Goal: Task Accomplishment & Management: Use online tool/utility

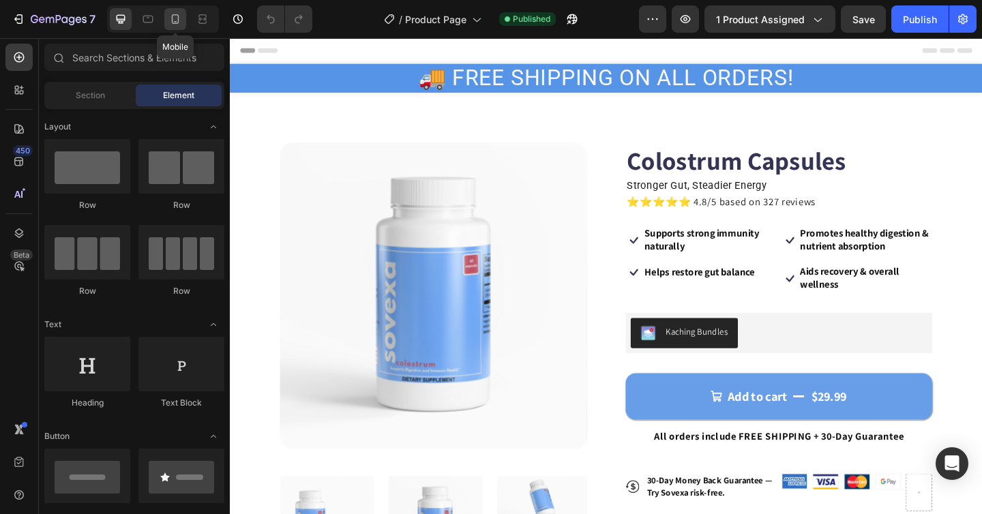
click at [174, 20] on icon at bounding box center [175, 19] width 14 height 14
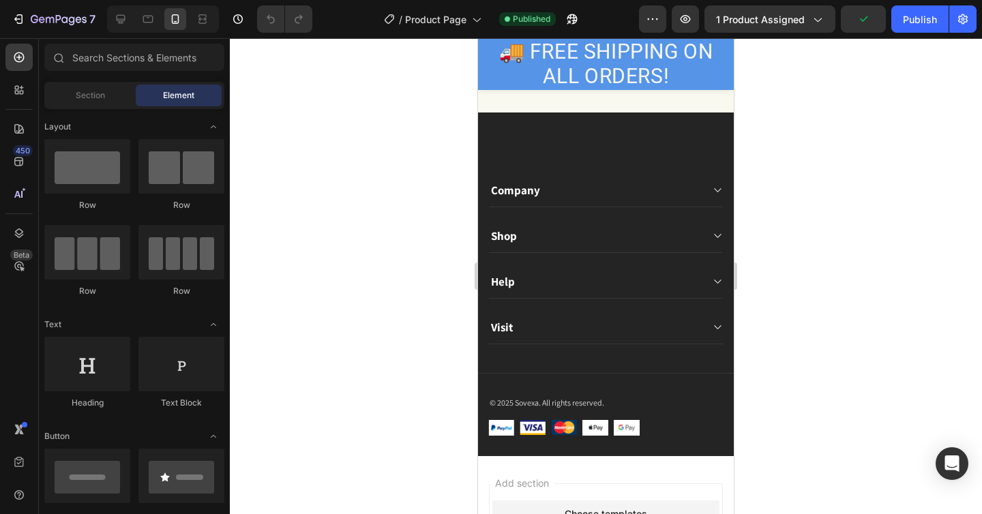
scroll to position [3199, 0]
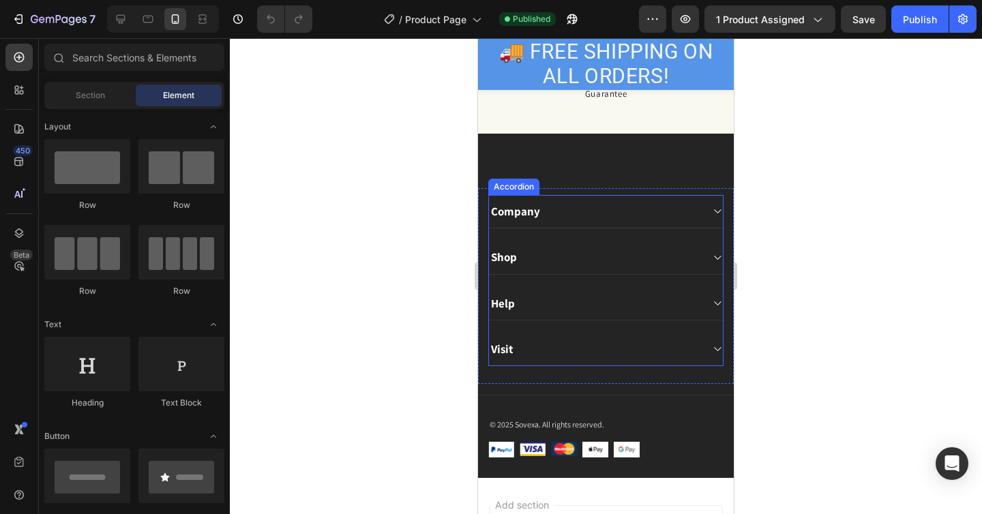
click at [716, 216] on icon at bounding box center [717, 211] width 10 height 11
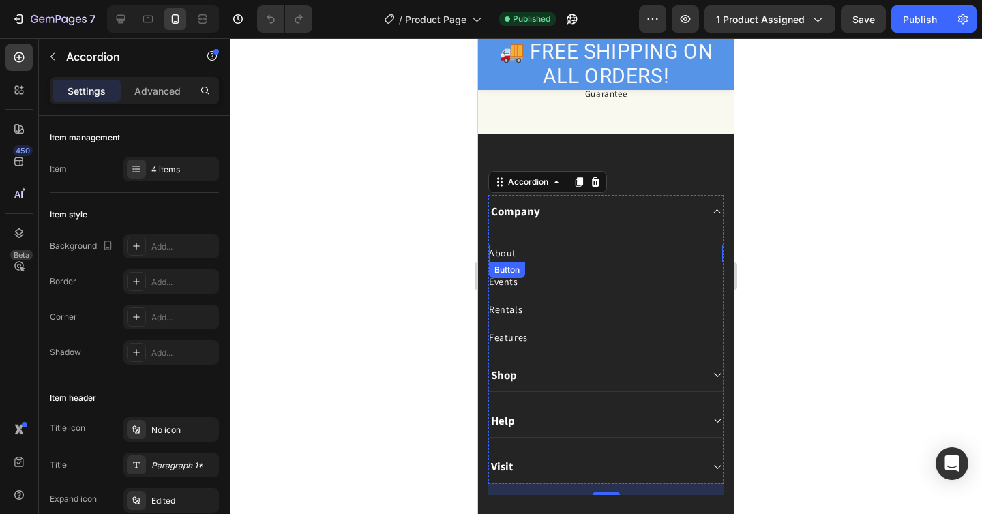
click at [505, 254] on div "About" at bounding box center [502, 253] width 27 height 17
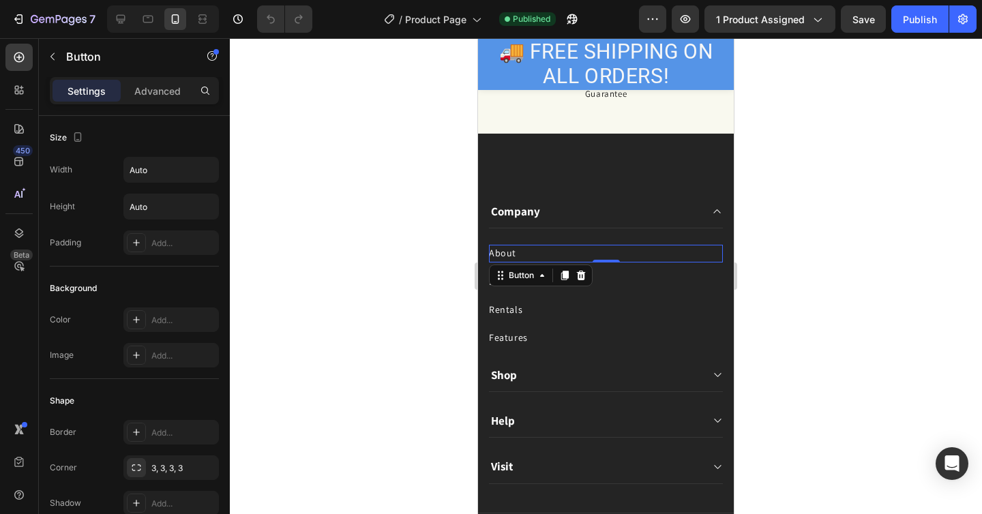
click at [531, 254] on div "About Button 0" at bounding box center [606, 253] width 234 height 17
click at [629, 260] on div "About Button 0" at bounding box center [606, 253] width 234 height 17
click at [585, 275] on icon at bounding box center [581, 275] width 11 height 11
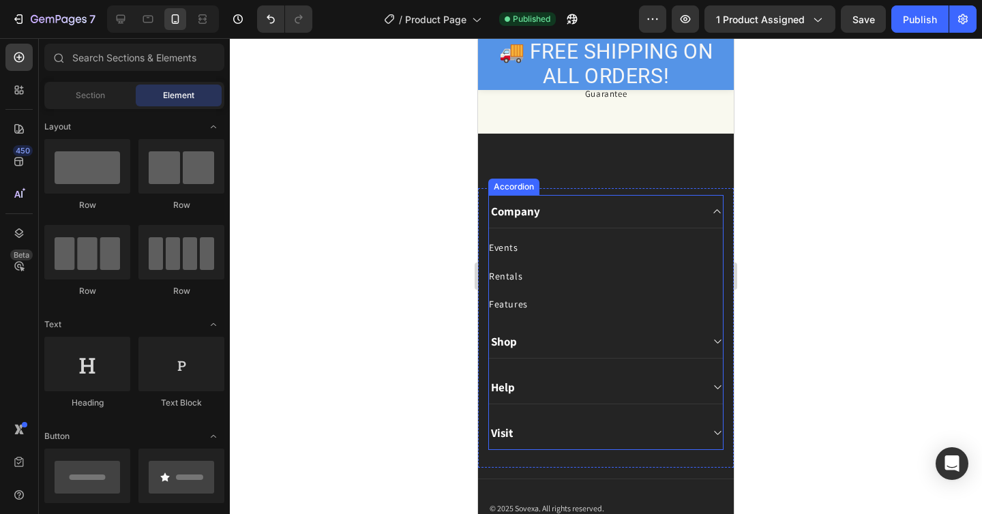
click at [551, 261] on div "Rentals Button" at bounding box center [606, 271] width 234 height 28
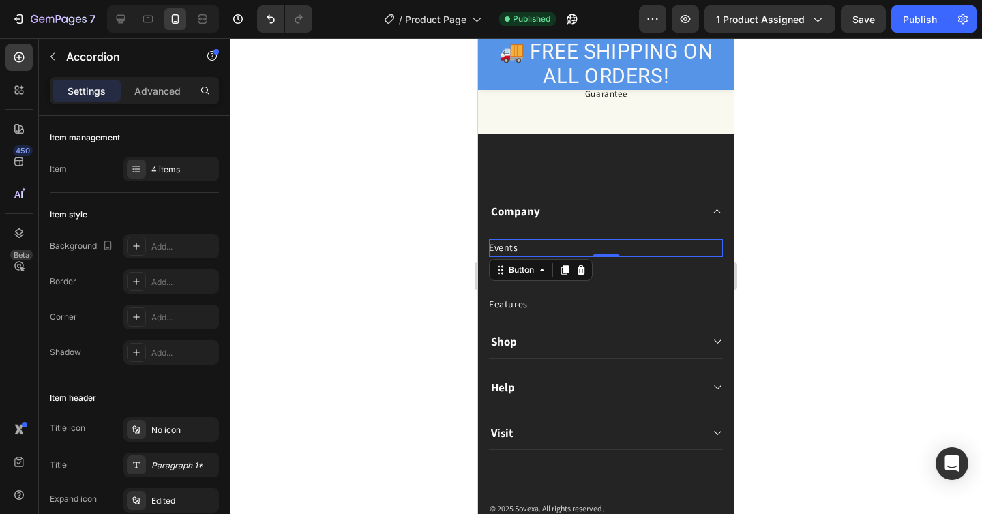
click at [551, 252] on div "Events Button 0" at bounding box center [606, 247] width 234 height 17
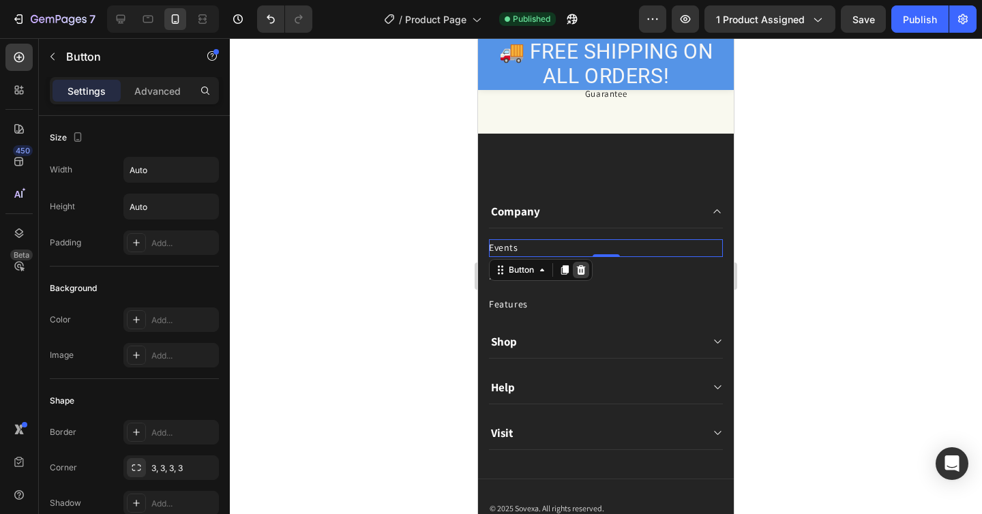
click at [582, 273] on icon at bounding box center [581, 270] width 11 height 11
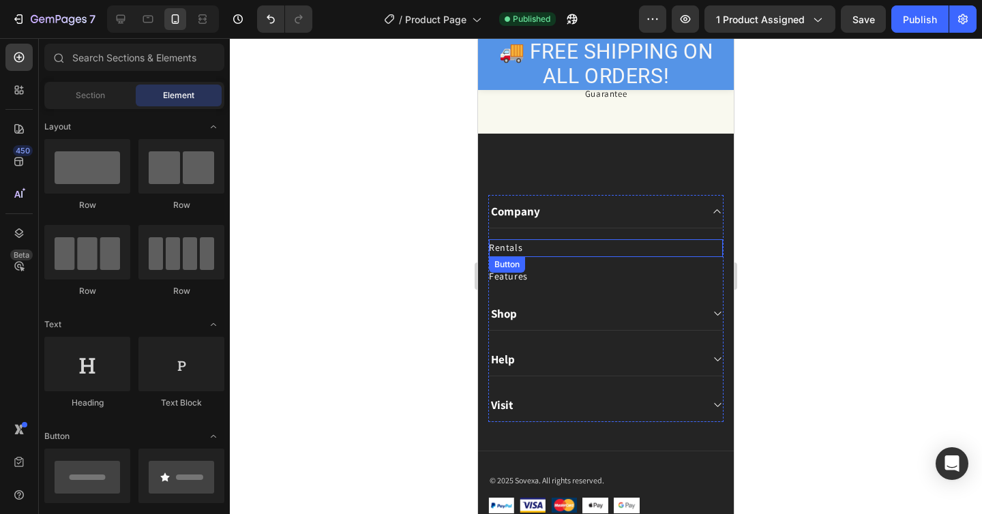
click at [570, 246] on div "Rentals Button" at bounding box center [606, 247] width 234 height 17
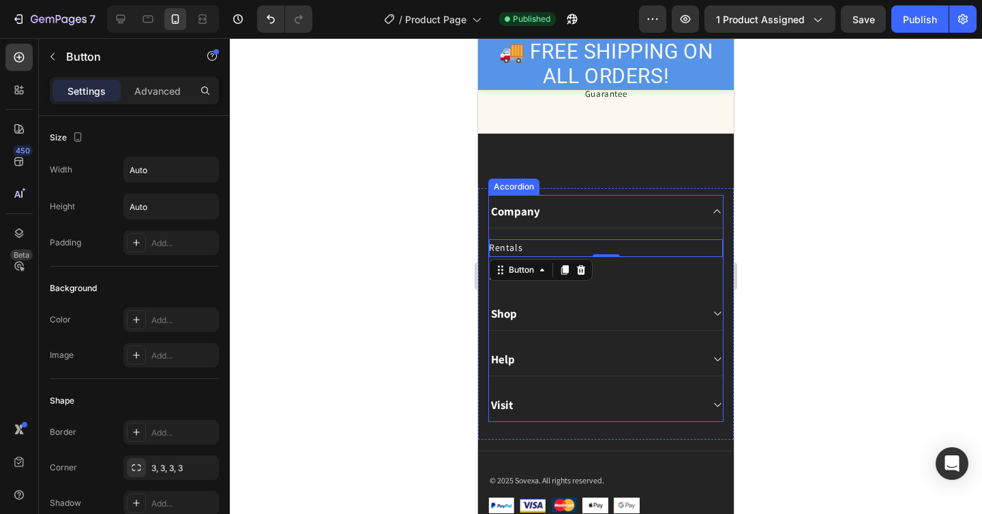
click at [663, 316] on div "Shop" at bounding box center [595, 313] width 212 height 19
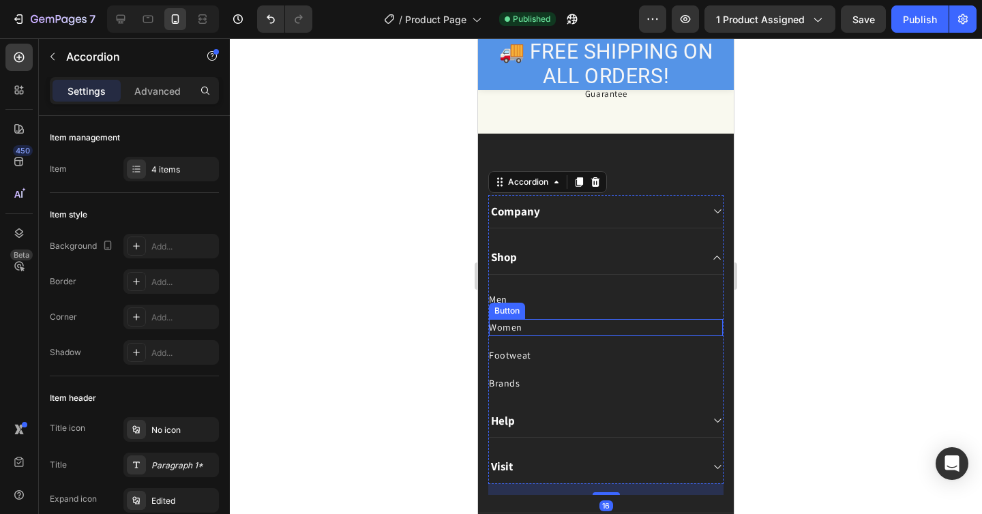
click at [542, 327] on div "Women Button" at bounding box center [606, 327] width 234 height 17
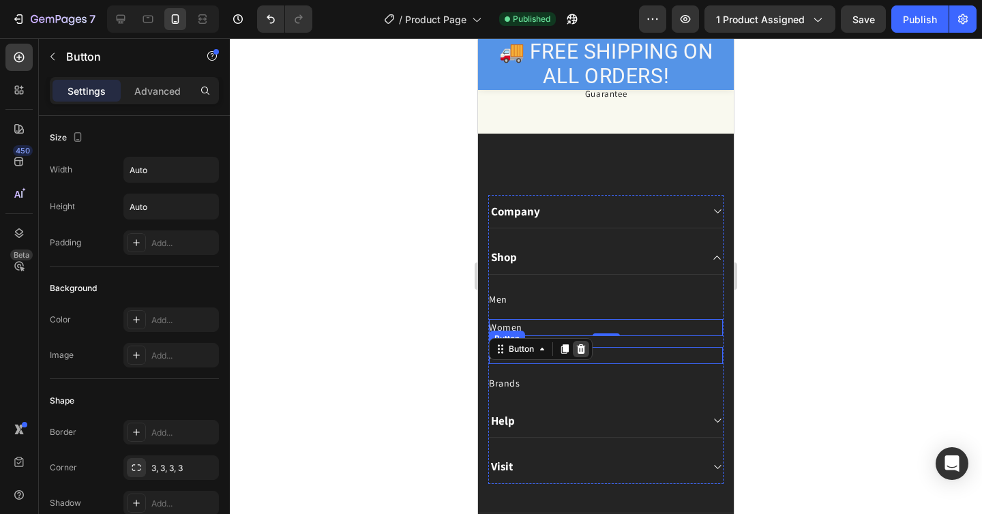
click at [582, 351] on icon at bounding box center [581, 349] width 11 height 11
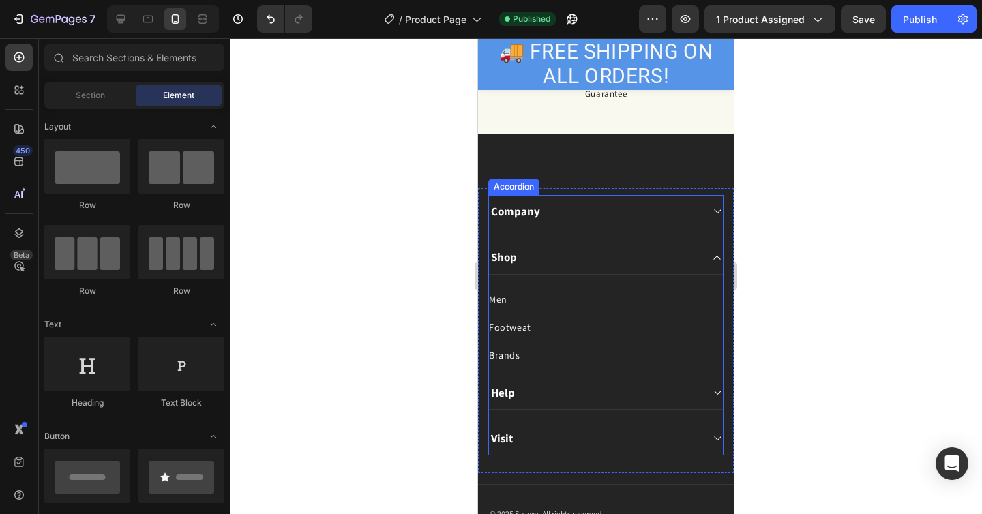
click at [555, 284] on div "Men Button" at bounding box center [606, 291] width 234 height 33
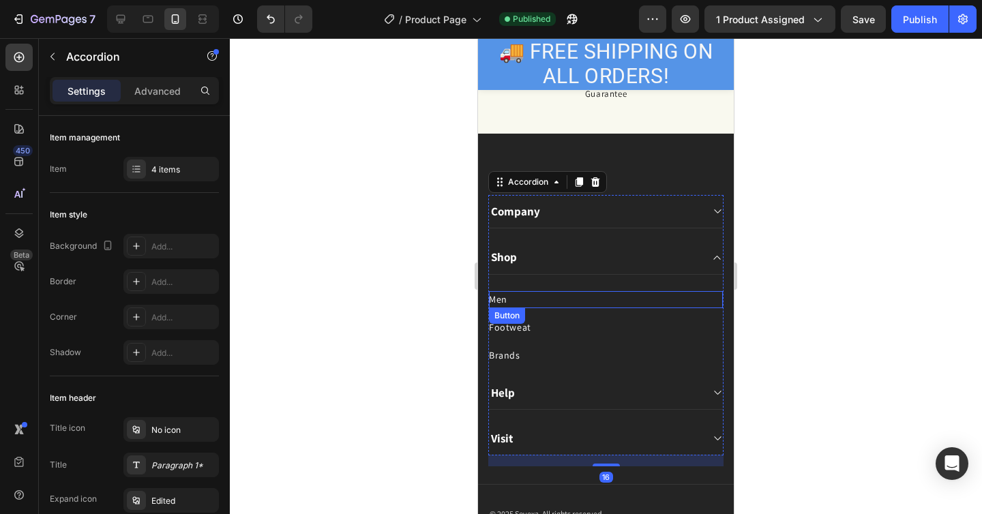
click at [552, 302] on div "Men Button" at bounding box center [606, 299] width 234 height 17
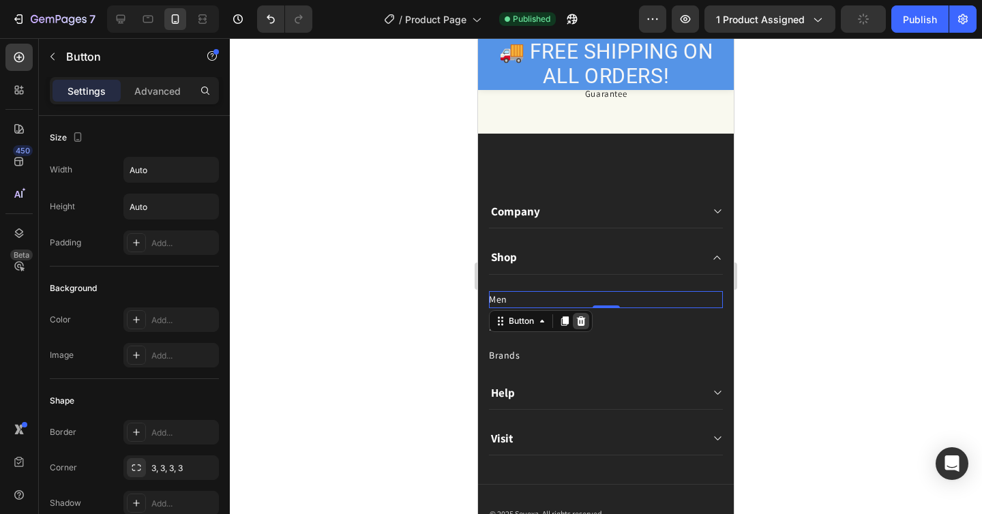
click at [574, 321] on div at bounding box center [581, 321] width 16 height 16
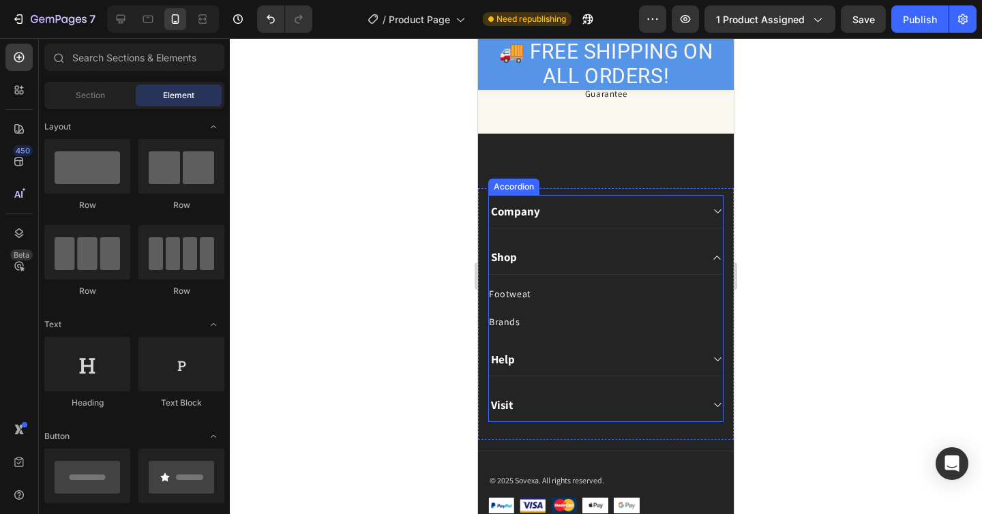
click at [563, 304] on div "Brands Button" at bounding box center [606, 317] width 234 height 28
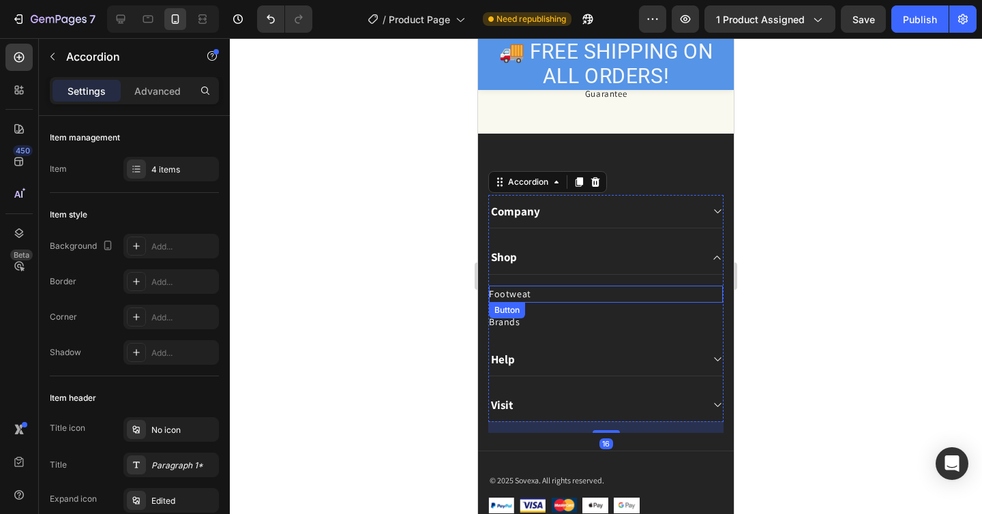
click at [563, 301] on div "Footweat Button" at bounding box center [606, 294] width 234 height 17
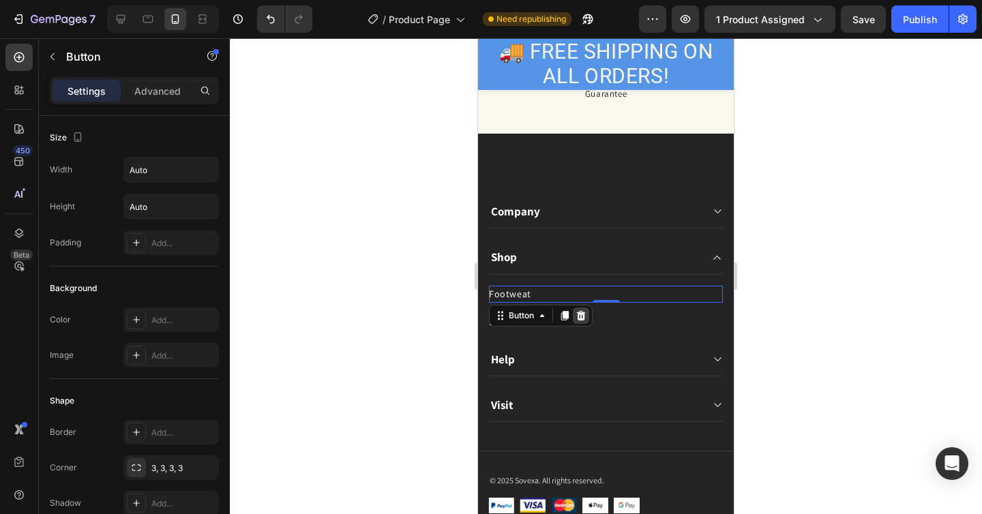
click at [577, 320] on icon at bounding box center [581, 315] width 11 height 11
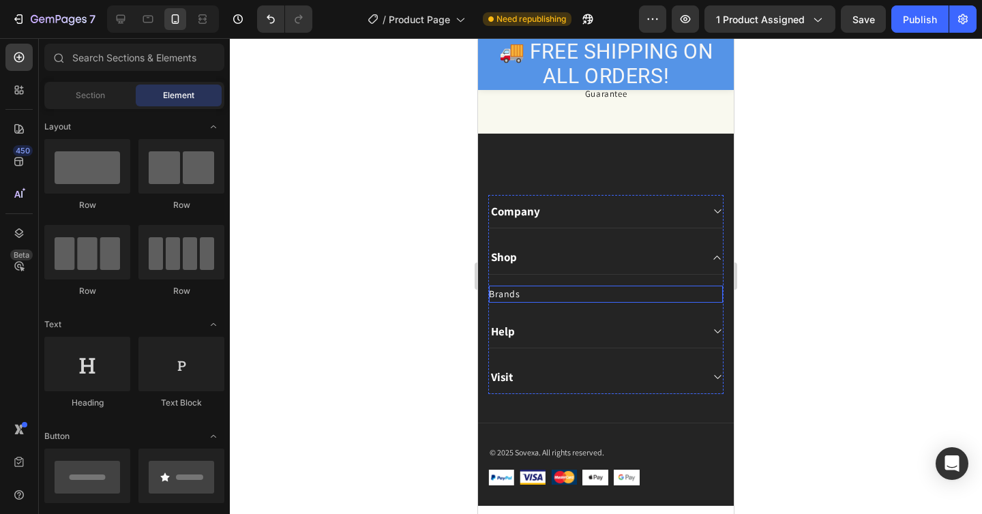
click at [572, 299] on div "Brands Button" at bounding box center [606, 294] width 234 height 17
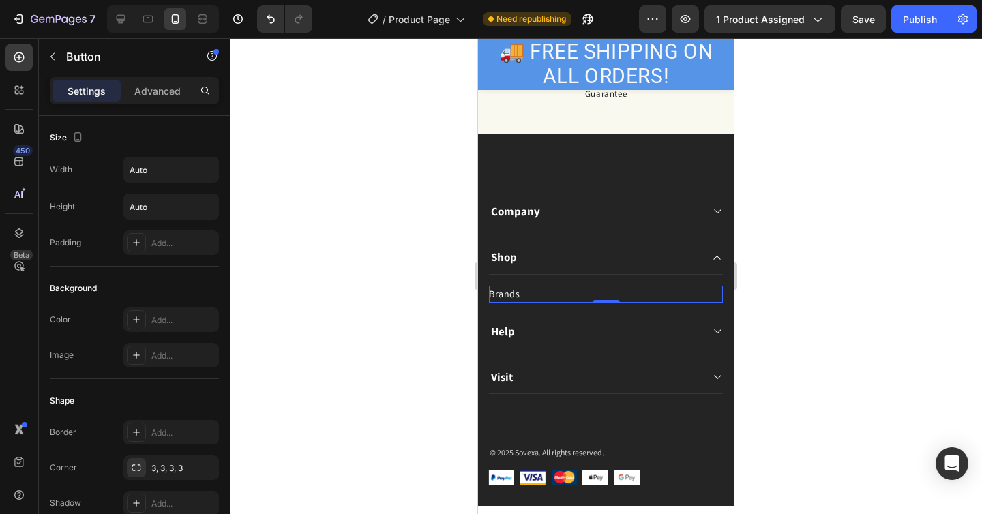
click at [560, 299] on div "Brands Button 0" at bounding box center [606, 294] width 234 height 17
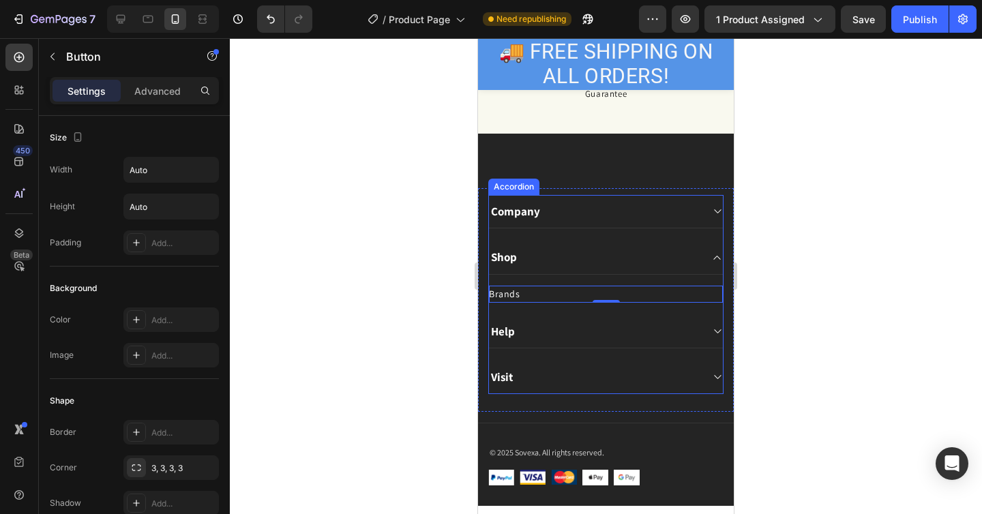
click at [673, 331] on div "Help" at bounding box center [595, 331] width 212 height 19
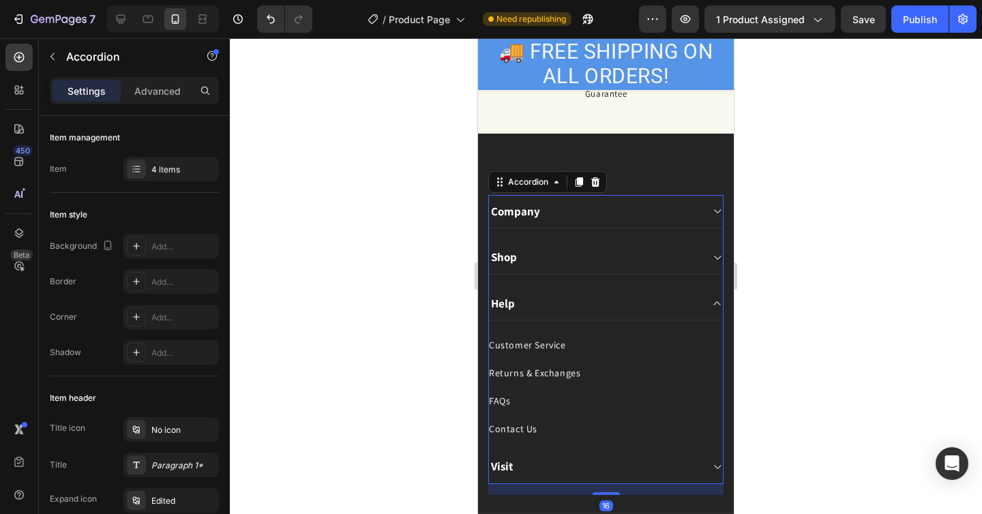
click at [634, 299] on div "Help" at bounding box center [595, 303] width 212 height 19
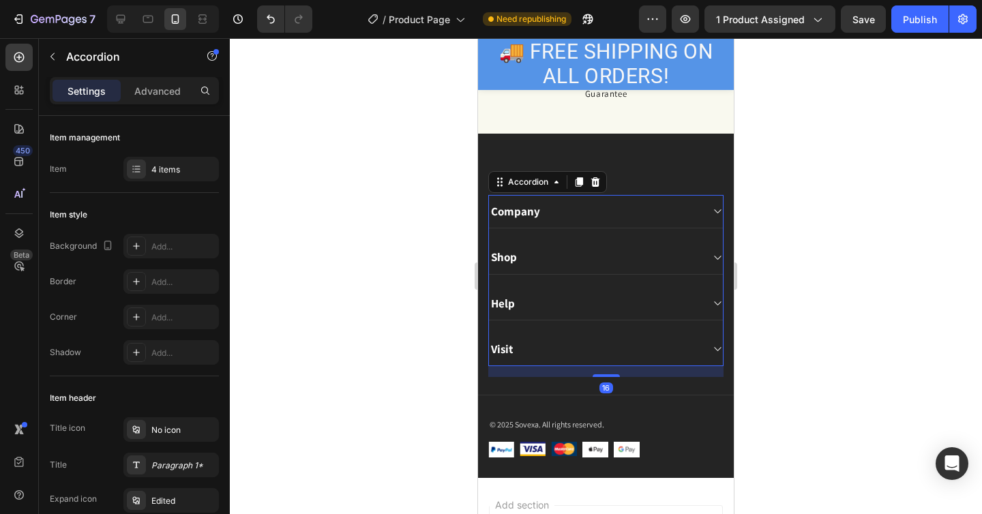
click at [715, 304] on icon at bounding box center [717, 303] width 7 height 4
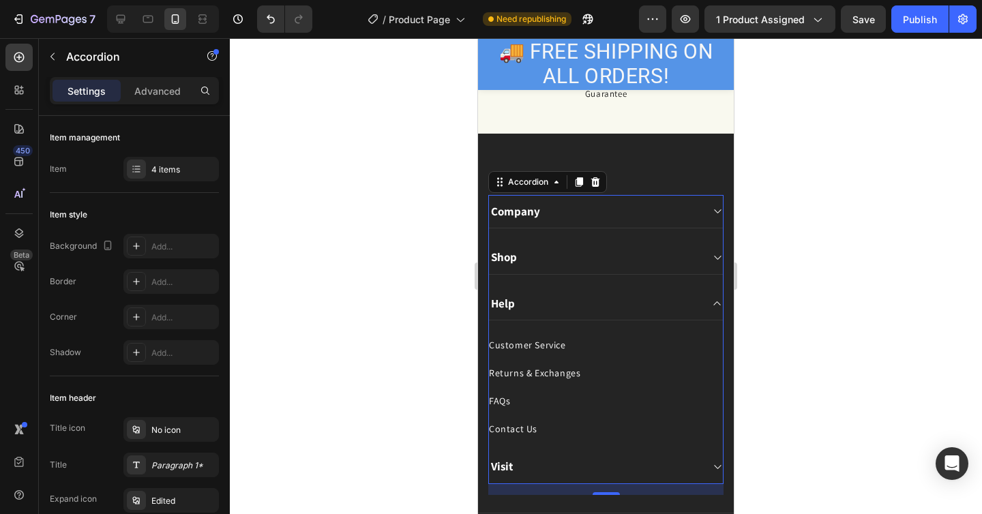
click at [555, 301] on div "Help" at bounding box center [595, 303] width 212 height 19
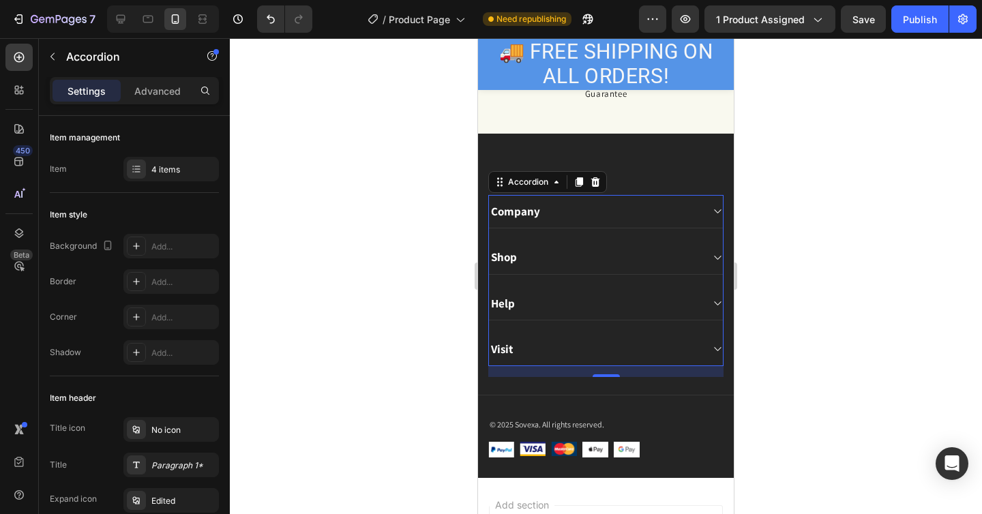
click at [713, 349] on icon at bounding box center [717, 349] width 10 height 11
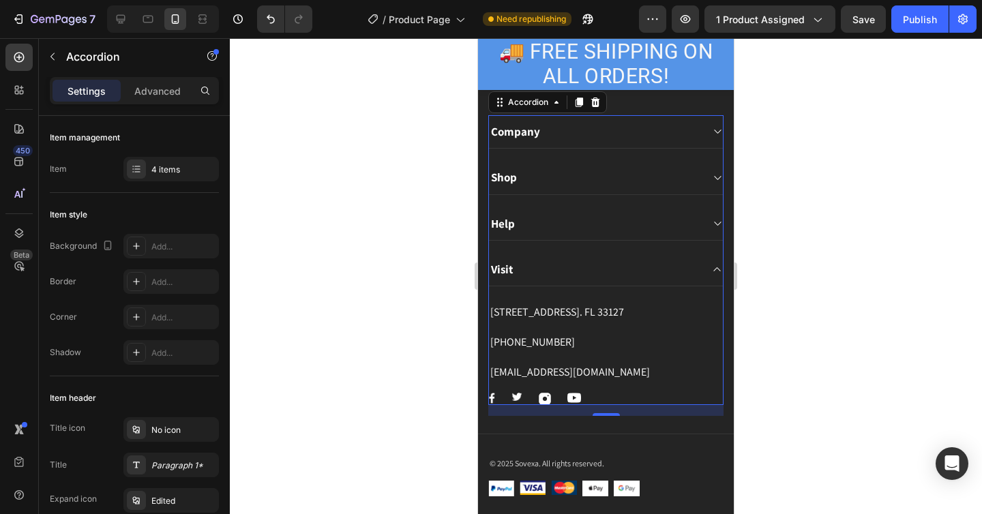
scroll to position [3298, 0]
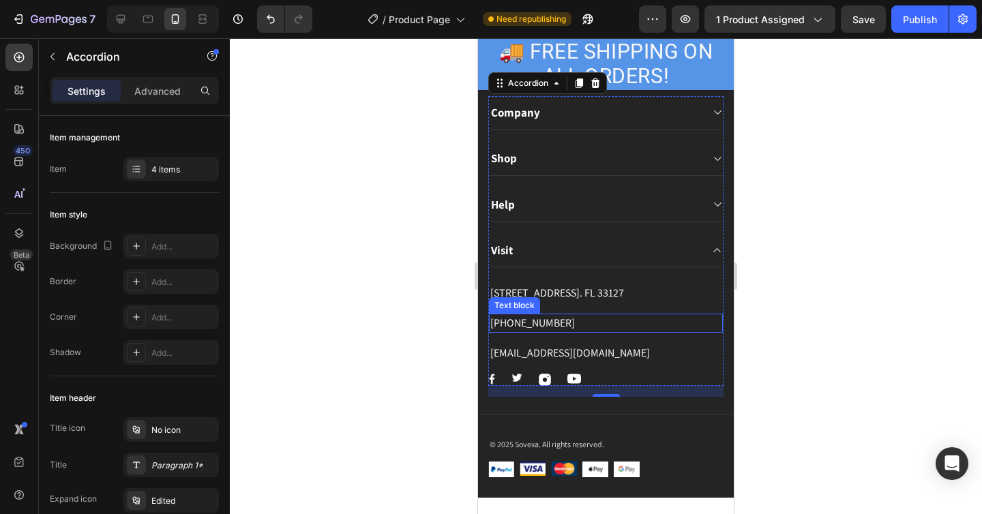
click at [573, 319] on p "[PHONE_NUMBER]" at bounding box center [605, 323] width 231 height 16
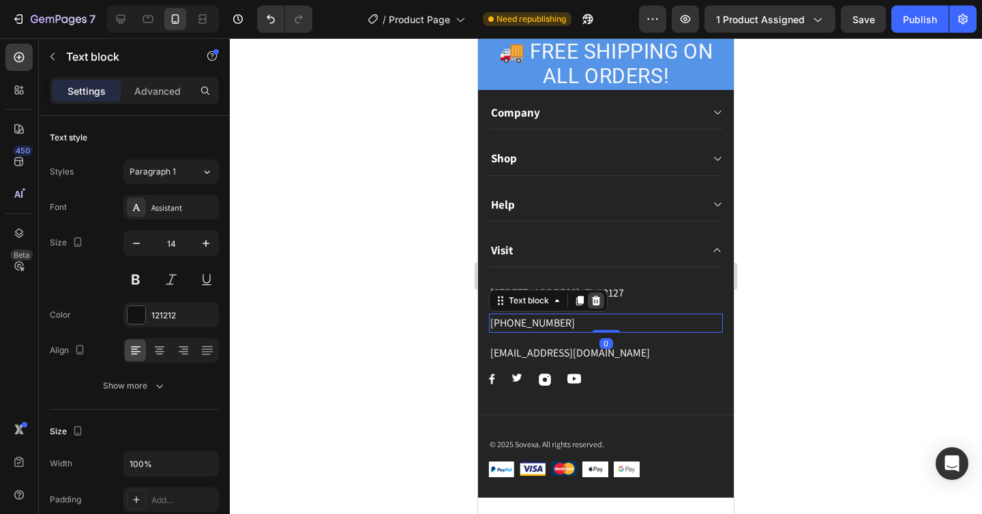
click at [599, 295] on icon at bounding box center [596, 300] width 11 height 11
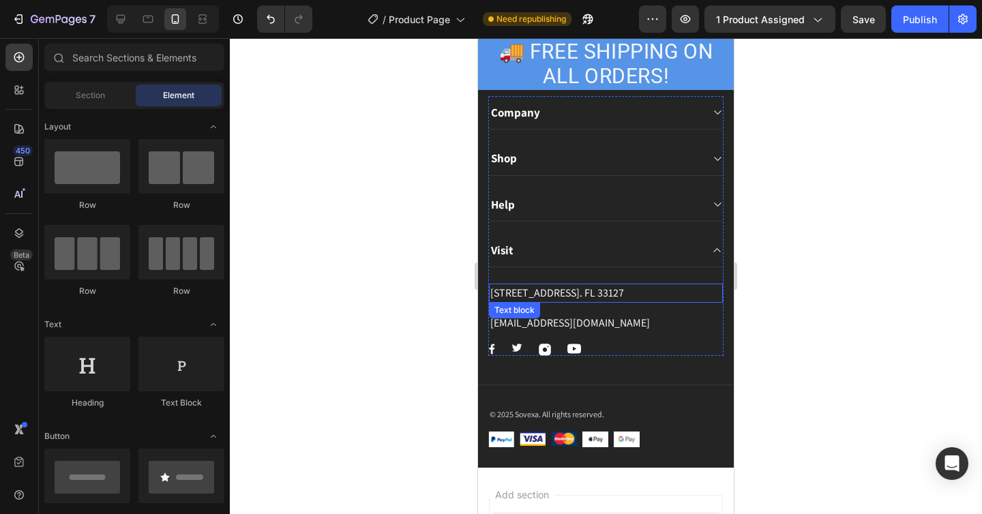
click at [658, 294] on p "[STREET_ADDRESS]. FL 33127" at bounding box center [605, 293] width 231 height 16
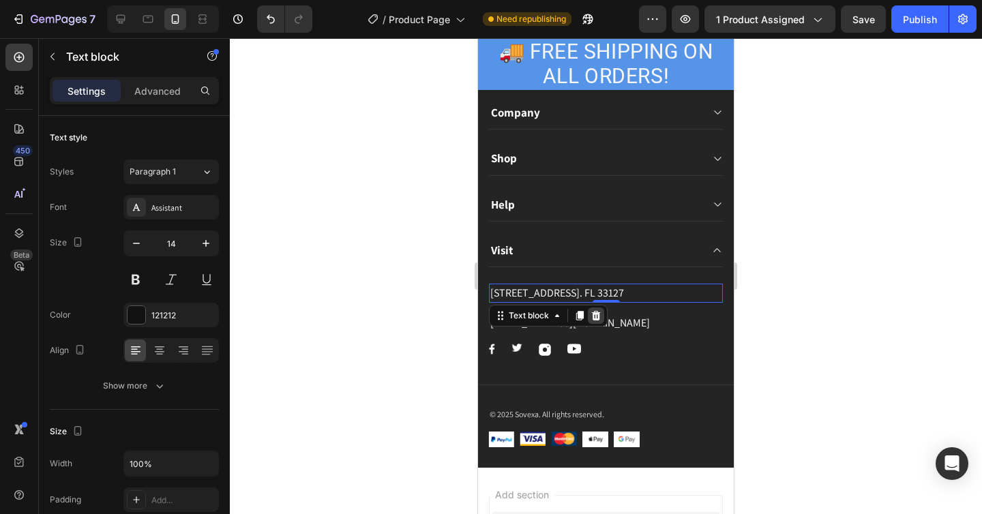
click at [602, 319] on div at bounding box center [596, 316] width 16 height 16
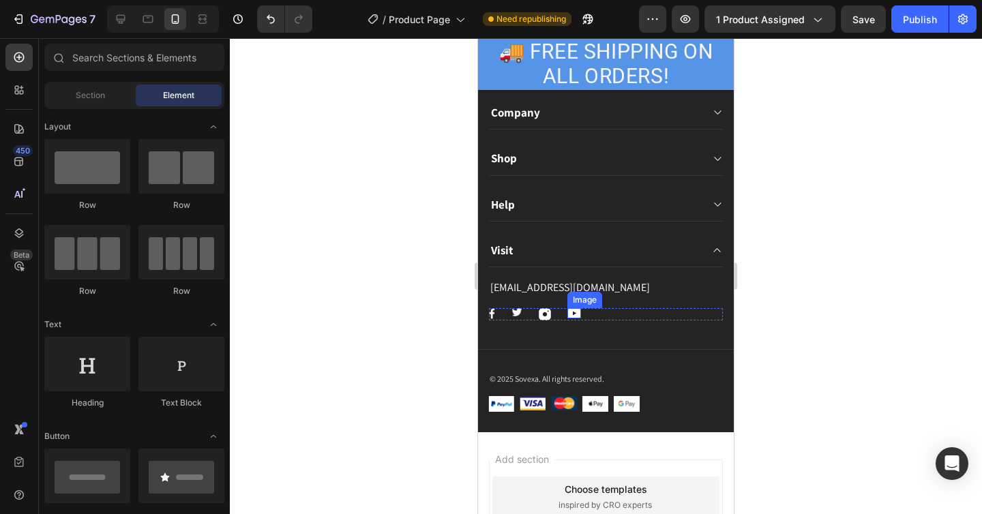
click at [601, 309] on div "Image Image Image Image Row" at bounding box center [606, 314] width 234 height 12
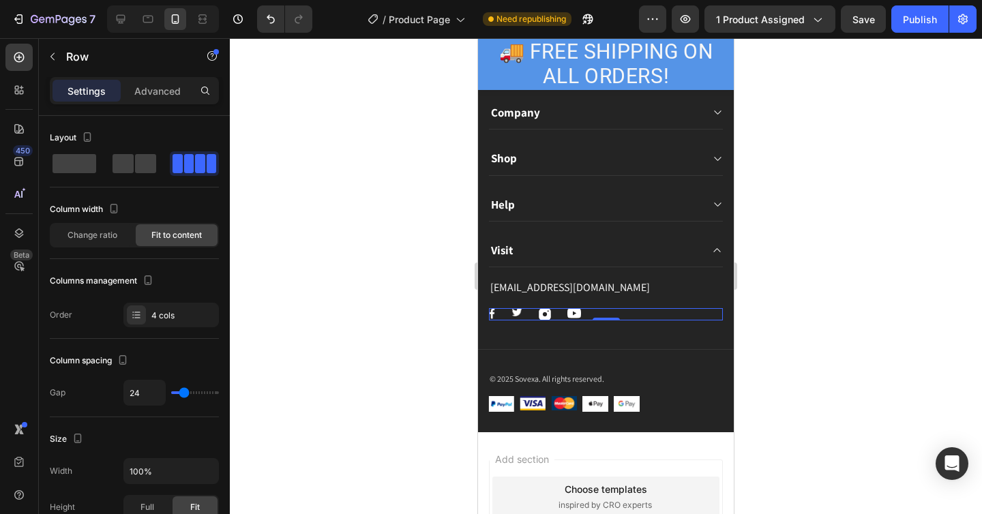
click at [574, 312] on img at bounding box center [574, 313] width 14 height 10
click at [581, 314] on div "Image Image Image Image Row 0" at bounding box center [606, 314] width 234 height 12
click at [597, 313] on div "Image Image Image Image Row 0" at bounding box center [606, 314] width 234 height 12
click at [578, 315] on div "Image 0" at bounding box center [574, 313] width 14 height 10
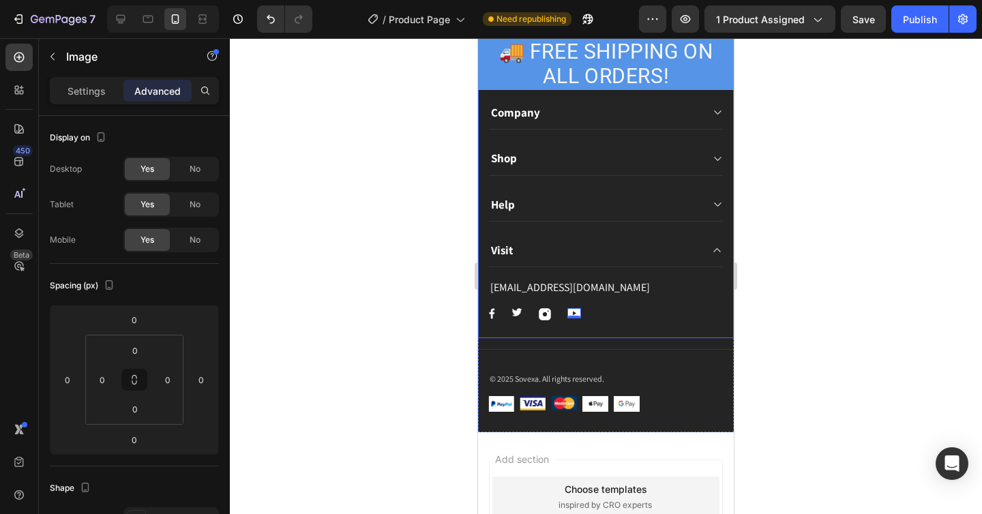
click at [587, 313] on div "Image Image Image Image 0 Row" at bounding box center [606, 314] width 234 height 12
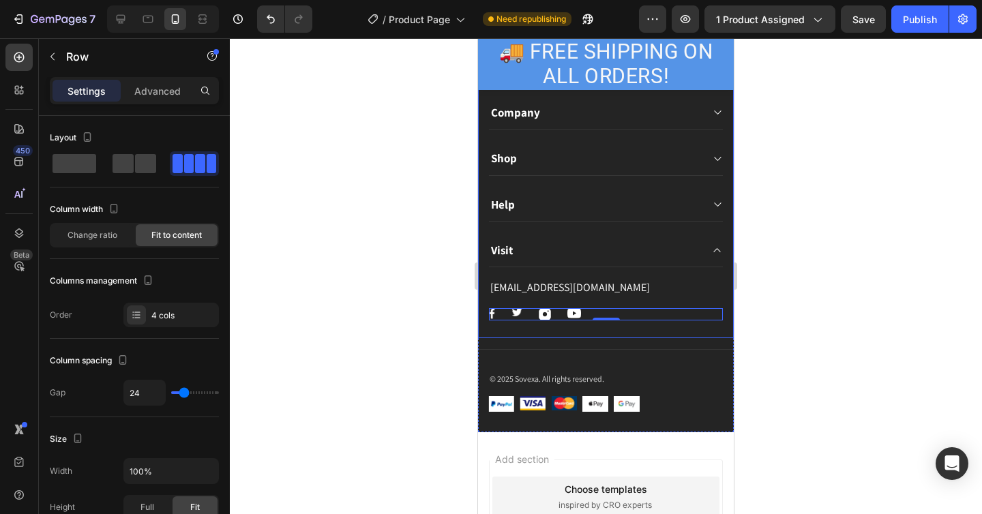
click at [541, 329] on div "Company Shop Help Visit [EMAIL_ADDRESS][DOMAIN_NAME] Text block Image Image Ima…" at bounding box center [605, 213] width 235 height 235
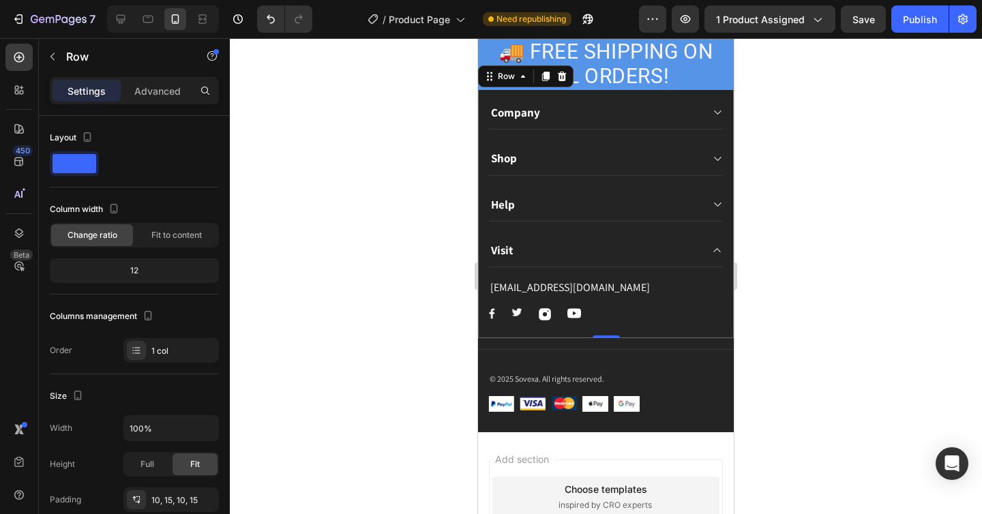
click at [485, 316] on div "Company Shop Help Visit [EMAIL_ADDRESS][DOMAIN_NAME] Text block Image Image Ima…" at bounding box center [606, 213] width 256 height 248
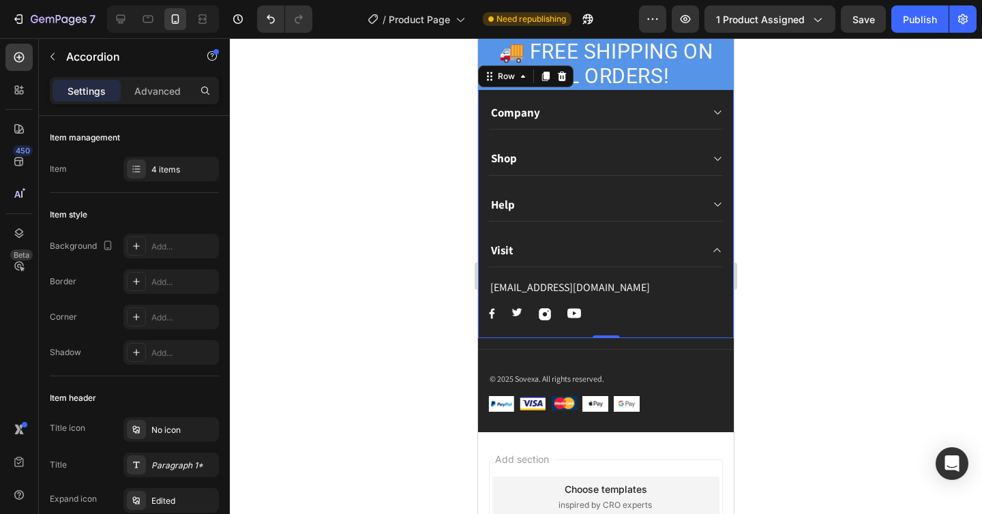
click at [488, 316] on div "Company Shop Help Visit [EMAIL_ADDRESS][DOMAIN_NAME] Text block Image Image Ima…" at bounding box center [605, 208] width 235 height 224
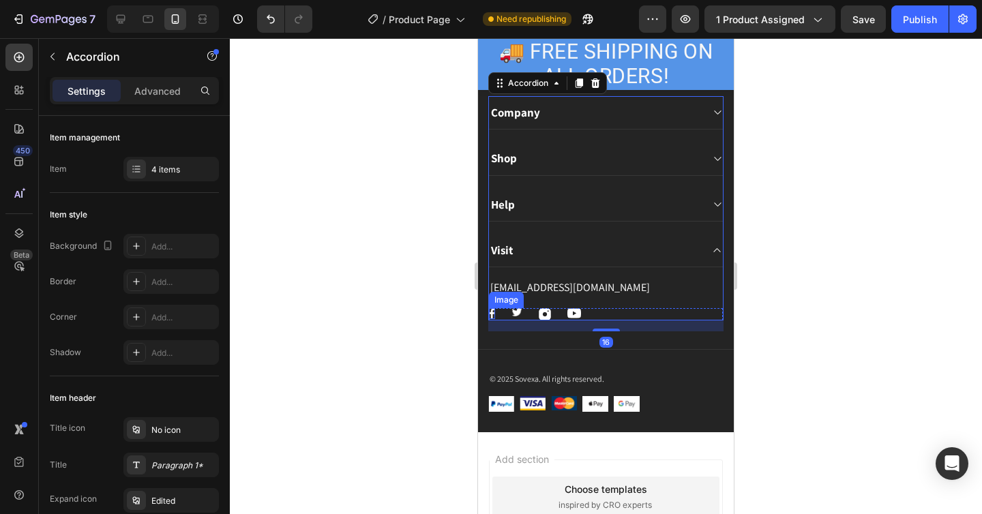
click at [492, 313] on div "Image" at bounding box center [492, 313] width 6 height 11
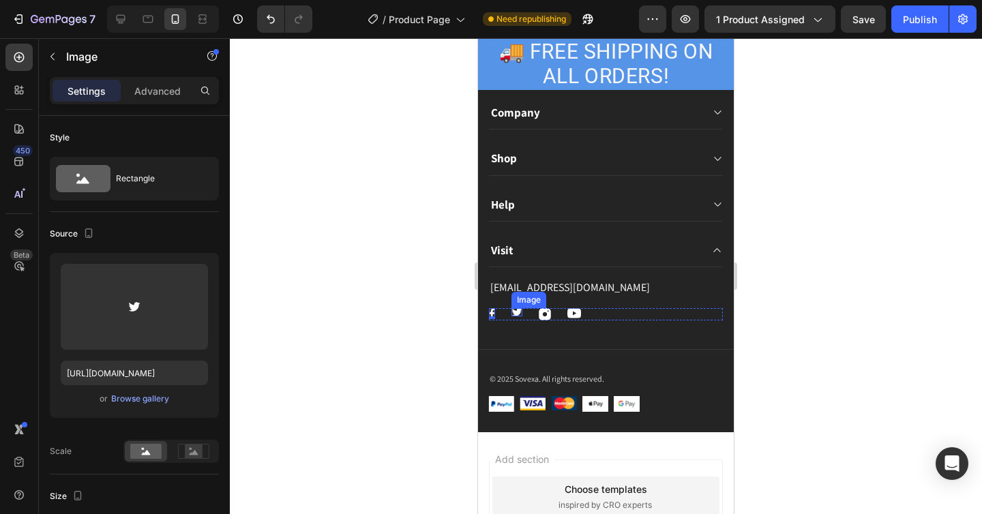
click at [514, 308] on img at bounding box center [517, 312] width 11 height 8
click at [507, 308] on div "Image Image 0 Image Image Row" at bounding box center [606, 314] width 234 height 12
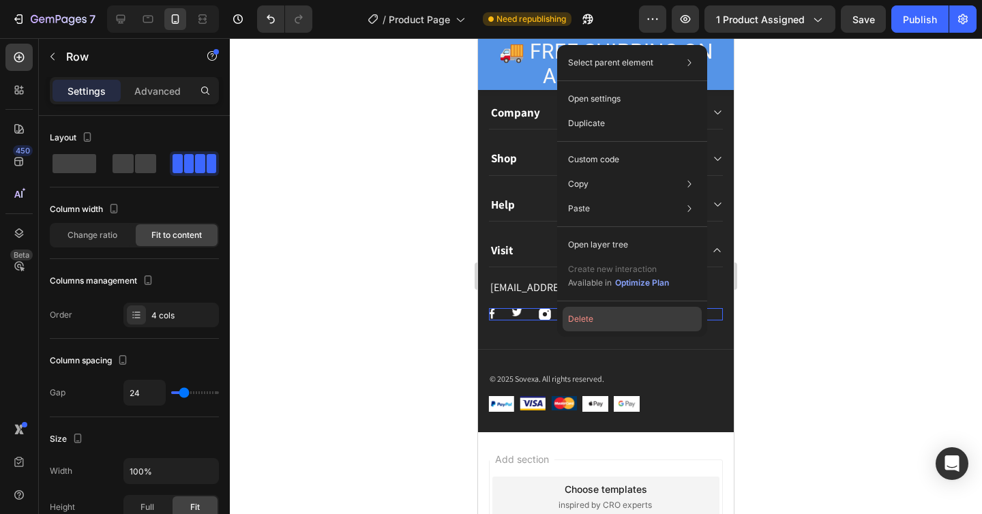
click at [589, 316] on button "Delete" at bounding box center [632, 319] width 139 height 25
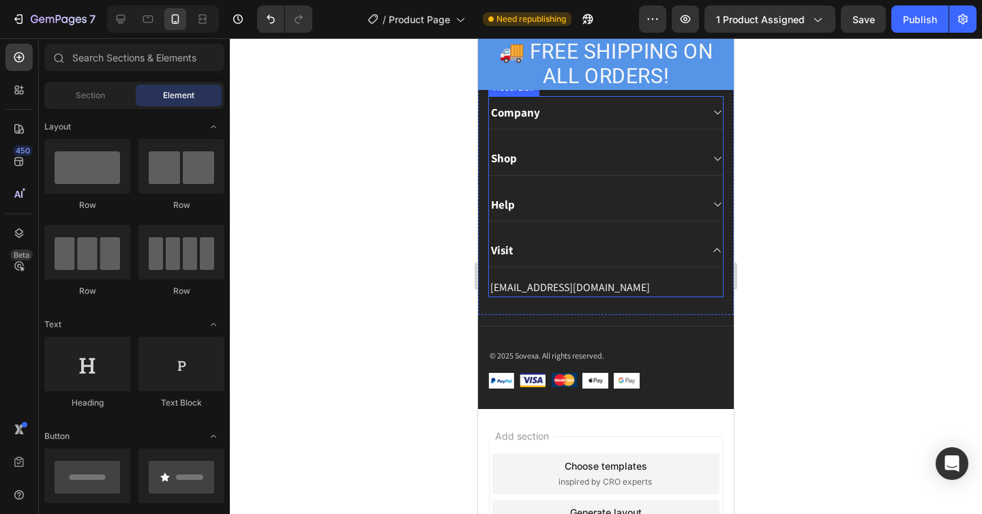
click at [573, 251] on div "Visit" at bounding box center [595, 250] width 212 height 19
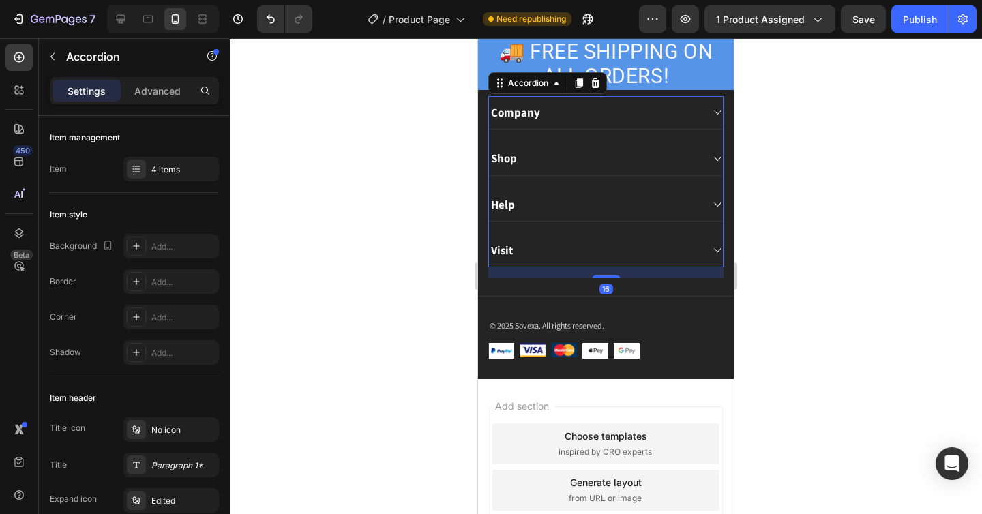
click at [714, 251] on icon at bounding box center [717, 250] width 10 height 11
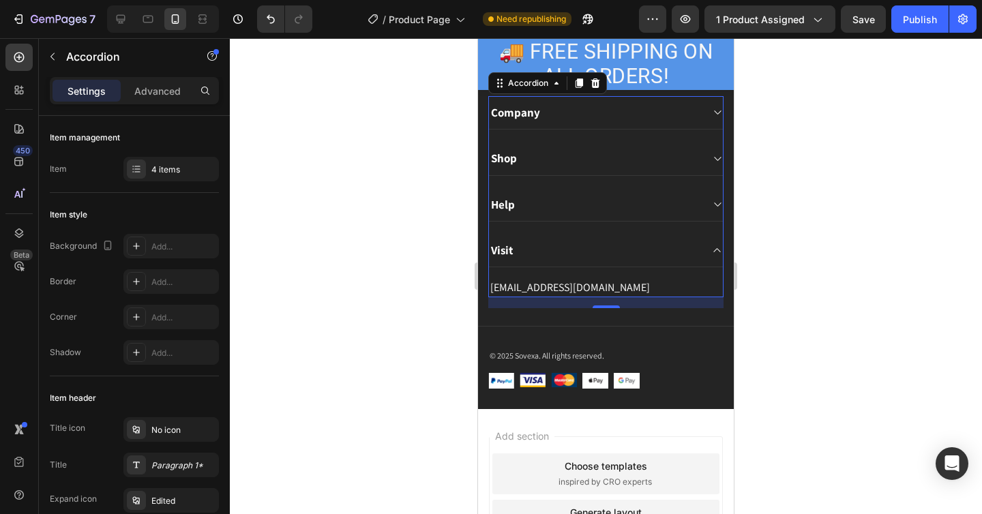
click at [710, 204] on div "Help" at bounding box center [606, 204] width 234 height 33
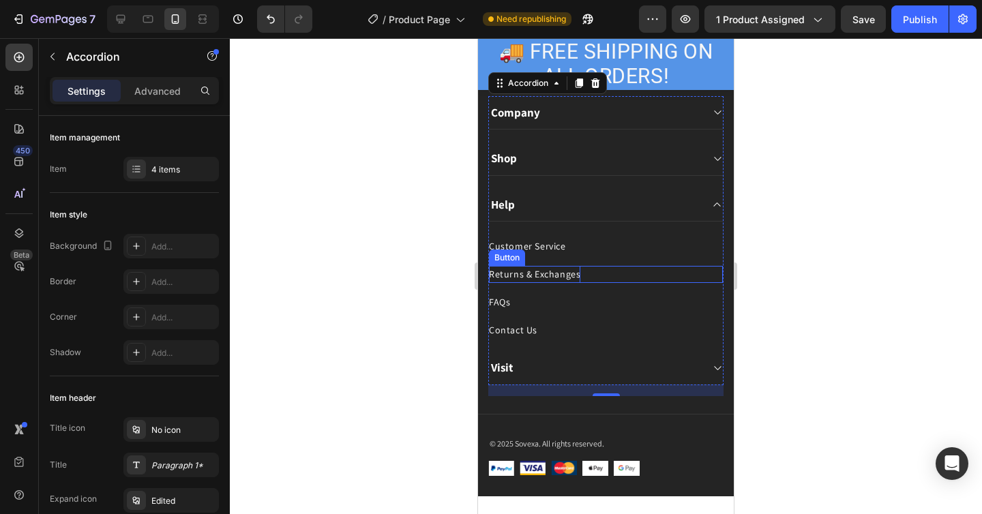
click at [528, 272] on div "Returns & Exchanges" at bounding box center [534, 274] width 91 height 17
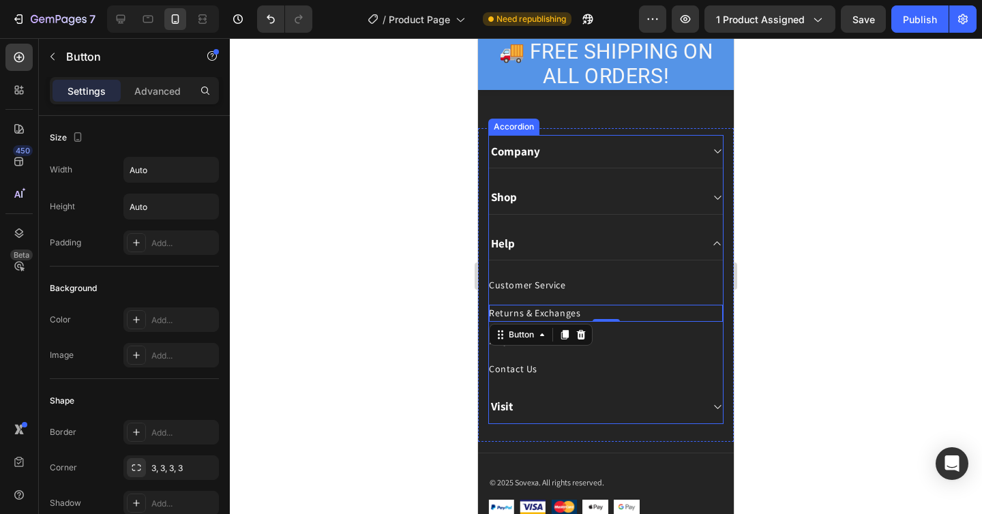
scroll to position [3259, 0]
click at [563, 153] on div "Company" at bounding box center [595, 152] width 212 height 19
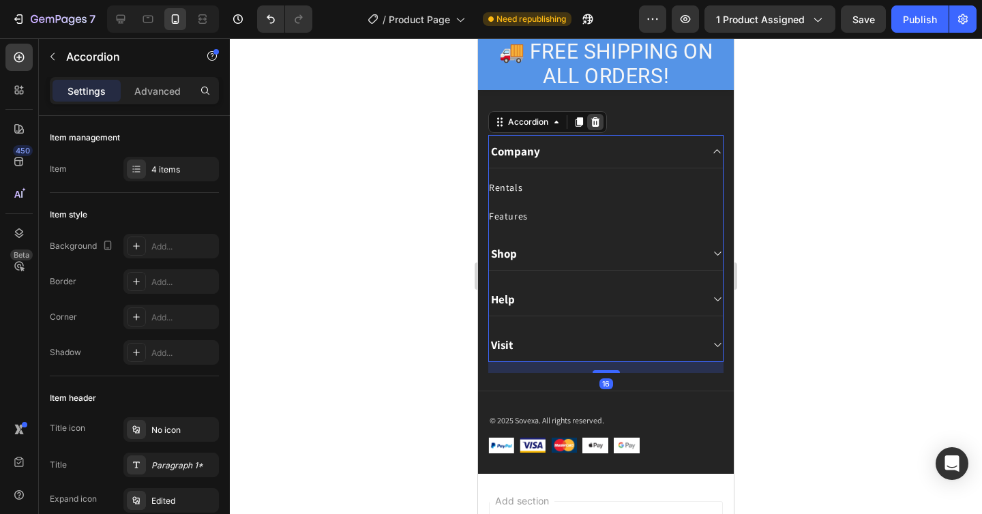
click at [599, 120] on icon at bounding box center [595, 122] width 11 height 11
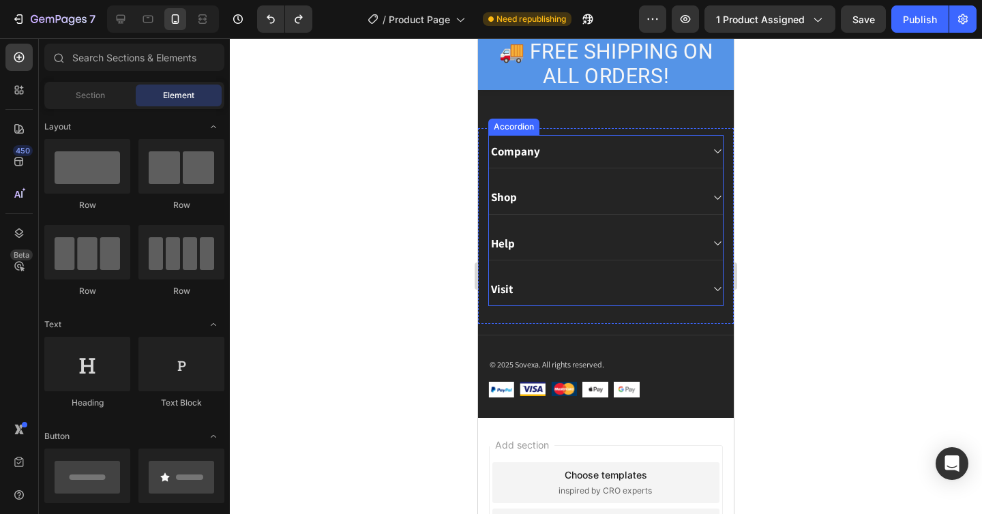
click at [655, 147] on div "Company" at bounding box center [595, 151] width 212 height 19
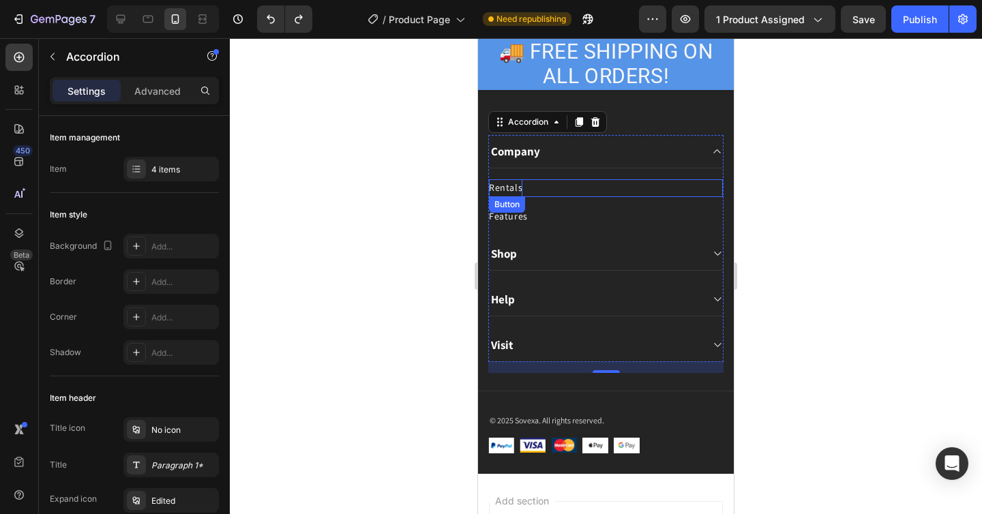
click at [505, 188] on div "Rentals" at bounding box center [505, 187] width 33 height 17
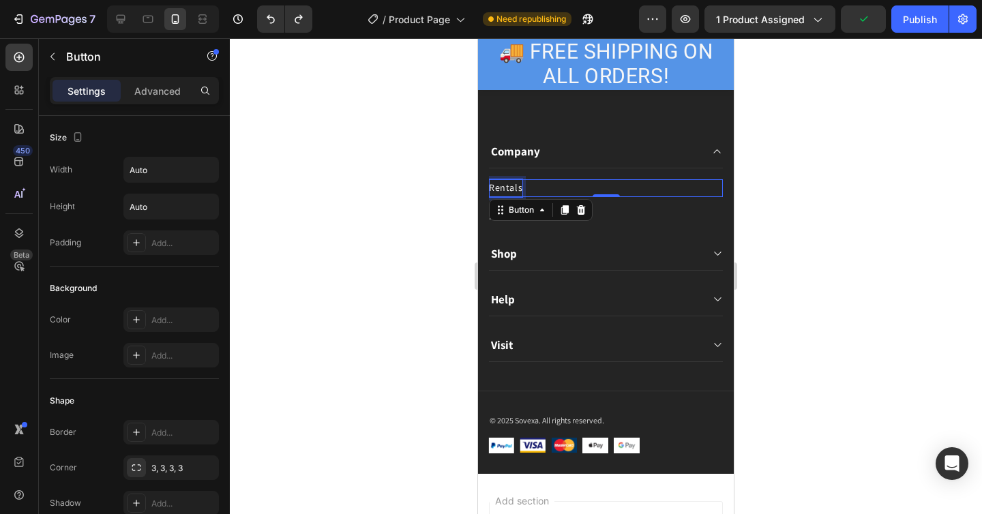
click at [505, 188] on div "Rentals" at bounding box center [505, 187] width 33 height 17
click at [505, 188] on p "Rentals" at bounding box center [505, 187] width 33 height 17
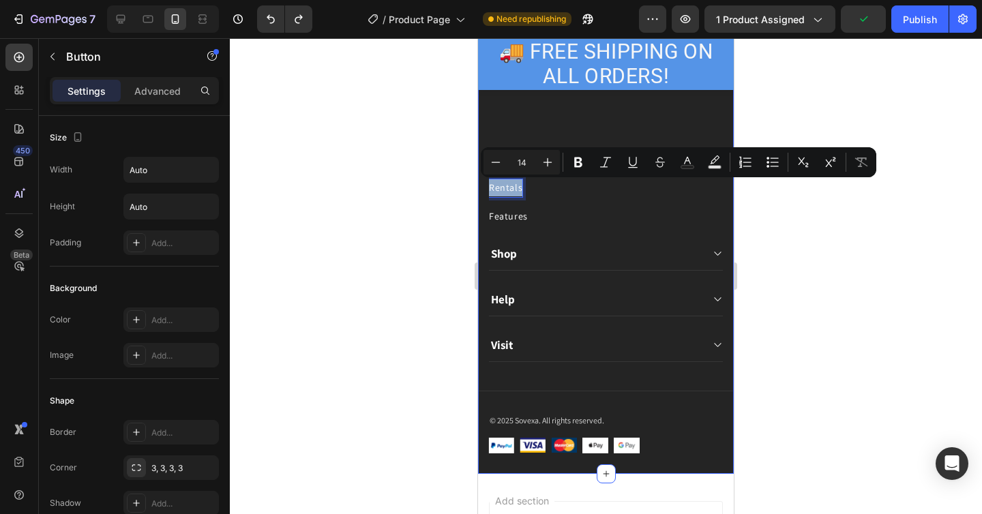
click at [585, 99] on div "Company Text block Shipping Policy Button Refund & Return Policy Button Contact…" at bounding box center [606, 274] width 256 height 400
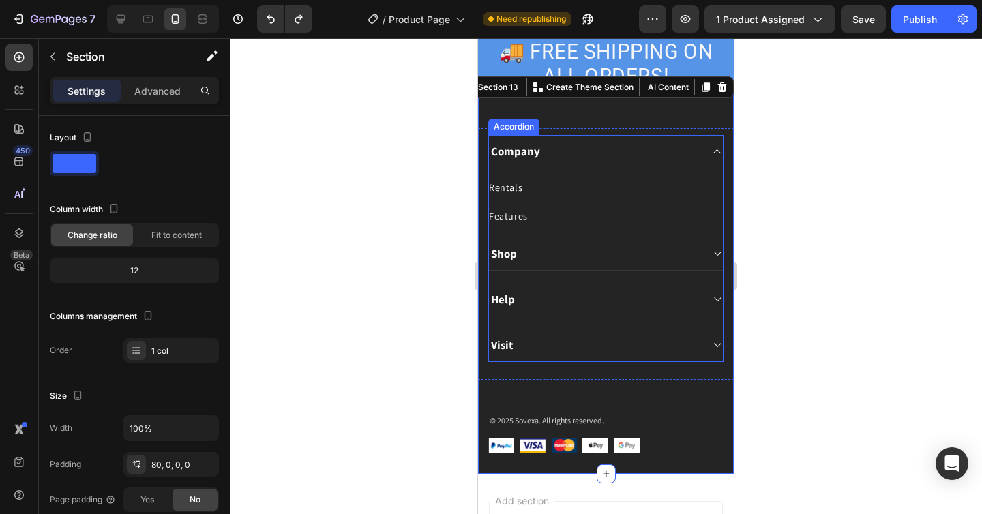
click at [535, 158] on div "Company" at bounding box center [515, 151] width 53 height 19
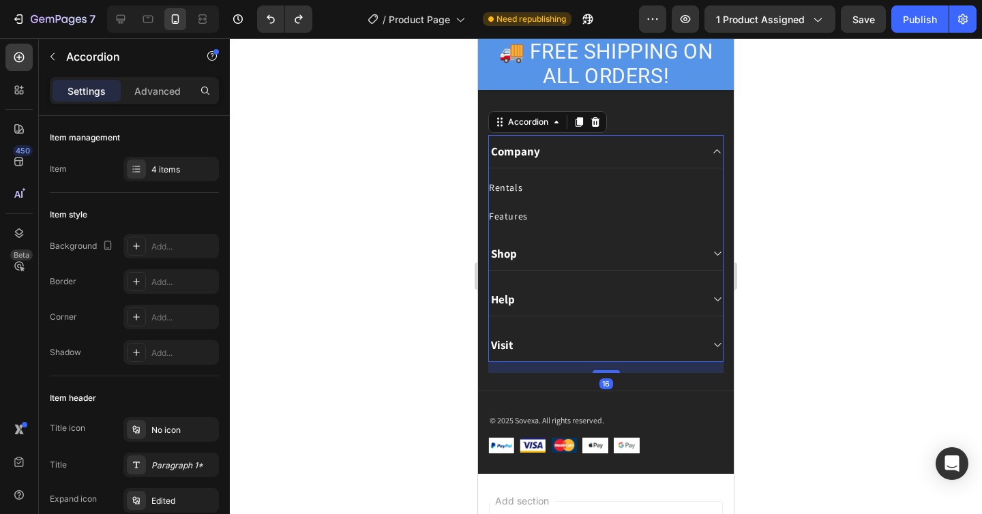
click at [535, 158] on div "Company" at bounding box center [515, 151] width 53 height 19
click at [535, 158] on p "Company" at bounding box center [515, 151] width 49 height 15
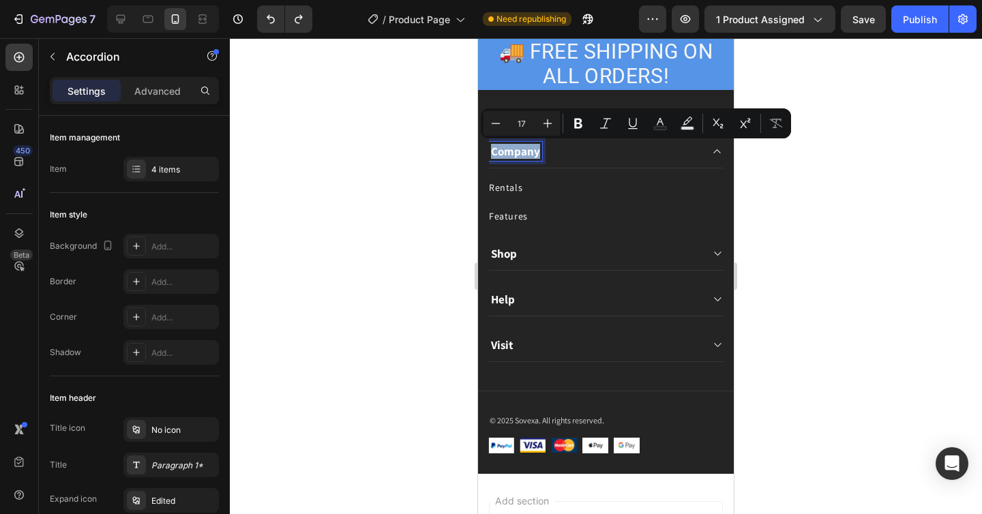
click at [583, 160] on div "Company" at bounding box center [595, 151] width 212 height 19
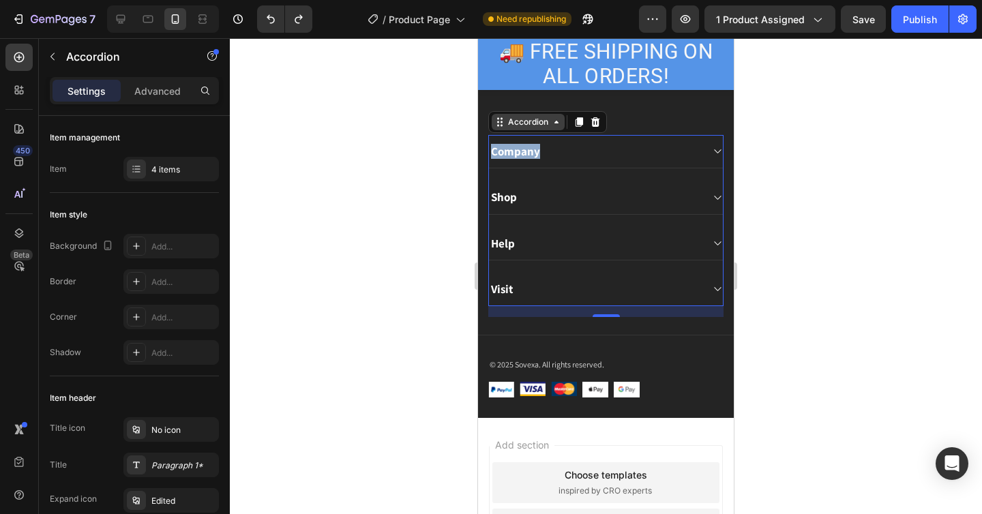
click at [541, 120] on div "Accordion" at bounding box center [528, 122] width 46 height 12
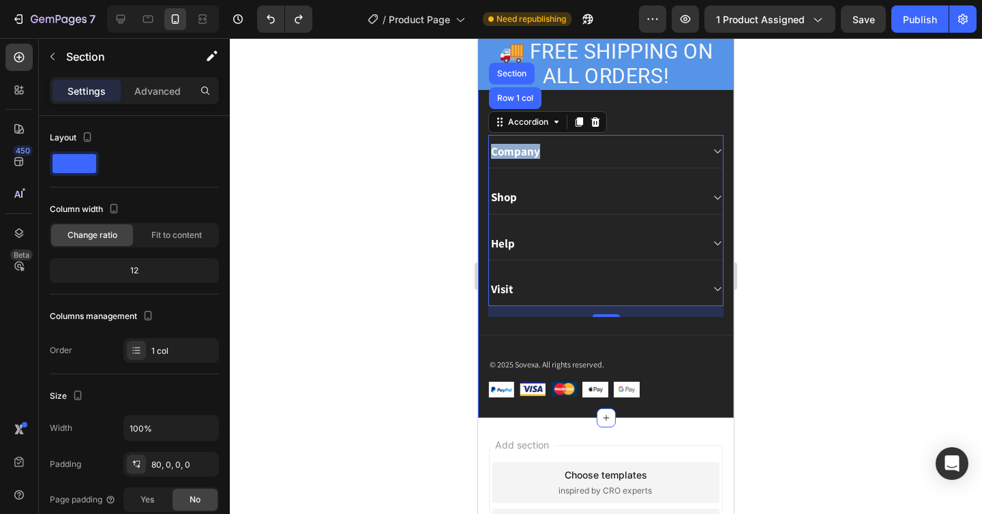
click at [732, 105] on div "Company Text block Shipping Policy Button Refund & Return Policy Button Contact…" at bounding box center [606, 246] width 256 height 344
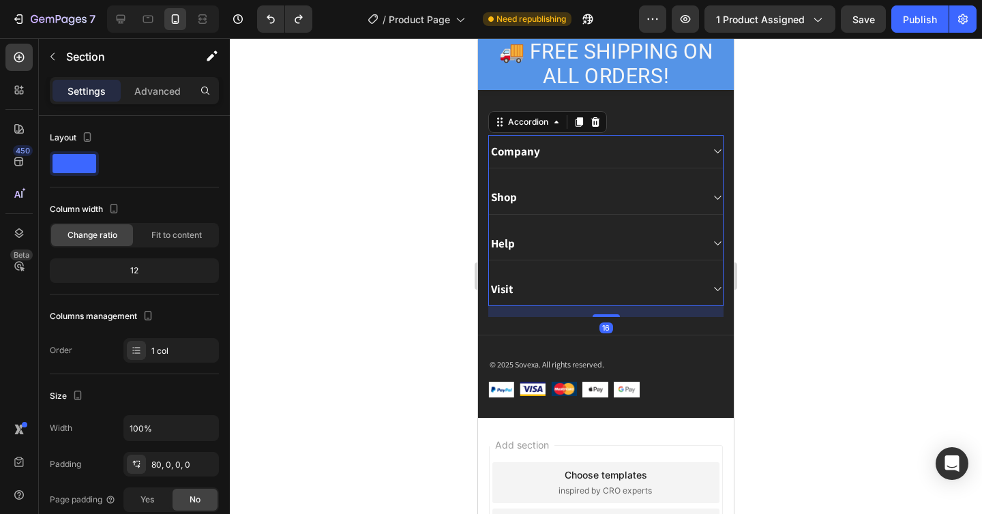
click at [713, 199] on icon at bounding box center [717, 197] width 10 height 11
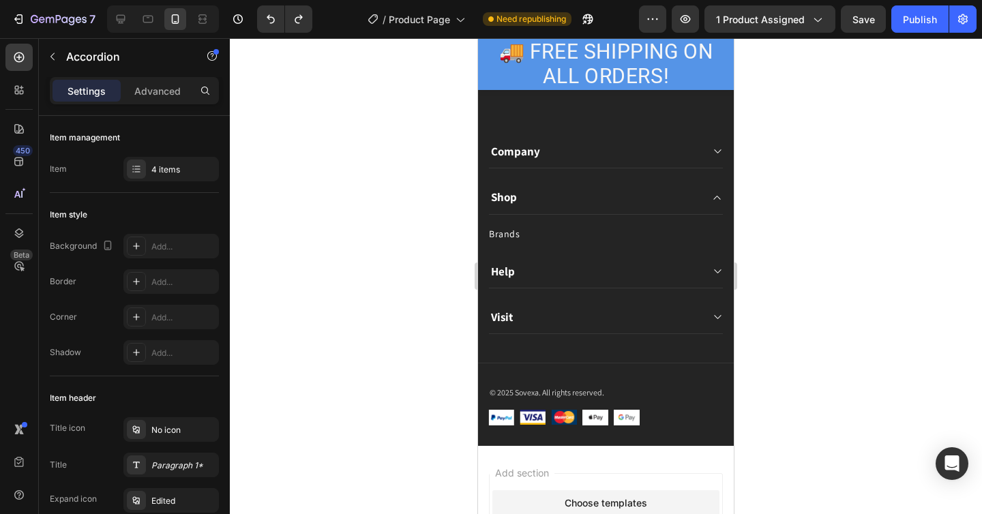
click at [534, 198] on div "Shop" at bounding box center [595, 197] width 212 height 19
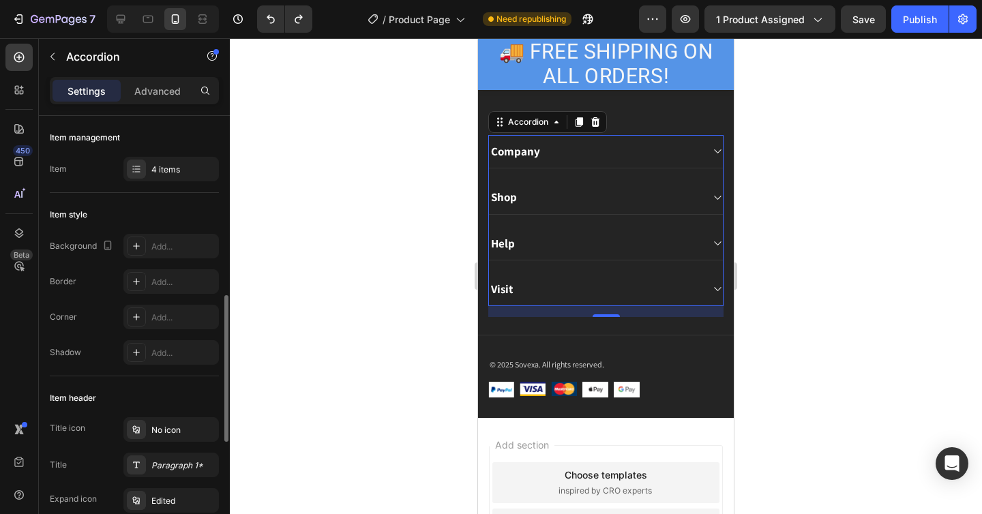
scroll to position [861, 0]
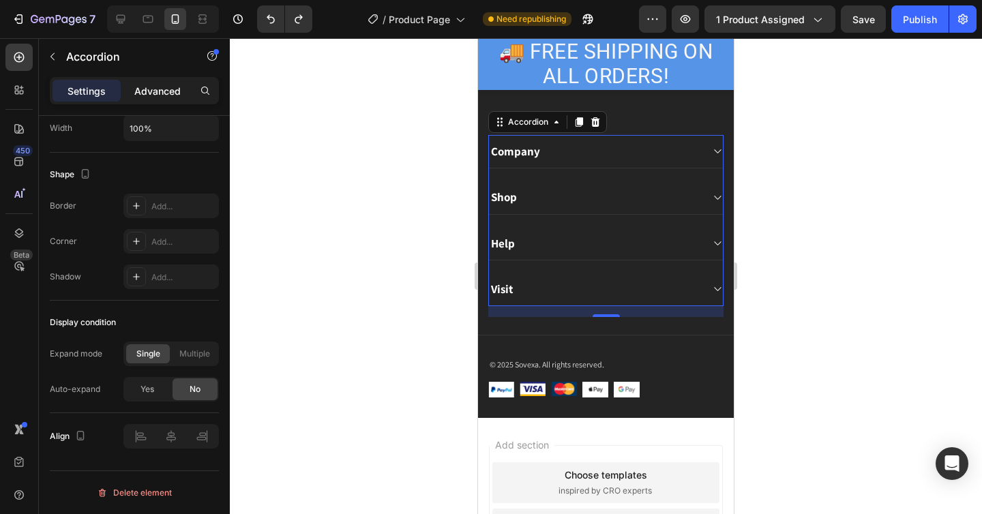
click at [167, 80] on div "Advanced" at bounding box center [157, 91] width 68 height 22
type input "100%"
type input "100"
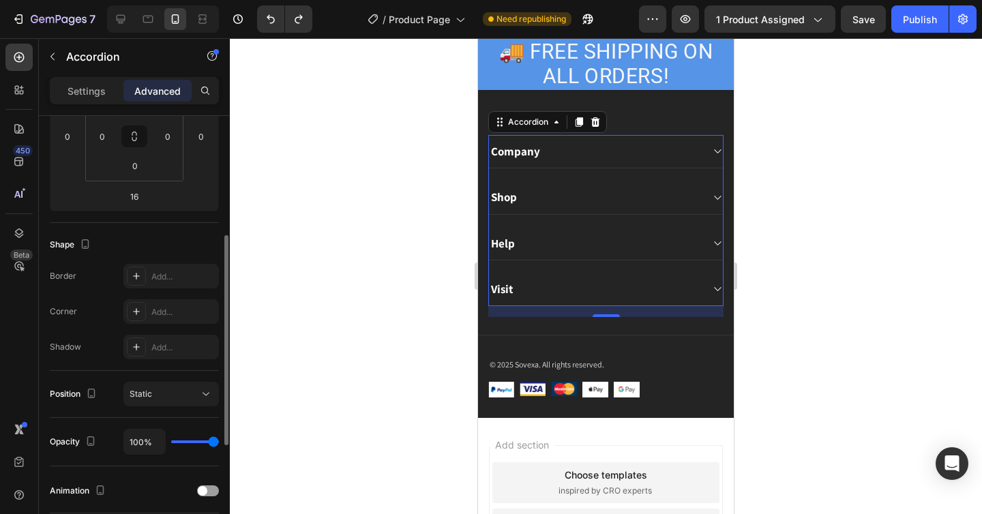
scroll to position [240, 0]
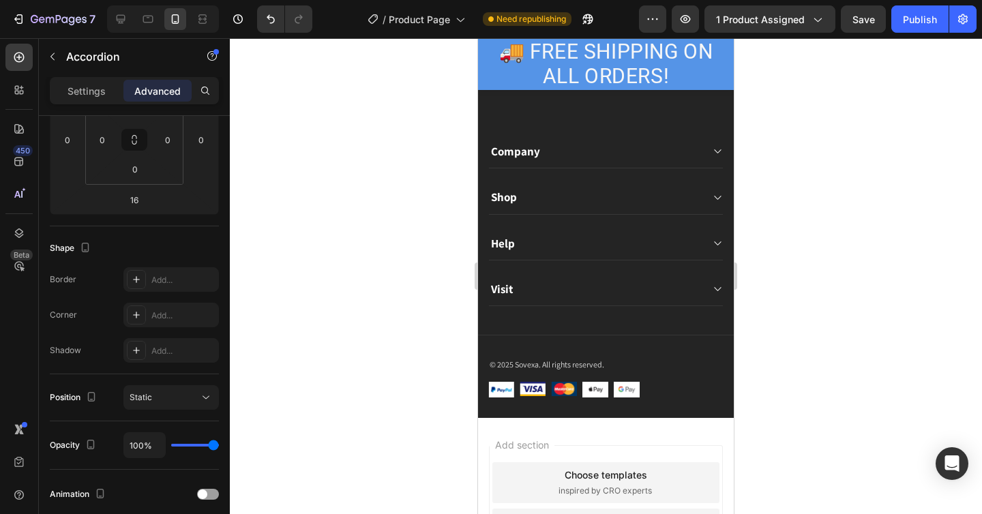
click at [513, 157] on p "Company" at bounding box center [515, 151] width 49 height 15
click at [505, 207] on div "Shop" at bounding box center [606, 197] width 234 height 33
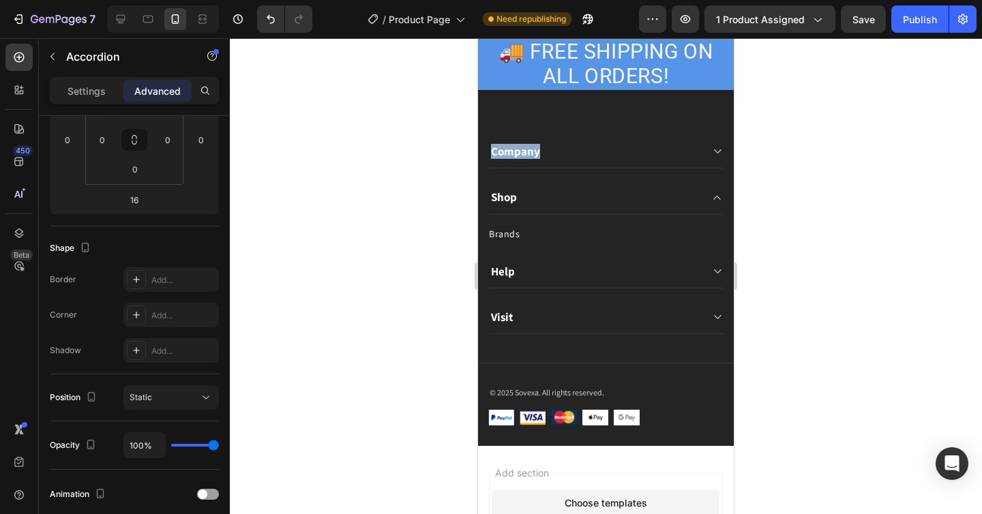
click at [535, 142] on div "Company" at bounding box center [606, 151] width 234 height 33
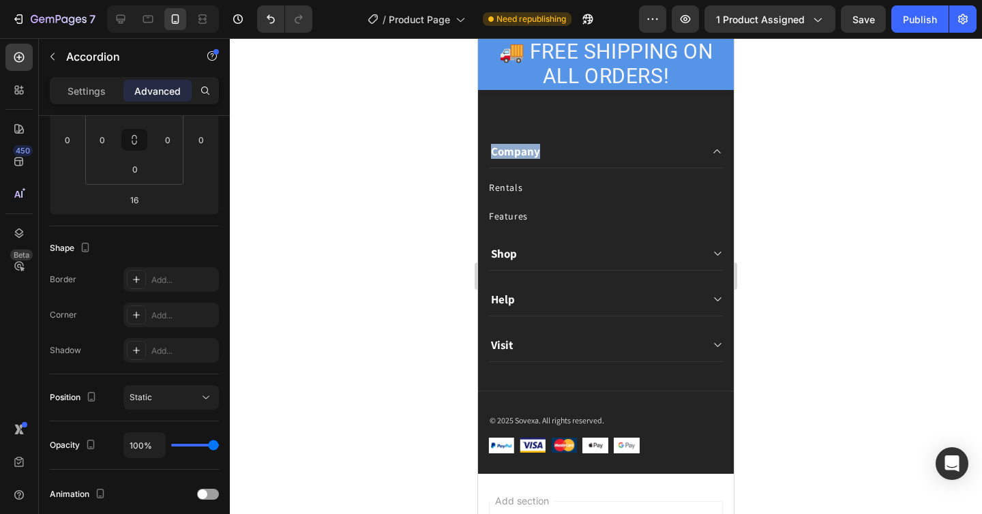
click at [561, 120] on div "Company Text block Shipping Policy Button Refund & Return Policy Button Contact…" at bounding box center [606, 274] width 256 height 400
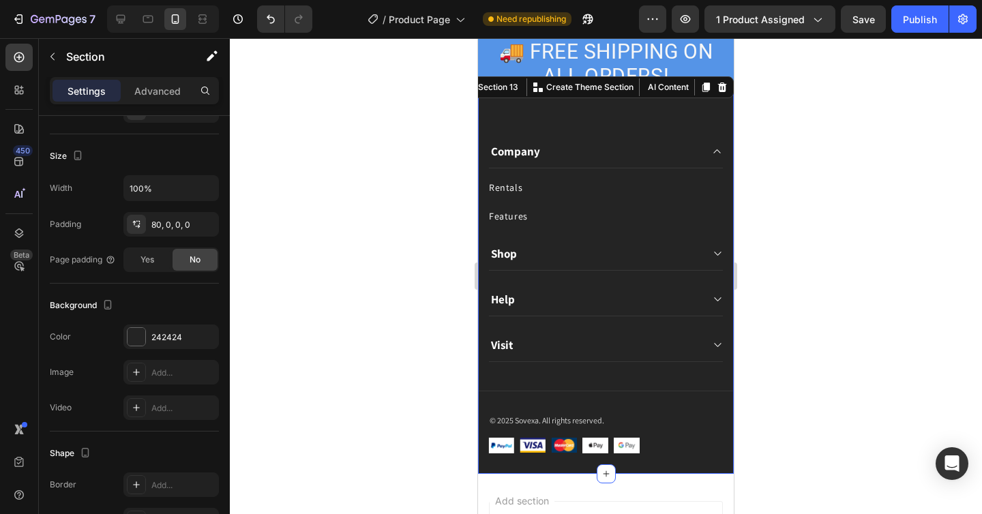
scroll to position [0, 0]
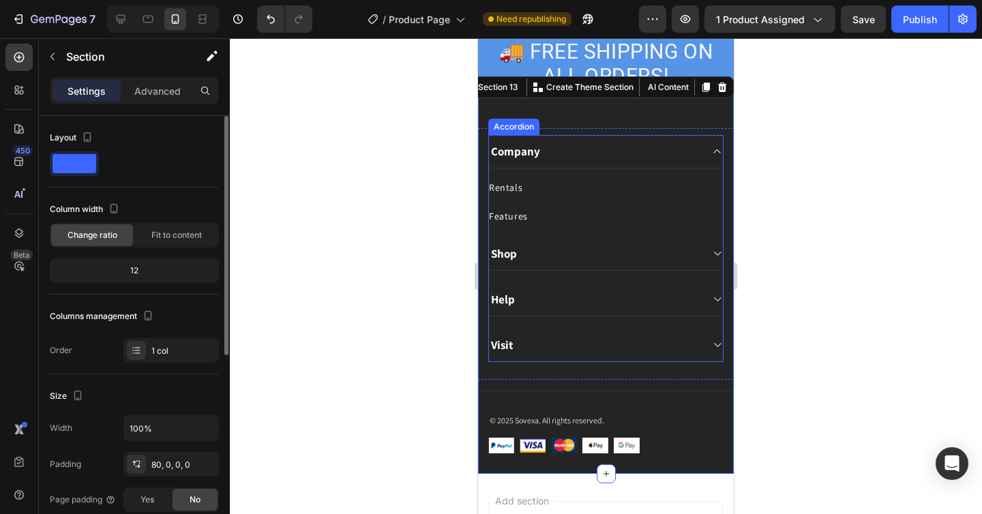
click at [518, 157] on p "Company" at bounding box center [515, 151] width 49 height 15
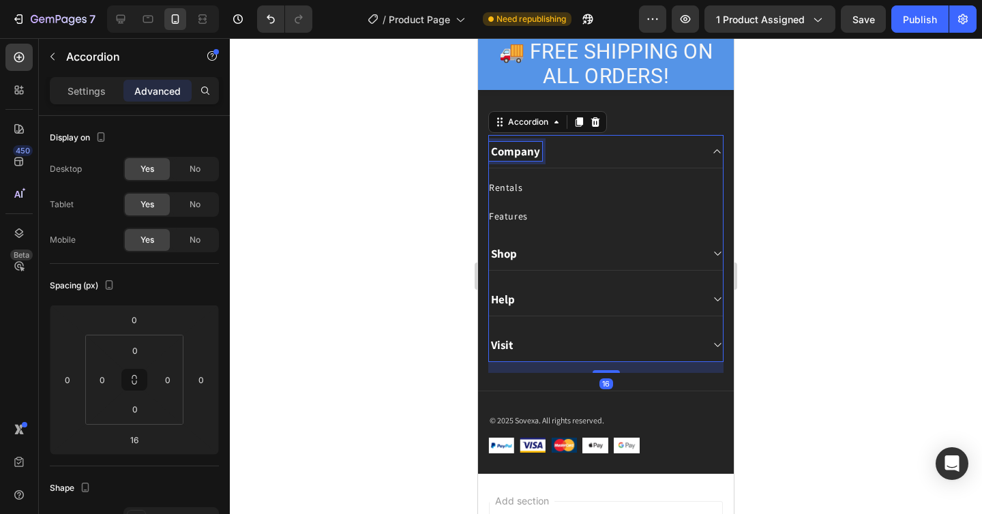
click at [518, 157] on p "Company" at bounding box center [515, 151] width 49 height 15
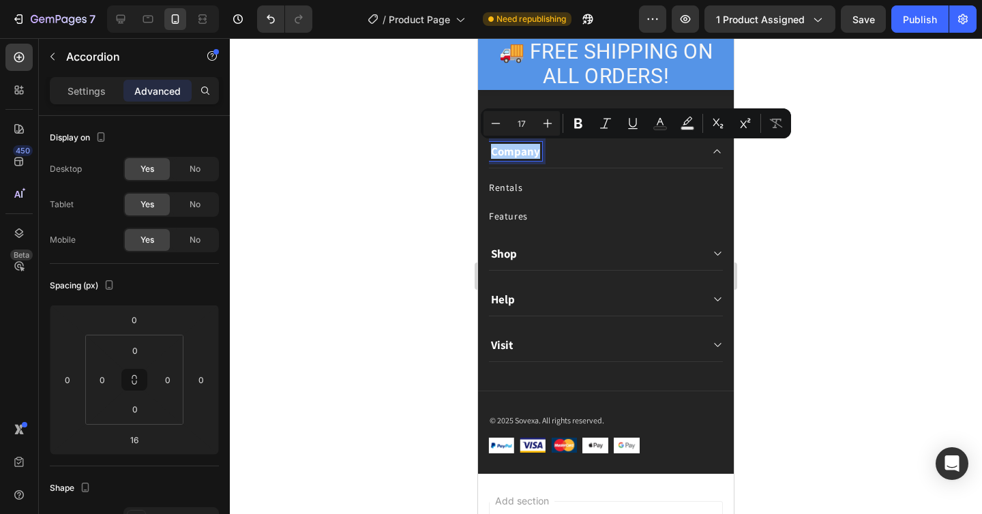
click at [833, 199] on div at bounding box center [606, 276] width 752 height 476
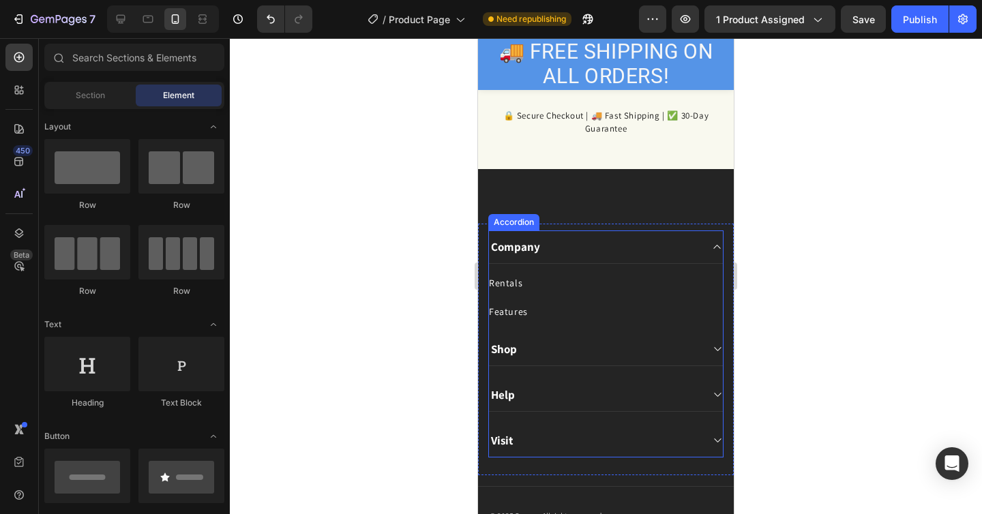
scroll to position [3173, 0]
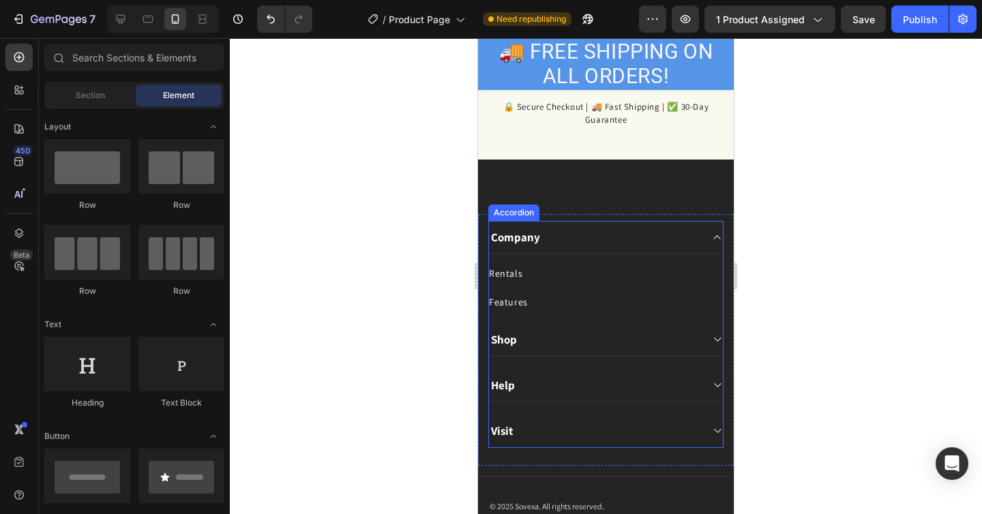
click at [519, 430] on div "Visit" at bounding box center [595, 431] width 212 height 19
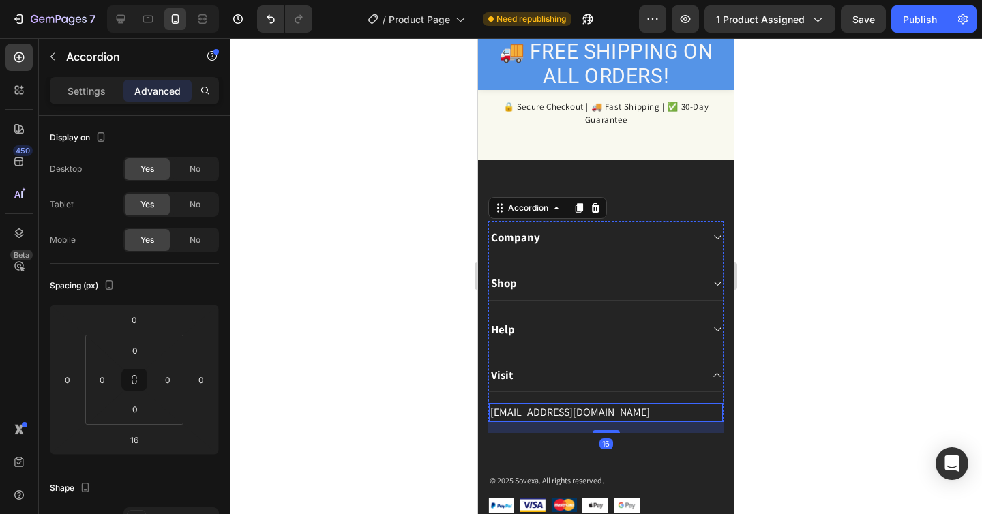
click at [549, 412] on p "[EMAIL_ADDRESS][DOMAIN_NAME]" at bounding box center [605, 412] width 231 height 16
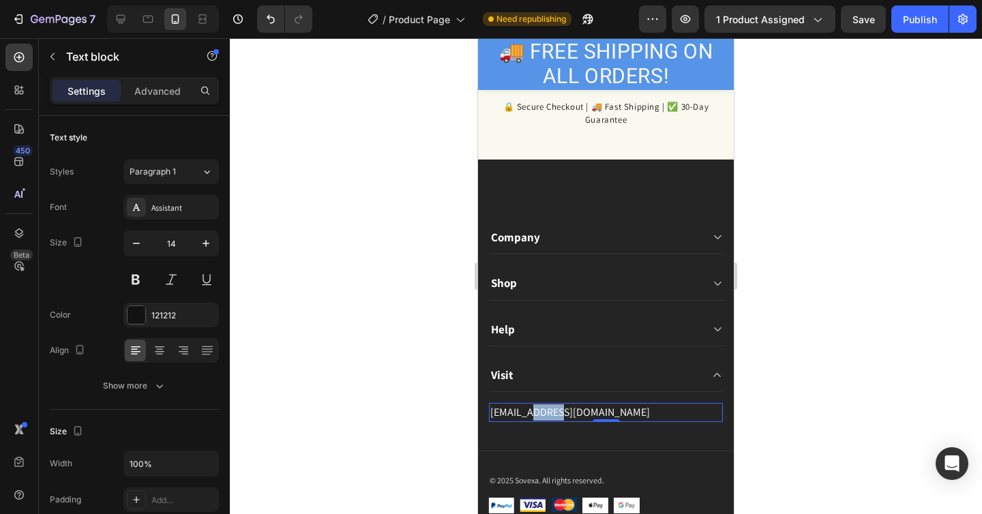
click at [549, 412] on p "[EMAIL_ADDRESS][DOMAIN_NAME]" at bounding box center [605, 412] width 231 height 16
click at [876, 355] on div at bounding box center [606, 276] width 752 height 476
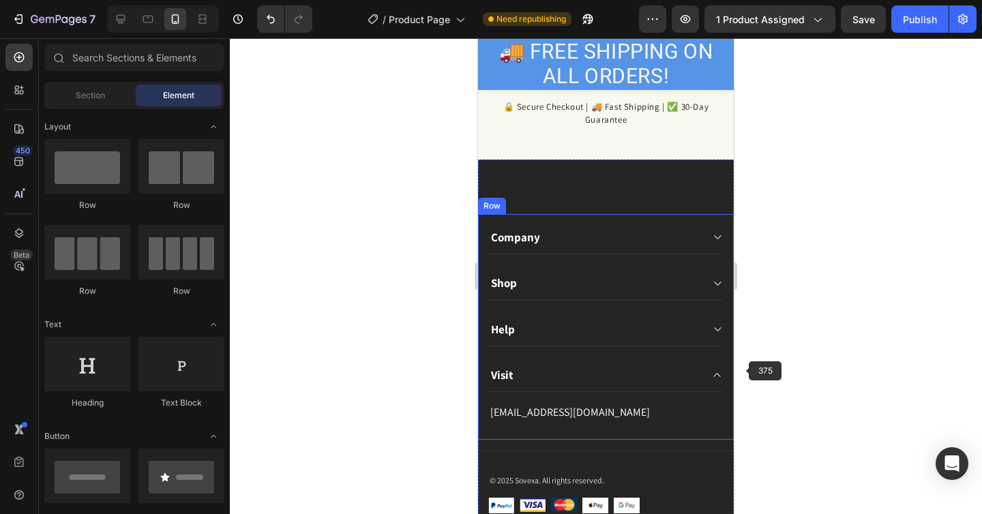
click at [723, 372] on div "Company Shop Help Visit [EMAIL_ADDRESS][DOMAIN_NAME] Text block" at bounding box center [605, 321] width 235 height 201
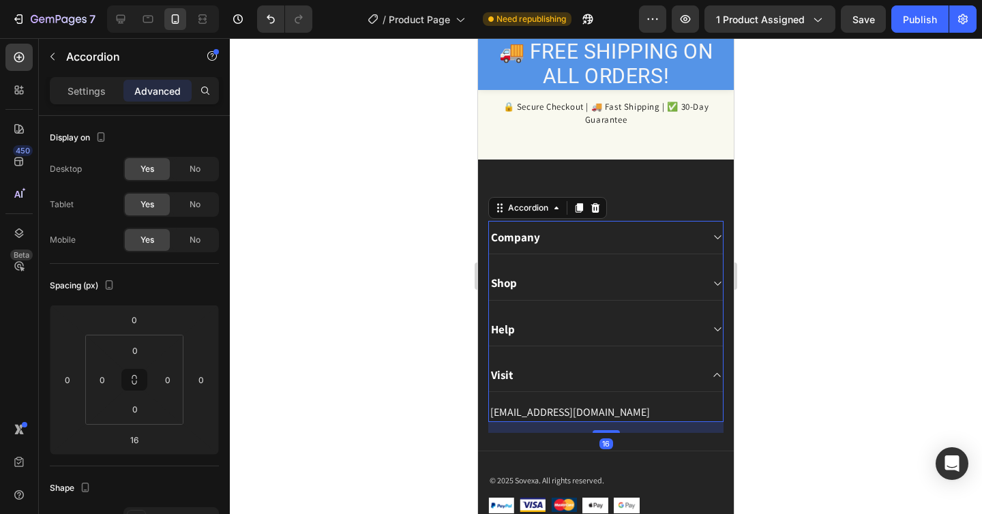
click at [703, 377] on div "Visit" at bounding box center [606, 375] width 234 height 33
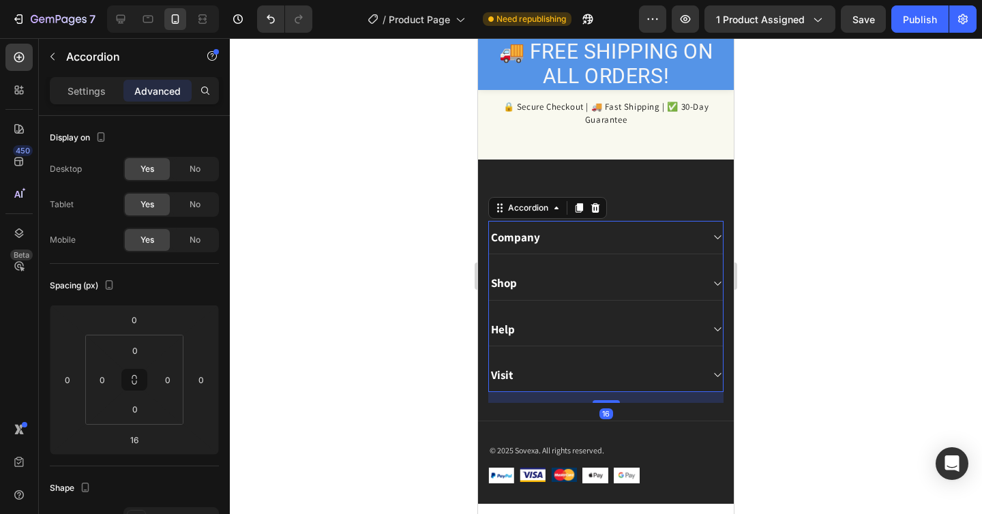
click at [715, 377] on icon at bounding box center [717, 375] width 10 height 11
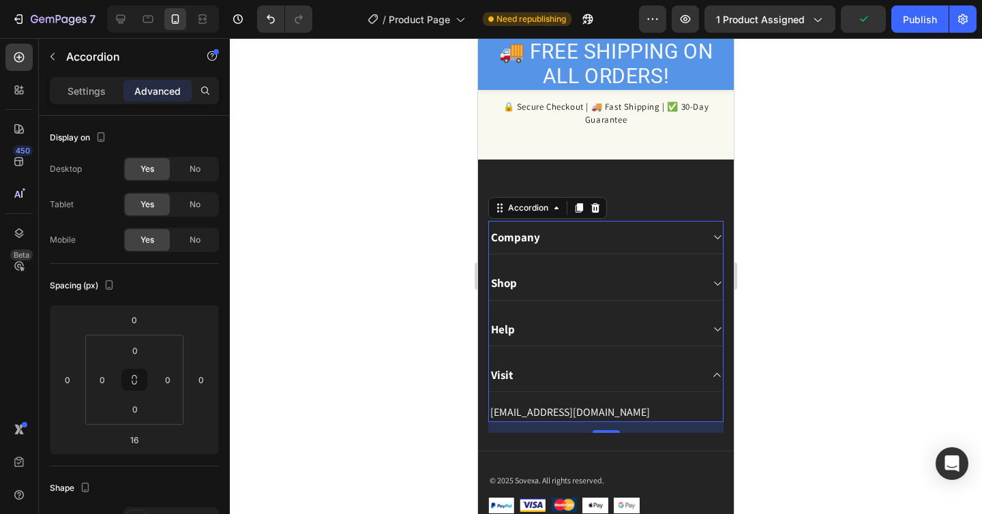
click at [718, 328] on icon at bounding box center [717, 329] width 10 height 11
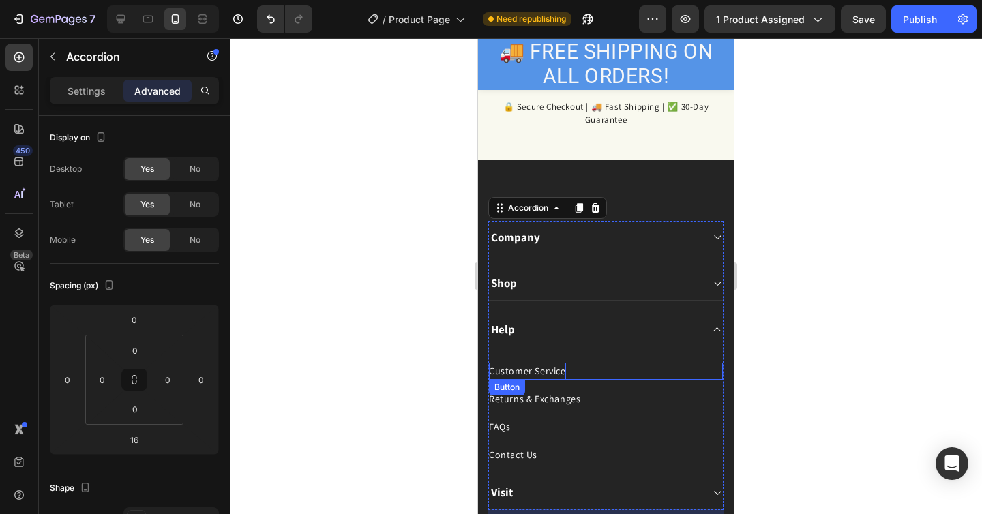
click at [527, 376] on div "Customer Service" at bounding box center [527, 371] width 77 height 17
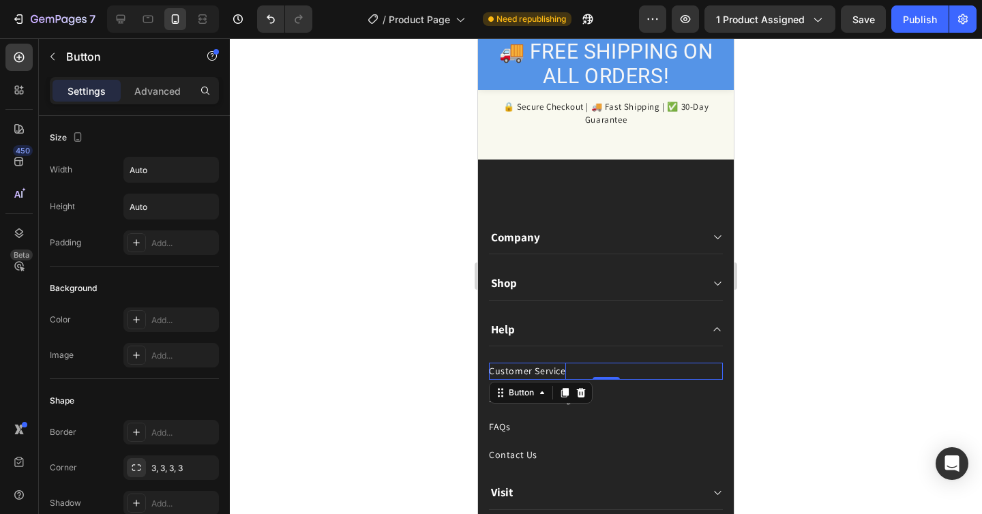
click at [527, 376] on div "Customer Service" at bounding box center [527, 371] width 77 height 17
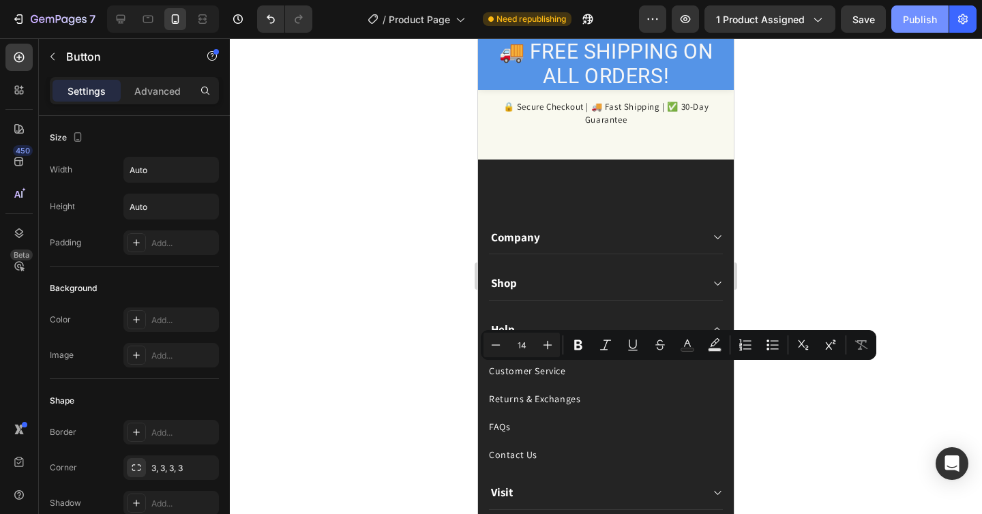
click at [906, 7] on button "Publish" at bounding box center [919, 18] width 57 height 27
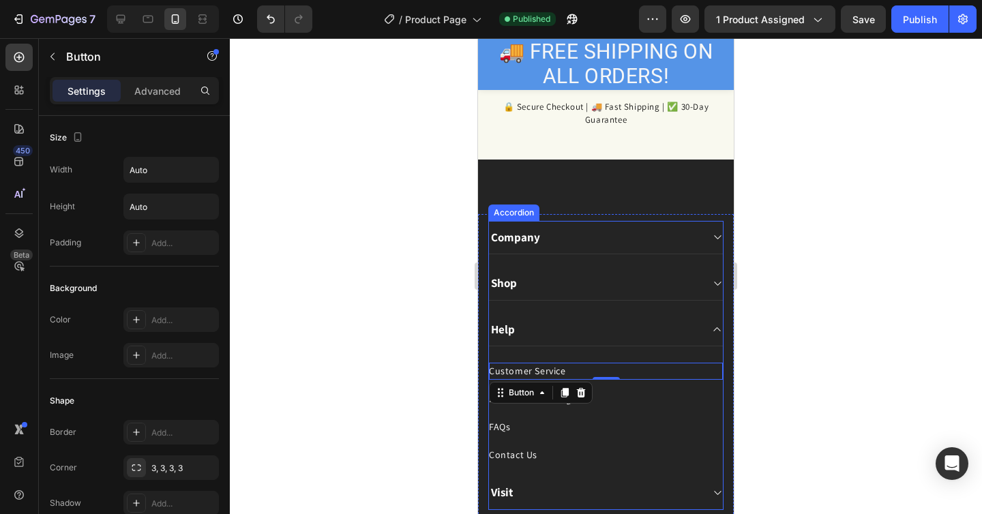
click at [576, 236] on div "Company" at bounding box center [595, 237] width 212 height 19
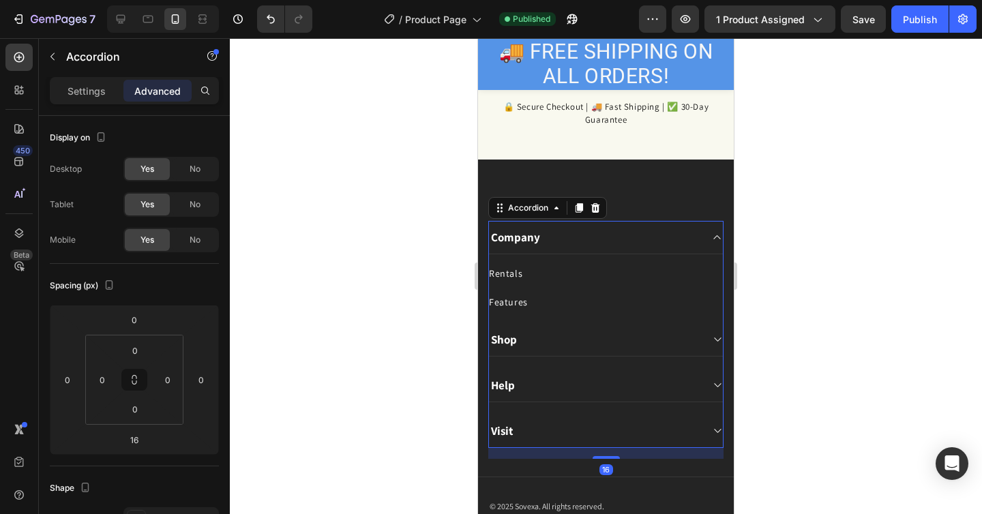
click at [541, 359] on div "Company Rentals Button Features Button Shop Help Visit" at bounding box center [605, 334] width 235 height 227
click at [535, 387] on div "Help" at bounding box center [595, 385] width 212 height 19
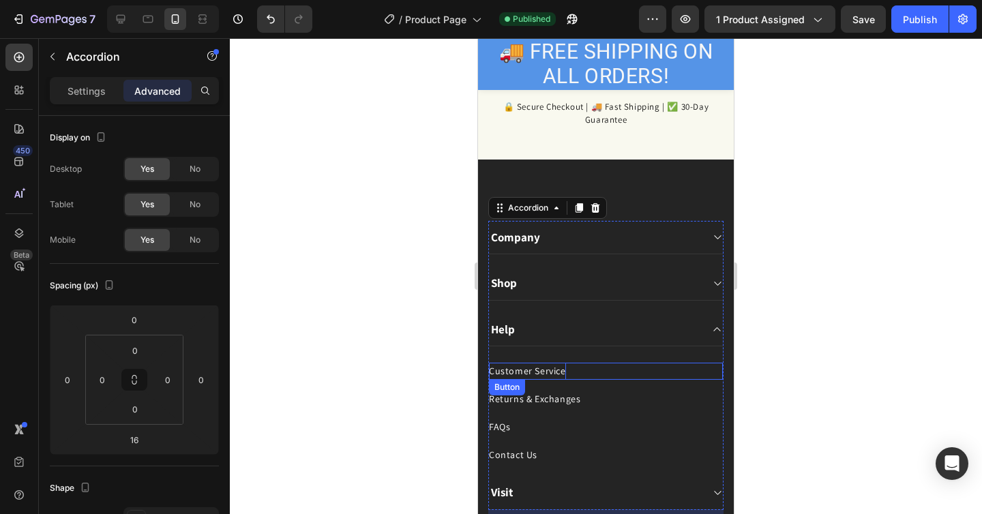
click at [550, 374] on div "Customer Service" at bounding box center [527, 371] width 77 height 17
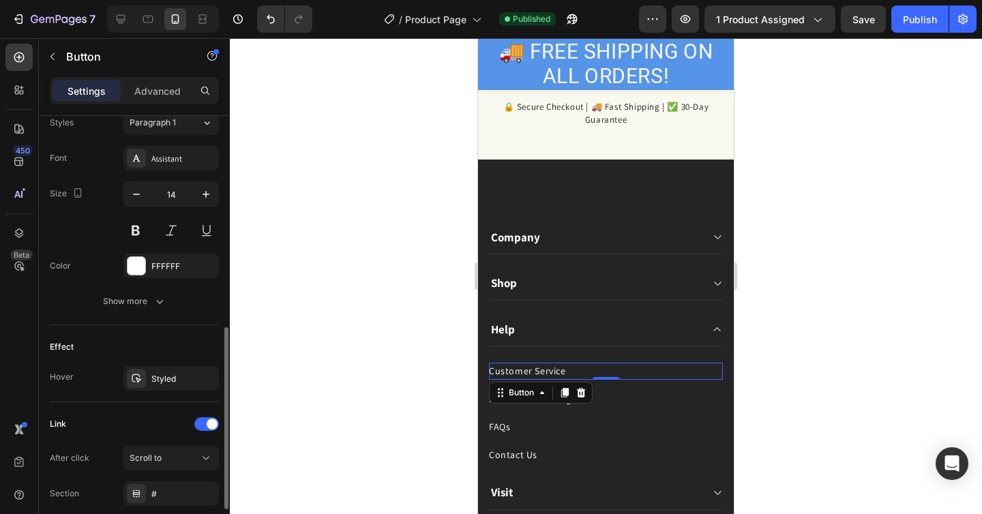
scroll to position [612, 0]
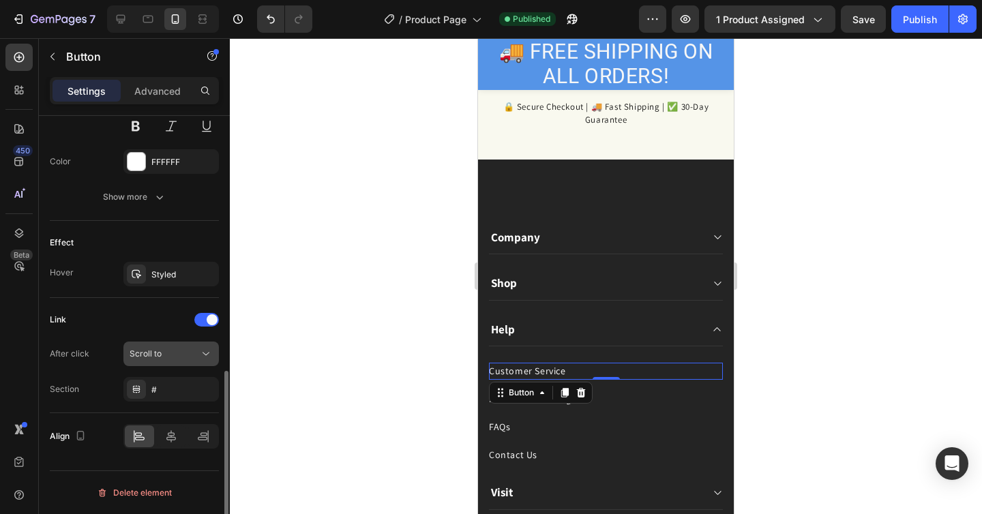
click at [189, 357] on div "Scroll to" at bounding box center [165, 354] width 70 height 12
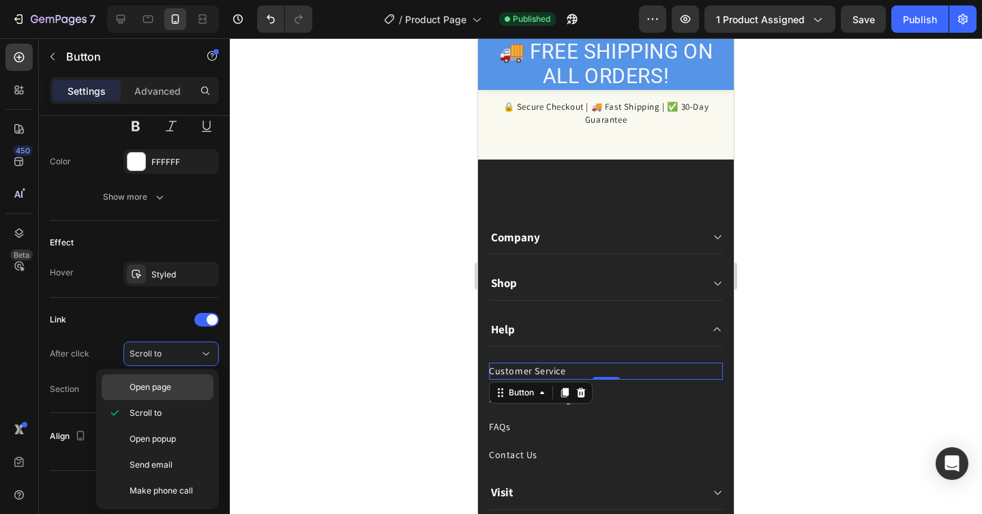
click at [177, 389] on p "Open page" at bounding box center [169, 387] width 78 height 12
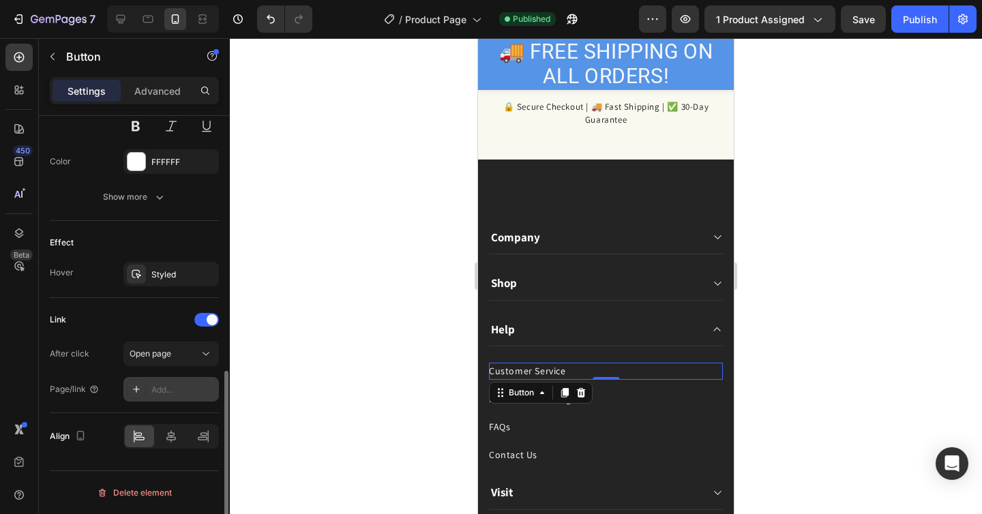
click at [190, 388] on div "Add..." at bounding box center [183, 390] width 64 height 12
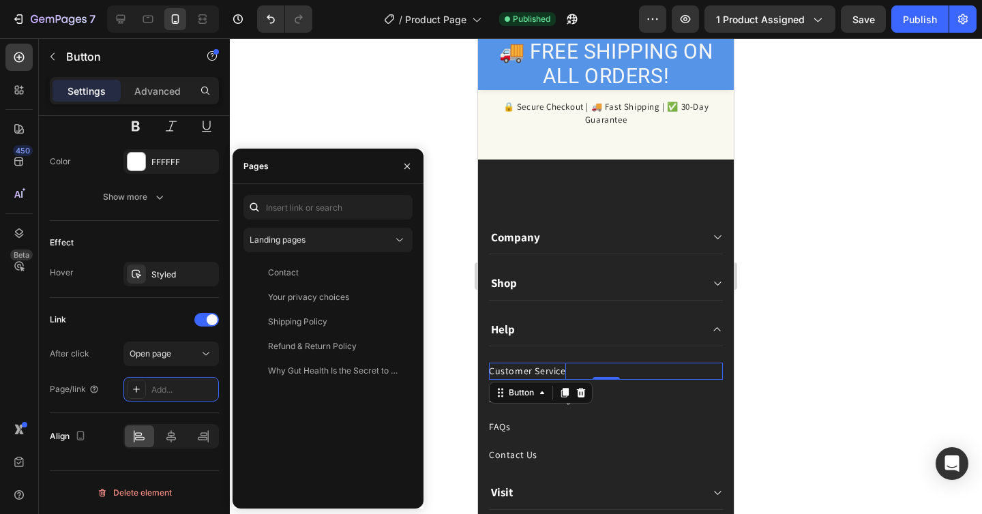
click at [544, 368] on div "Customer Service" at bounding box center [527, 371] width 77 height 17
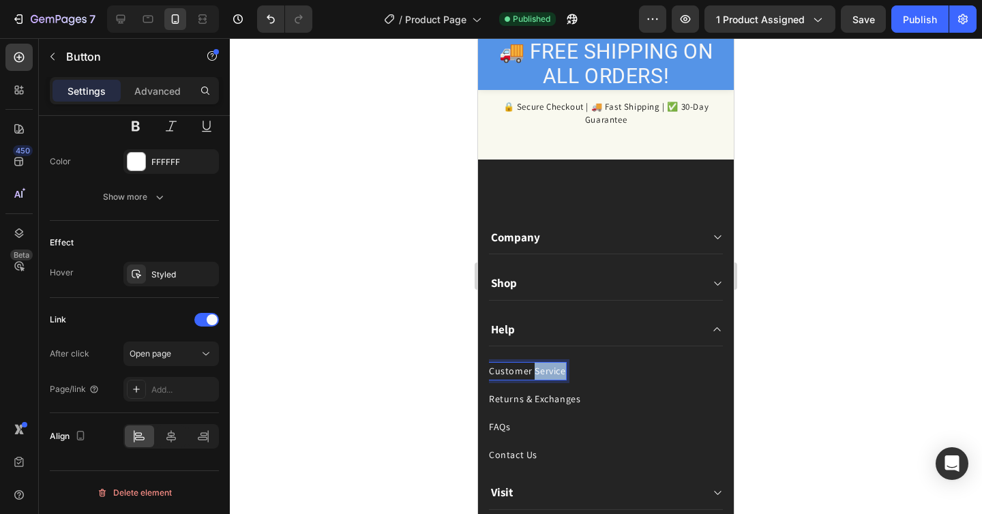
click at [544, 368] on p "Customer Service" at bounding box center [527, 371] width 77 height 17
click at [489, 363] on button "Refund" at bounding box center [505, 371] width 32 height 17
click at [489, 363] on button "Refund &" at bounding box center [509, 371] width 40 height 17
click at [489, 363] on button "Refund & Return" at bounding box center [525, 371] width 73 height 17
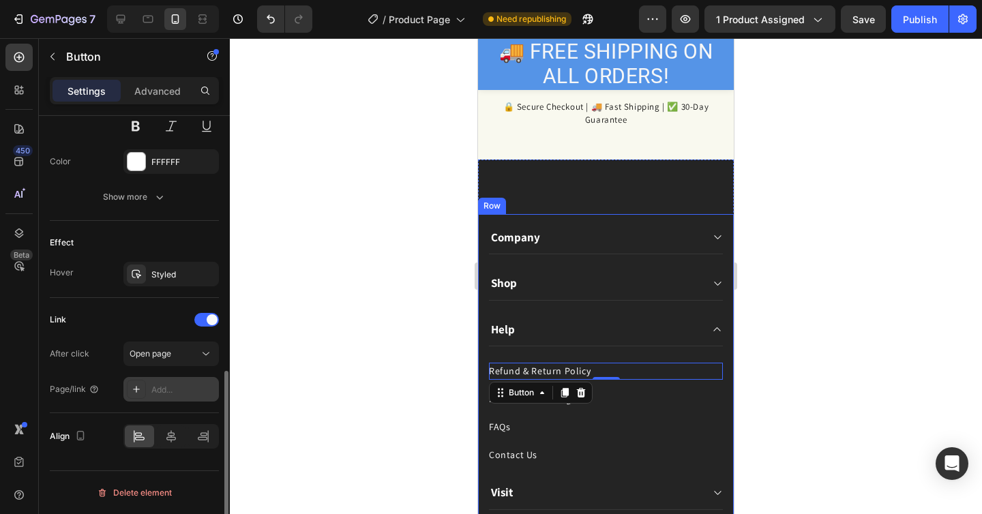
click at [185, 389] on div "Add..." at bounding box center [183, 390] width 64 height 12
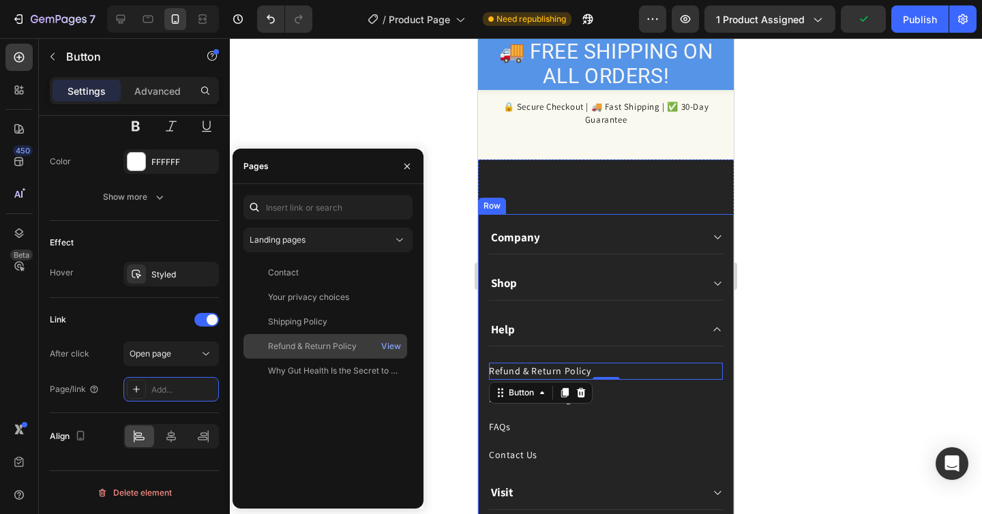
click at [334, 341] on div "Refund & Return Policy" at bounding box center [312, 346] width 89 height 12
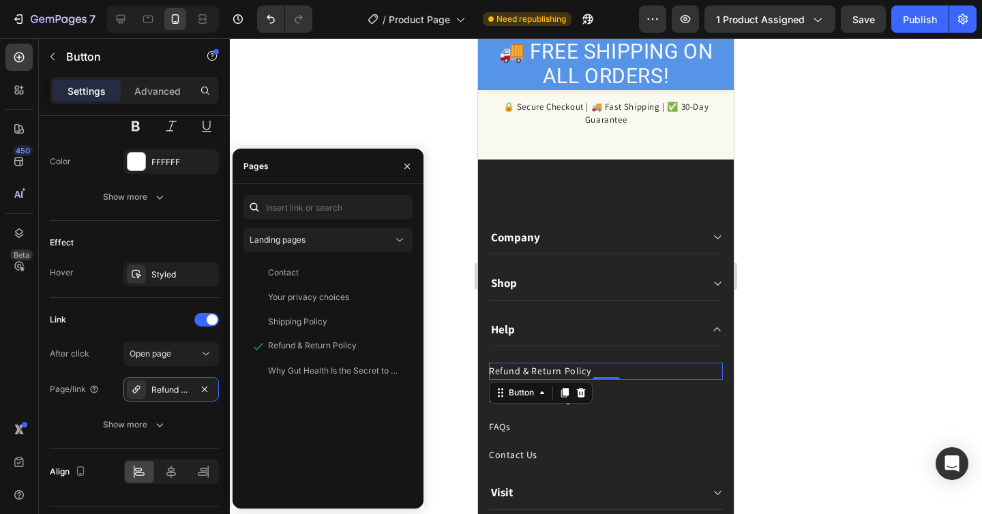
click at [772, 302] on div at bounding box center [606, 276] width 752 height 476
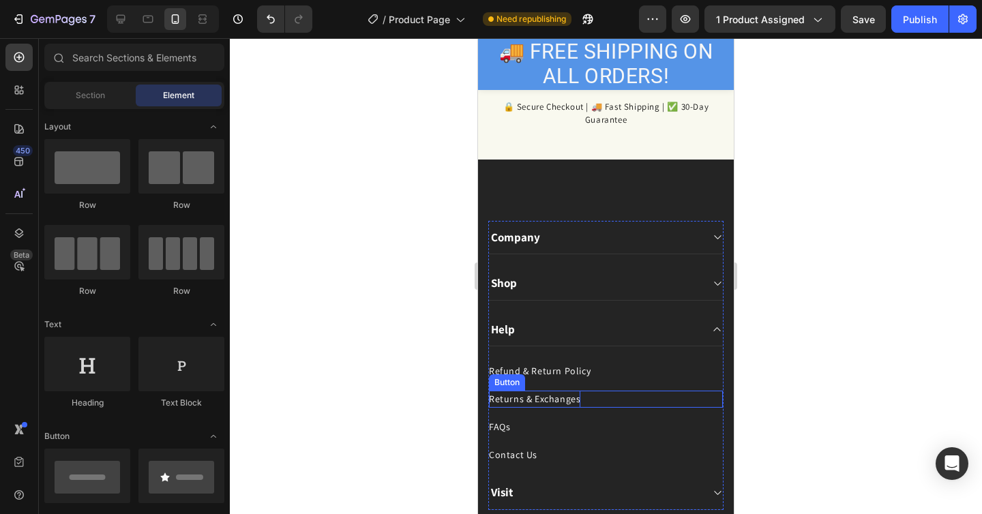
click at [541, 405] on div "Returns & Exchanges" at bounding box center [534, 399] width 91 height 17
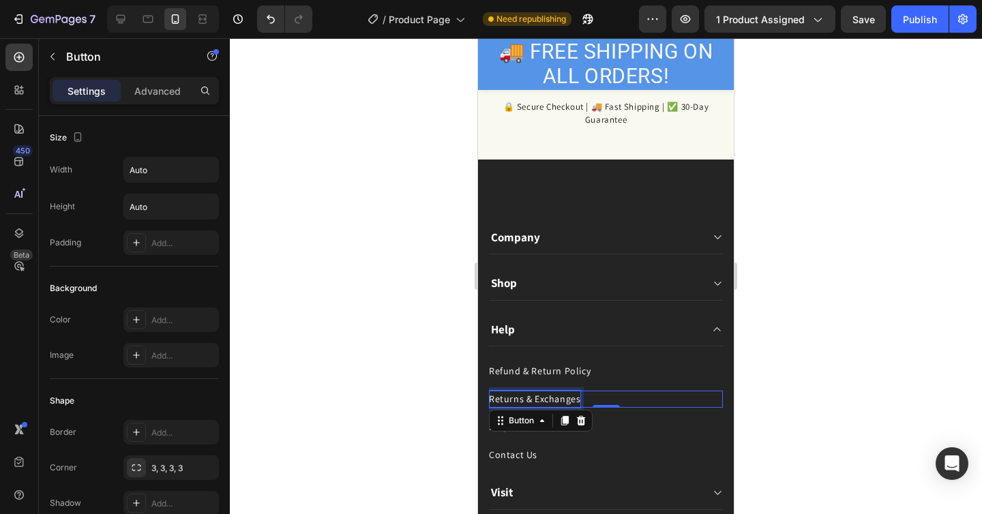
click at [541, 405] on div "Returns & Exchanges" at bounding box center [534, 399] width 91 height 17
click at [541, 405] on p "Returns & Exchanges" at bounding box center [534, 399] width 91 height 17
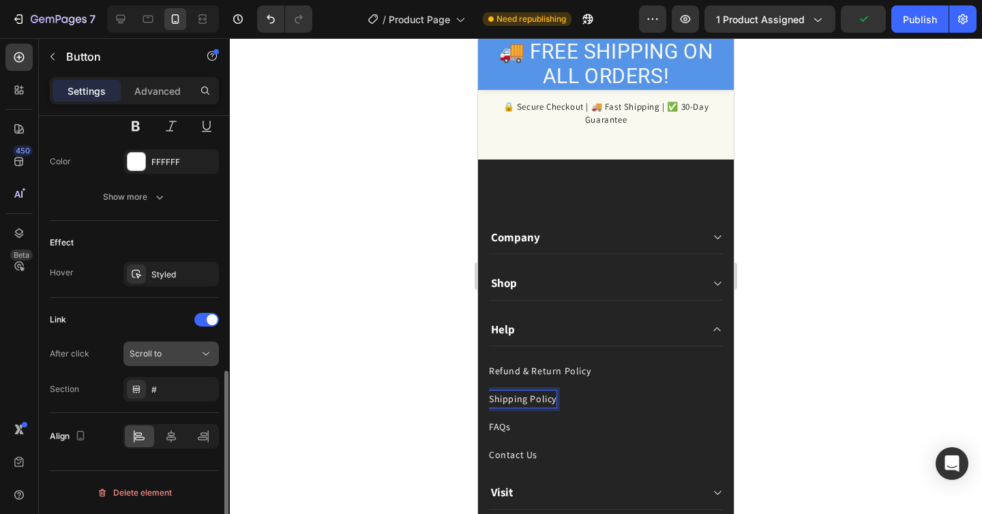
click at [195, 364] on button "Scroll to" at bounding box center [170, 354] width 95 height 25
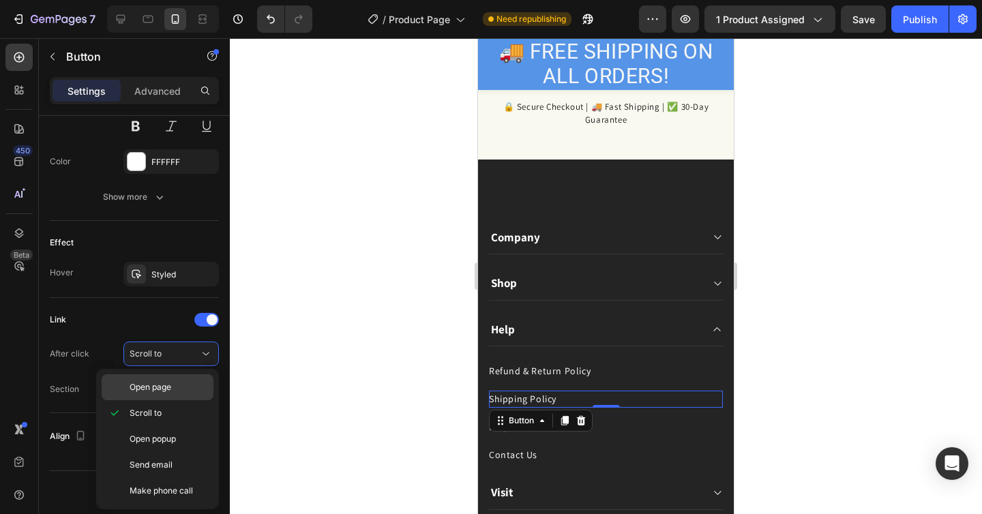
click at [183, 396] on div "Open page" at bounding box center [158, 387] width 112 height 26
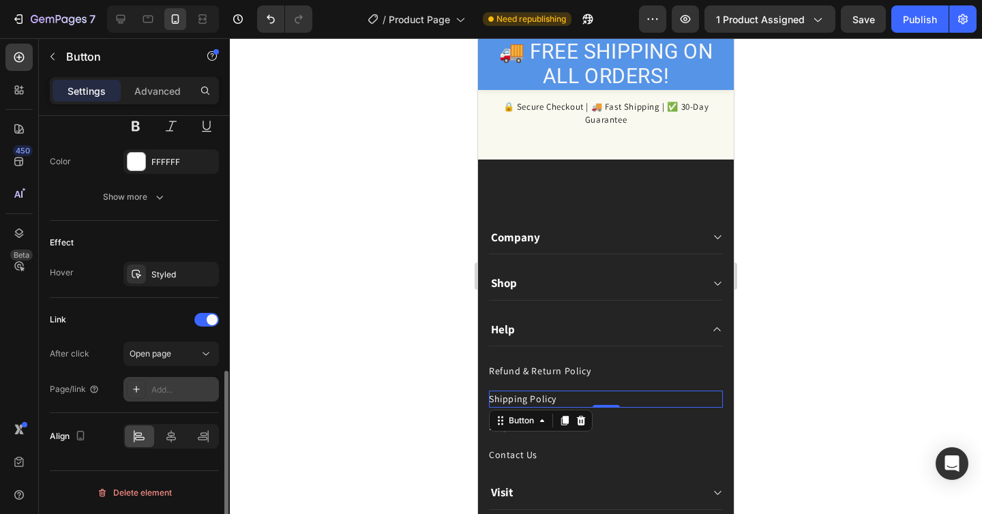
click at [186, 387] on div "Add..." at bounding box center [183, 390] width 64 height 12
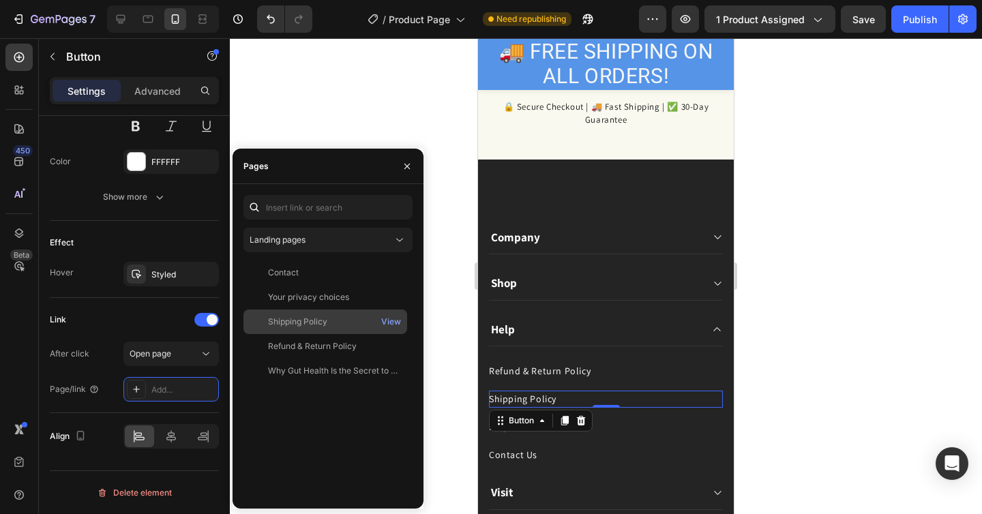
click at [318, 331] on div "Shipping Policy View" at bounding box center [325, 322] width 164 height 25
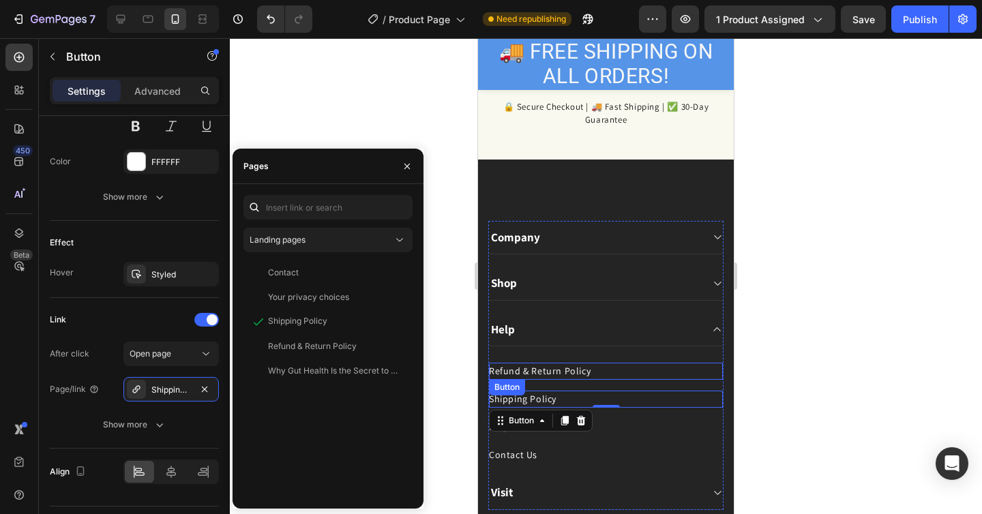
click at [802, 370] on div at bounding box center [606, 276] width 752 height 476
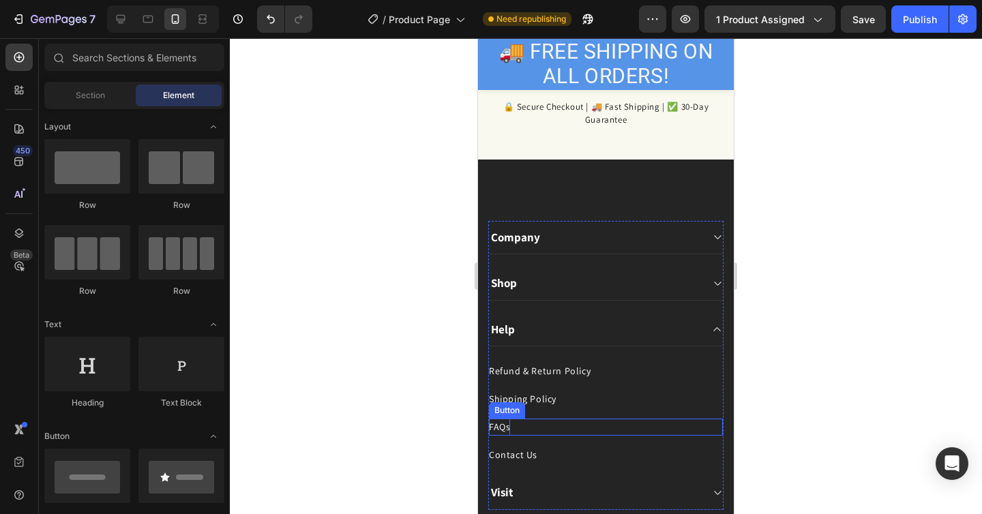
click at [501, 433] on div "FAQs" at bounding box center [499, 427] width 21 height 17
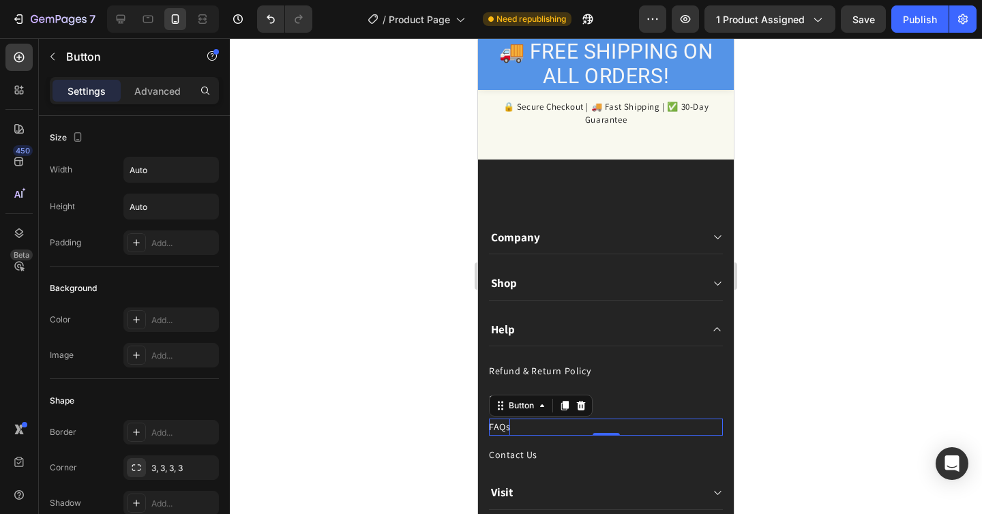
click at [501, 433] on div "FAQs" at bounding box center [499, 427] width 21 height 17
click at [501, 433] on p "FAQs" at bounding box center [499, 427] width 21 height 17
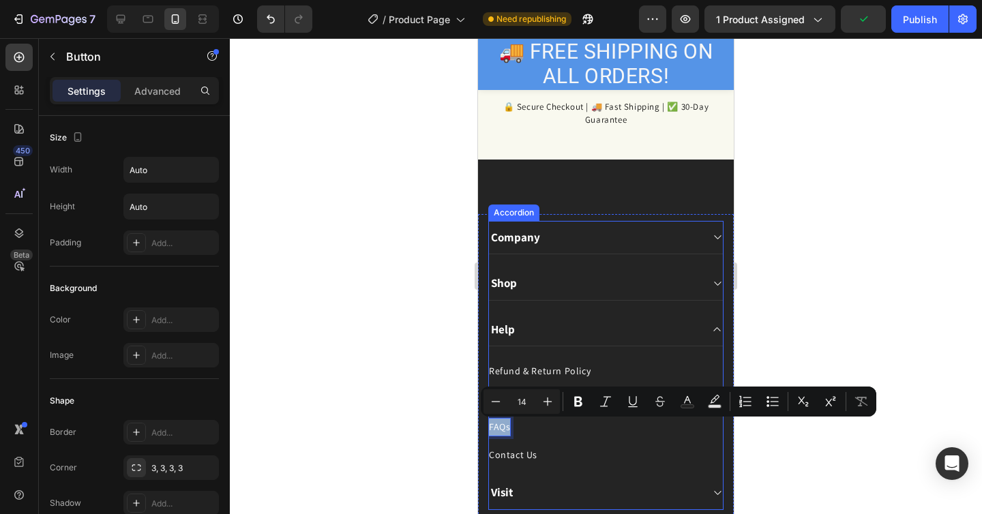
click at [572, 238] on div "Company" at bounding box center [595, 237] width 212 height 19
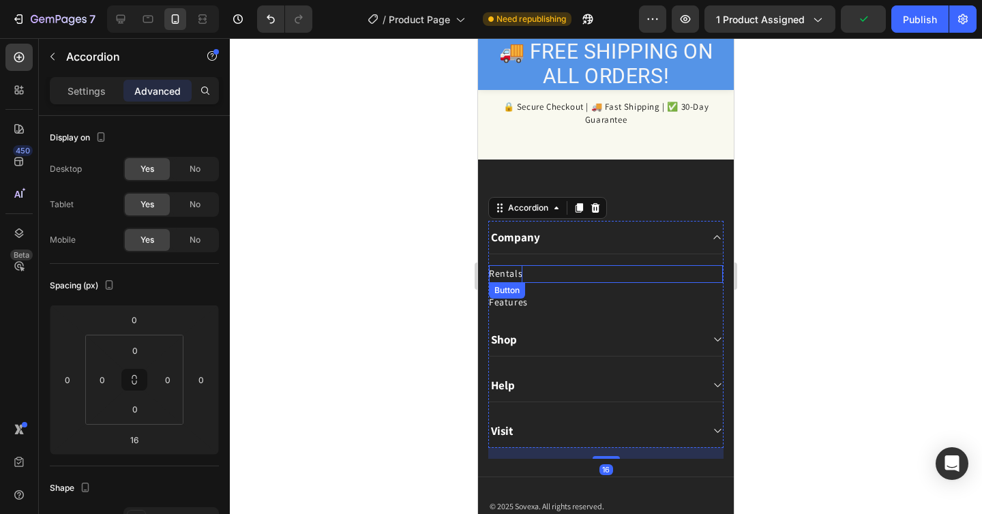
click at [518, 270] on div "Rentals" at bounding box center [505, 273] width 33 height 17
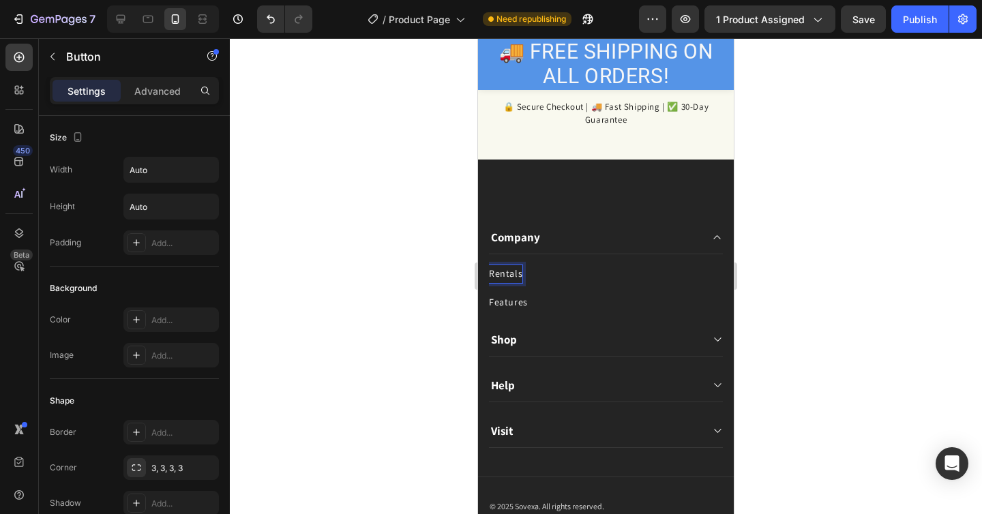
click at [518, 270] on div "Rentals" at bounding box center [505, 273] width 33 height 17
click at [518, 270] on p "Rentals" at bounding box center [505, 273] width 33 height 17
click at [700, 286] on div "Features Button" at bounding box center [606, 297] width 234 height 28
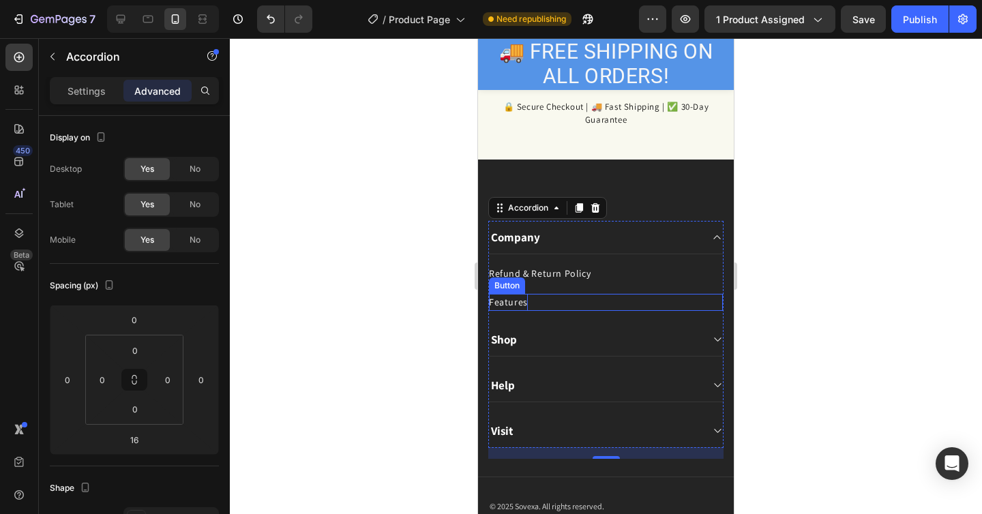
click at [522, 304] on div "Features" at bounding box center [508, 302] width 39 height 17
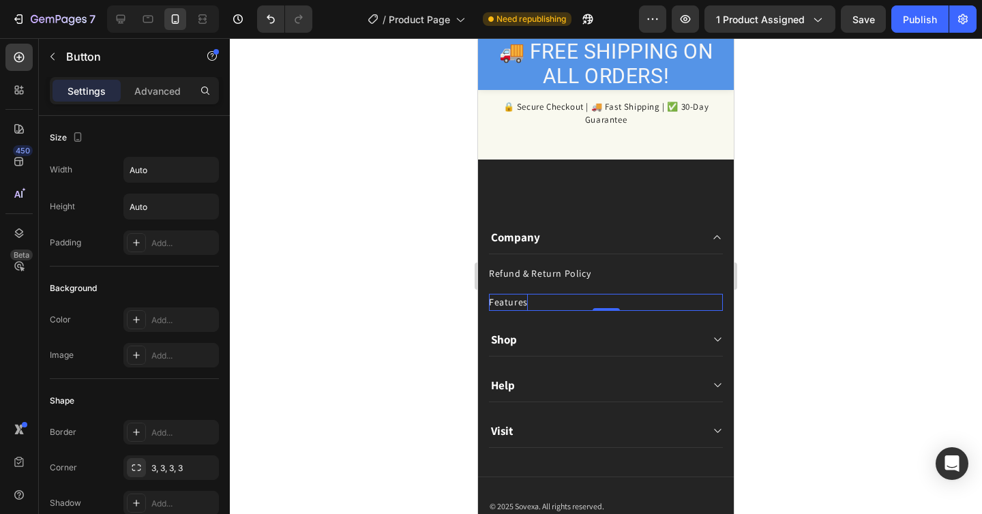
click at [522, 304] on div "Features" at bounding box center [508, 302] width 39 height 17
click at [522, 304] on p "Features" at bounding box center [508, 302] width 39 height 17
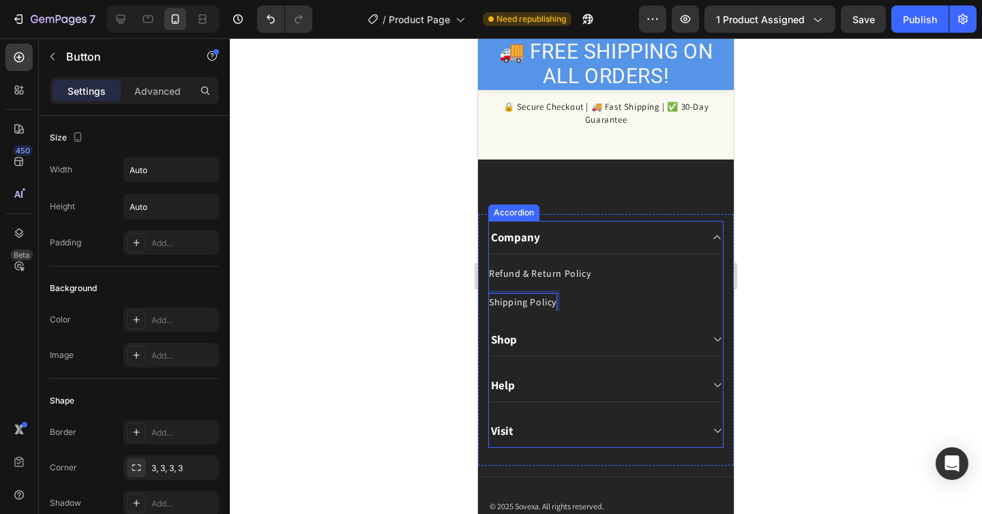
click at [563, 384] on div "Help" at bounding box center [595, 385] width 212 height 19
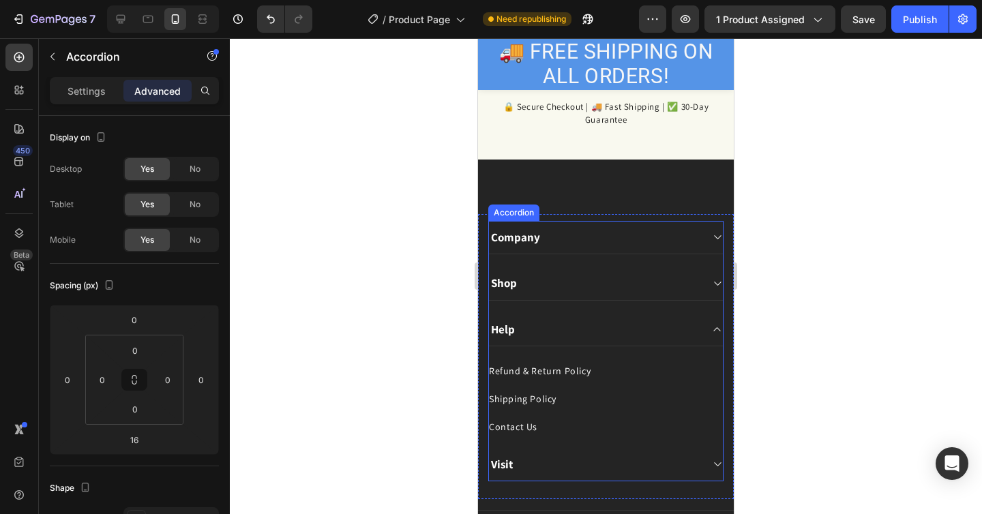
click at [533, 241] on p "Company" at bounding box center [515, 237] width 49 height 15
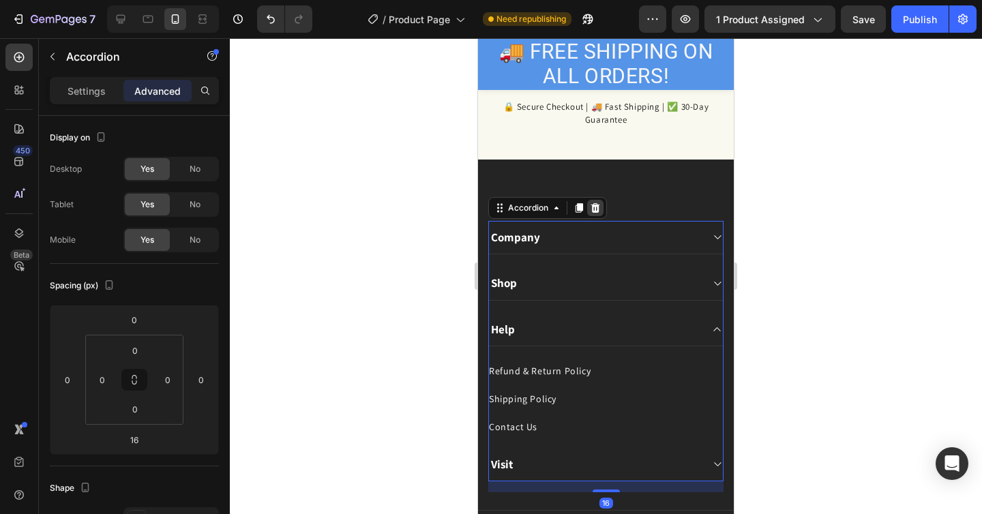
click at [598, 209] on icon at bounding box center [595, 208] width 9 height 10
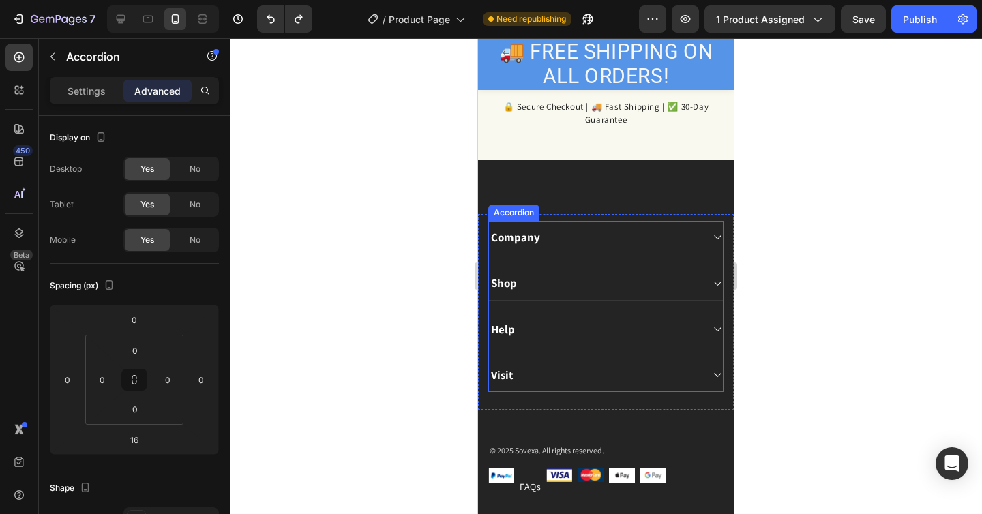
click at [656, 238] on div "Company" at bounding box center [595, 237] width 212 height 19
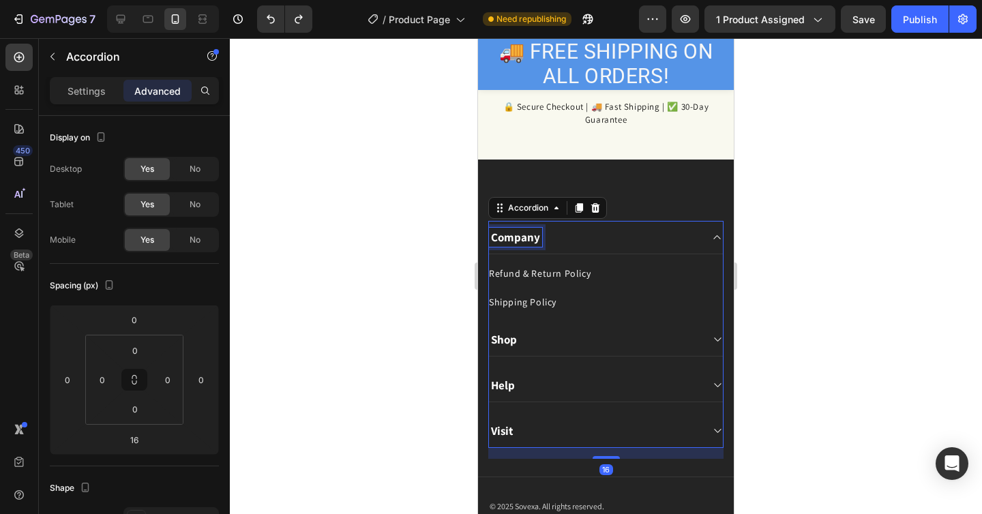
click at [517, 237] on div "Company" at bounding box center [515, 237] width 53 height 19
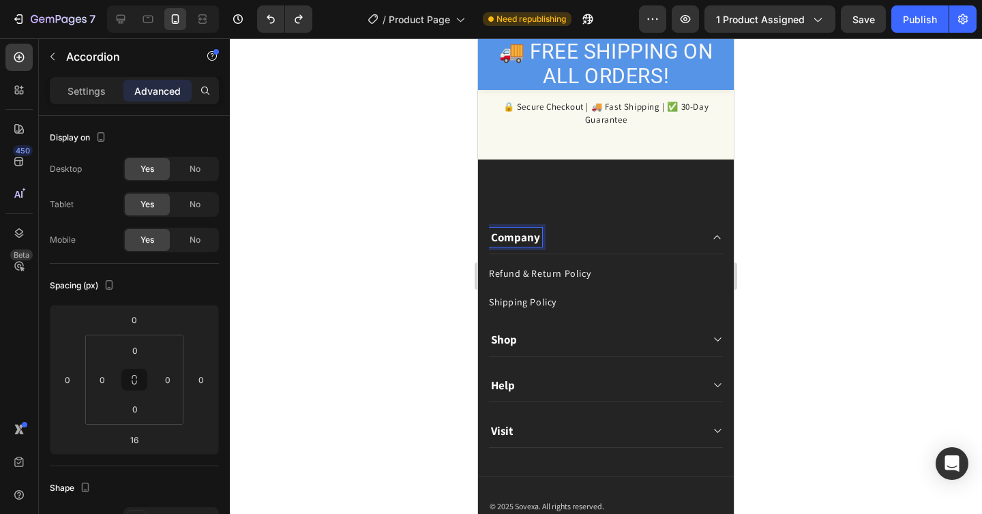
click at [538, 239] on p "Company" at bounding box center [515, 237] width 49 height 15
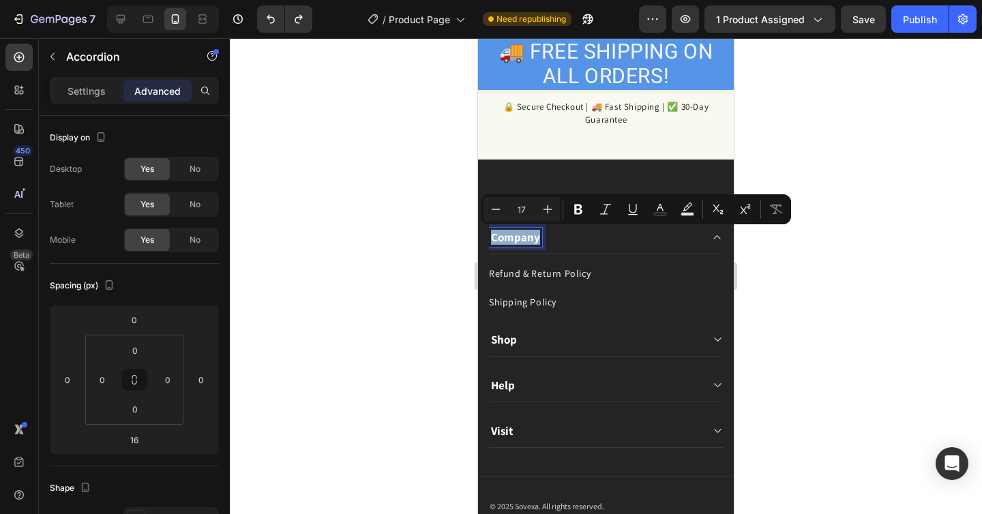
click at [520, 239] on p "Company" at bounding box center [515, 237] width 49 height 15
click at [597, 241] on div "Company" at bounding box center [595, 237] width 212 height 19
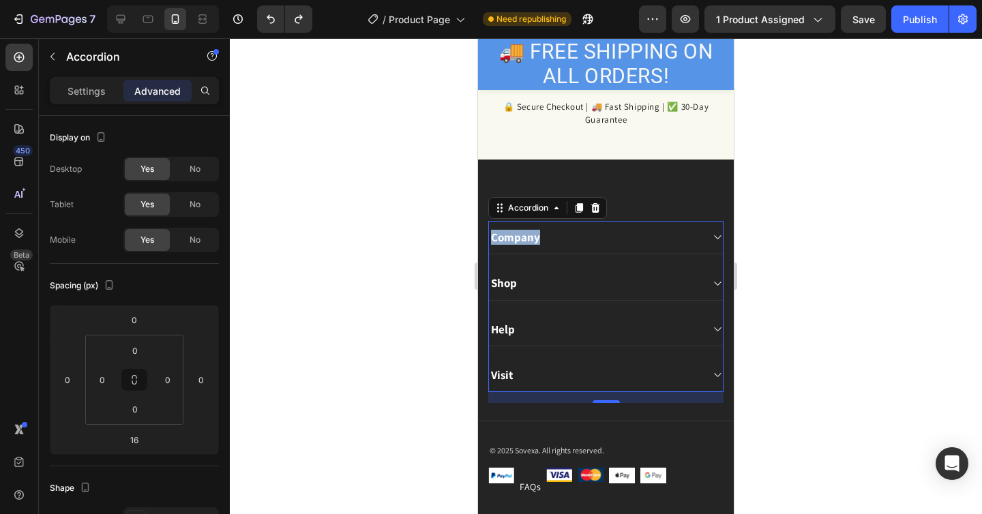
click at [615, 295] on div "Shop" at bounding box center [606, 283] width 234 height 33
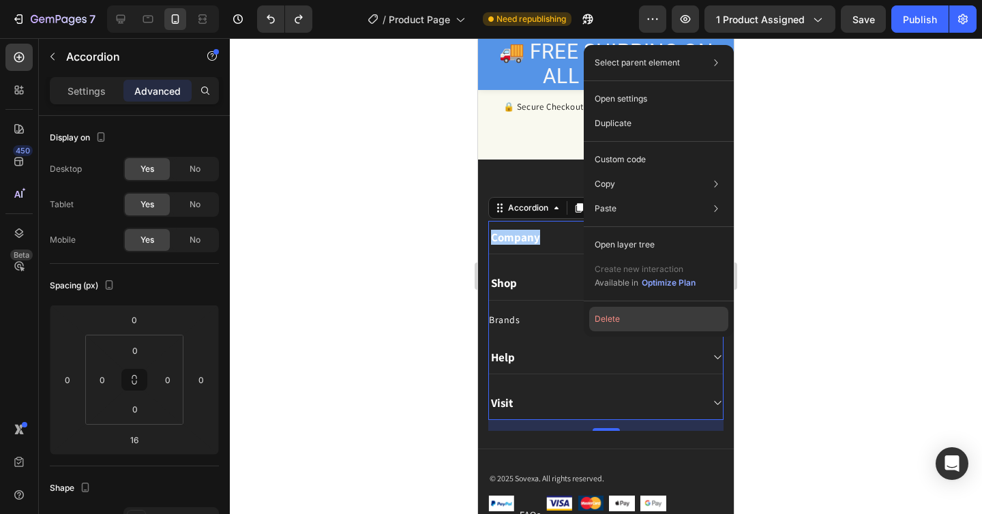
click at [611, 312] on button "Delete" at bounding box center [658, 319] width 139 height 25
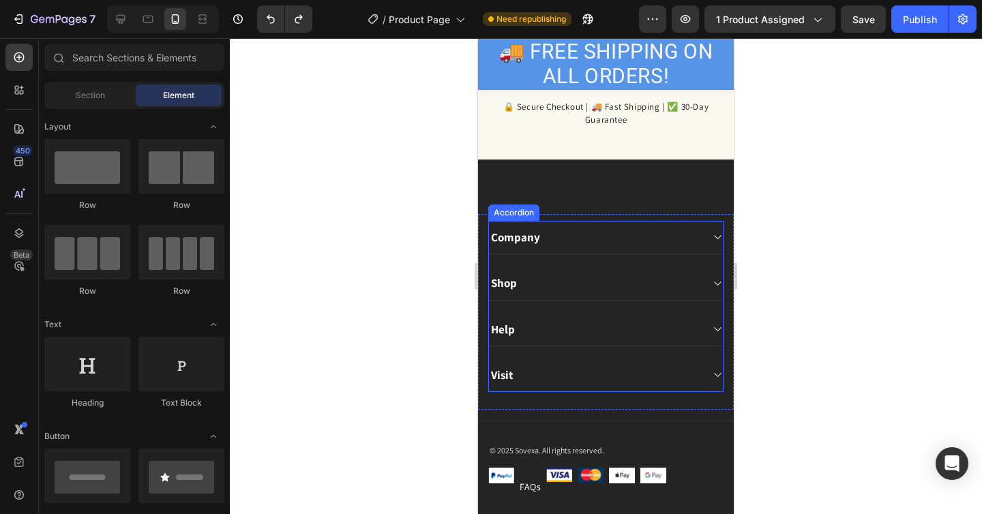
click at [525, 381] on div "Visit" at bounding box center [595, 375] width 212 height 19
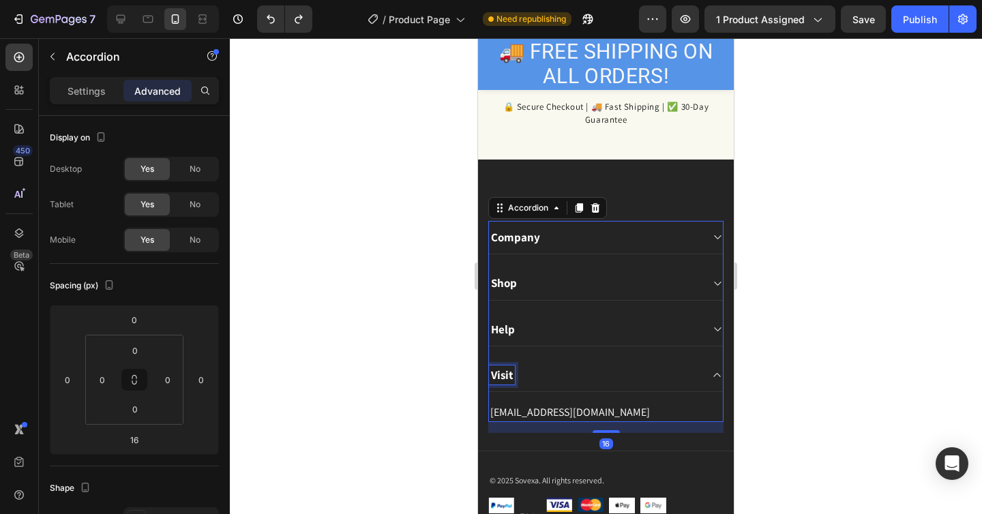
click at [511, 373] on div "Visit" at bounding box center [502, 375] width 26 height 19
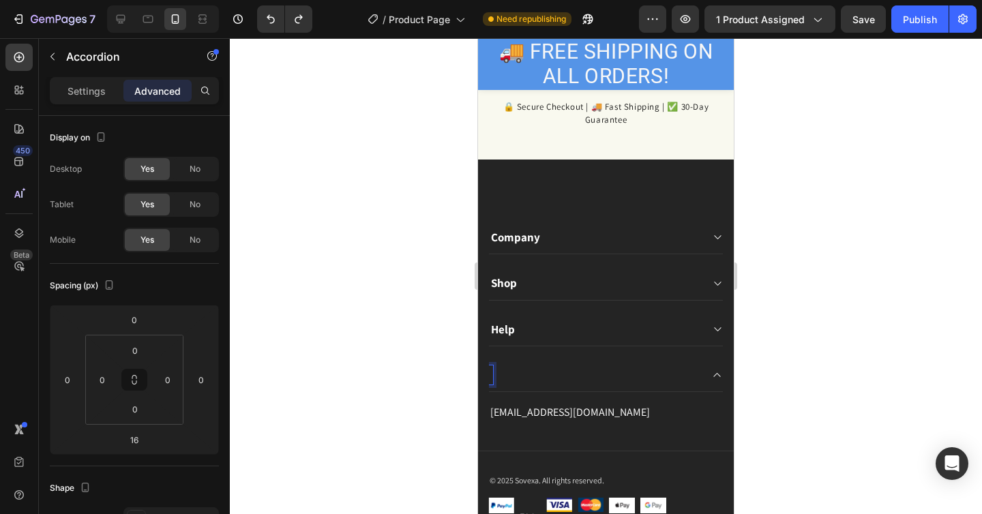
scroll to position [3170, 0]
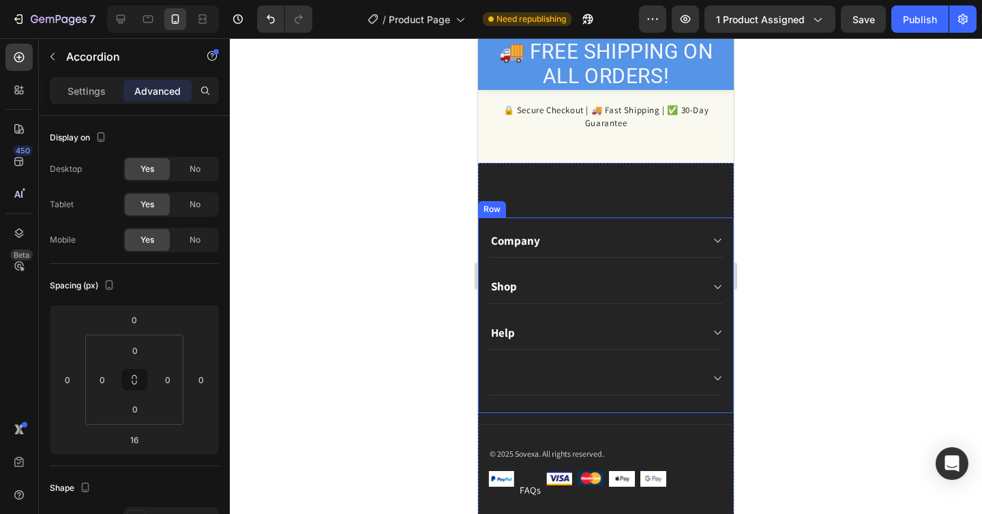
click at [809, 387] on div at bounding box center [606, 276] width 752 height 476
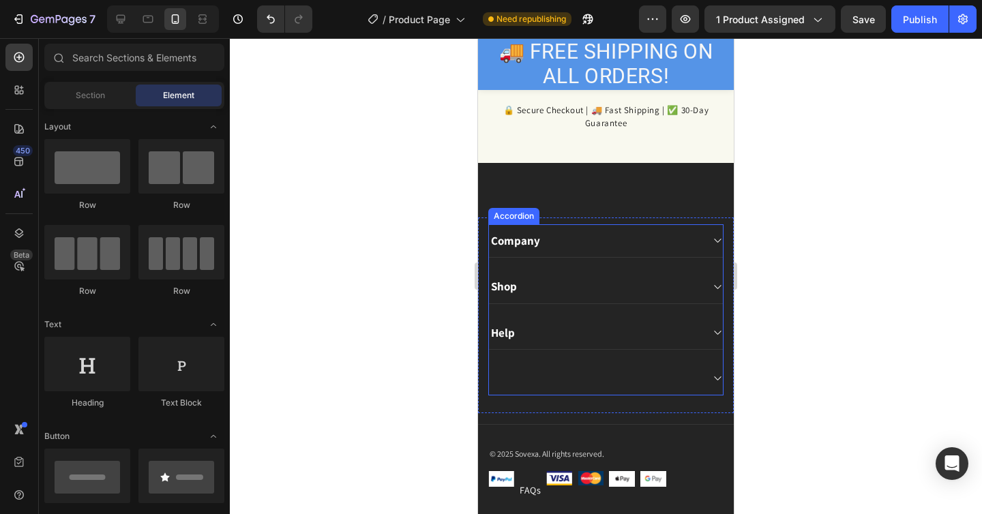
click at [715, 380] on icon at bounding box center [717, 378] width 10 height 11
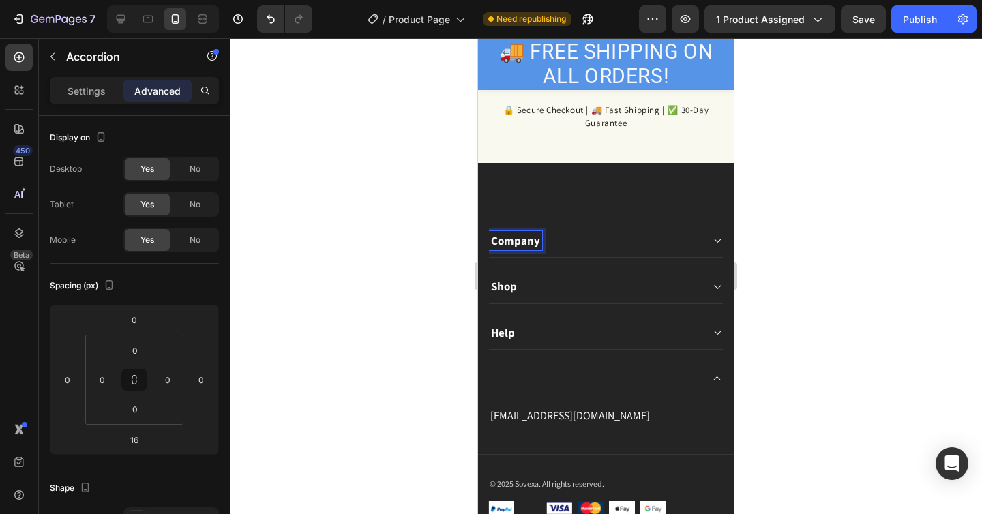
click at [720, 240] on icon at bounding box center [717, 241] width 7 height 4
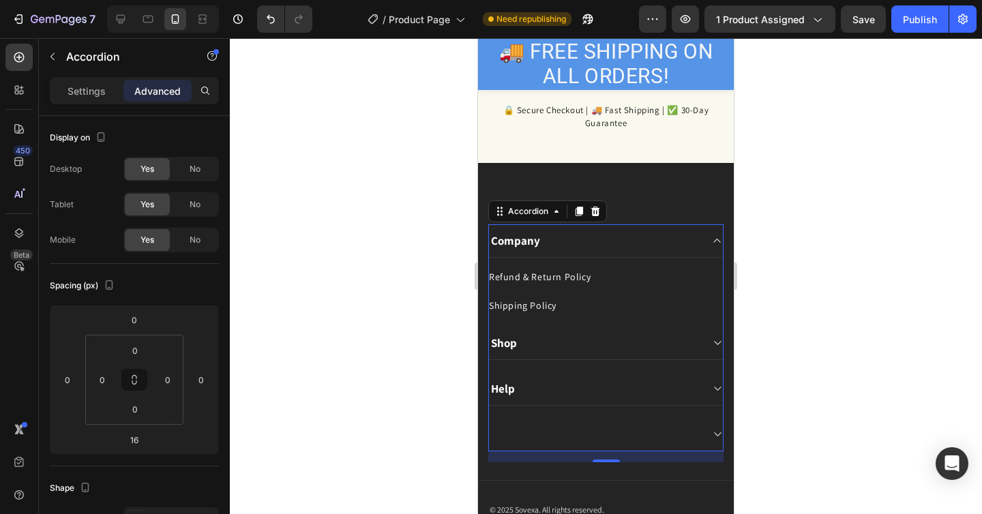
click at [520, 342] on div "Shop" at bounding box center [595, 343] width 212 height 19
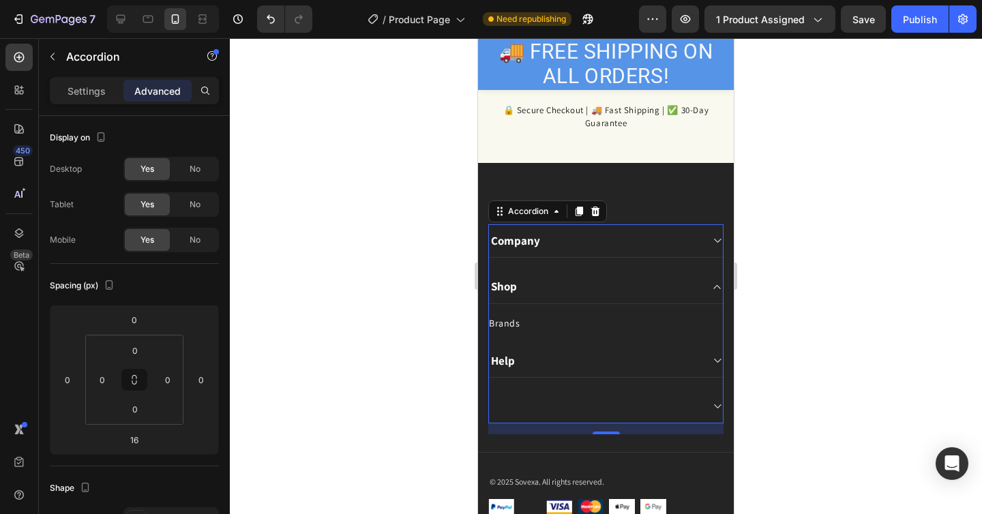
click at [713, 360] on icon at bounding box center [717, 360] width 10 height 11
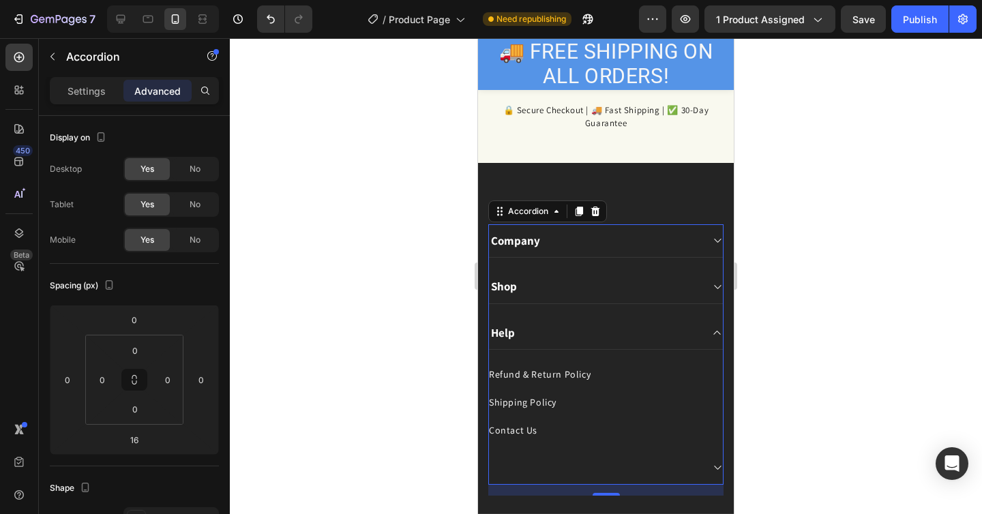
click at [512, 293] on p "Shop" at bounding box center [504, 286] width 26 height 15
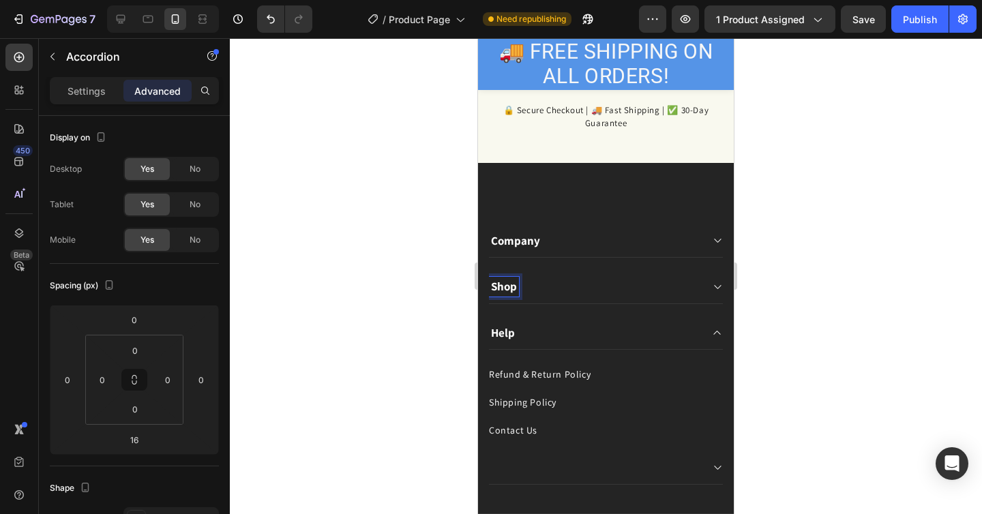
click at [515, 291] on p "Shop" at bounding box center [504, 286] width 26 height 15
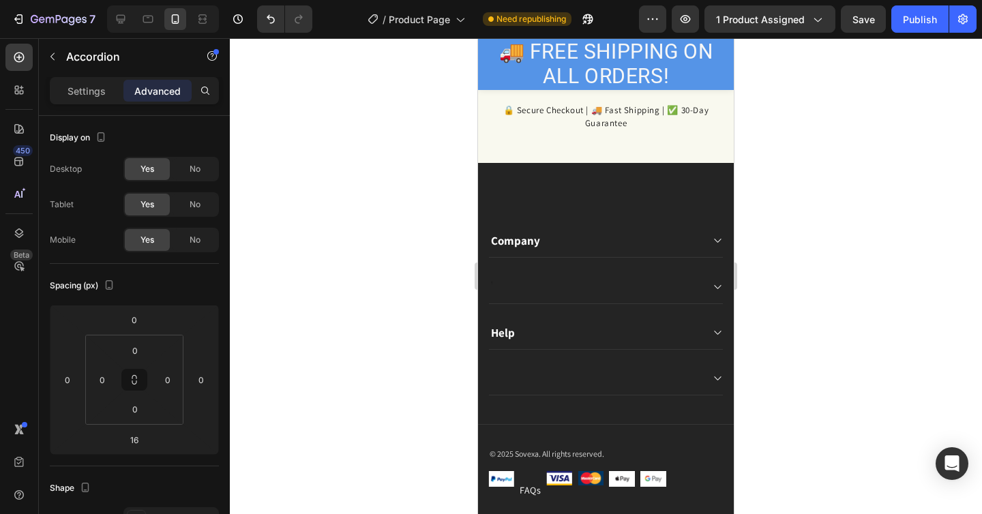
scroll to position [3166, 0]
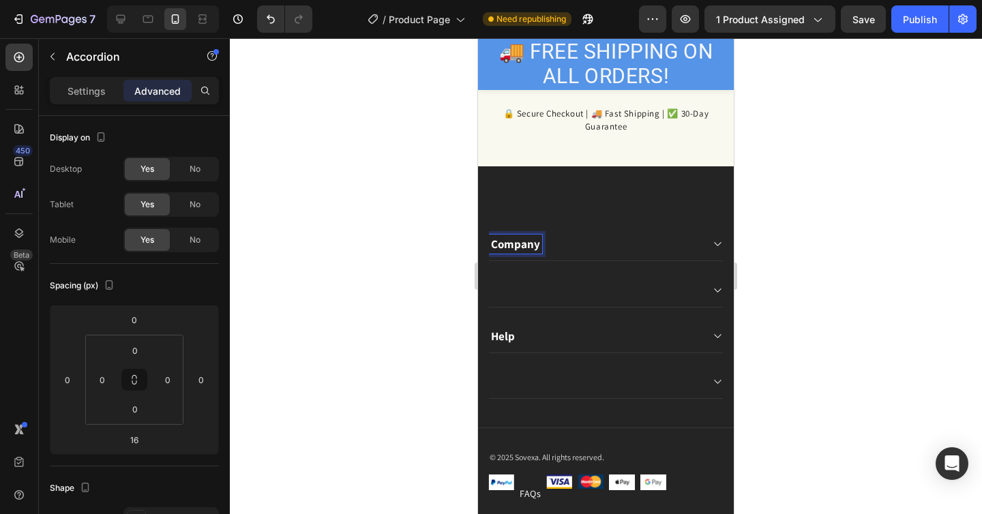
click at [525, 241] on p "Company" at bounding box center [515, 244] width 49 height 15
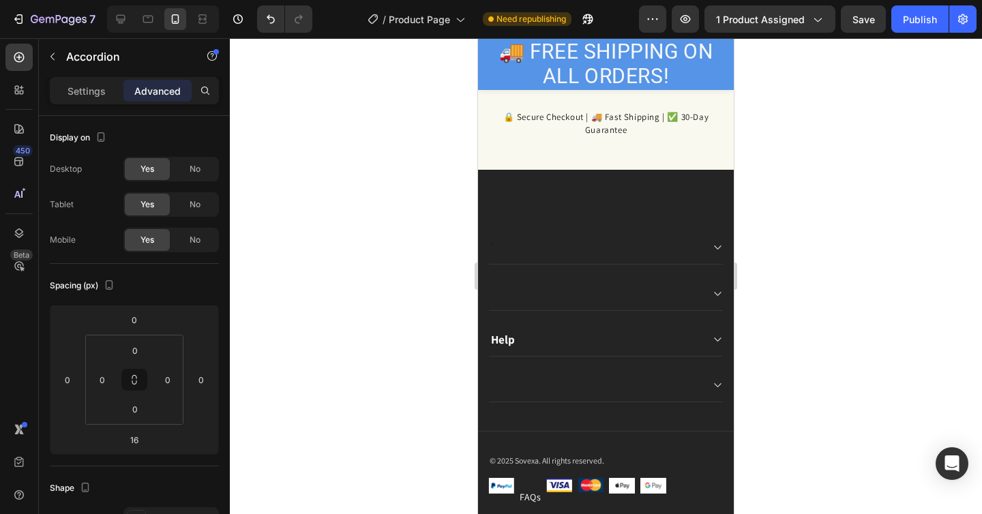
click at [870, 282] on div at bounding box center [606, 276] width 752 height 476
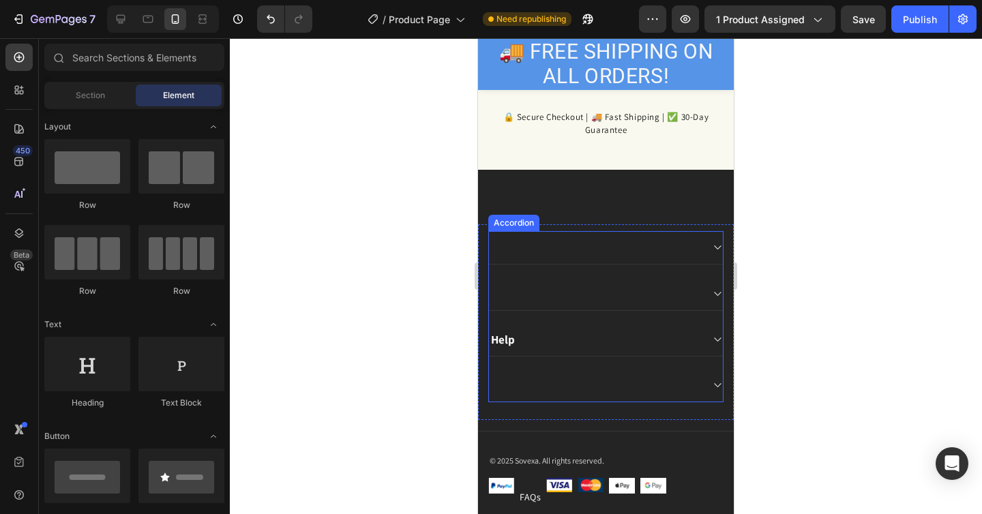
click at [720, 250] on icon at bounding box center [717, 247] width 10 height 11
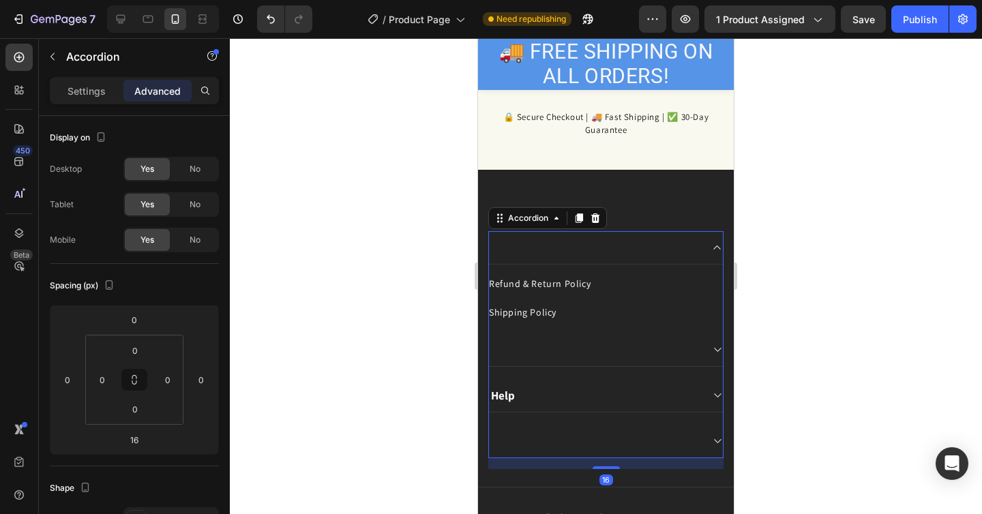
click at [625, 263] on div at bounding box center [606, 247] width 234 height 33
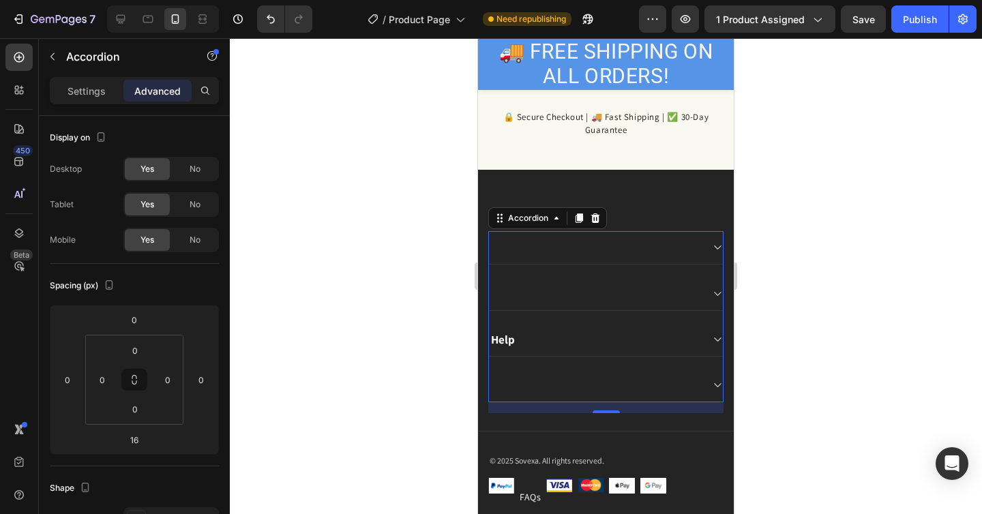
click at [681, 347] on div "Help" at bounding box center [595, 339] width 212 height 19
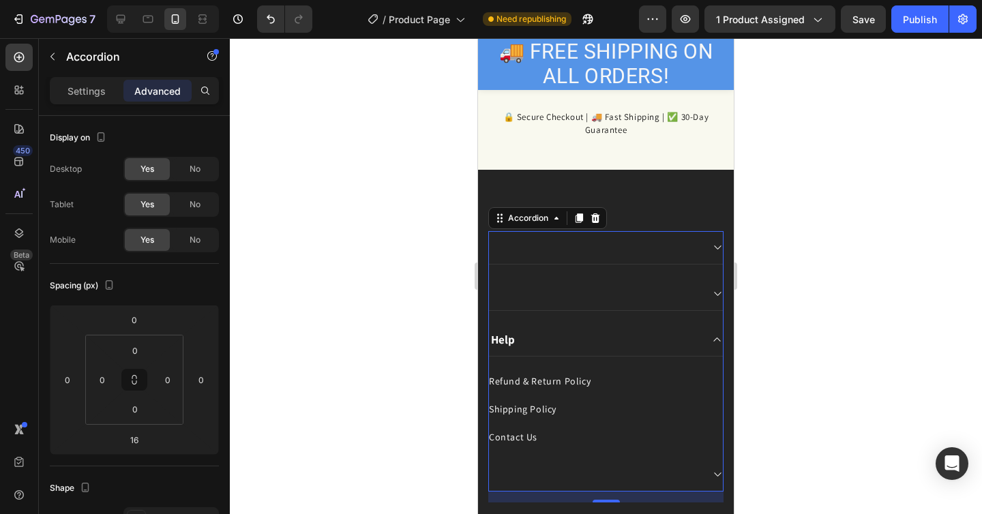
click at [723, 247] on div "Help Refund & Return Policy Button Shipping Policy Button Contact Us Button" at bounding box center [605, 361] width 235 height 261
click at [720, 247] on icon at bounding box center [717, 248] width 7 height 4
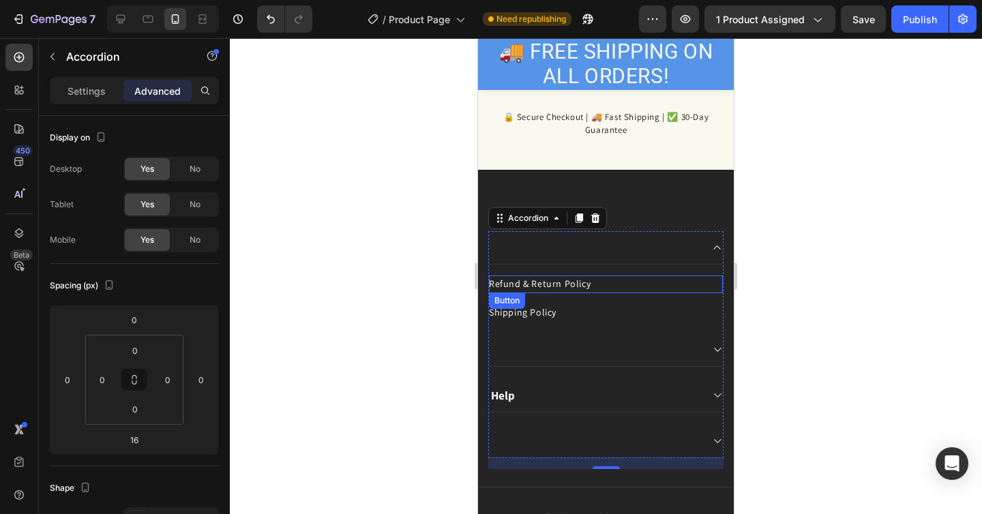
click at [620, 282] on div "Refund & Return Policy Button" at bounding box center [606, 284] width 234 height 17
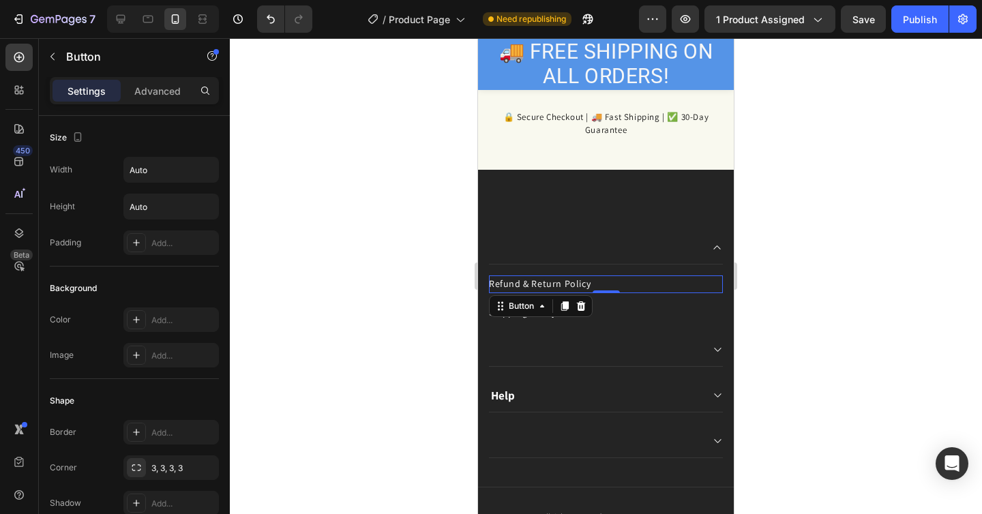
click at [620, 282] on div "Refund & Return Policy Button 0" at bounding box center [606, 284] width 234 height 17
click at [608, 297] on div "0" at bounding box center [607, 293] width 14 height 11
click at [575, 282] on p "Refund & Return Policy" at bounding box center [540, 284] width 102 height 17
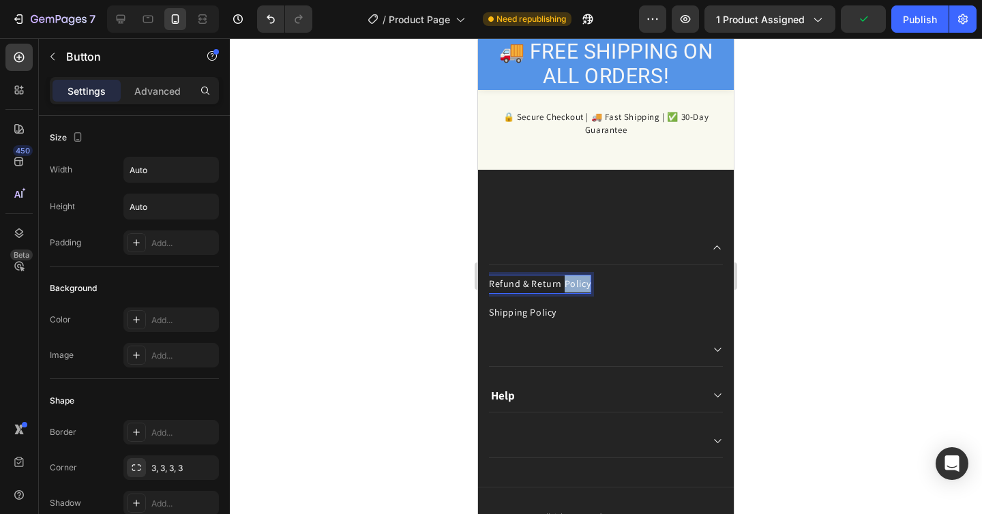
click at [575, 282] on p "Refund & Return Policy" at bounding box center [540, 284] width 102 height 17
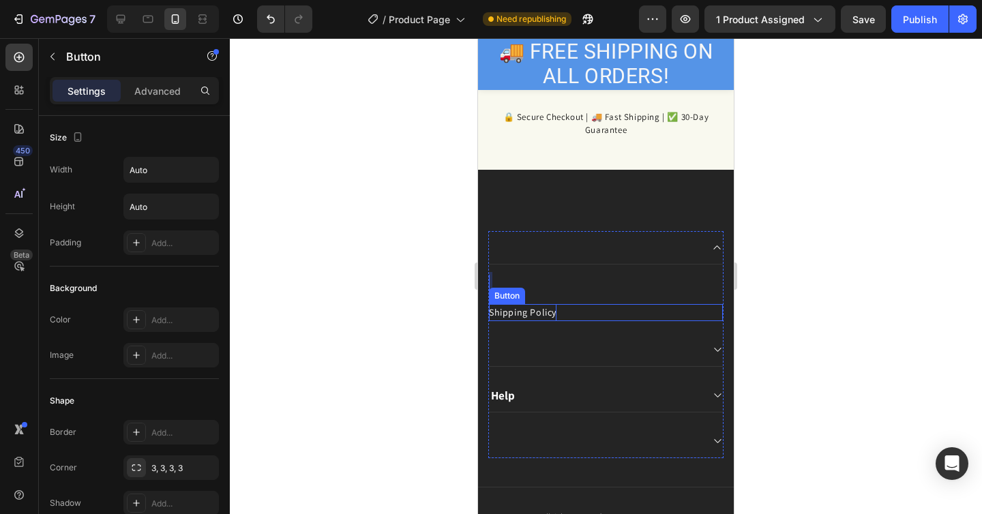
click at [549, 307] on p "Shipping Policy" at bounding box center [523, 312] width 68 height 17
click at [549, 307] on p "Shipping Policy" at bounding box center [523, 311] width 68 height 17
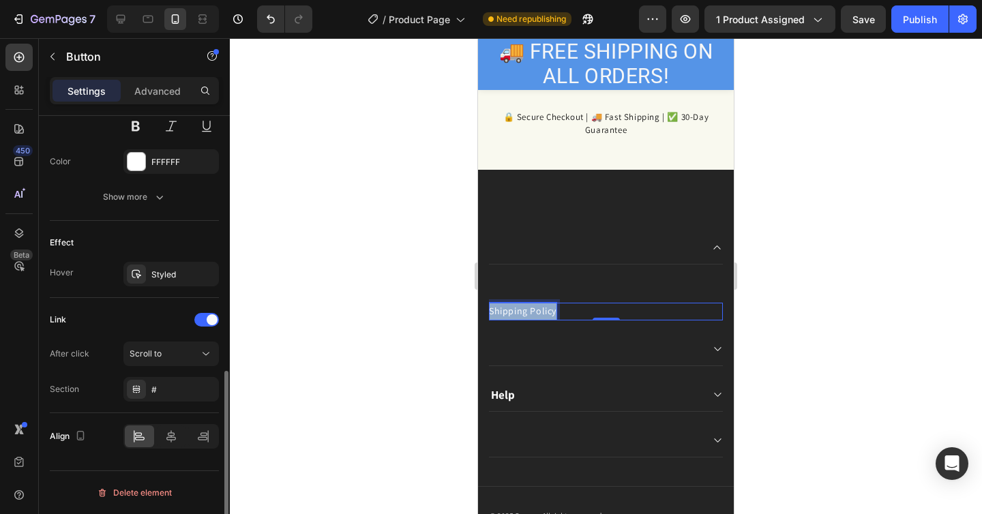
click at [549, 307] on p "Shipping Policy" at bounding box center [523, 311] width 68 height 17
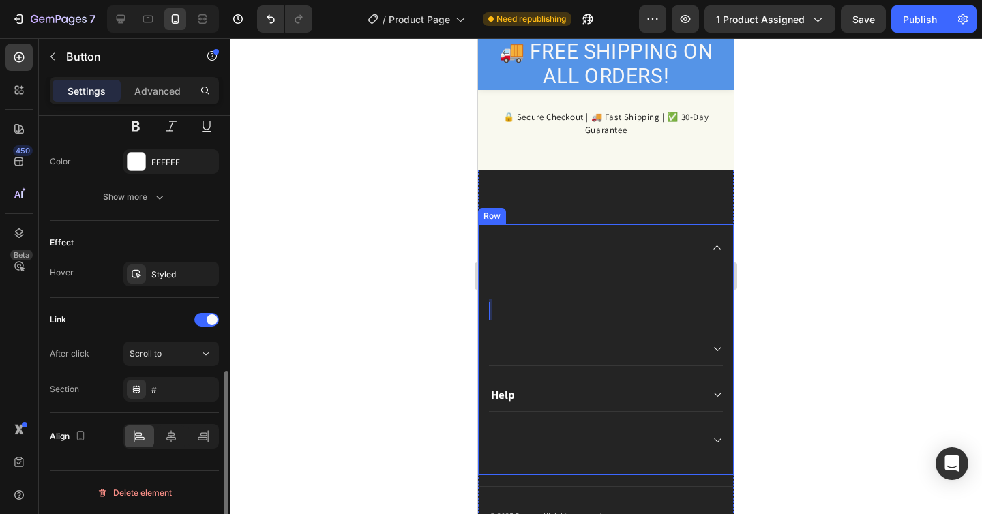
click at [744, 322] on div at bounding box center [606, 276] width 752 height 476
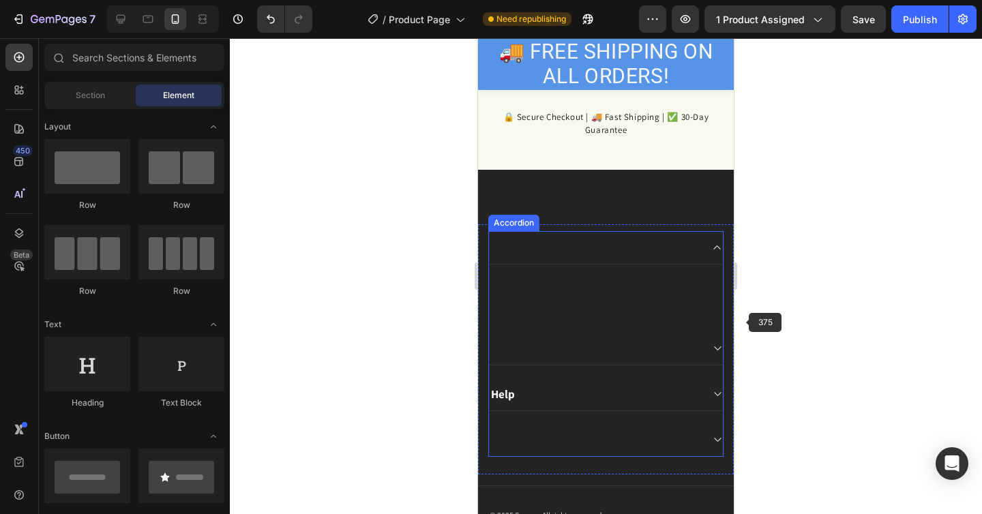
click at [688, 325] on div "Button Button Help" at bounding box center [605, 343] width 235 height 225
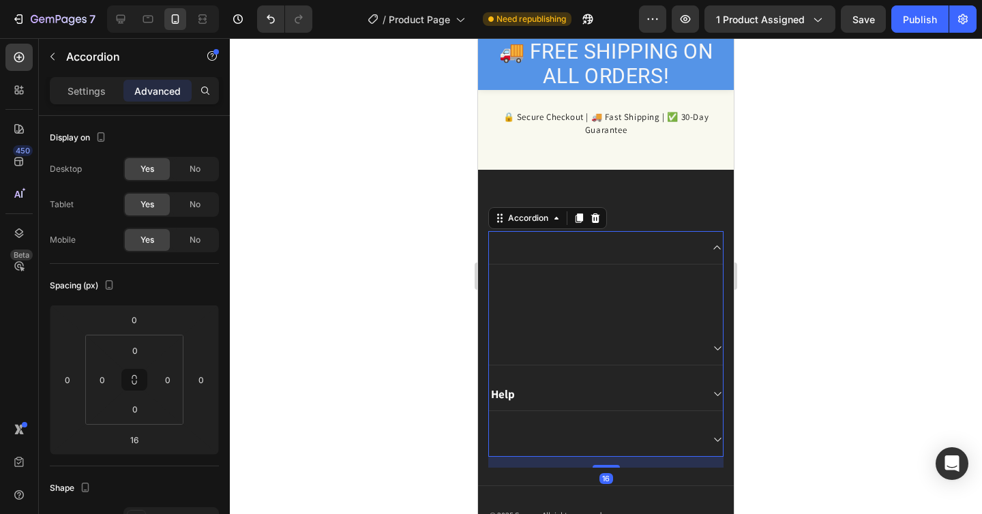
click at [680, 346] on div at bounding box center [595, 347] width 212 height 19
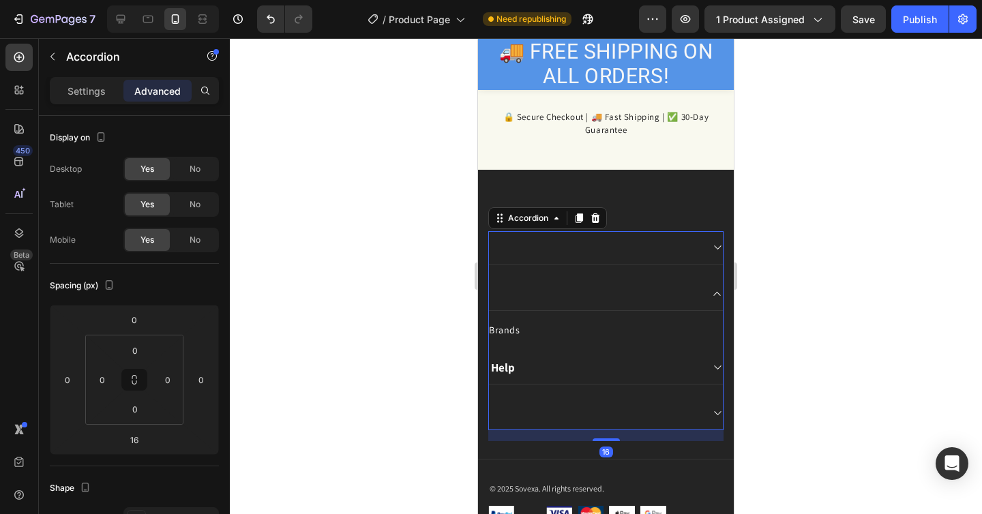
click at [668, 329] on div "Brands Button" at bounding box center [606, 325] width 234 height 28
click at [646, 287] on div at bounding box center [595, 293] width 212 height 19
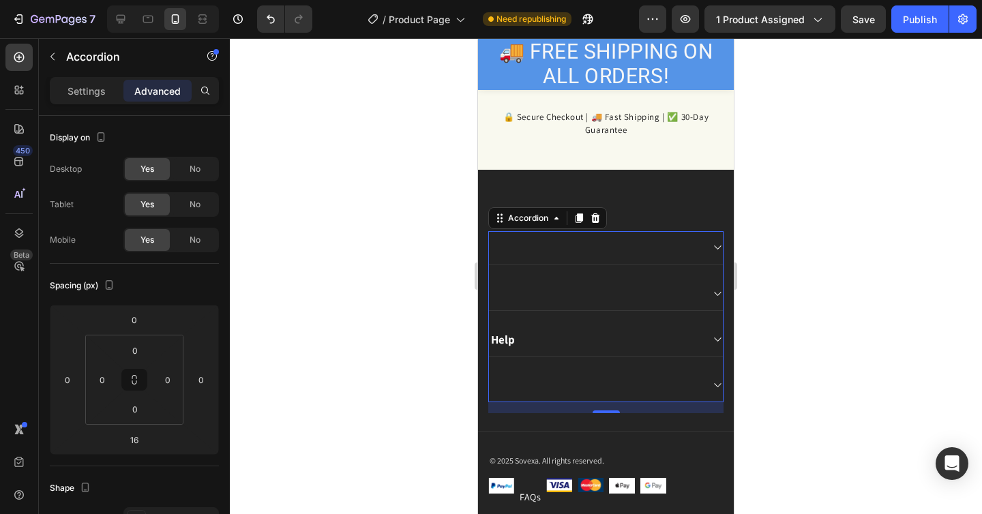
click at [688, 343] on div "Help" at bounding box center [595, 339] width 212 height 19
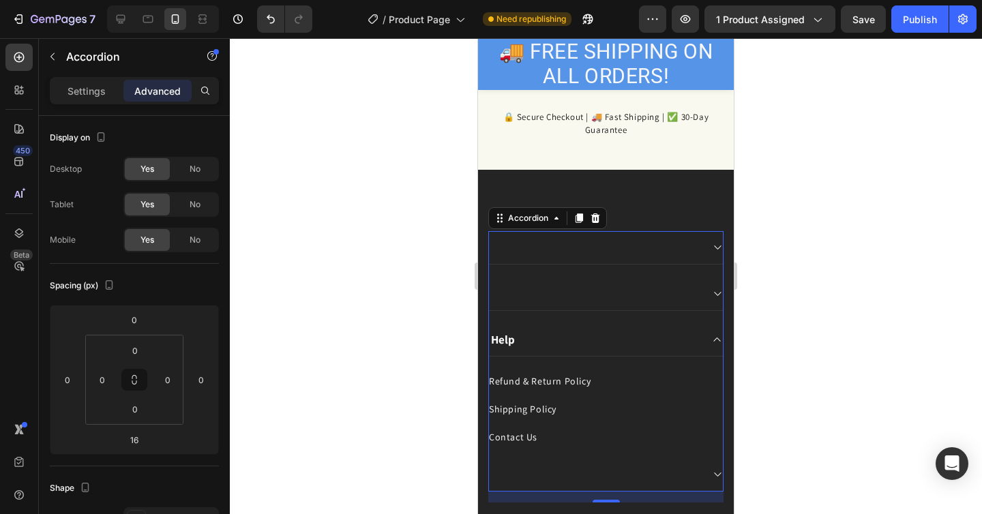
click at [655, 361] on div "Refund & Return Policy Button" at bounding box center [606, 373] width 234 height 33
click at [719, 477] on icon at bounding box center [717, 475] width 7 height 4
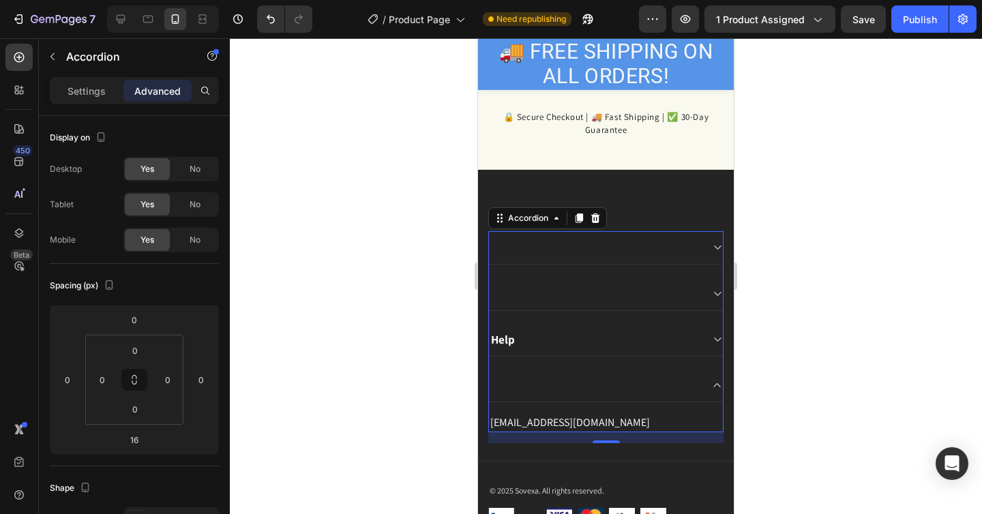
click at [712, 387] on span at bounding box center [717, 385] width 11 height 11
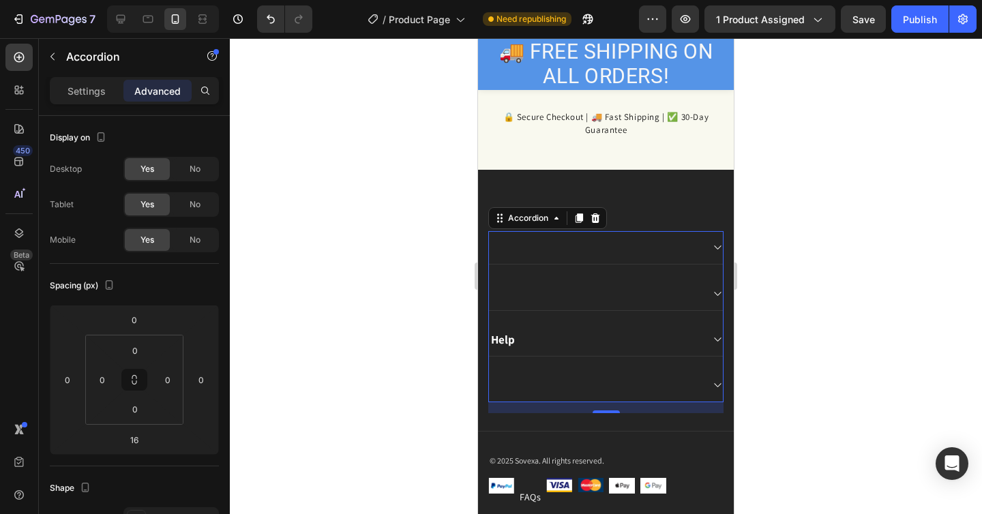
click at [720, 342] on icon at bounding box center [717, 339] width 10 height 11
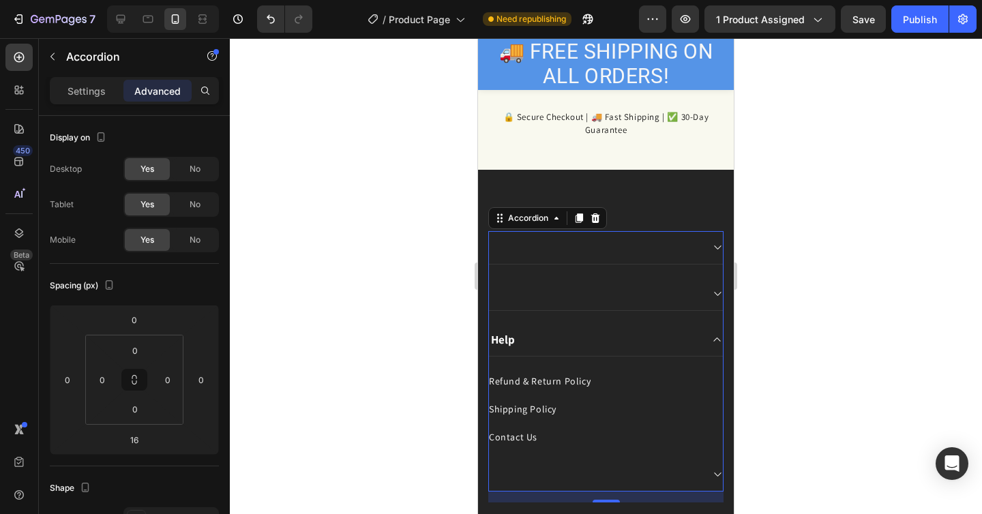
click at [711, 471] on div at bounding box center [606, 474] width 234 height 33
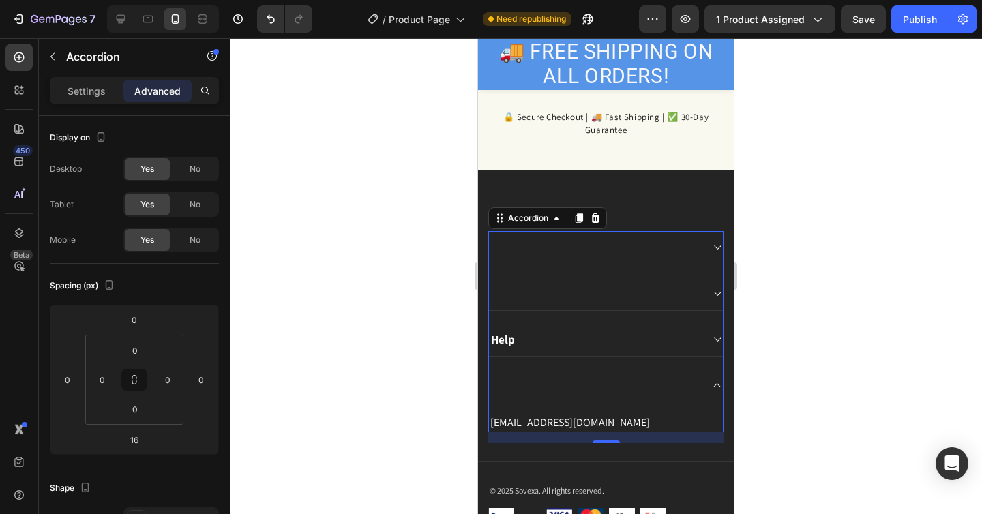
click at [720, 341] on icon at bounding box center [717, 339] width 10 height 11
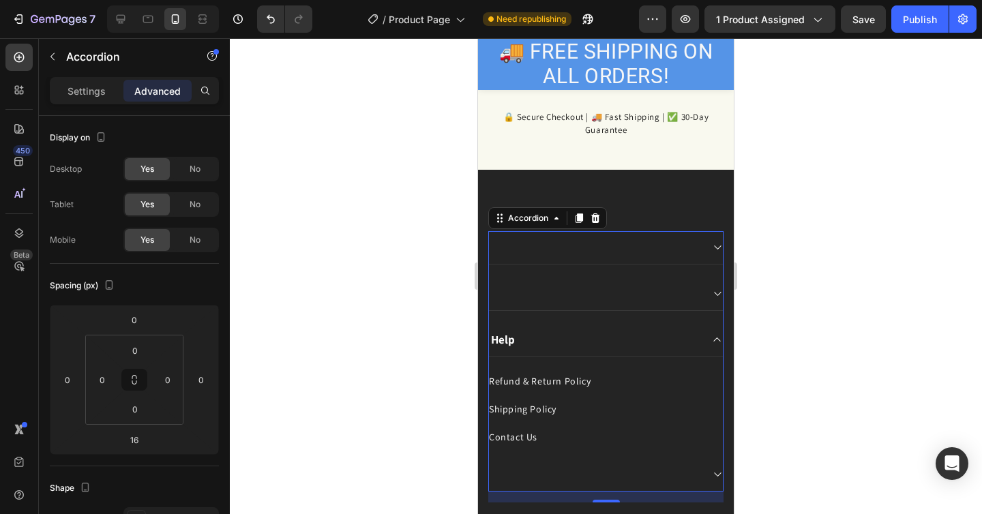
click at [720, 341] on icon at bounding box center [717, 339] width 10 height 11
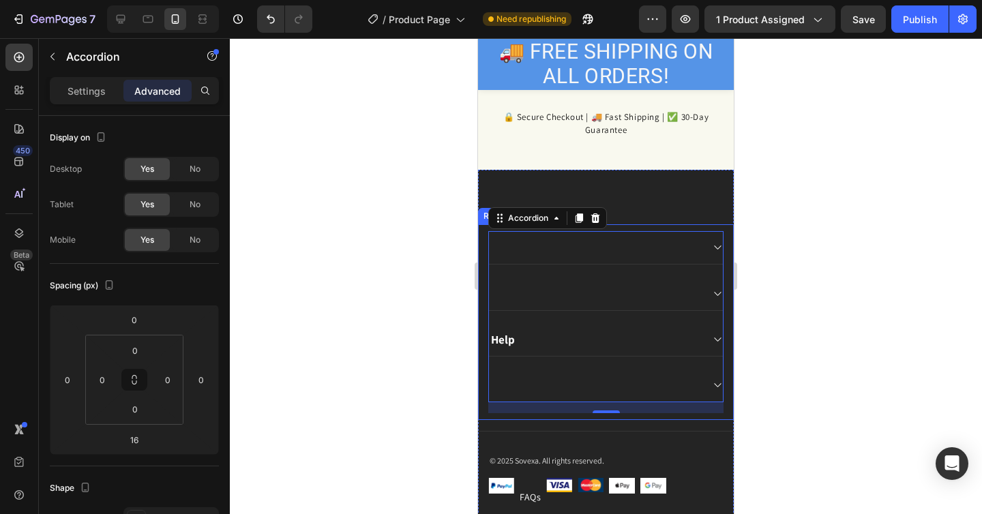
click at [719, 254] on div at bounding box center [606, 247] width 234 height 33
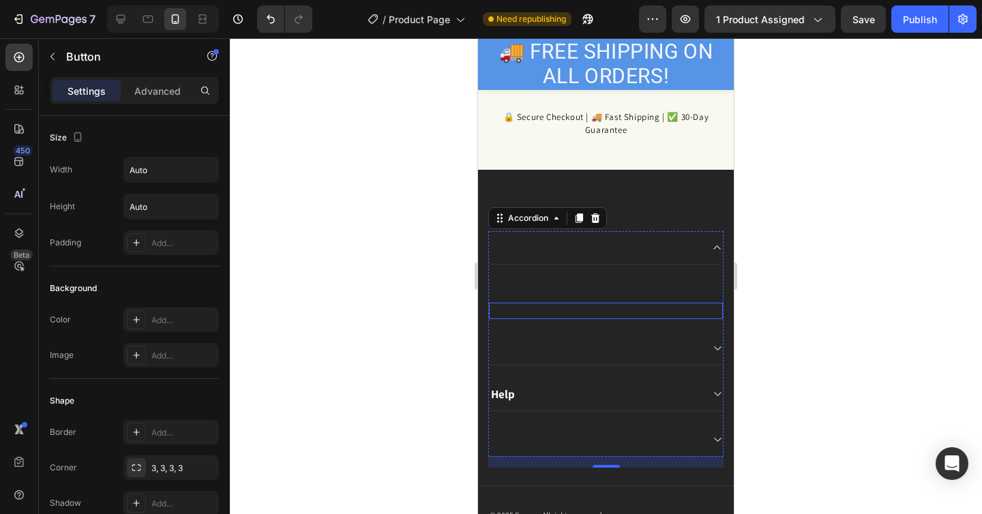
click at [563, 304] on div "Button" at bounding box center [606, 311] width 234 height 16
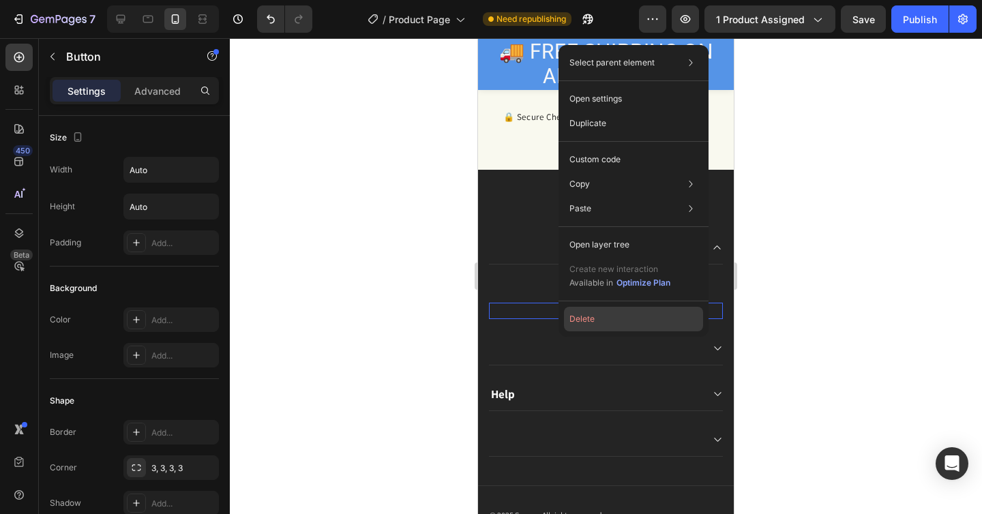
click at [576, 313] on button "Delete" at bounding box center [633, 319] width 139 height 25
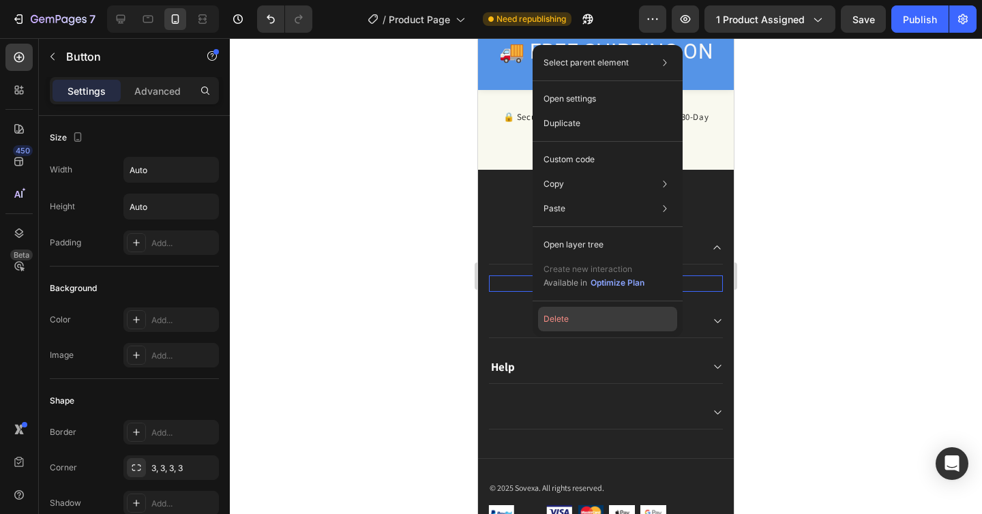
click at [552, 316] on button "Delete" at bounding box center [607, 319] width 139 height 25
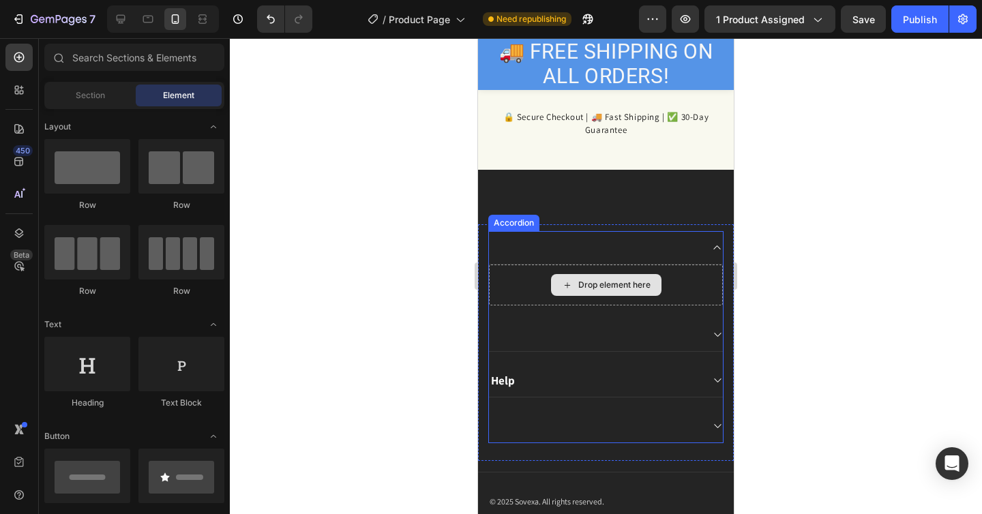
click at [525, 291] on div "Drop element here" at bounding box center [606, 285] width 234 height 41
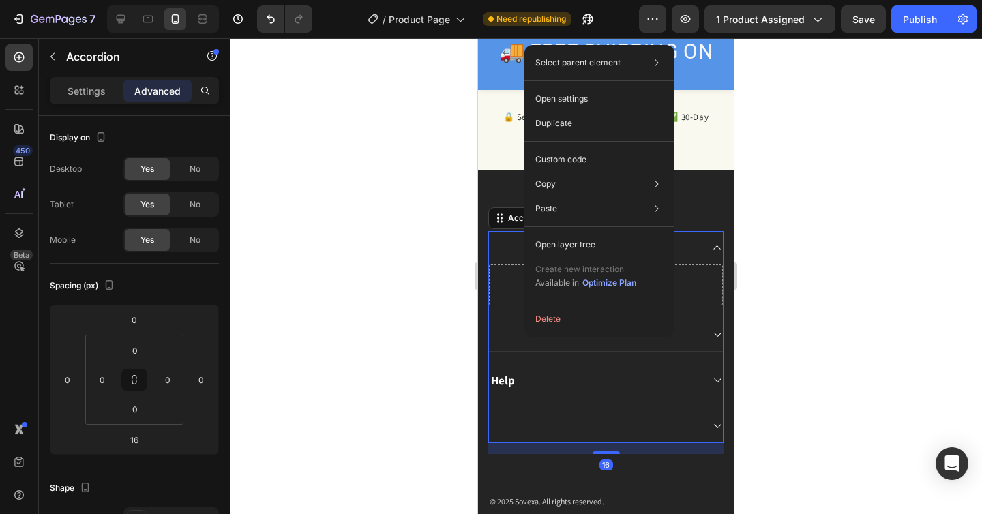
click at [546, 302] on div "Select parent element Section Row 1 col Accordion Open settings Duplicate Custo…" at bounding box center [600, 191] width 150 height 292
click at [724, 297] on div "Drop element here Help Accordion 16 Row" at bounding box center [606, 342] width 256 height 236
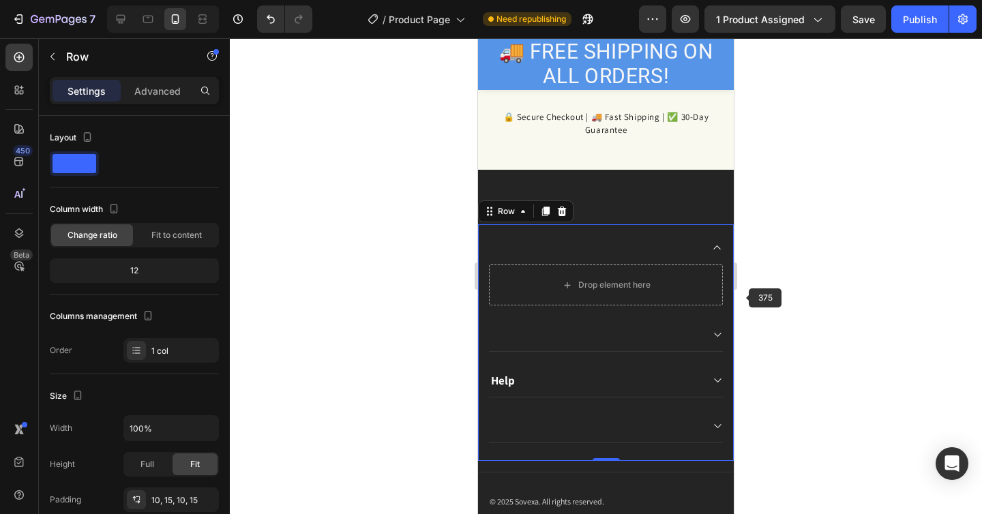
click at [756, 298] on div at bounding box center [606, 276] width 752 height 476
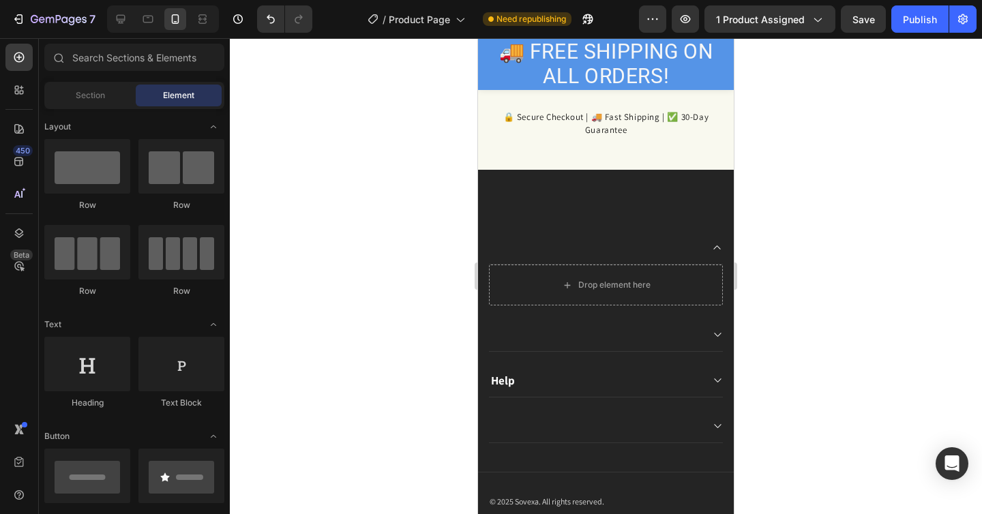
click at [717, 293] on div "Drop element here" at bounding box center [606, 285] width 234 height 41
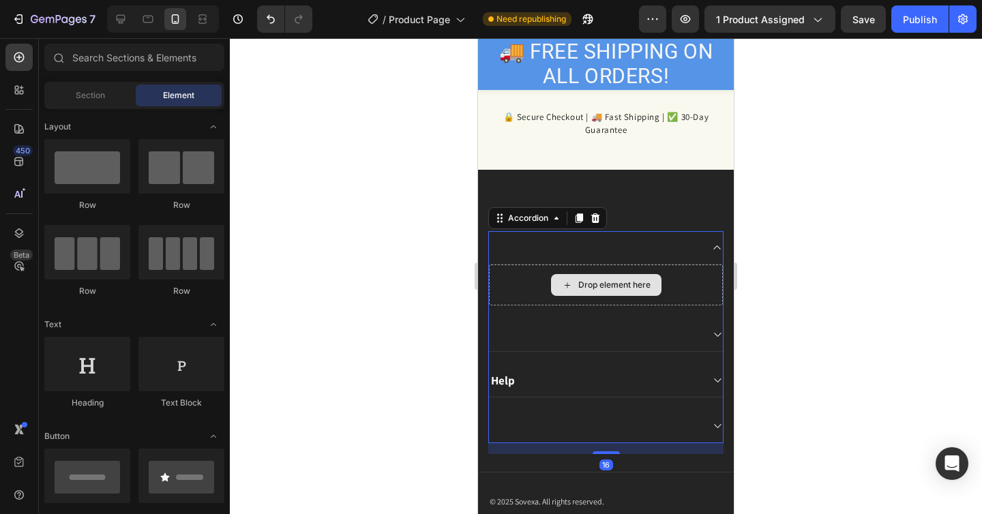
click at [633, 282] on div "Drop element here" at bounding box center [614, 285] width 72 height 11
click at [667, 287] on div "Drop element here" at bounding box center [606, 285] width 234 height 41
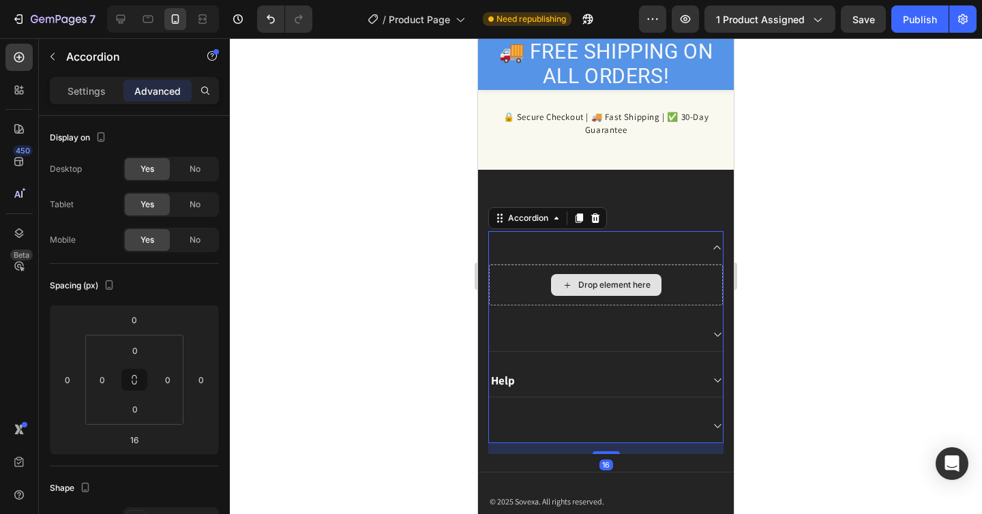
click at [682, 302] on div "Drop element here" at bounding box center [606, 285] width 234 height 41
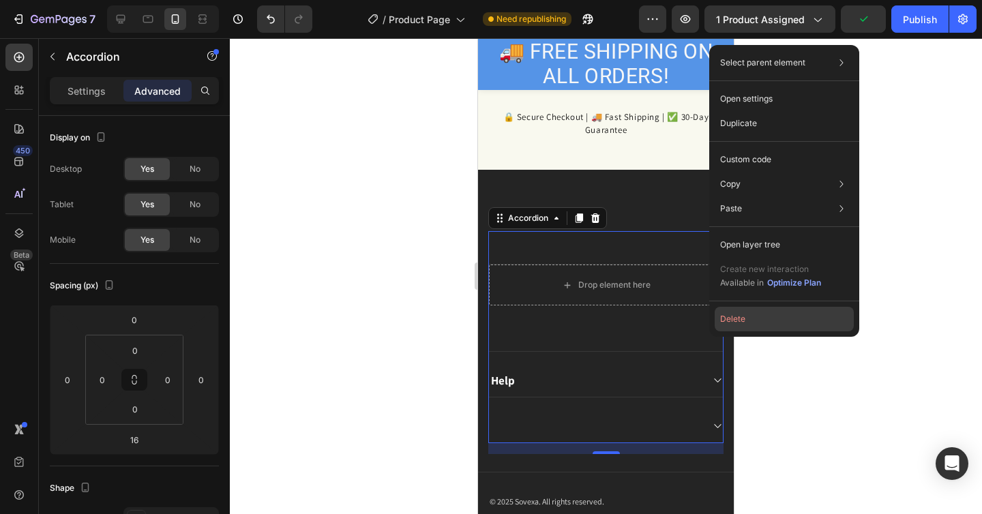
click at [749, 316] on button "Delete" at bounding box center [784, 319] width 139 height 25
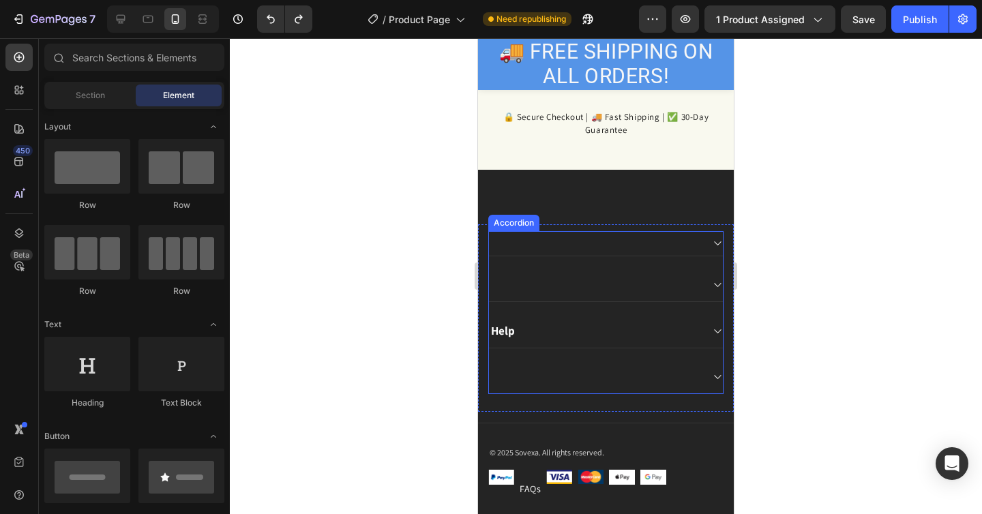
click at [536, 302] on div at bounding box center [606, 285] width 234 height 33
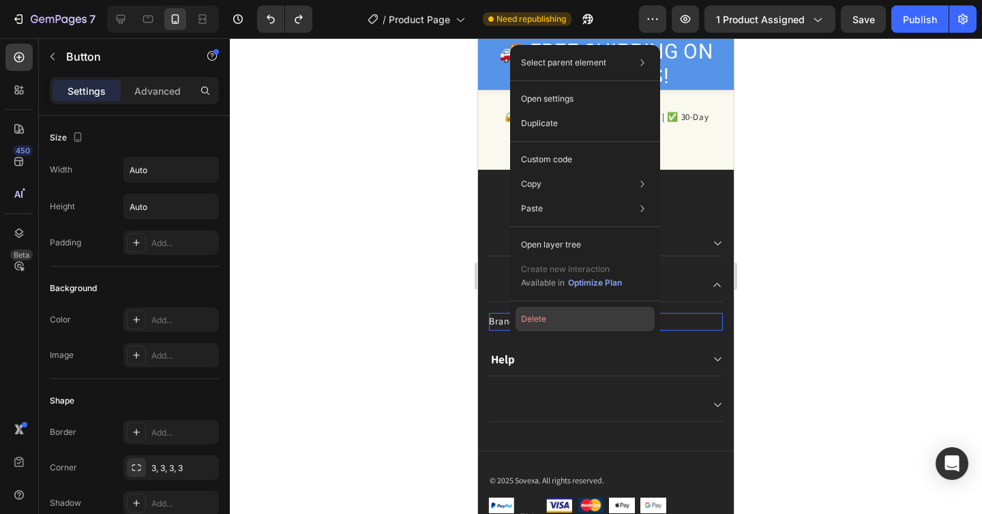
click at [540, 317] on button "Delete" at bounding box center [585, 319] width 139 height 25
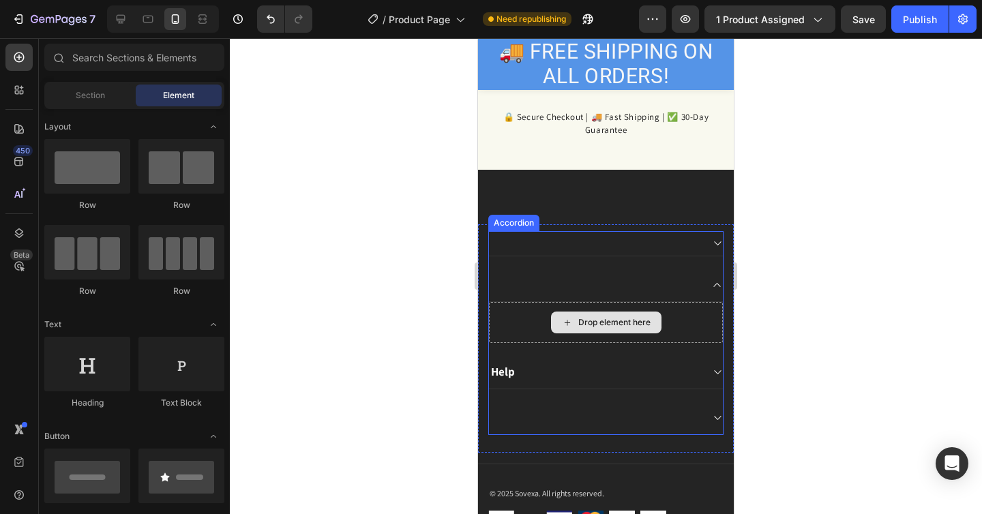
click at [658, 329] on div "Drop element here" at bounding box center [606, 323] width 110 height 22
click at [718, 289] on icon at bounding box center [717, 285] width 10 height 11
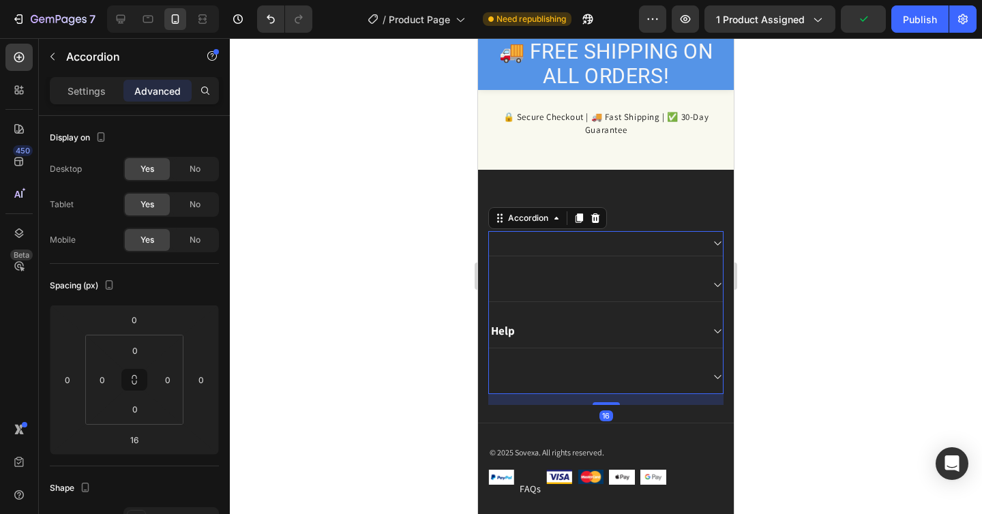
click at [715, 245] on icon at bounding box center [717, 243] width 10 height 11
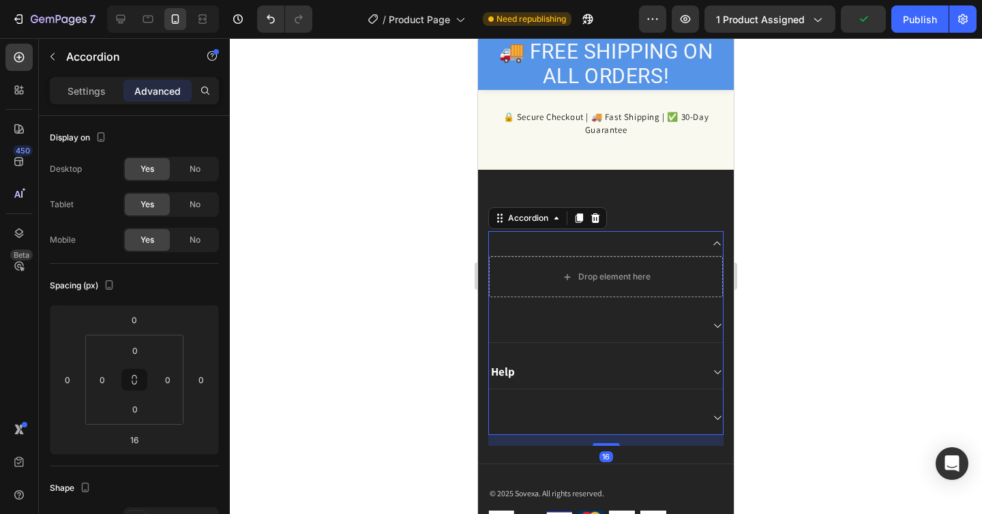
click at [715, 245] on icon at bounding box center [717, 244] width 7 height 4
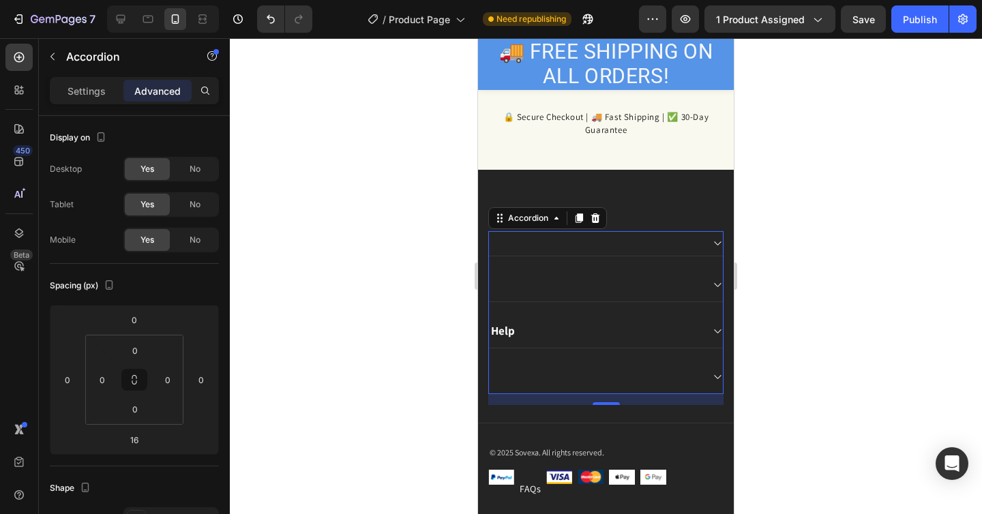
click at [711, 387] on div at bounding box center [606, 377] width 234 height 33
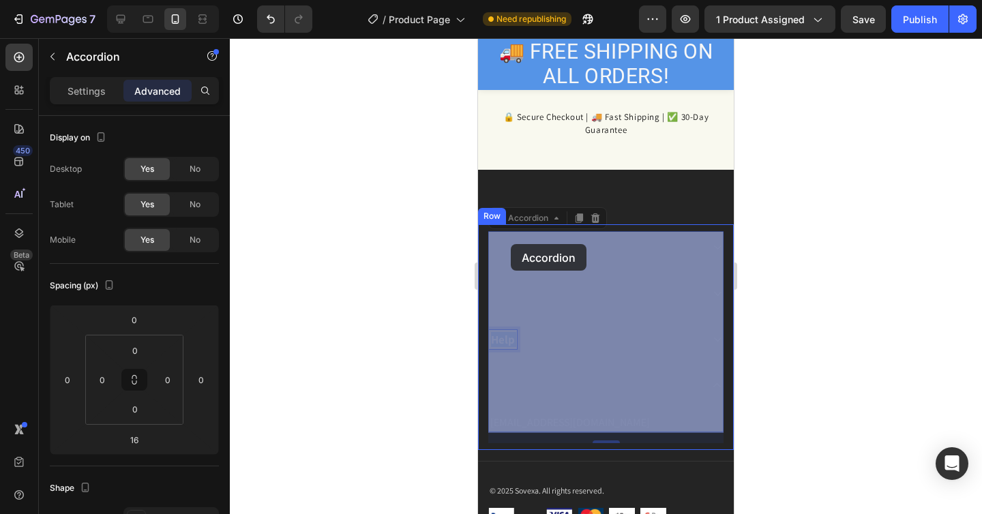
drag, startPoint x: 506, startPoint y: 329, endPoint x: 511, endPoint y: 244, distance: 84.7
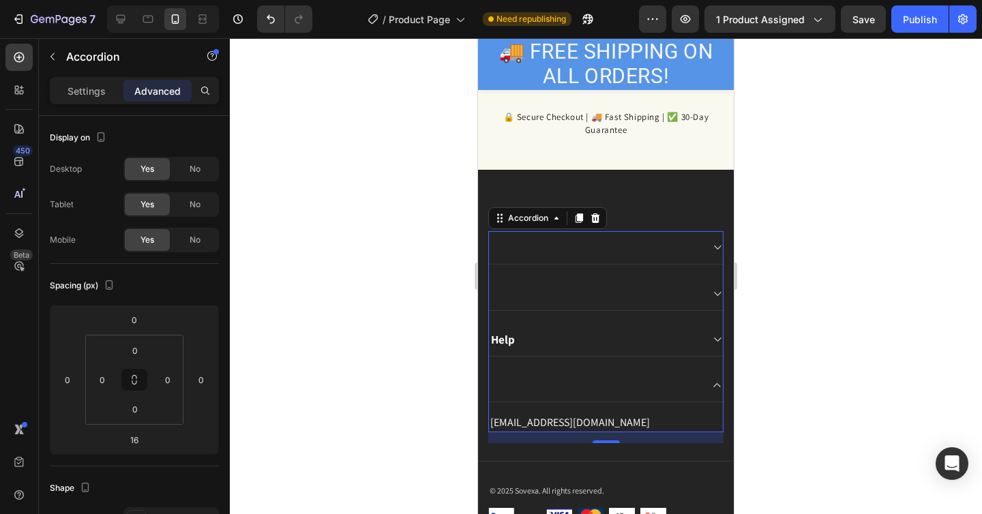
click at [720, 383] on icon at bounding box center [717, 385] width 10 height 11
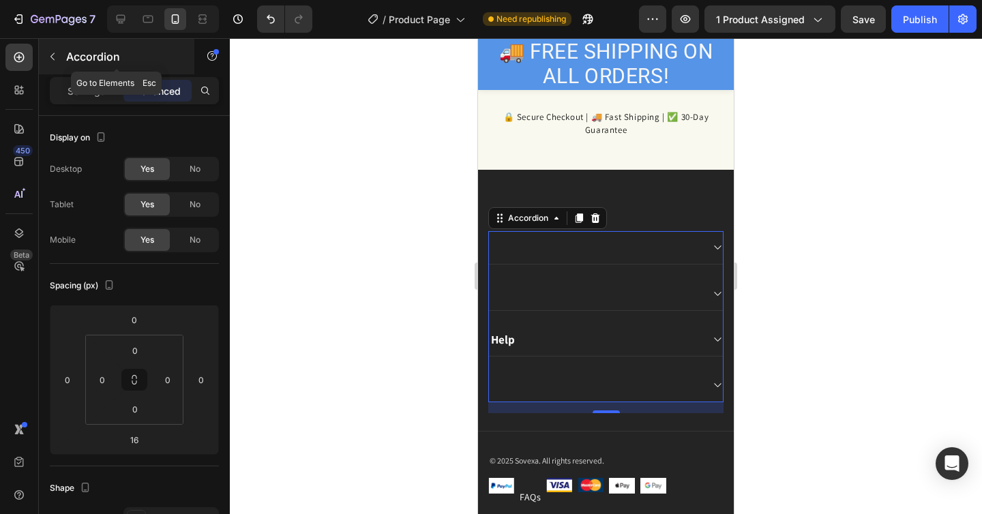
click at [52, 51] on icon "button" at bounding box center [52, 56] width 11 height 11
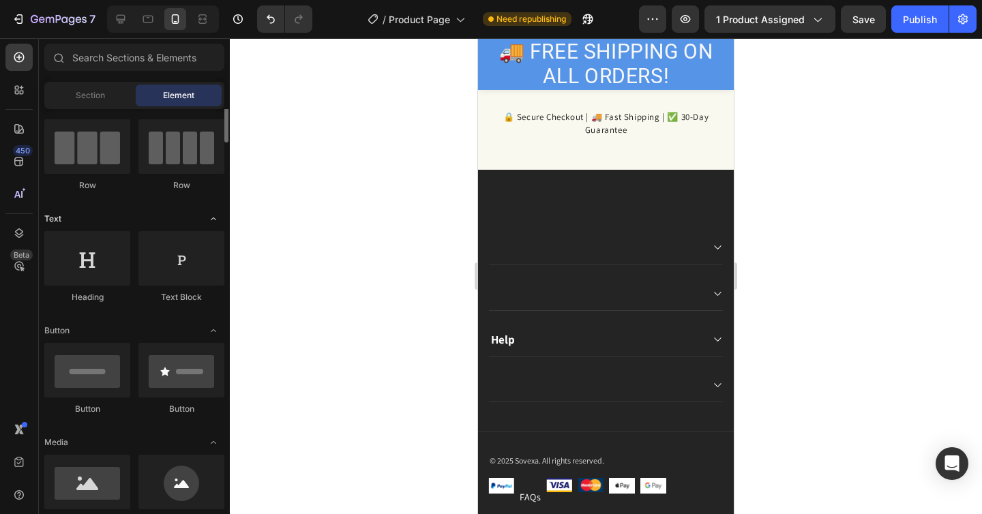
scroll to position [110, 0]
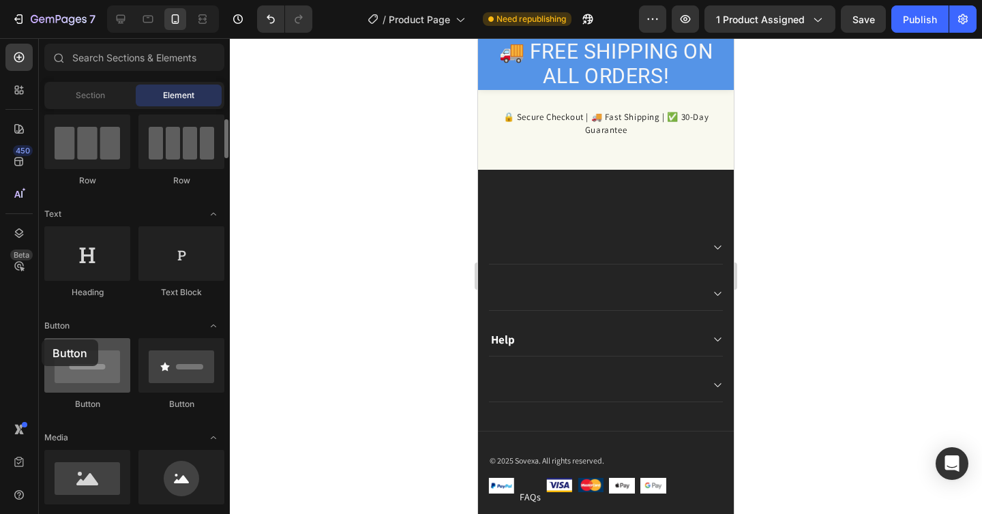
drag, startPoint x: 87, startPoint y: 366, endPoint x: 69, endPoint y: 365, distance: 17.8
click at [69, 365] on div at bounding box center [87, 365] width 86 height 55
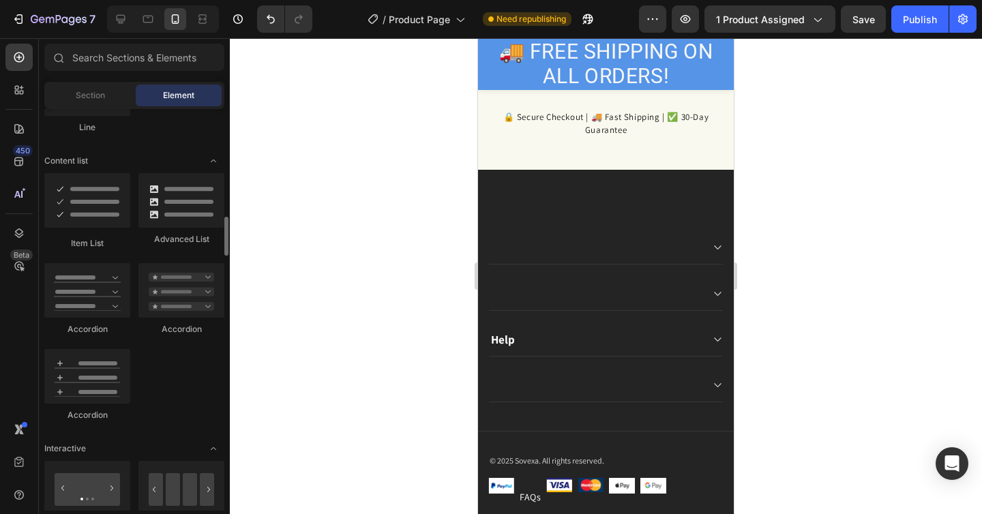
scroll to position [1047, 0]
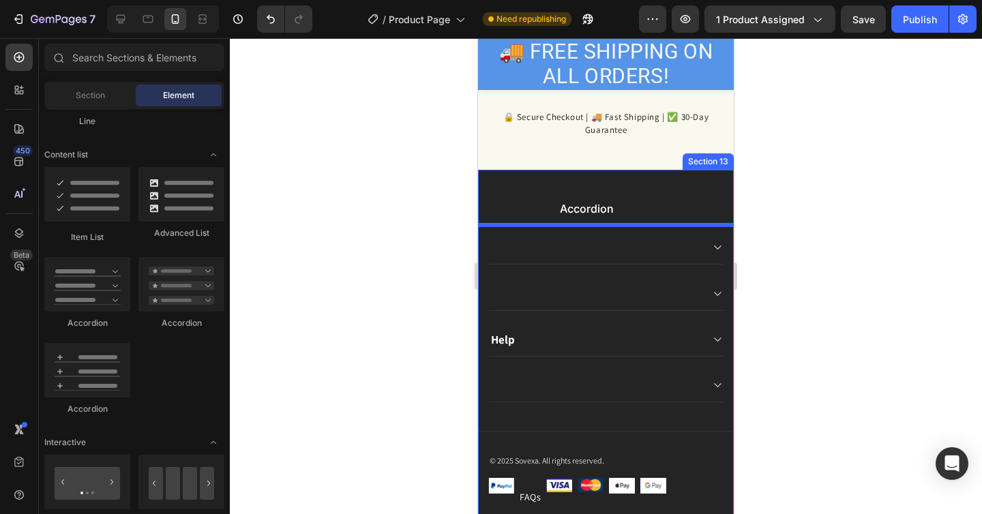
drag, startPoint x: 674, startPoint y: 323, endPoint x: 549, endPoint y: 195, distance: 178.5
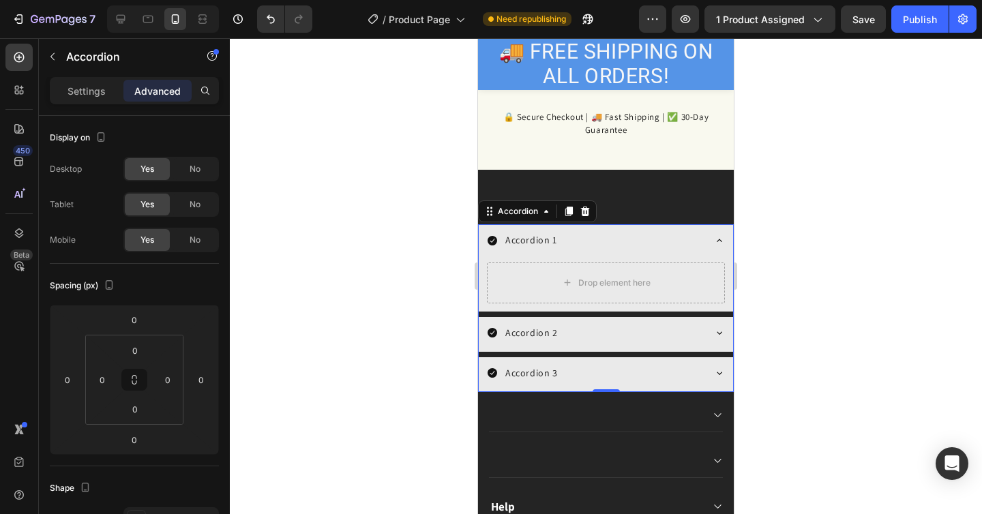
click at [612, 245] on div "Accordion 1" at bounding box center [595, 240] width 216 height 21
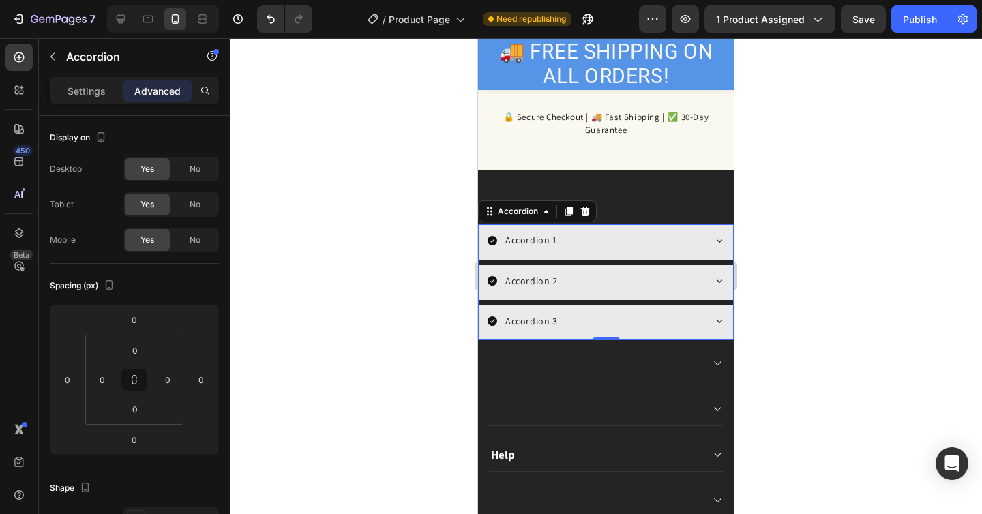
click at [612, 245] on div "Accordion 1" at bounding box center [595, 240] width 216 height 21
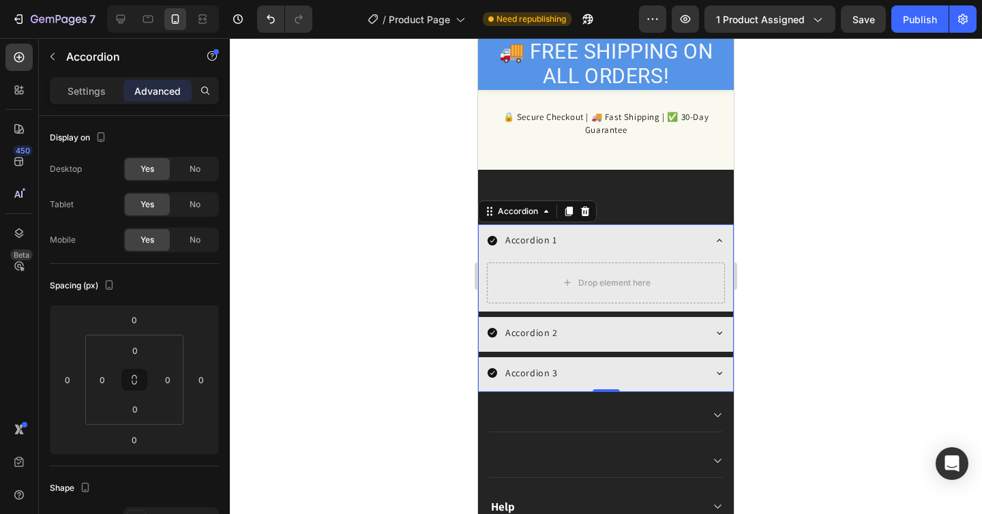
click at [612, 245] on div "Accordion 1" at bounding box center [595, 240] width 216 height 21
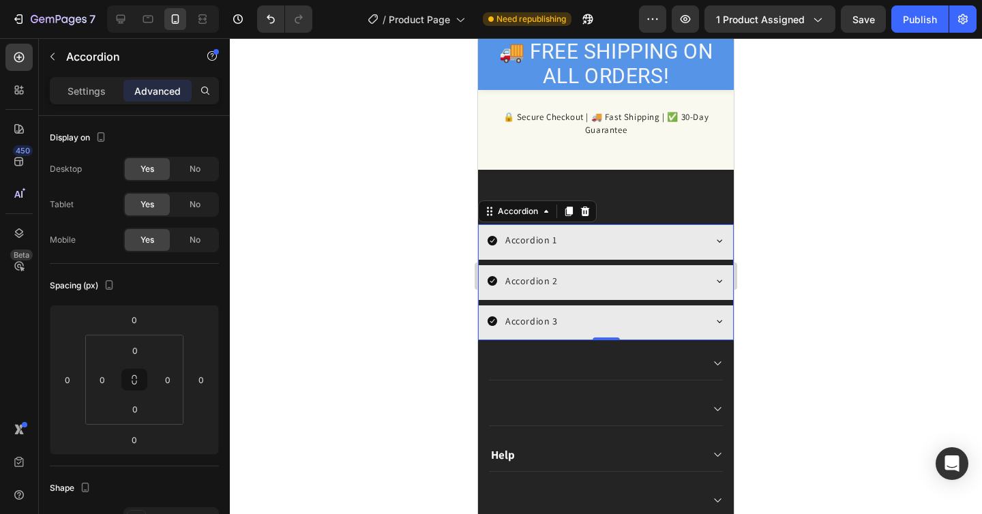
click at [638, 283] on div "Accordion 2" at bounding box center [595, 281] width 216 height 21
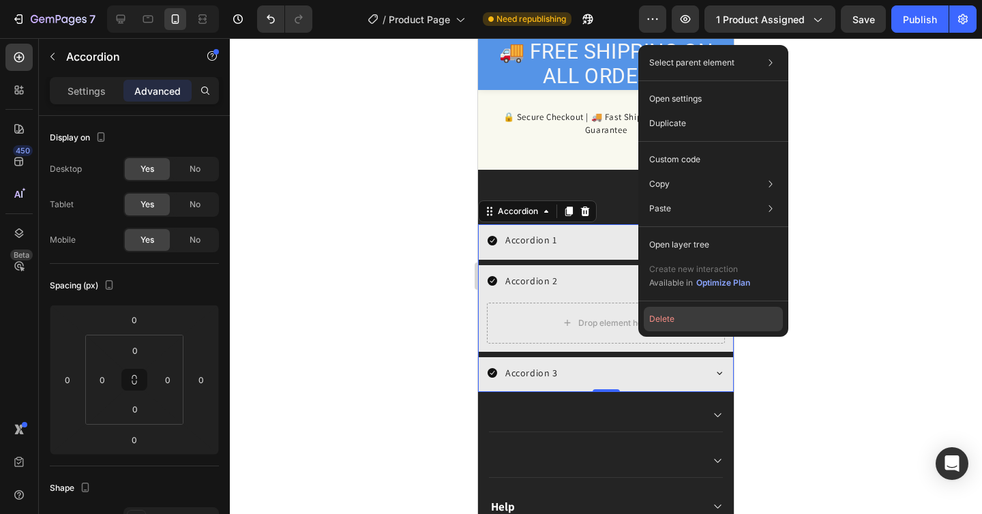
click at [667, 314] on button "Delete" at bounding box center [713, 319] width 139 height 25
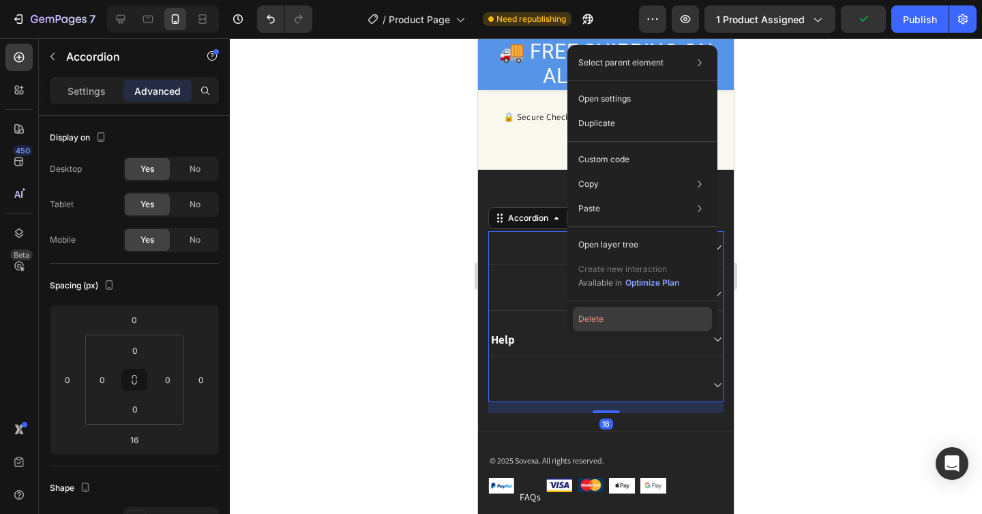
click at [605, 313] on button "Delete" at bounding box center [642, 319] width 139 height 25
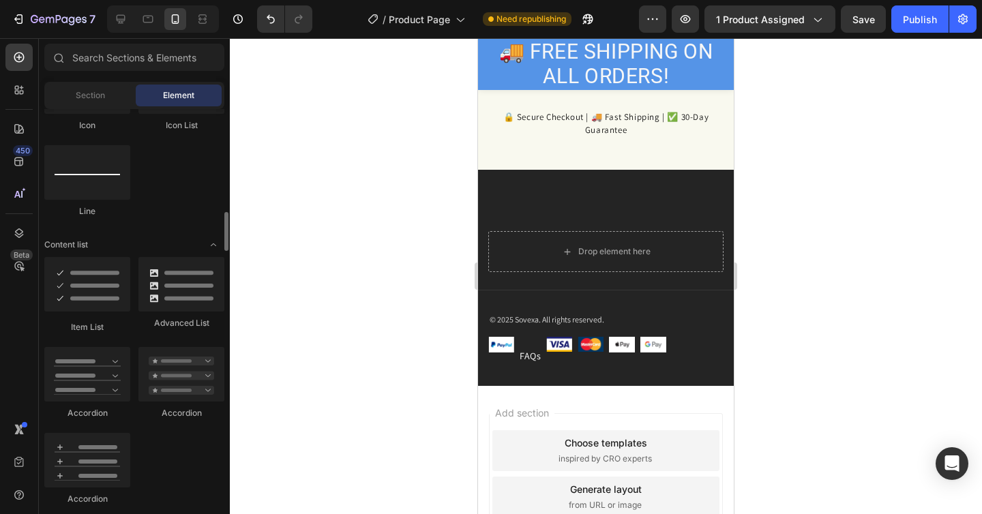
scroll to position [967, 0]
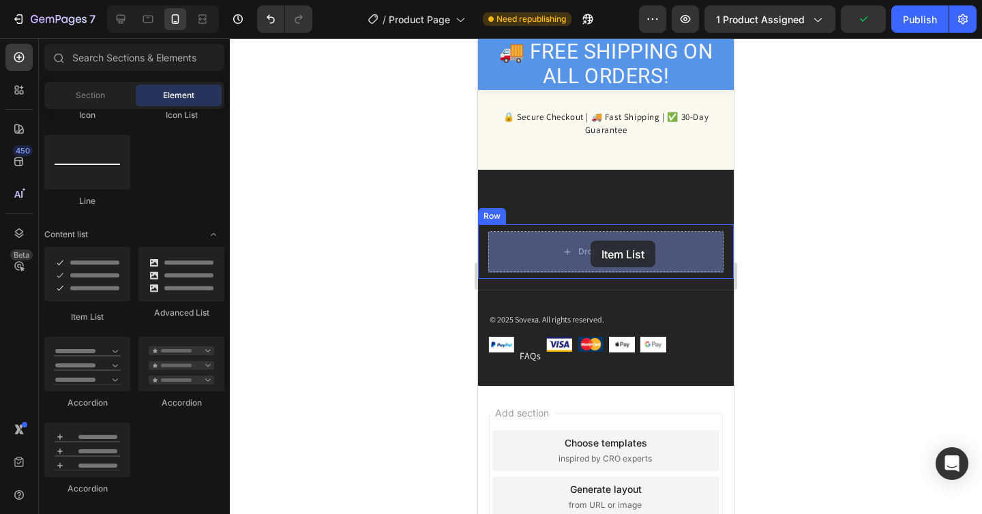
drag, startPoint x: 585, startPoint y: 333, endPoint x: 592, endPoint y: 241, distance: 91.7
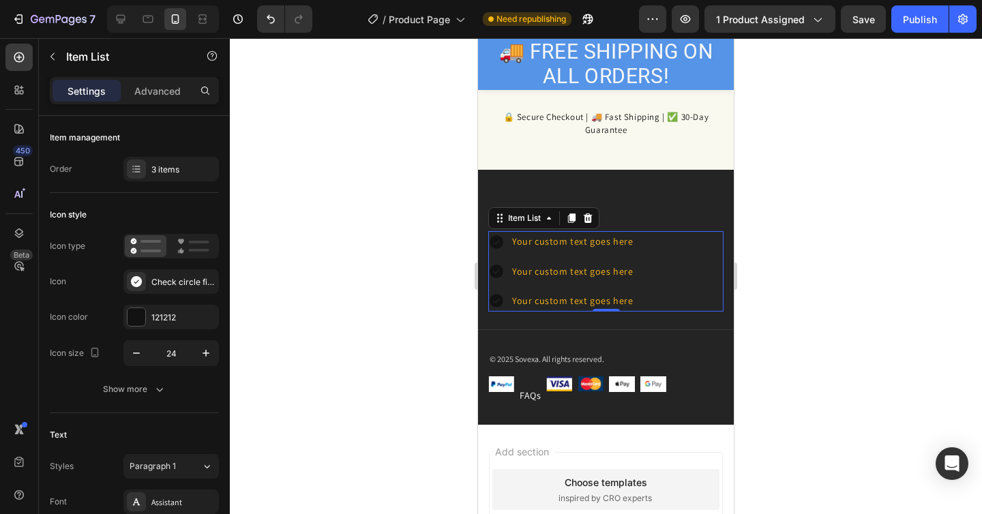
click at [498, 242] on icon at bounding box center [496, 242] width 16 height 16
click at [560, 245] on div "Your custom text goes here" at bounding box center [572, 241] width 125 height 21
click at [560, 245] on p "Your custom text goes here" at bounding box center [572, 241] width 121 height 17
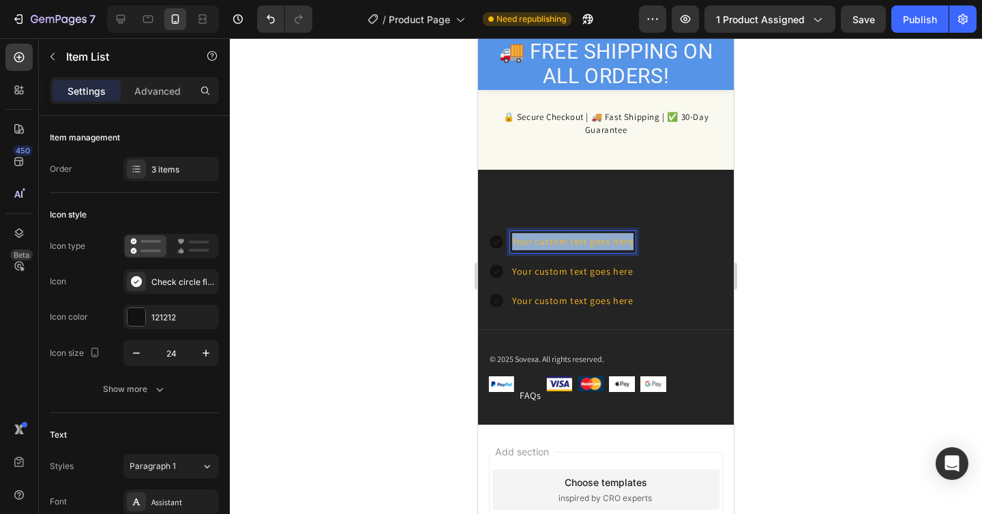
click at [560, 245] on p "Your custom text goes here" at bounding box center [572, 241] width 121 height 17
click at [632, 252] on div "Your custom text goes here Your custom text goes here Your custom text goes here" at bounding box center [605, 271] width 235 height 80
click at [844, 255] on div at bounding box center [606, 276] width 752 height 476
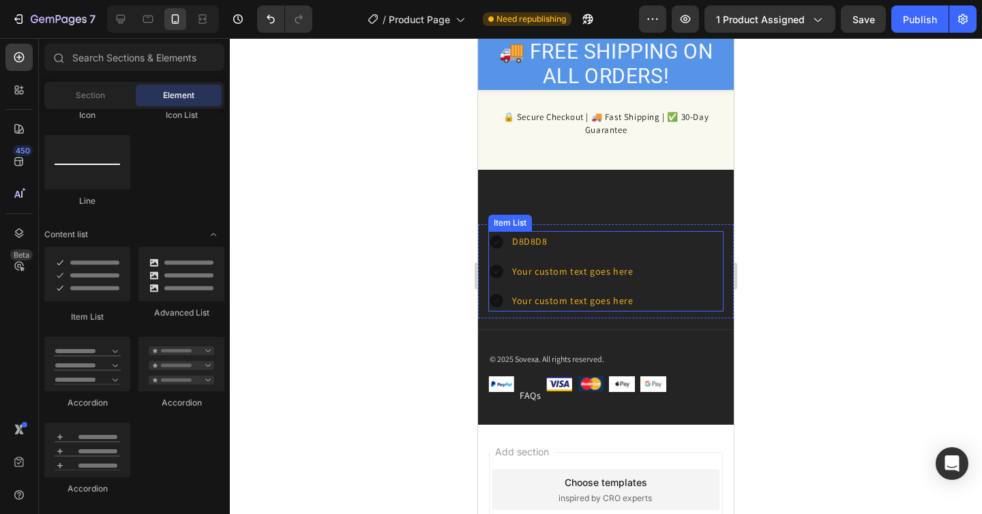
click at [529, 241] on p "D8D8D8" at bounding box center [572, 241] width 121 height 17
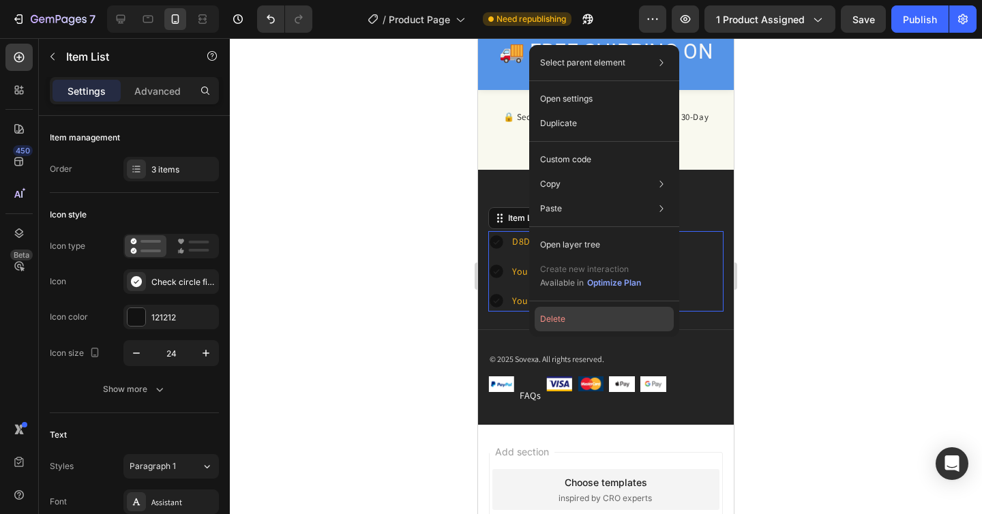
click at [565, 310] on button "Delete" at bounding box center [604, 319] width 139 height 25
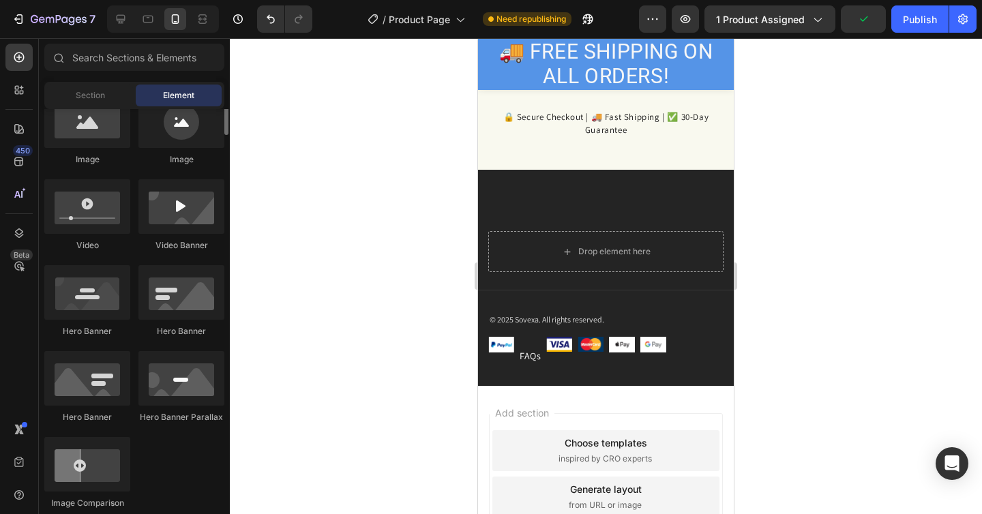
scroll to position [0, 0]
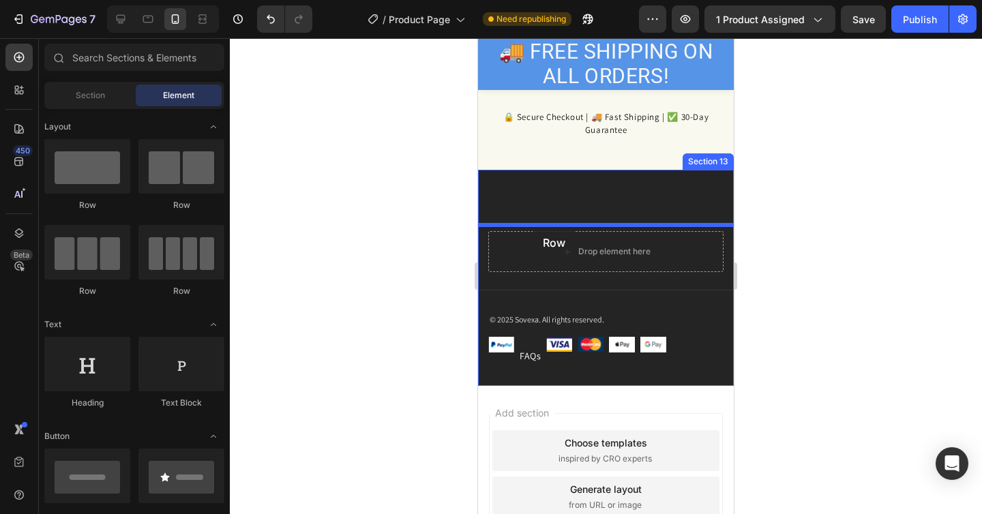
drag, startPoint x: 562, startPoint y: 222, endPoint x: 533, endPoint y: 228, distance: 29.3
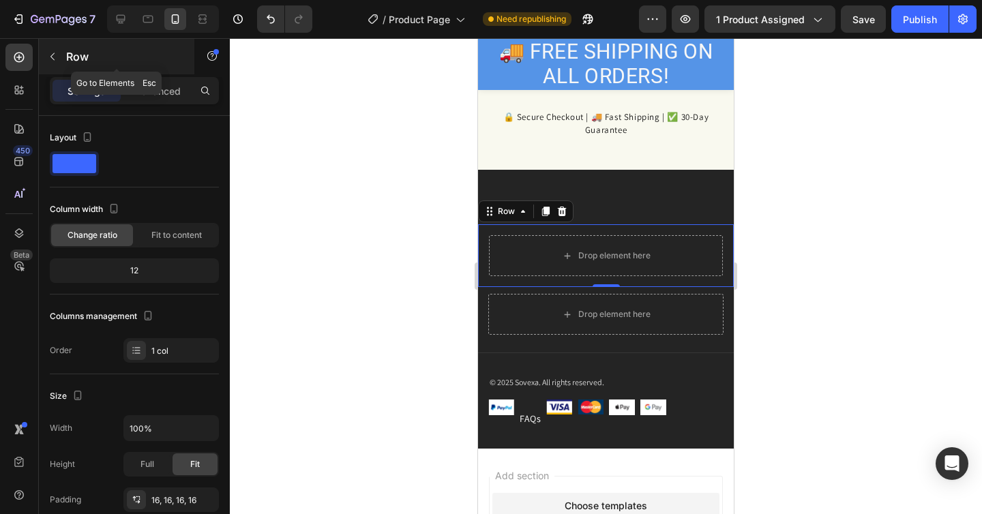
click at [55, 63] on button "button" at bounding box center [53, 57] width 22 height 22
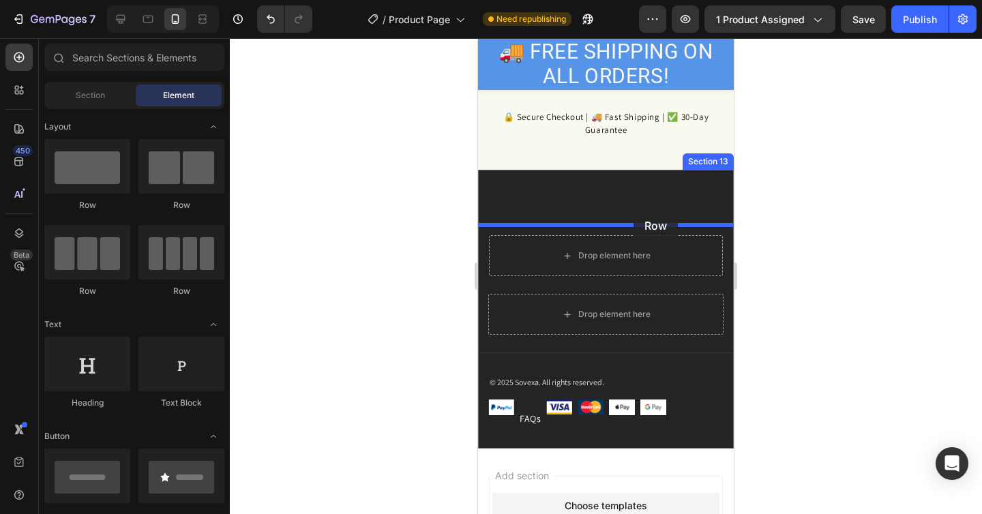
drag, startPoint x: 560, startPoint y: 207, endPoint x: 634, endPoint y: 212, distance: 73.9
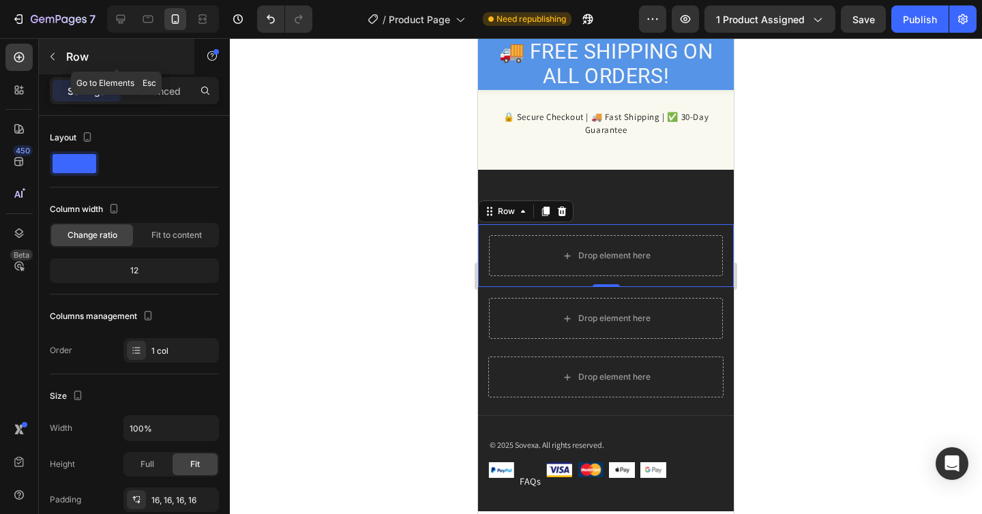
click at [56, 59] on icon "button" at bounding box center [52, 56] width 11 height 11
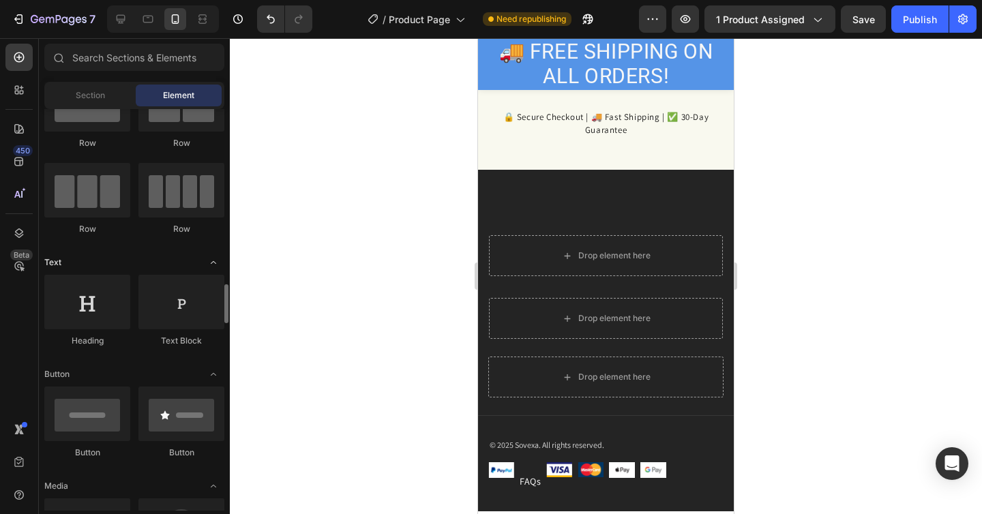
scroll to position [217, 0]
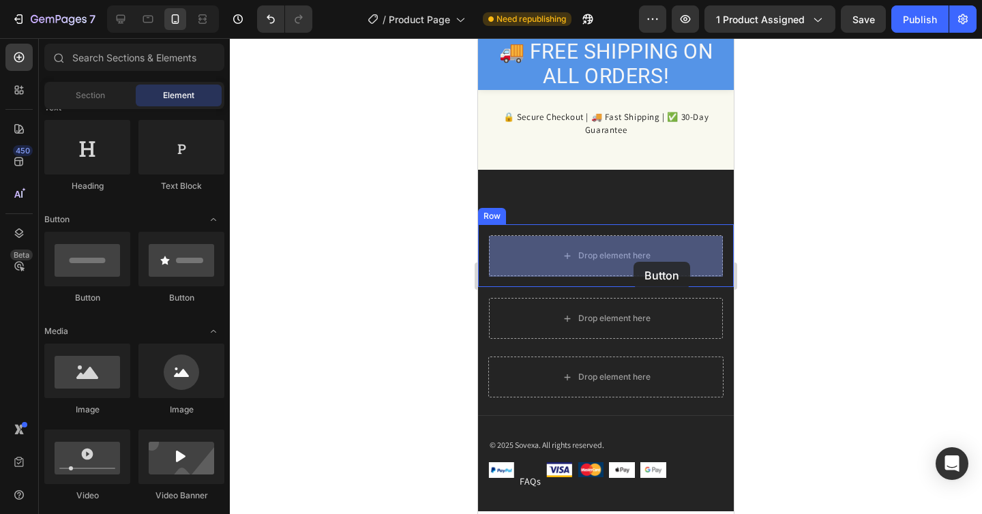
drag, startPoint x: 567, startPoint y: 312, endPoint x: 501, endPoint y: 237, distance: 99.1
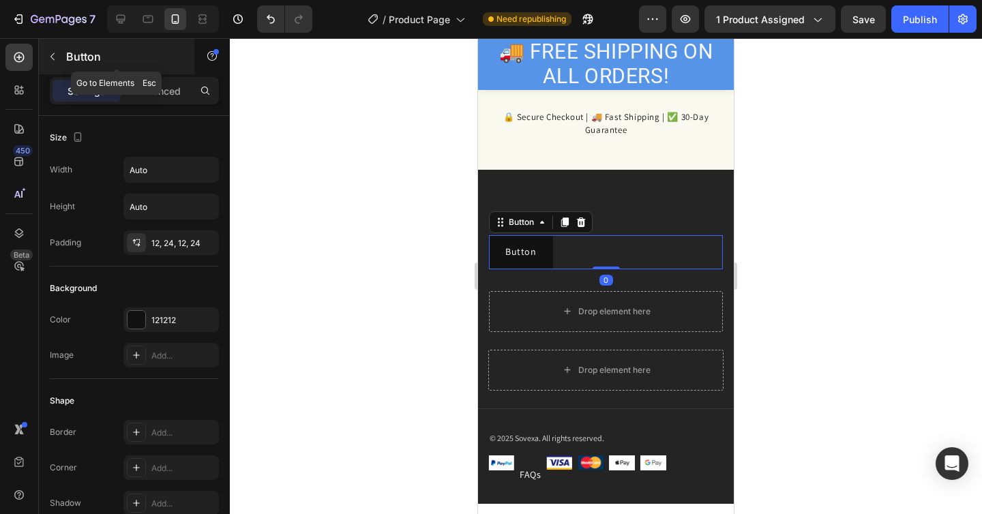
click at [58, 52] on button "button" at bounding box center [53, 57] width 22 height 22
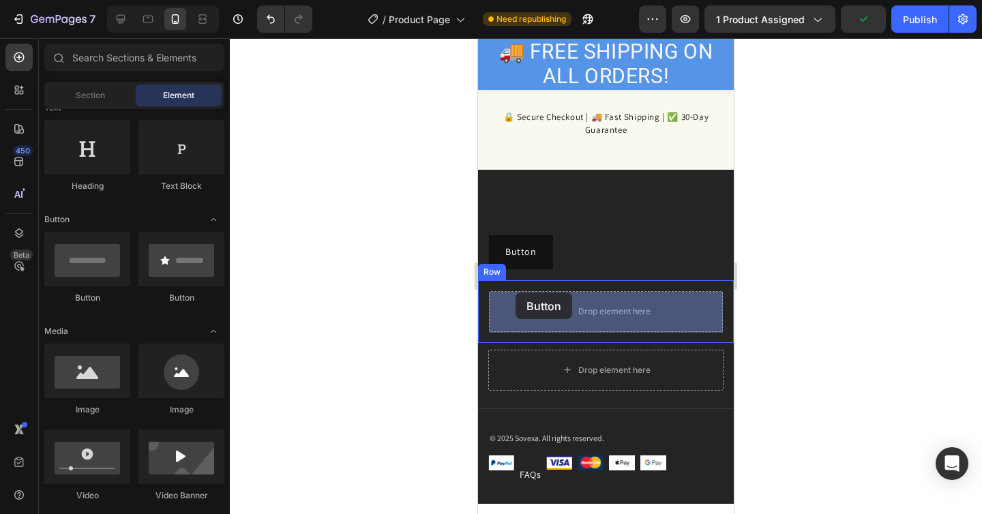
drag, startPoint x: 562, startPoint y: 314, endPoint x: 521, endPoint y: 302, distance: 42.7
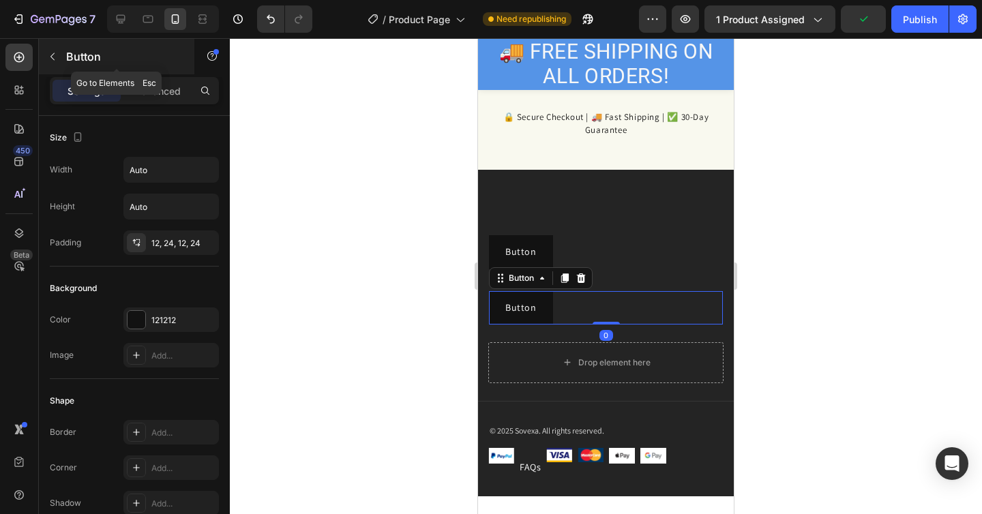
click at [51, 68] on div "Button" at bounding box center [117, 56] width 156 height 35
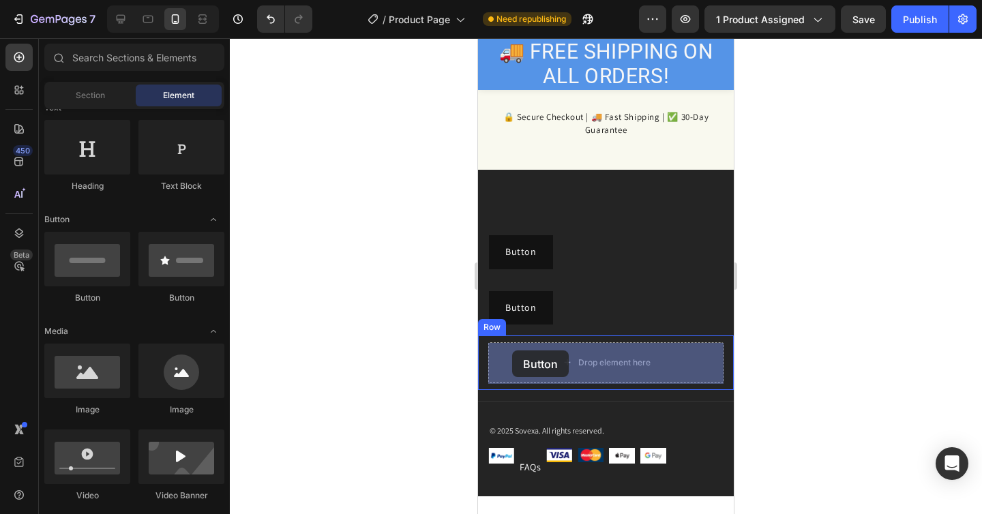
drag, startPoint x: 555, startPoint y: 300, endPoint x: 517, endPoint y: 365, distance: 75.2
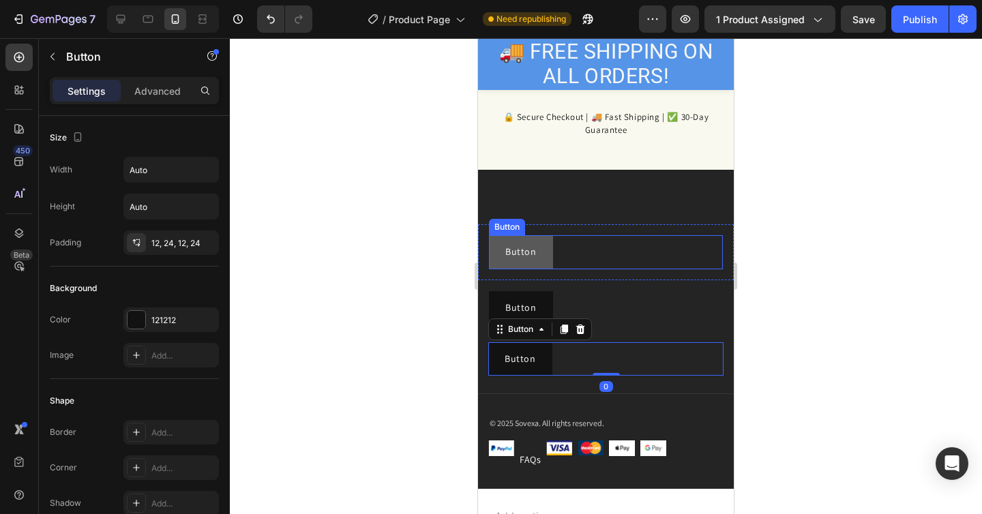
click at [548, 255] on button "Button" at bounding box center [521, 251] width 64 height 33
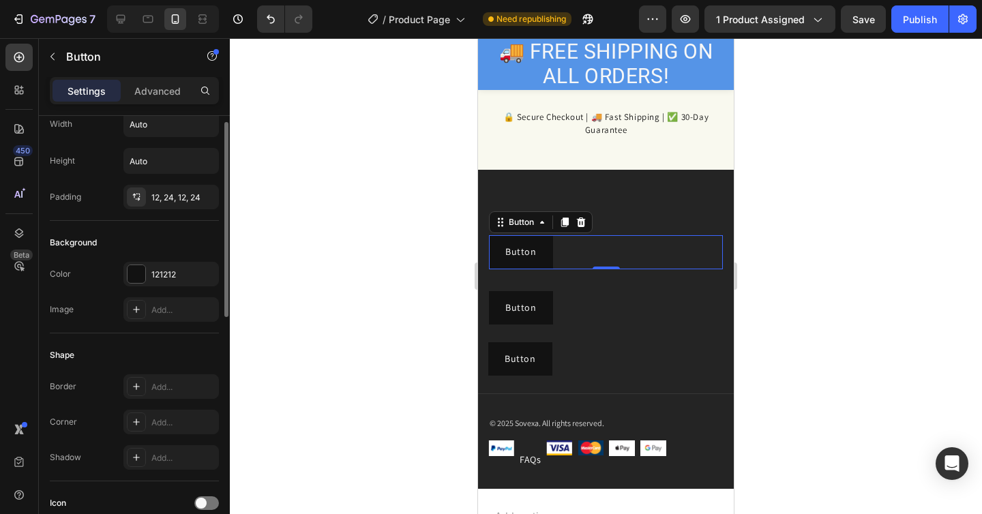
scroll to position [36, 0]
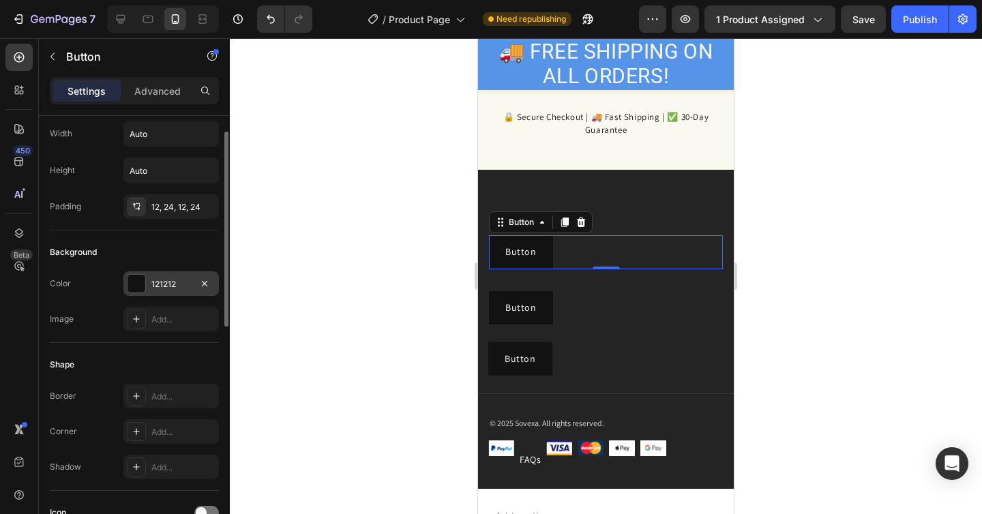
click at [177, 282] on div "121212" at bounding box center [171, 284] width 40 height 12
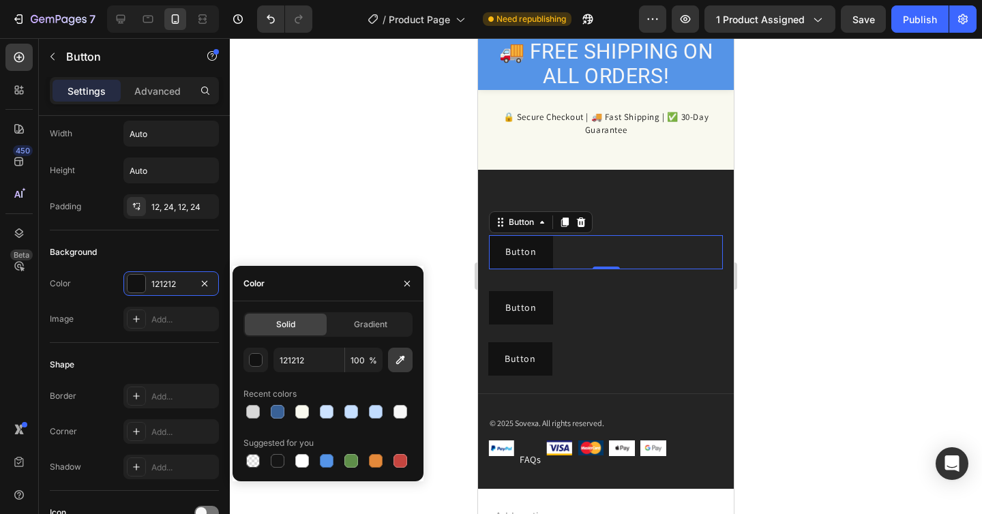
click at [400, 361] on icon "button" at bounding box center [400, 360] width 9 height 9
type input "242424"
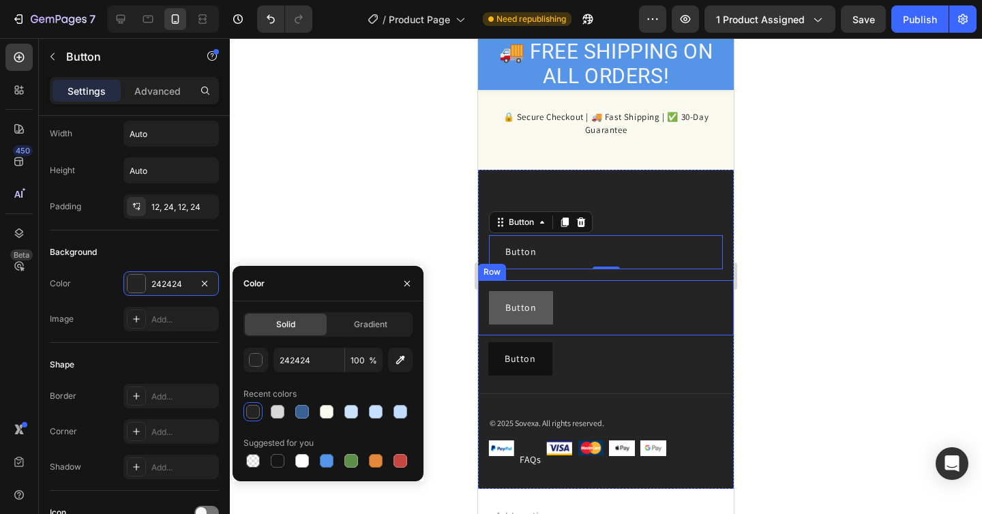
click at [537, 312] on button "Button" at bounding box center [521, 307] width 64 height 33
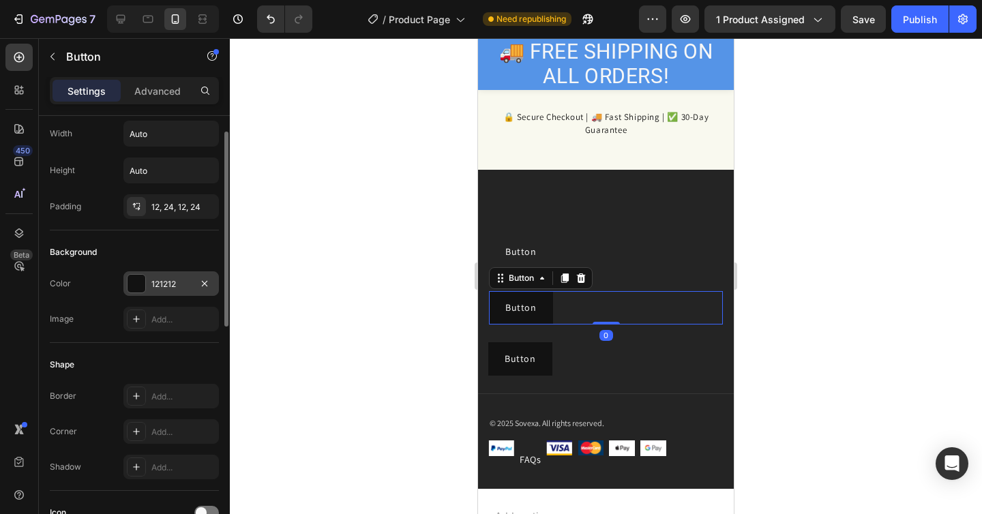
click at [162, 279] on div "121212" at bounding box center [171, 284] width 40 height 12
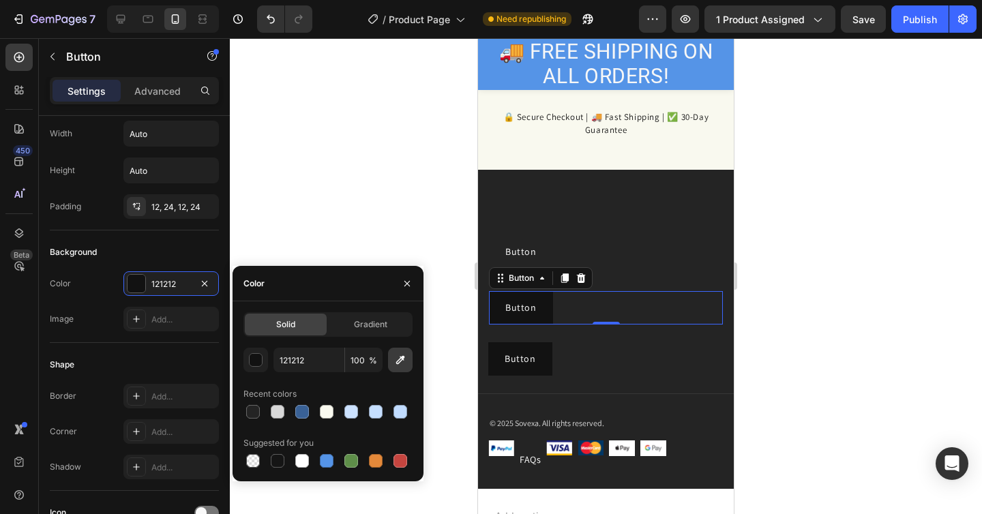
click at [404, 366] on icon "button" at bounding box center [401, 360] width 14 height 14
type input "242424"
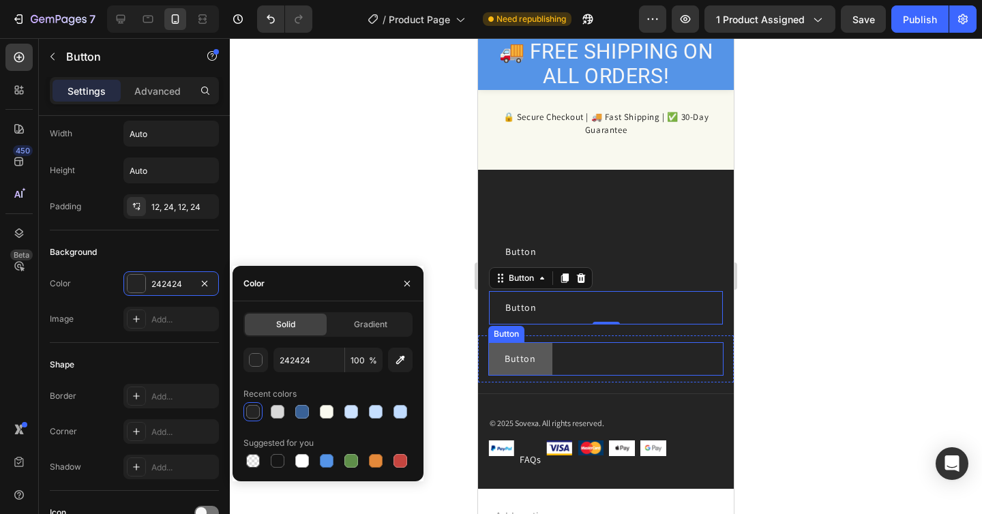
click at [544, 364] on button "Button" at bounding box center [520, 358] width 64 height 33
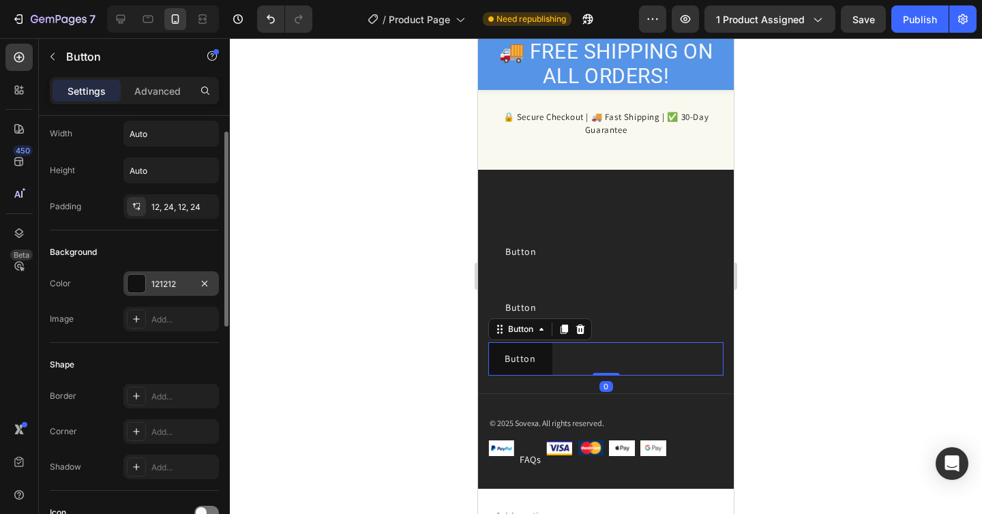
click at [183, 289] on div "121212" at bounding box center [171, 284] width 40 height 12
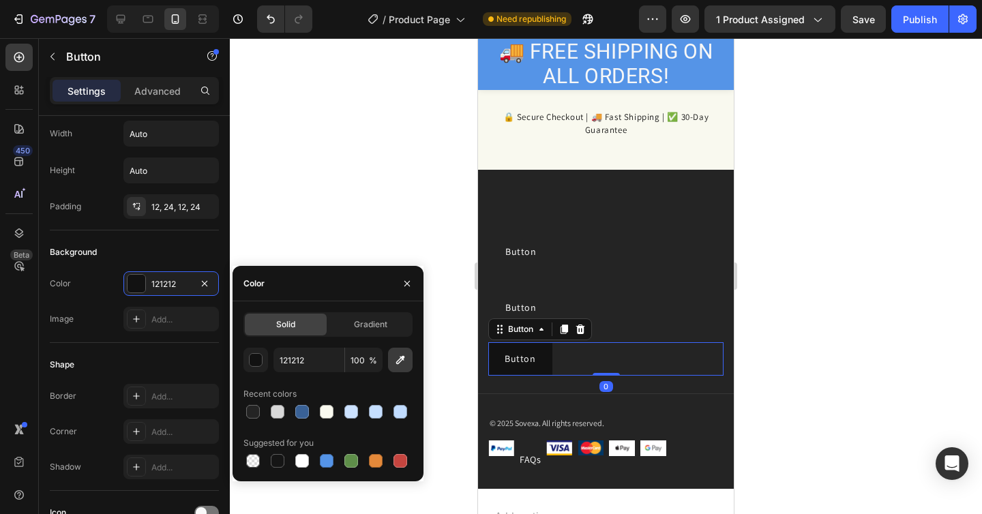
click at [392, 355] on button "button" at bounding box center [400, 360] width 25 height 25
type input "242424"
click at [797, 359] on div at bounding box center [606, 276] width 752 height 476
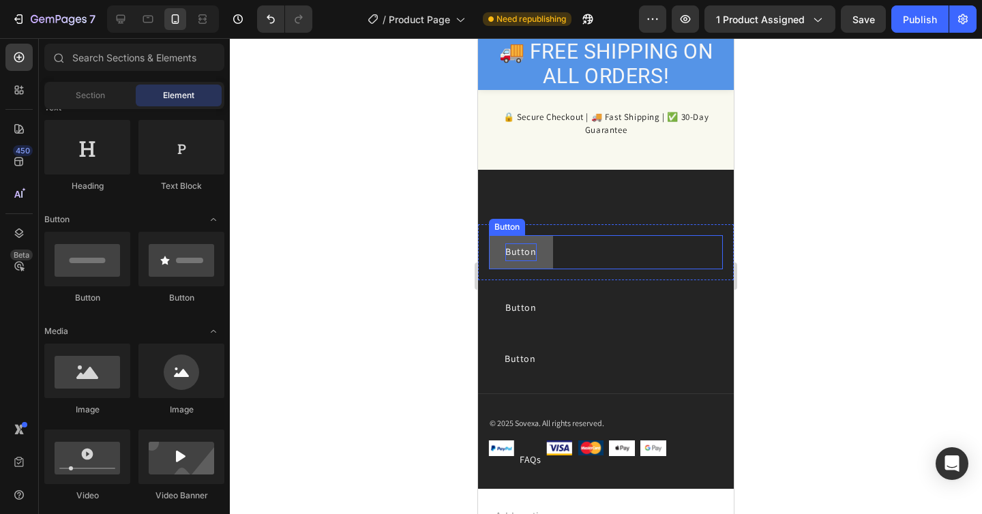
click at [525, 256] on p "Button" at bounding box center [520, 251] width 31 height 17
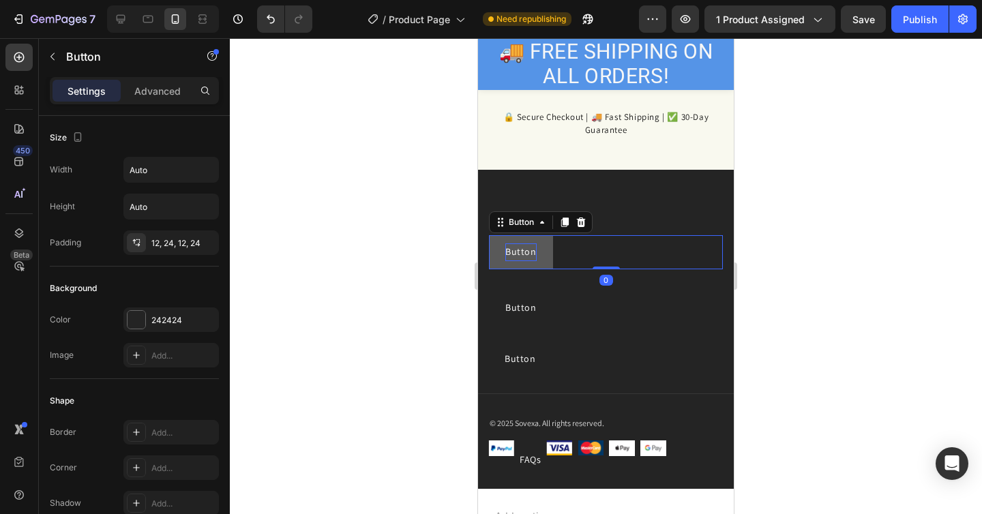
click at [525, 256] on p "Button" at bounding box center [520, 251] width 31 height 17
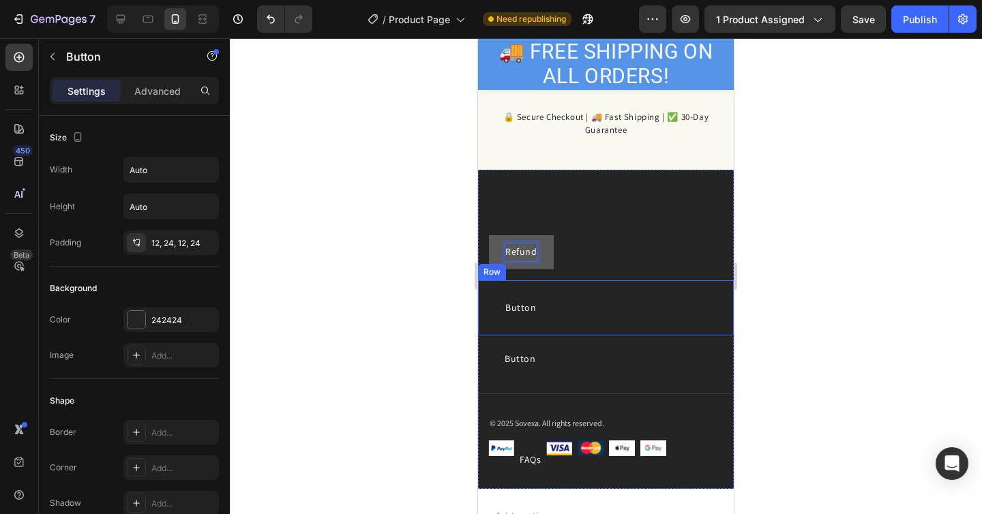
click at [489, 235] on button "Refund" at bounding box center [521, 251] width 65 height 33
click at [489, 235] on button "Refund &" at bounding box center [525, 251] width 73 height 33
click at [489, 235] on button "Refund & Return" at bounding box center [542, 251] width 106 height 33
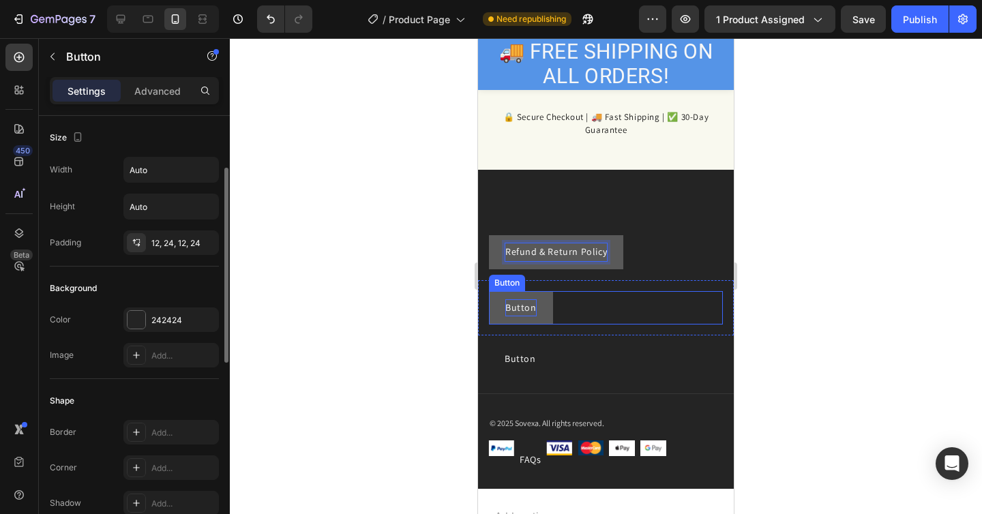
click at [524, 308] on p "Button" at bounding box center [520, 307] width 31 height 17
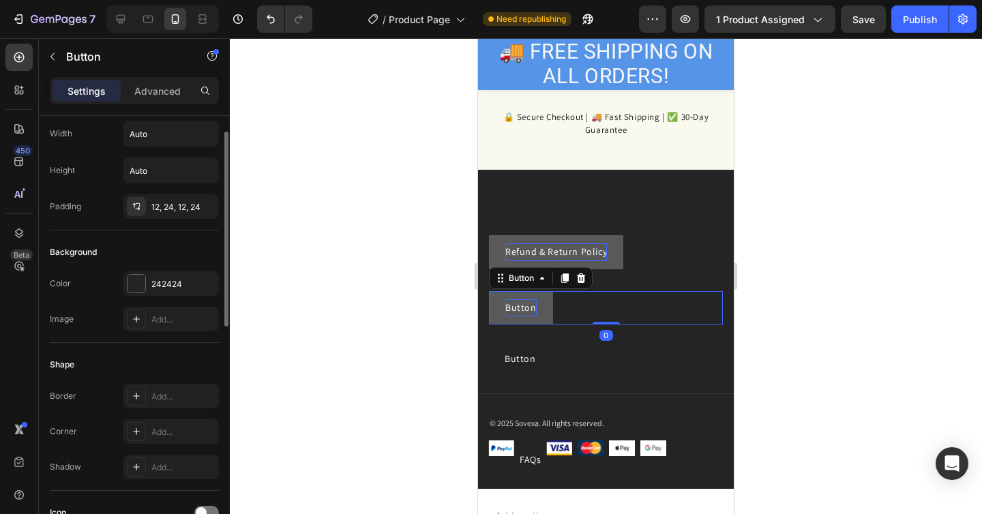
click at [524, 308] on p "Button" at bounding box center [520, 307] width 31 height 17
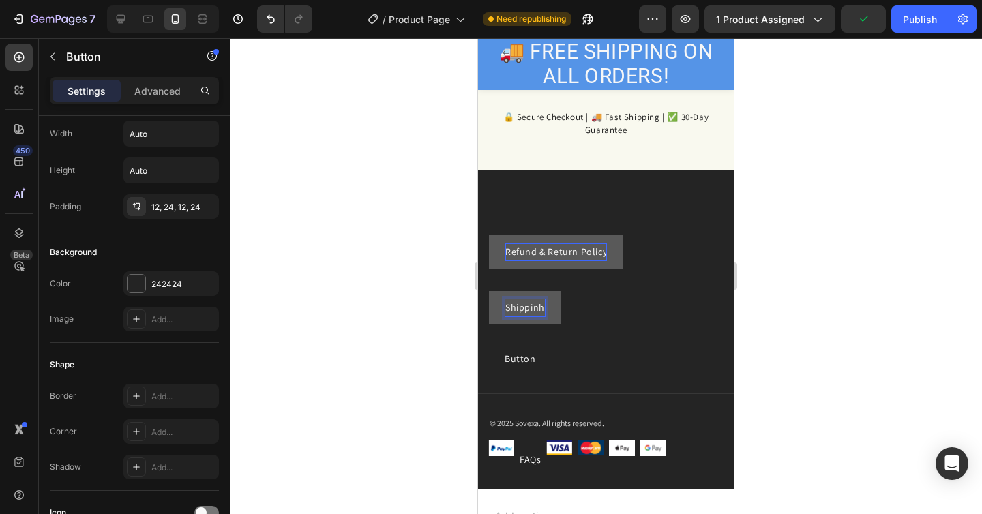
click at [489, 291] on button "Shippinh" at bounding box center [525, 307] width 72 height 33
click at [489, 291] on button "Shipping" at bounding box center [525, 307] width 72 height 33
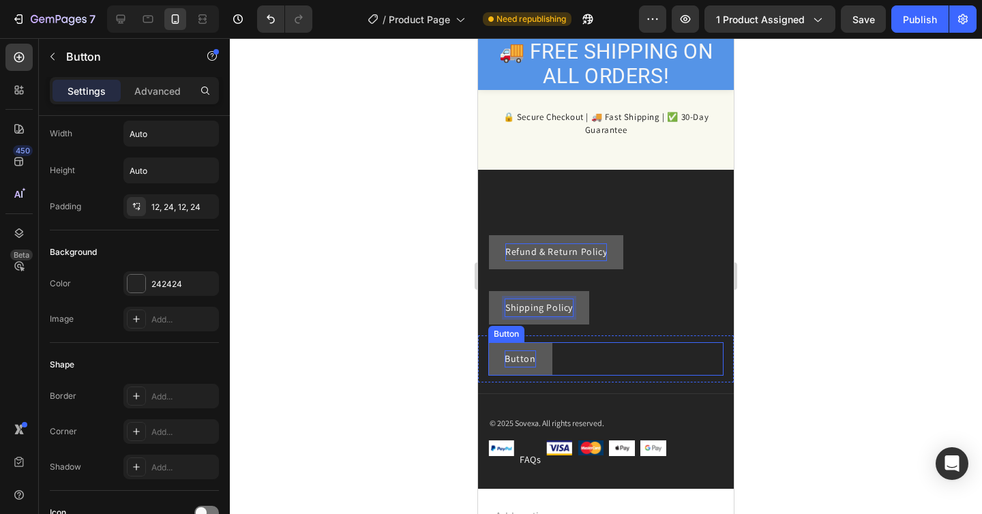
click at [514, 354] on p "Button" at bounding box center [520, 359] width 31 height 17
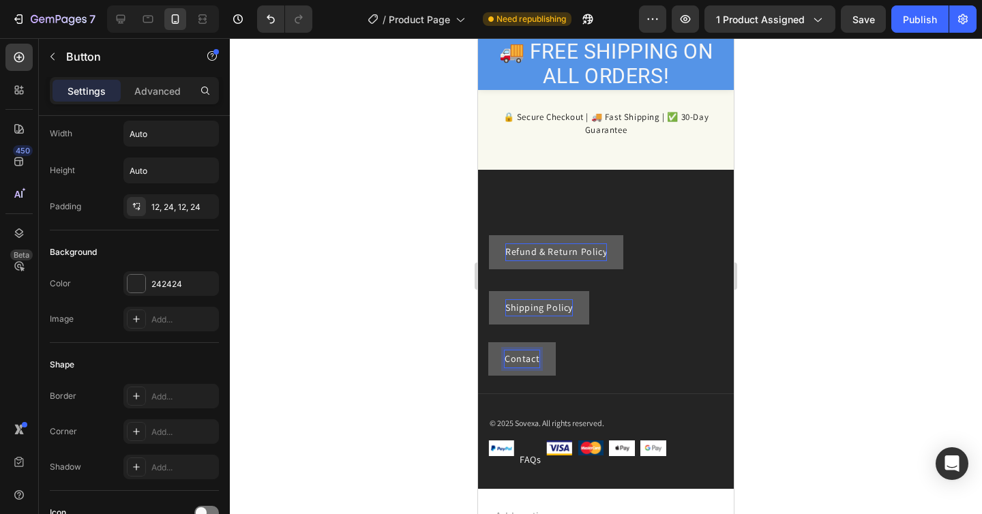
click at [488, 342] on button "Contact" at bounding box center [522, 358] width 68 height 33
click at [784, 304] on div at bounding box center [606, 276] width 752 height 476
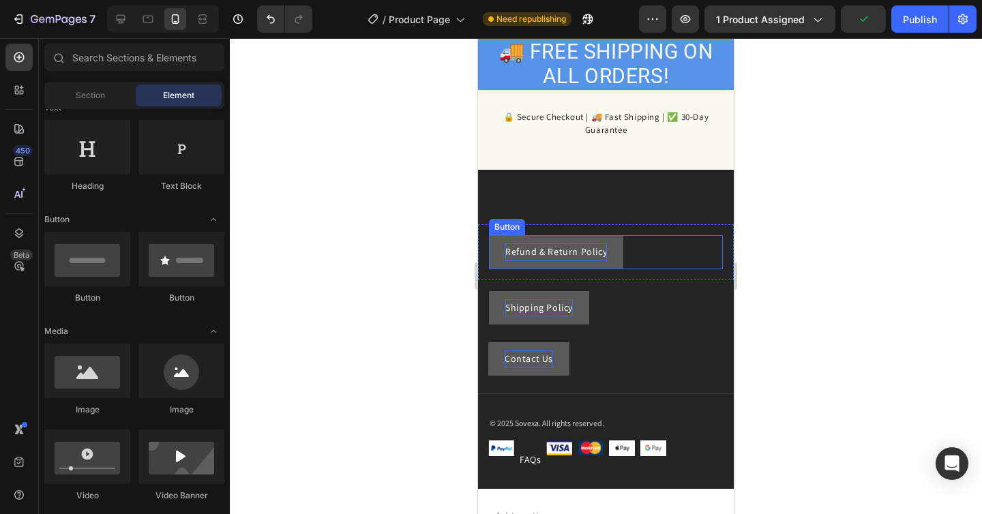
click at [614, 252] on button "Refund & Return Policy" at bounding box center [556, 251] width 134 height 33
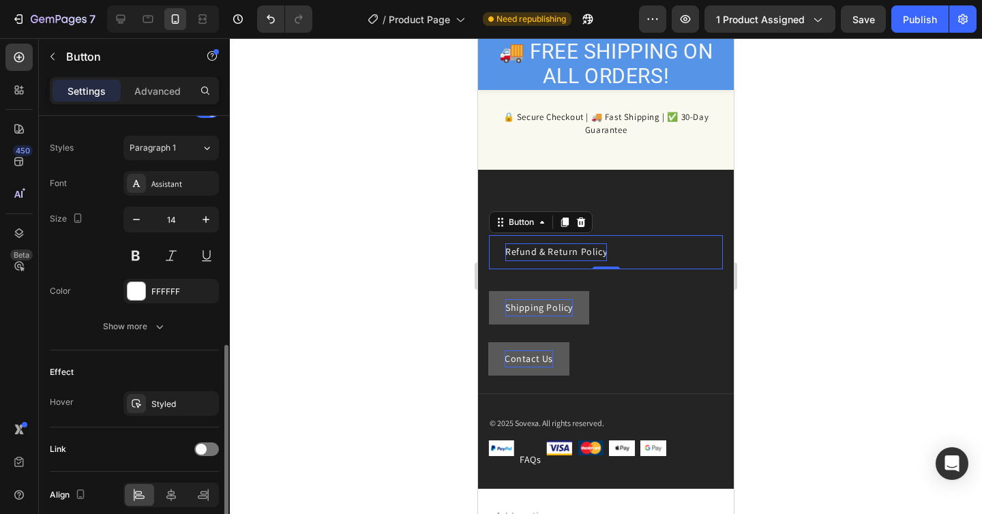
scroll to position [497, 0]
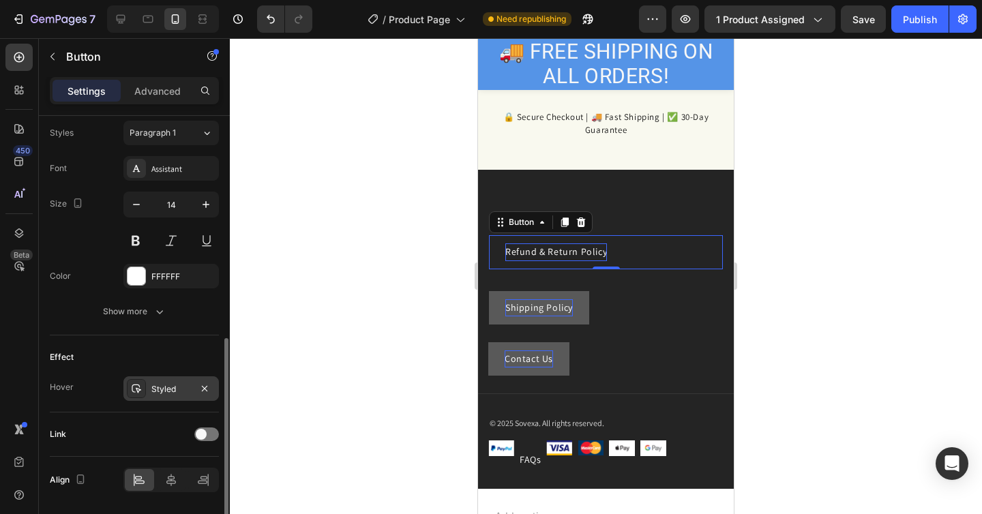
click at [173, 385] on div "Styled" at bounding box center [171, 389] width 40 height 12
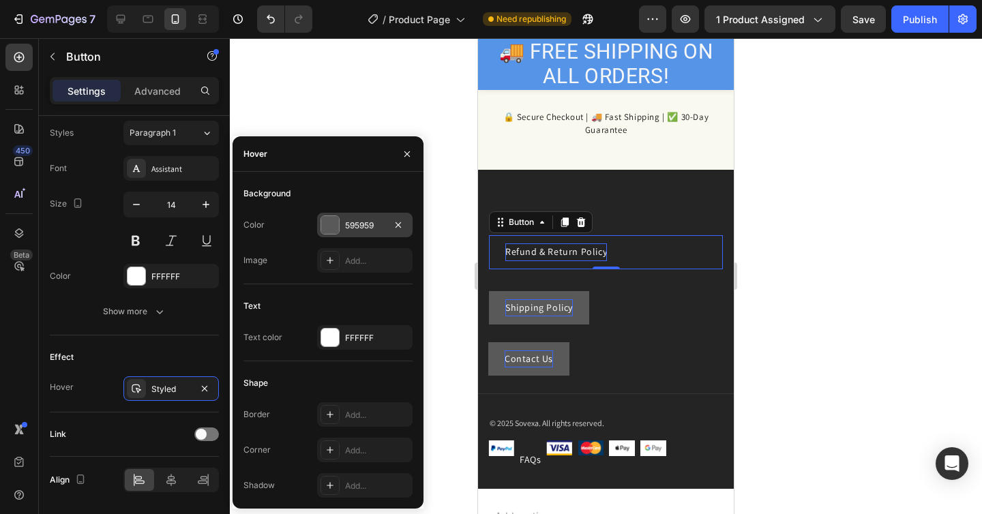
click at [353, 221] on div "595959" at bounding box center [365, 226] width 40 height 12
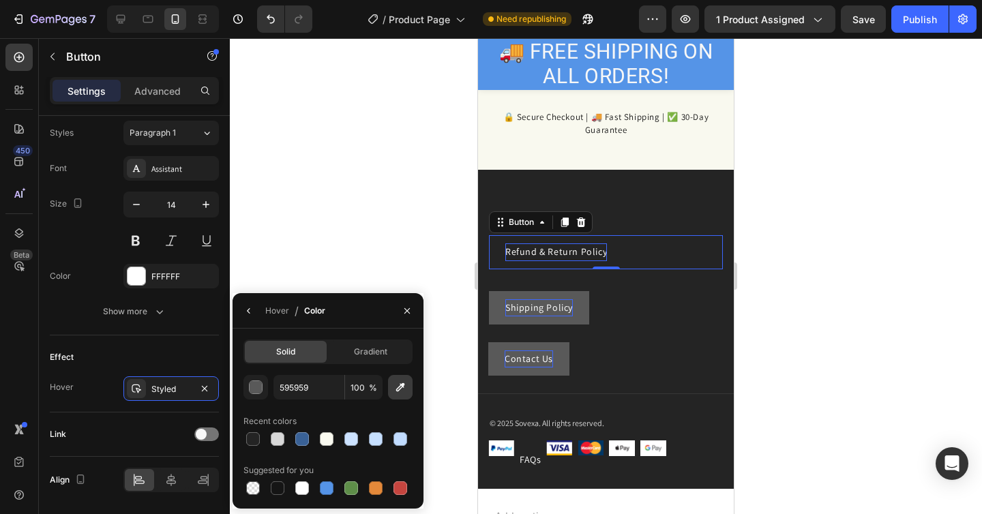
click at [409, 379] on button "button" at bounding box center [400, 387] width 25 height 25
type input "242424"
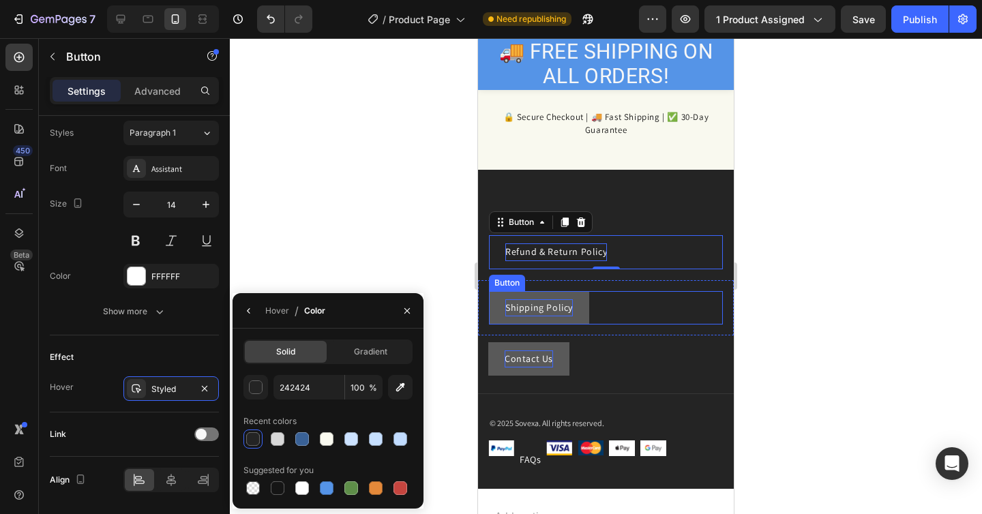
click at [577, 313] on button "Shipping Policy" at bounding box center [539, 307] width 100 height 33
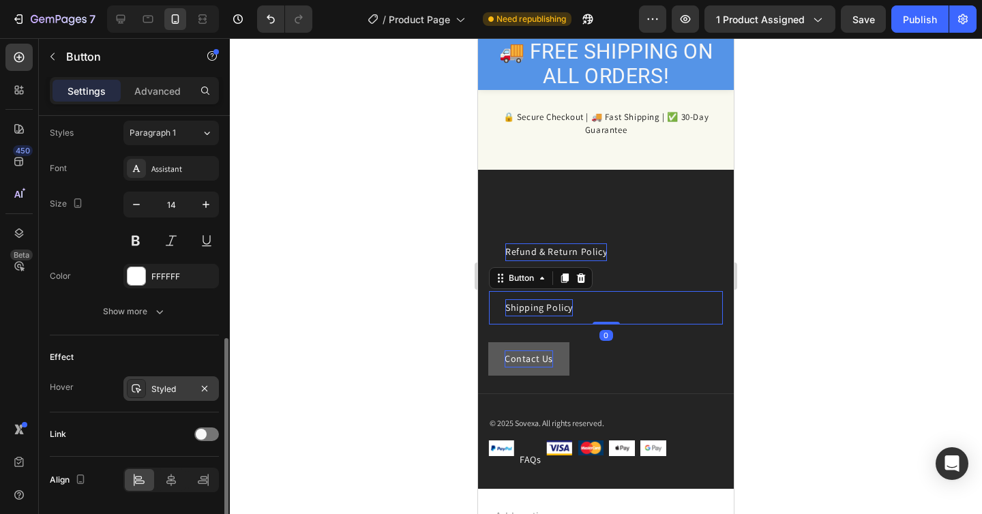
click at [172, 393] on div "Styled" at bounding box center [171, 389] width 40 height 12
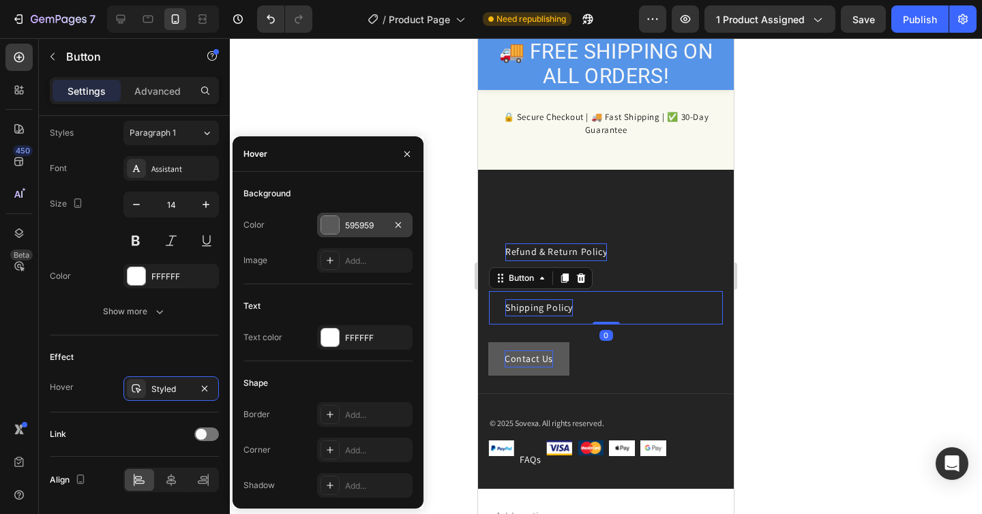
click at [354, 217] on div "595959" at bounding box center [364, 225] width 95 height 25
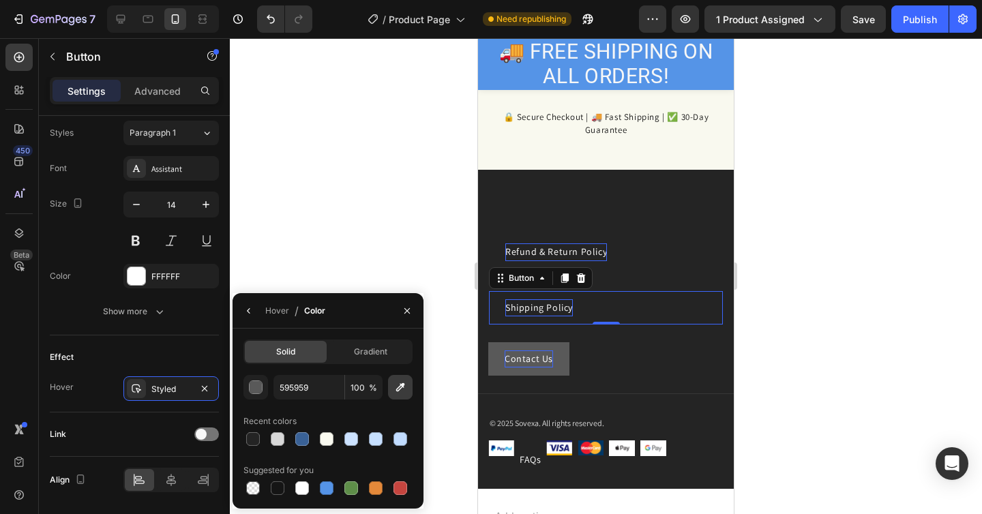
click at [405, 384] on icon "button" at bounding box center [401, 388] width 14 height 14
type input "242424"
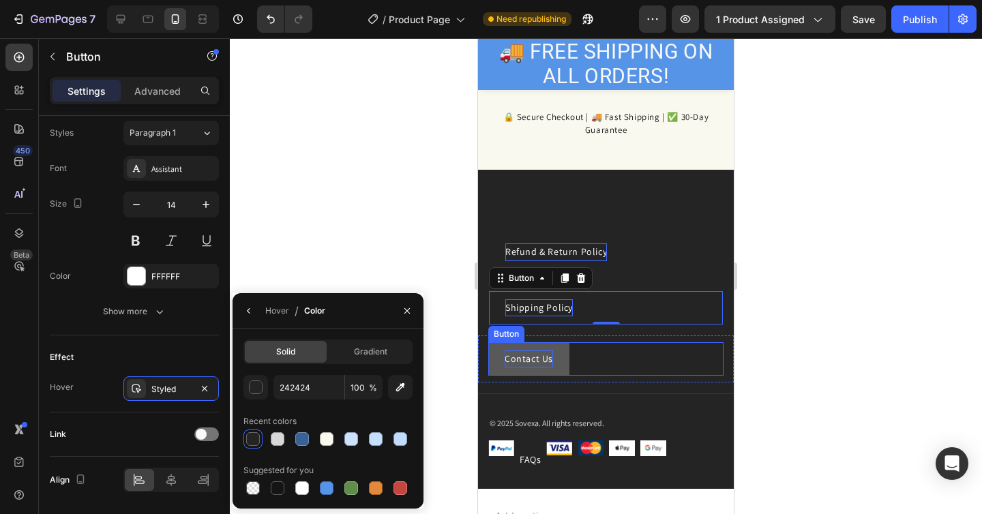
click at [506, 358] on p "Contact Us" at bounding box center [529, 359] width 48 height 17
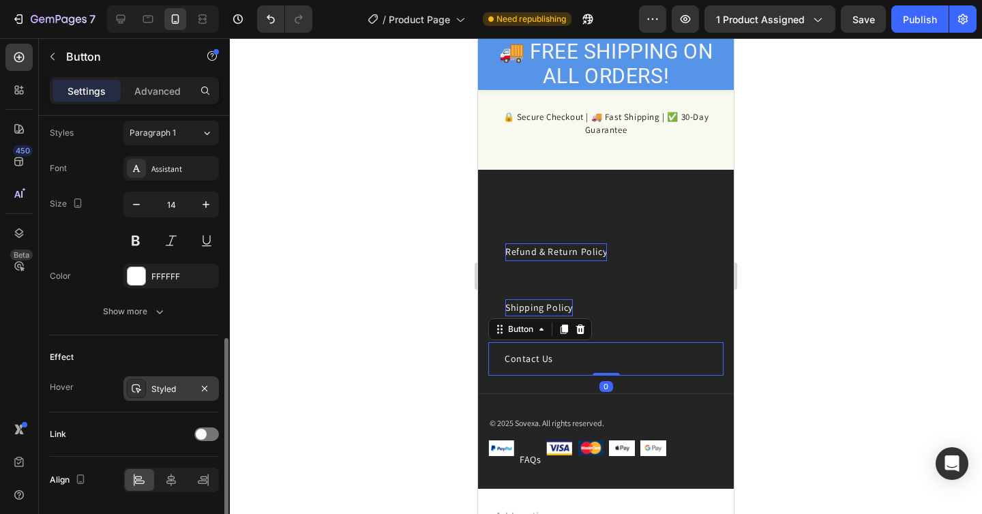
click at [179, 392] on div "Styled" at bounding box center [171, 389] width 40 height 12
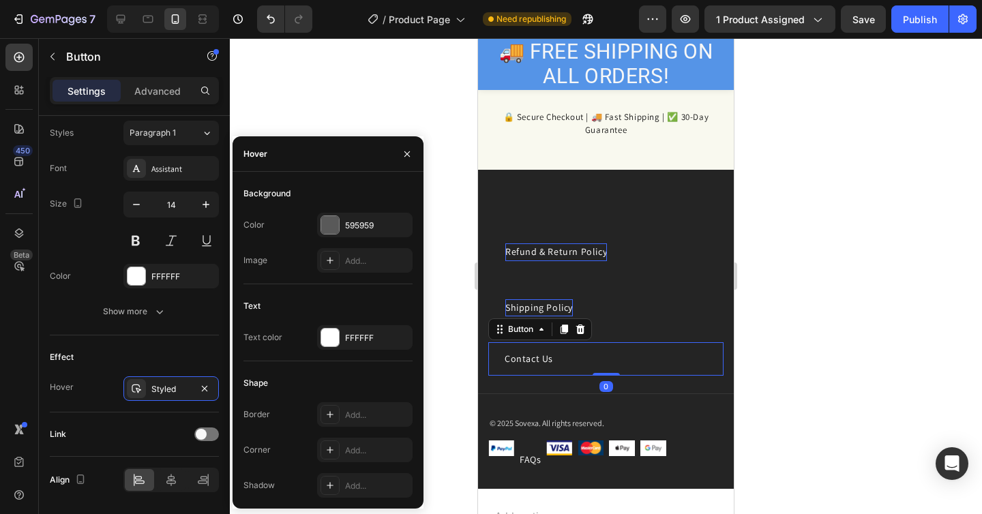
click at [363, 237] on div "Color 595959 Image Add..." at bounding box center [327, 243] width 169 height 60
click at [366, 233] on div "595959" at bounding box center [364, 225] width 95 height 25
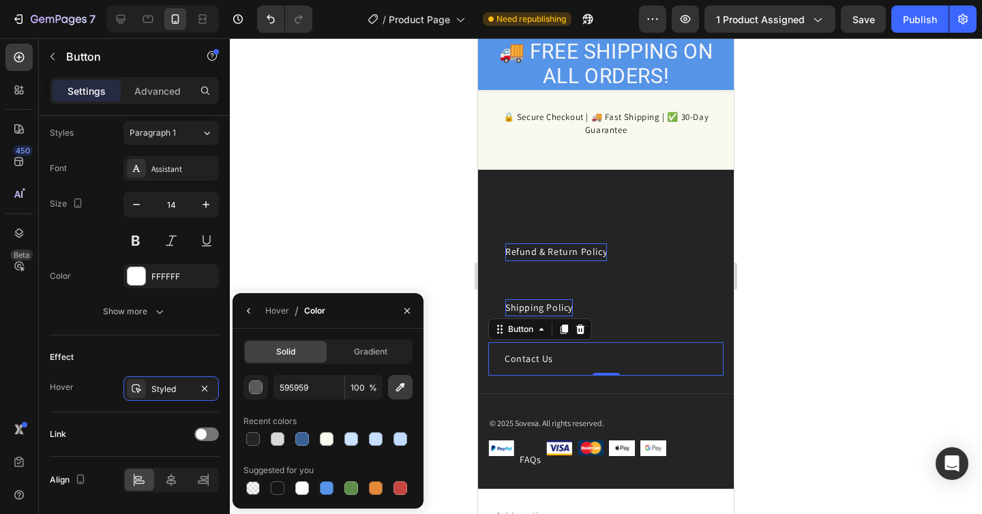
click at [396, 377] on button "button" at bounding box center [400, 387] width 25 height 25
type input "242424"
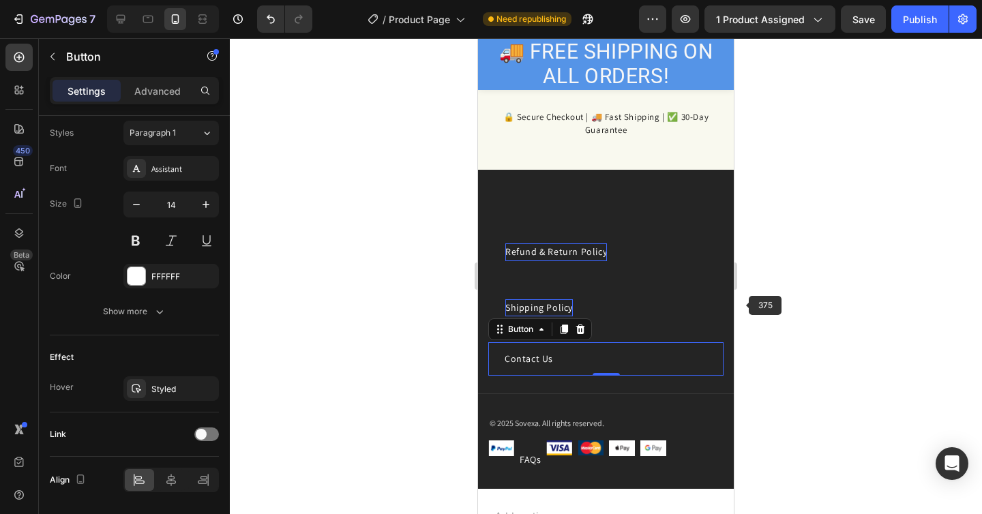
click at [748, 307] on div at bounding box center [606, 276] width 752 height 476
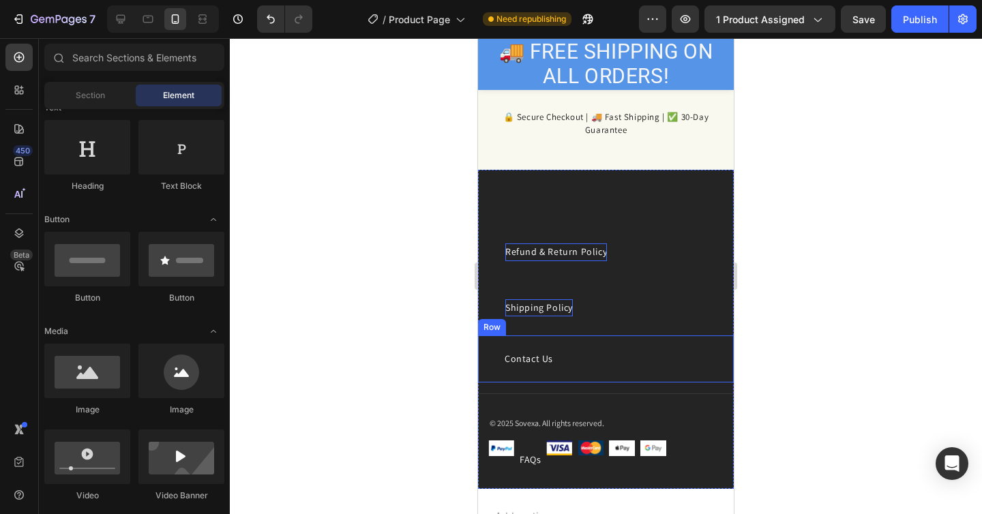
click at [747, 361] on div at bounding box center [606, 276] width 752 height 476
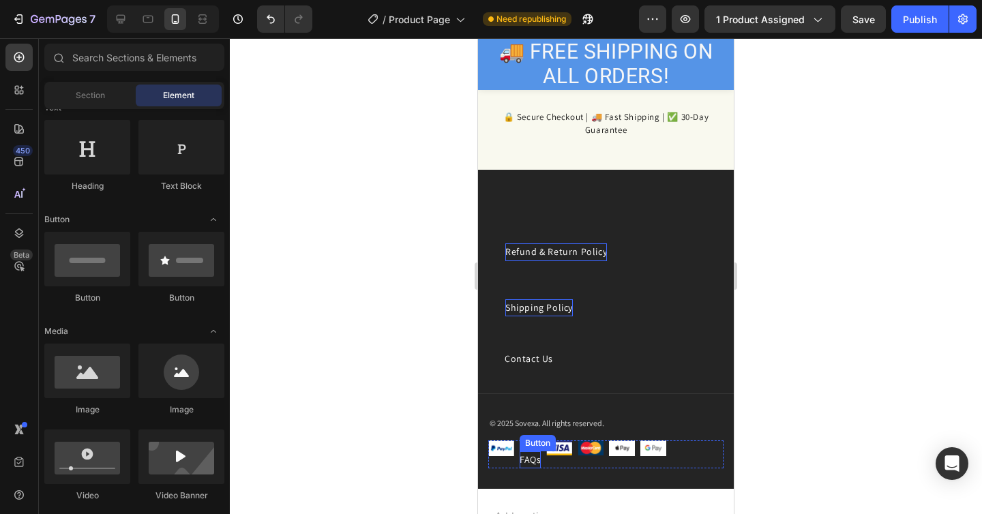
click at [535, 462] on div "FAQs" at bounding box center [530, 460] width 21 height 17
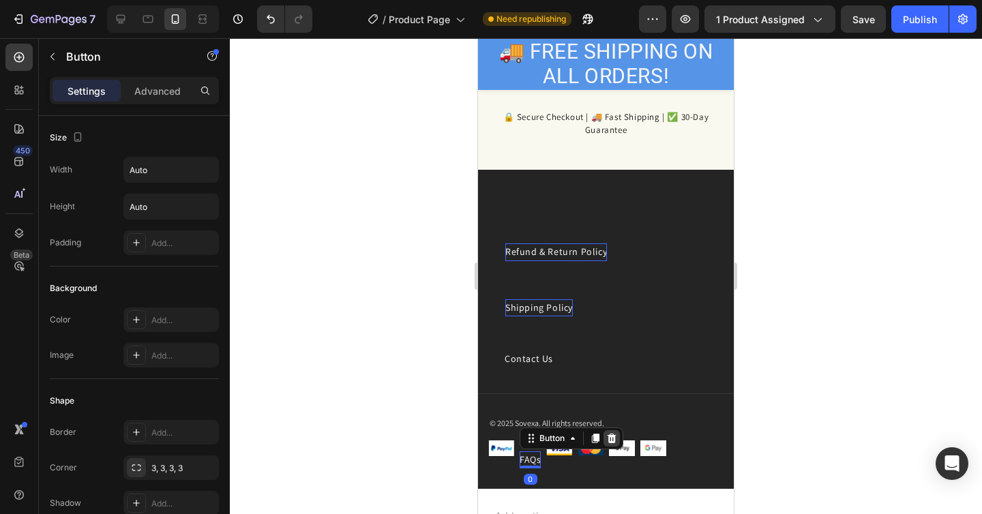
click at [610, 436] on icon at bounding box center [612, 439] width 9 height 10
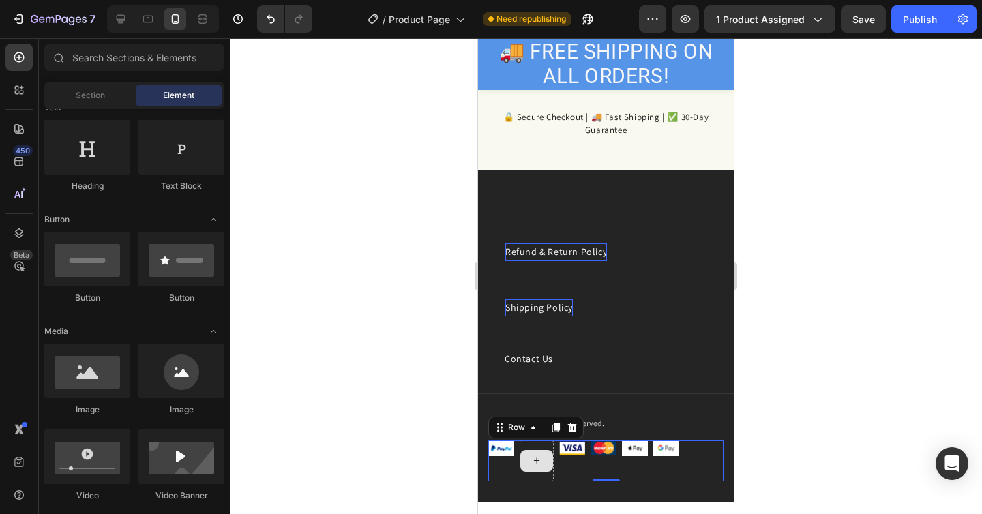
click at [544, 477] on div at bounding box center [537, 461] width 34 height 41
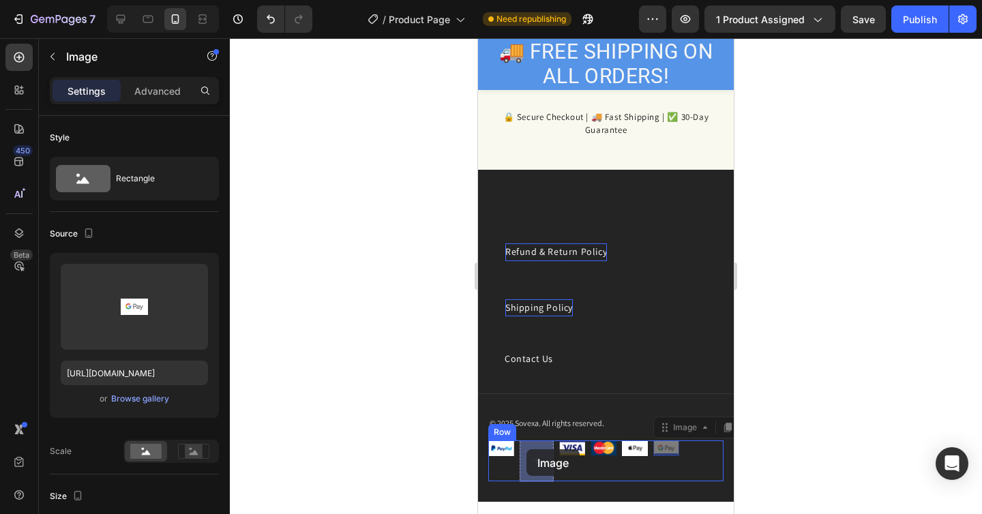
drag, startPoint x: 677, startPoint y: 450, endPoint x: 531, endPoint y: 447, distance: 146.0
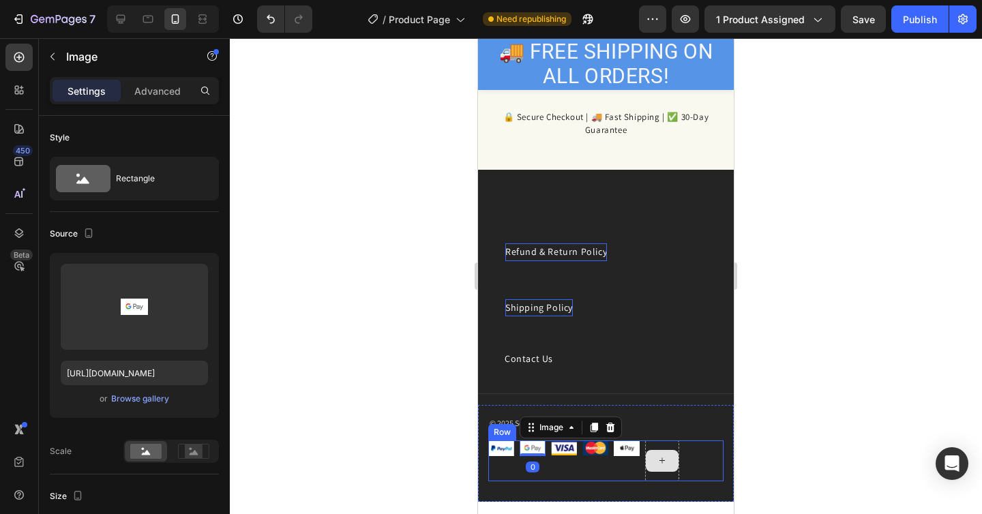
click at [666, 456] on icon at bounding box center [662, 461] width 11 height 12
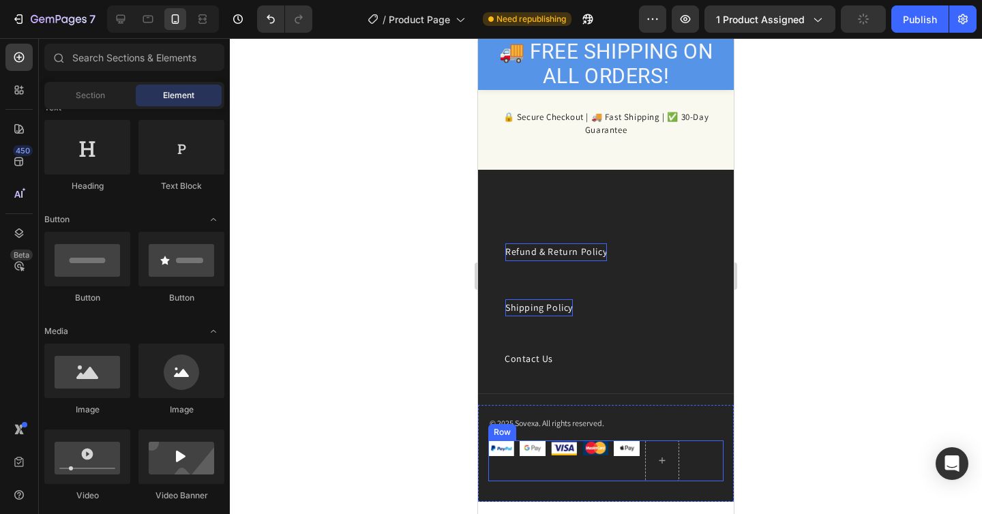
click at [745, 452] on div at bounding box center [606, 276] width 752 height 476
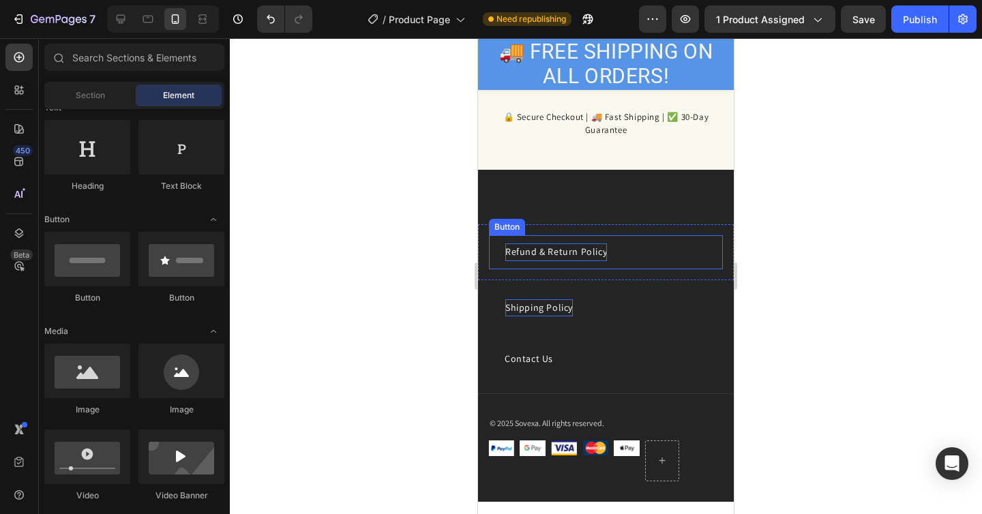
click at [582, 257] on p "Refund & Return Policy" at bounding box center [556, 251] width 102 height 17
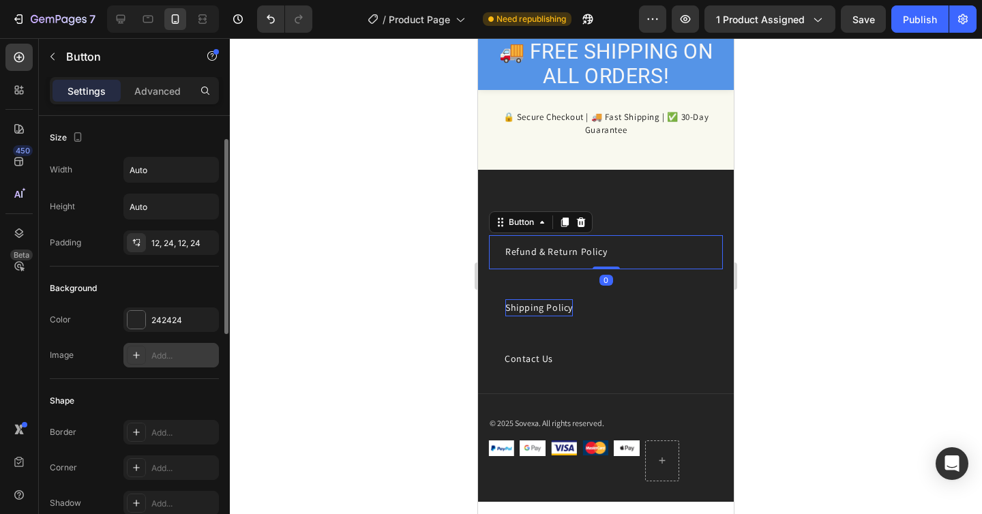
scroll to position [541, 0]
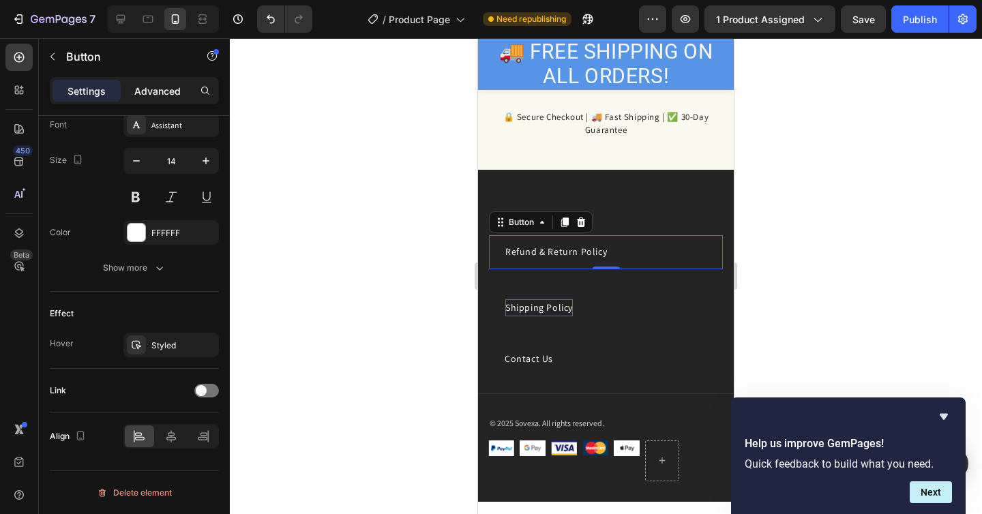
click at [152, 100] on div "Advanced" at bounding box center [157, 91] width 68 height 22
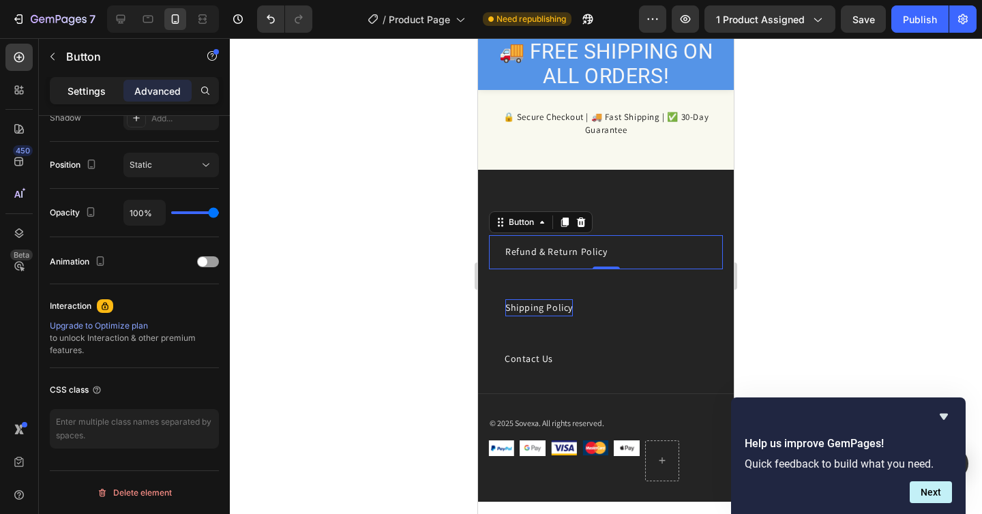
click at [83, 87] on p "Settings" at bounding box center [87, 91] width 38 height 14
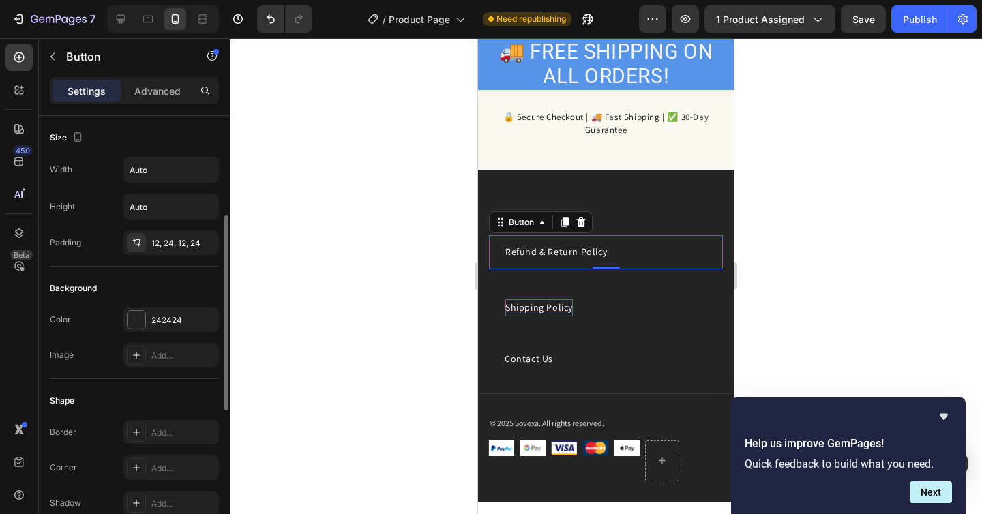
scroll to position [541, 0]
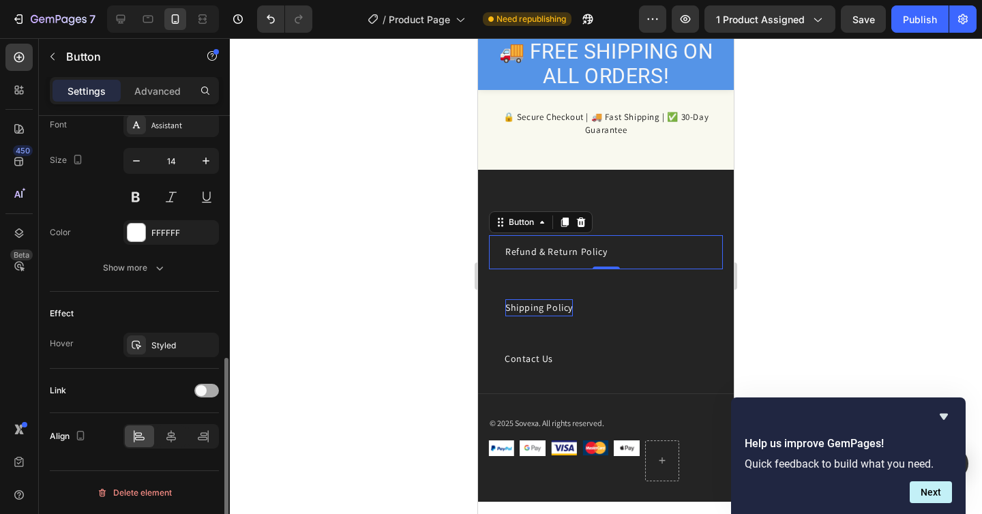
click at [209, 393] on div at bounding box center [206, 391] width 25 height 14
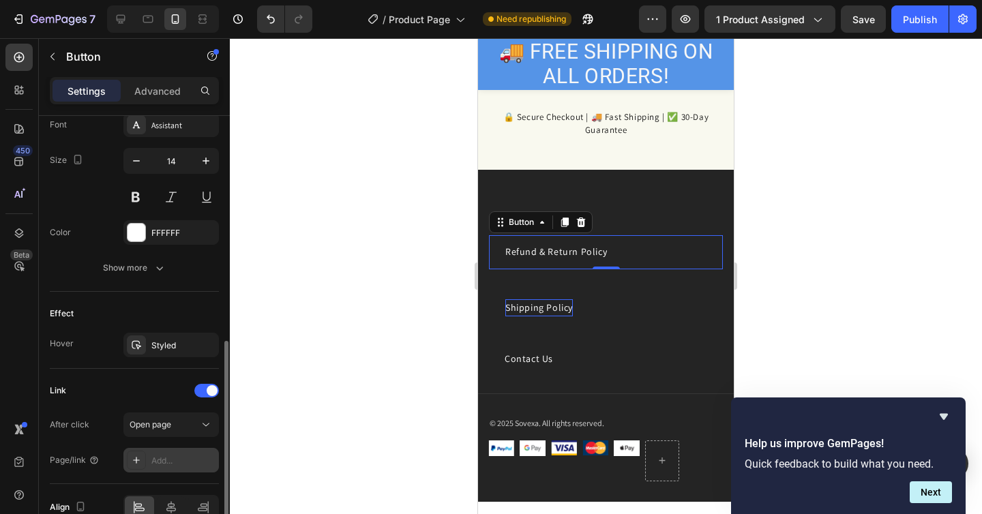
click at [188, 449] on div "Add..." at bounding box center [170, 460] width 95 height 25
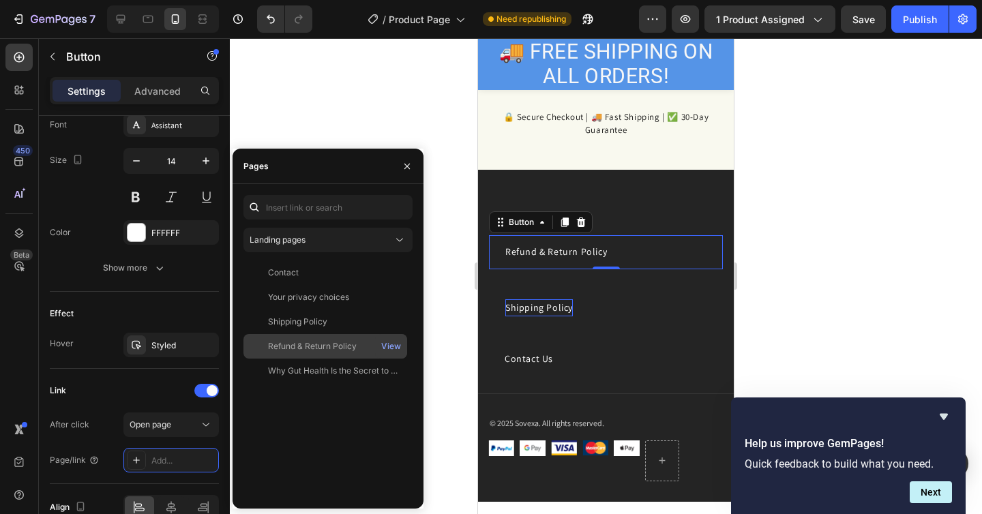
click at [298, 343] on div "Refund & Return Policy" at bounding box center [312, 346] width 89 height 12
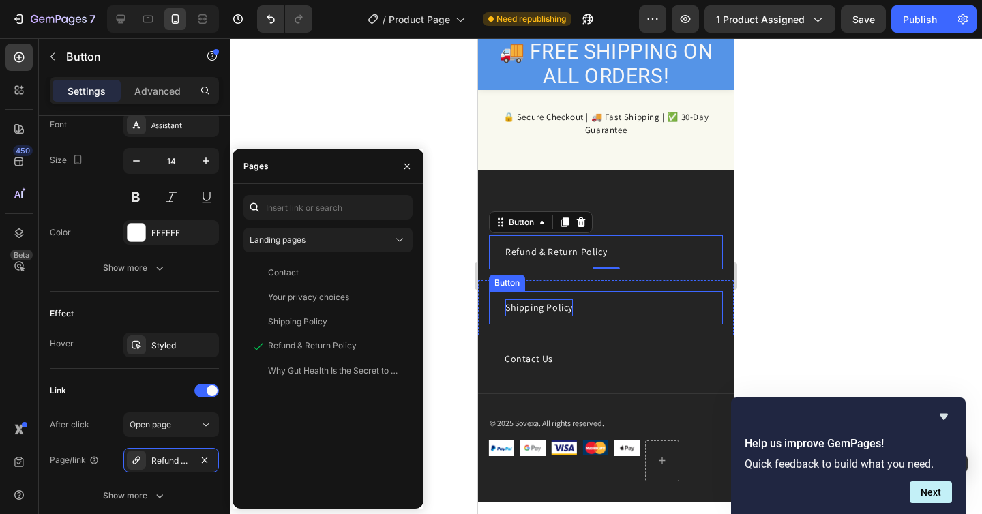
click at [567, 310] on p "Shipping Policy" at bounding box center [539, 307] width 68 height 17
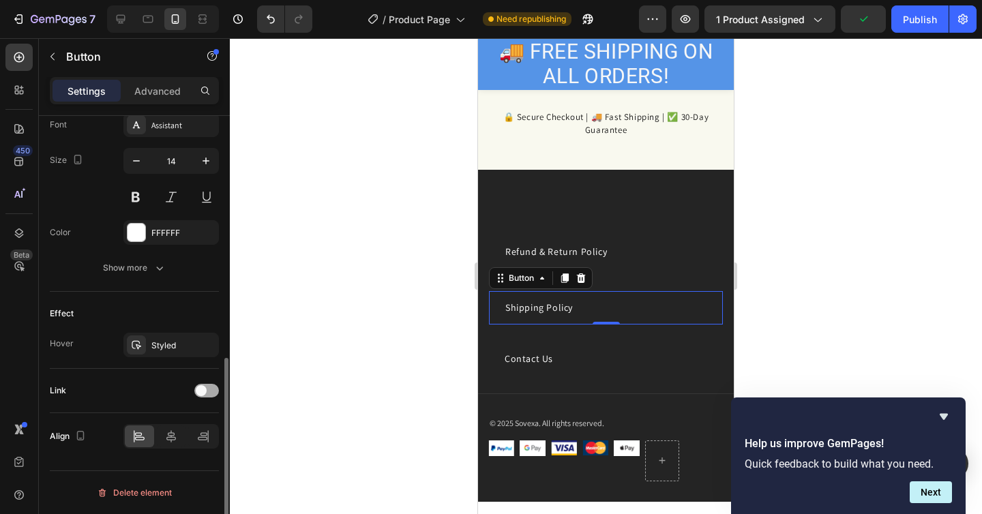
click at [211, 387] on div at bounding box center [206, 391] width 25 height 14
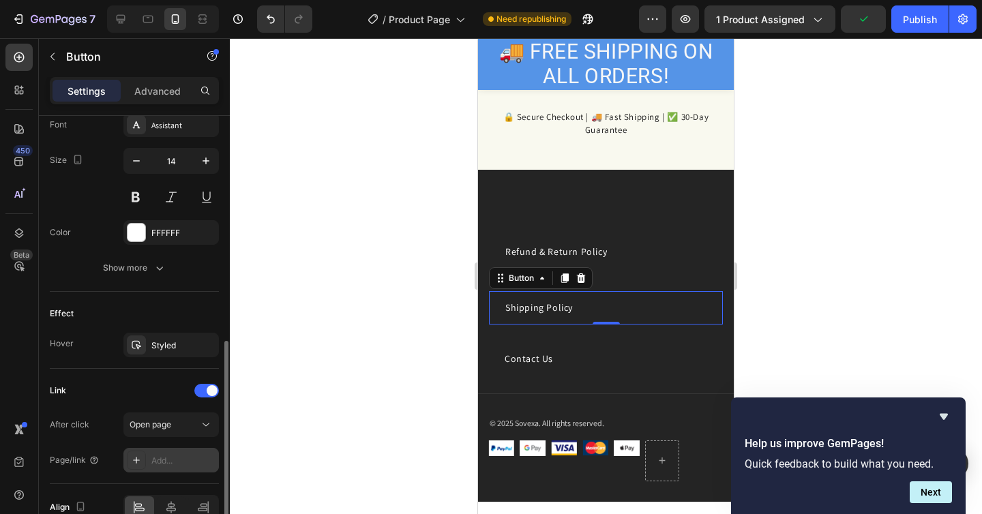
click at [171, 460] on div "Add..." at bounding box center [183, 461] width 64 height 12
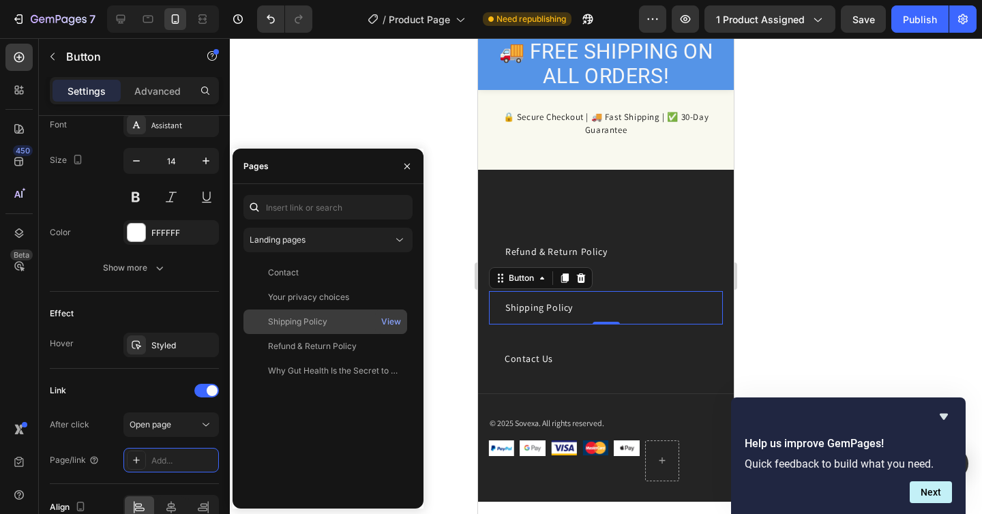
click at [318, 328] on div "Shipping Policy View" at bounding box center [325, 322] width 164 height 25
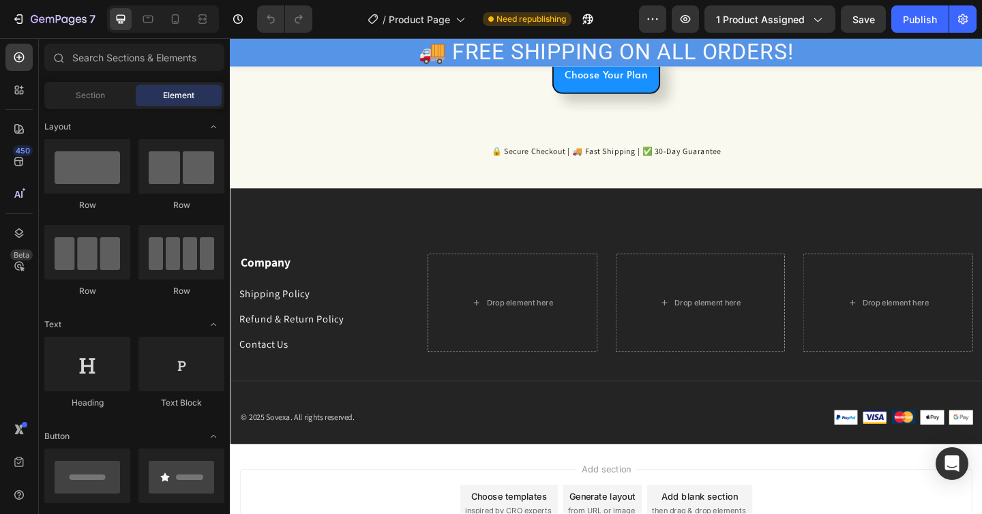
scroll to position [2995, 0]
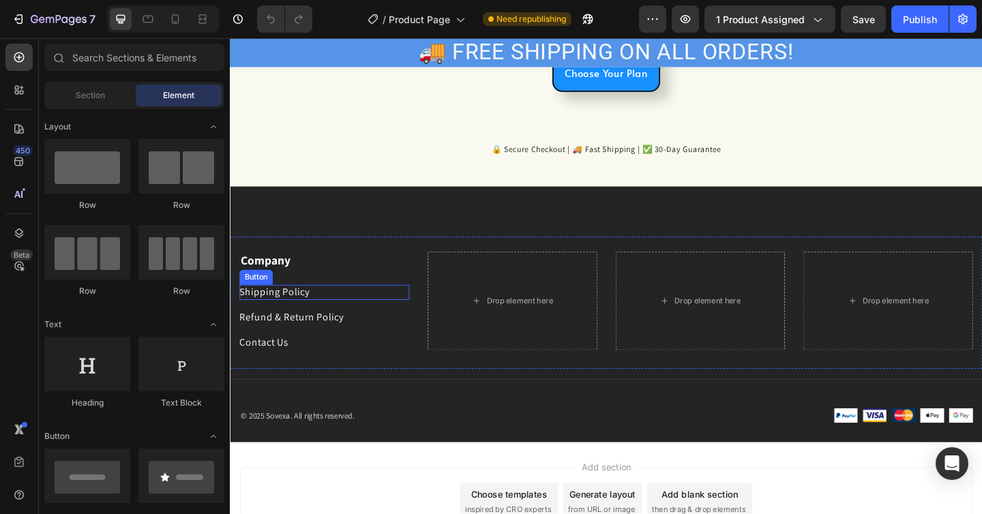
click at [319, 321] on div "Shipping Policy Button" at bounding box center [332, 315] width 185 height 16
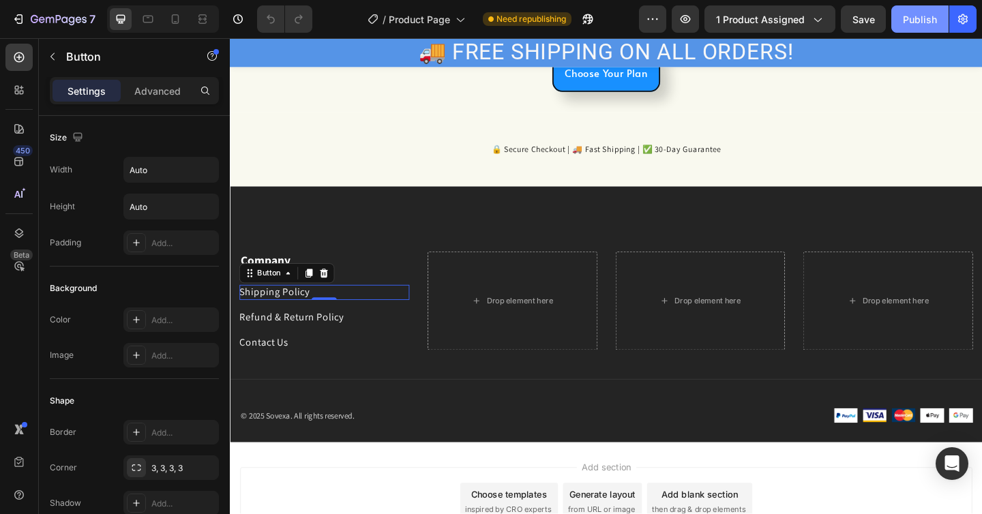
click at [913, 16] on div "Publish" at bounding box center [920, 19] width 34 height 14
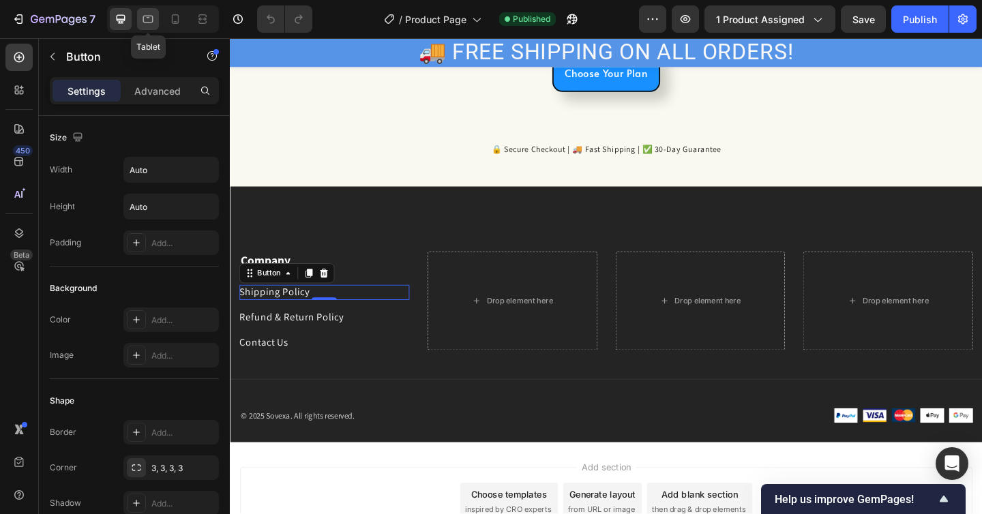
click at [148, 18] on icon at bounding box center [148, 19] width 14 height 14
type input "14"
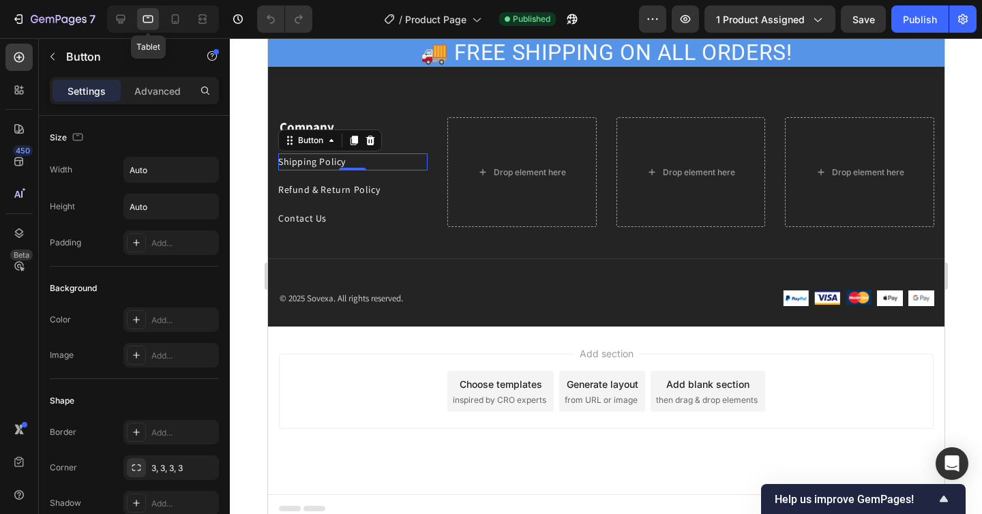
scroll to position [3159, 0]
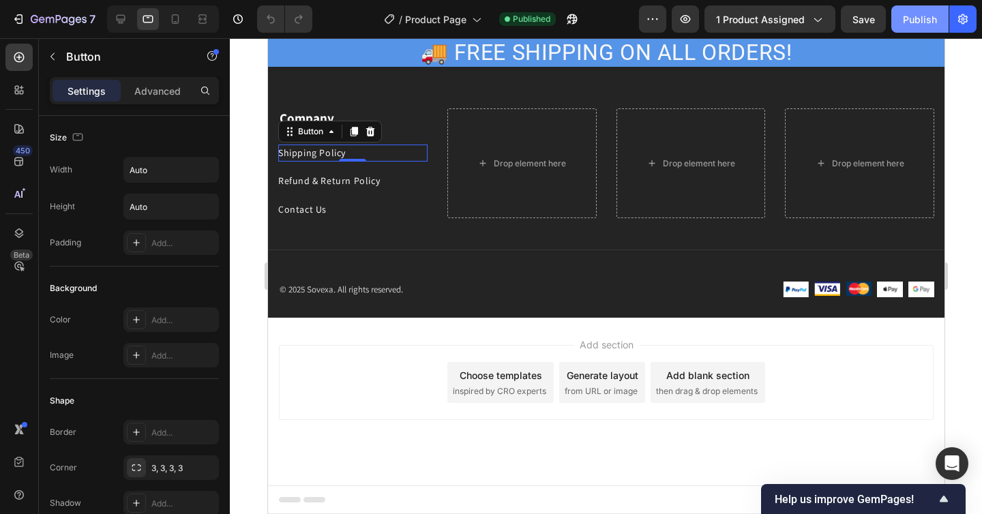
click at [909, 14] on div "Publish" at bounding box center [920, 19] width 34 height 14
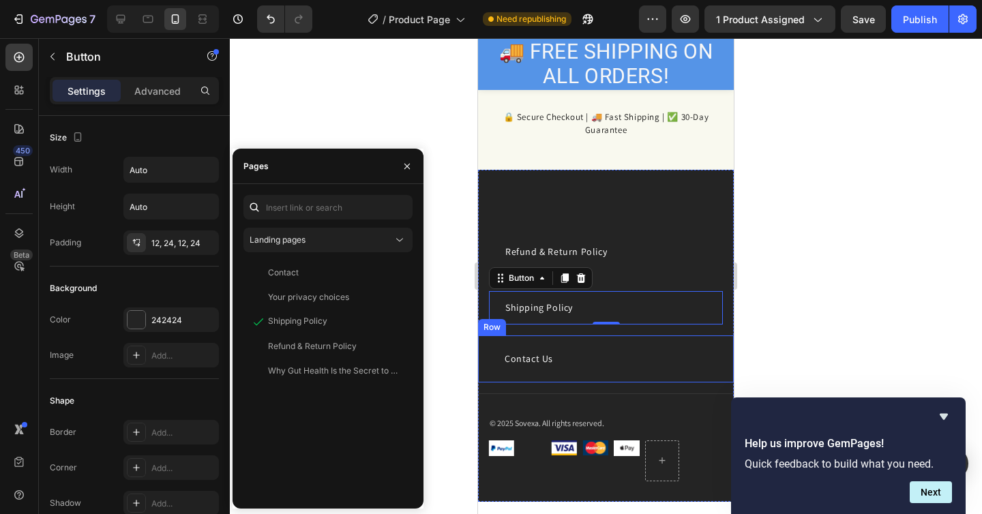
scroll to position [541, 0]
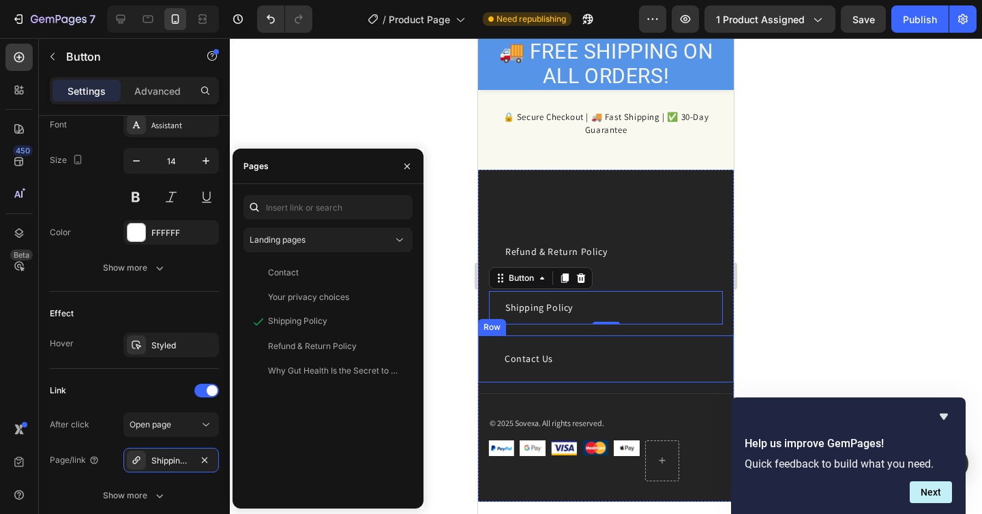
click at [552, 364] on button "Contact Us" at bounding box center [528, 358] width 81 height 33
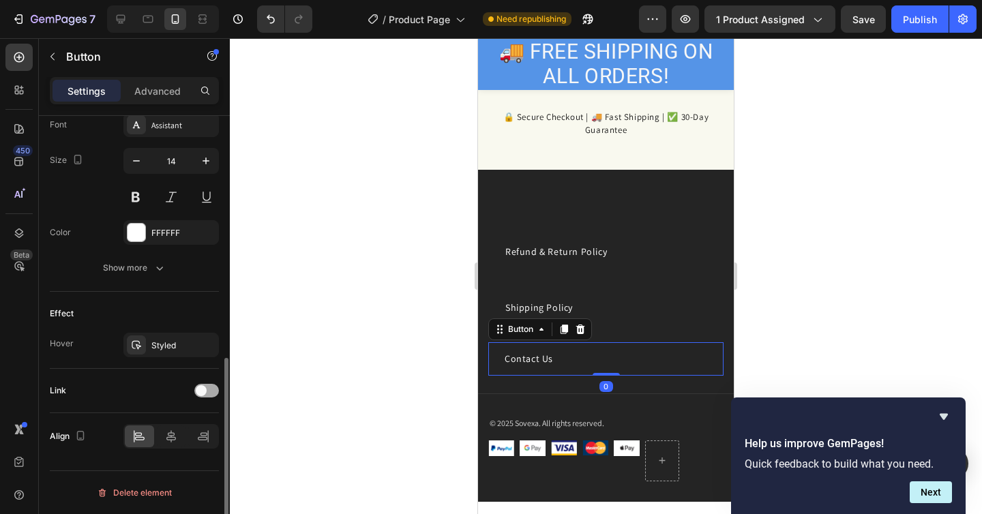
click at [207, 393] on div at bounding box center [206, 391] width 25 height 14
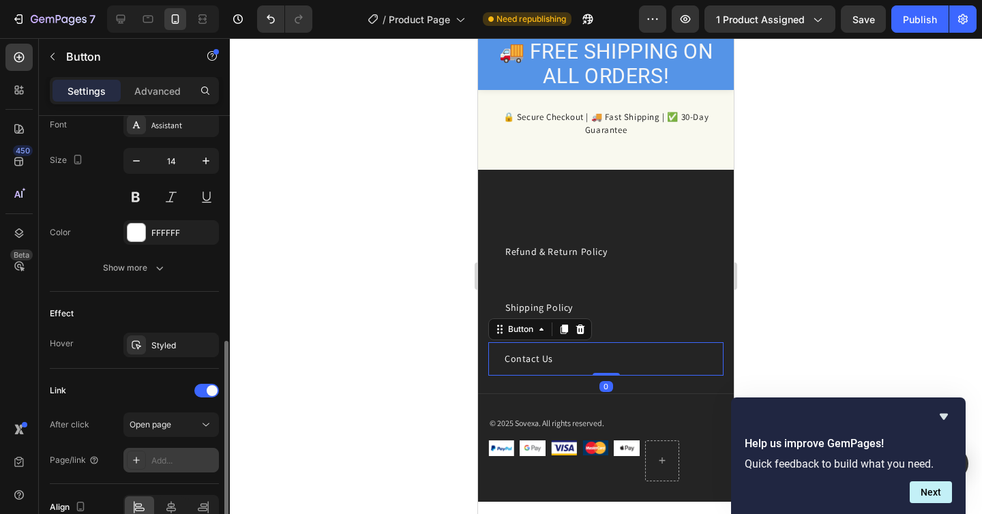
click at [175, 457] on div "Add..." at bounding box center [183, 461] width 64 height 12
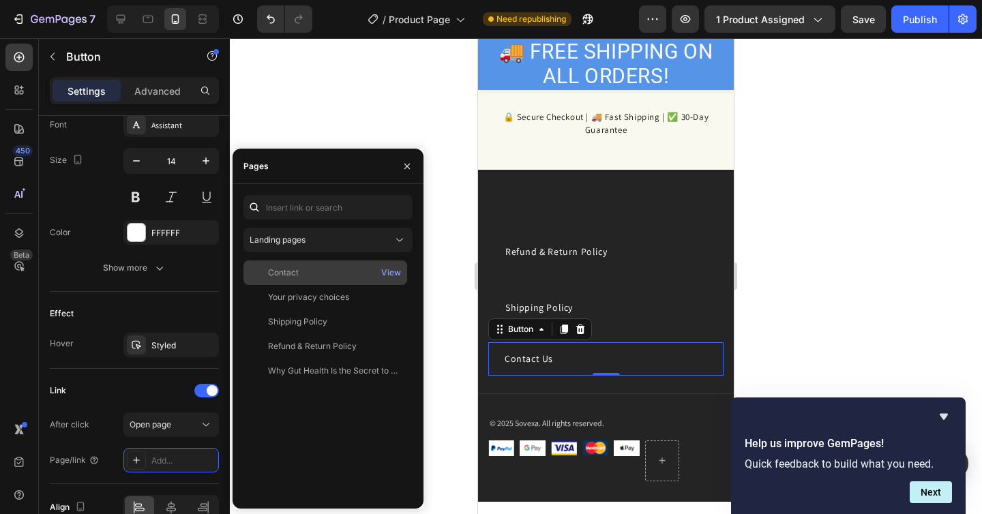
click at [316, 284] on div "Contact View" at bounding box center [325, 273] width 164 height 25
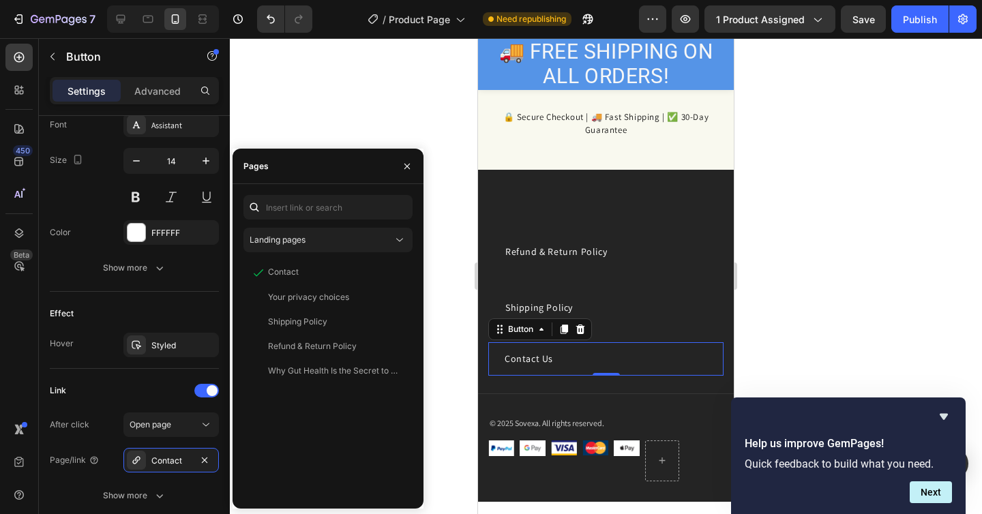
click at [798, 278] on div at bounding box center [606, 276] width 752 height 476
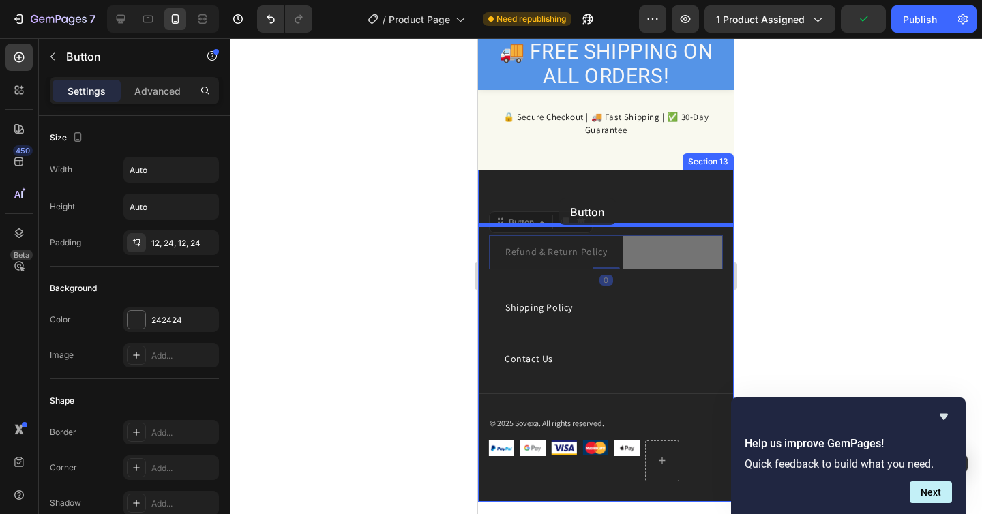
drag, startPoint x: 557, startPoint y: 260, endPoint x: 559, endPoint y: 198, distance: 61.4
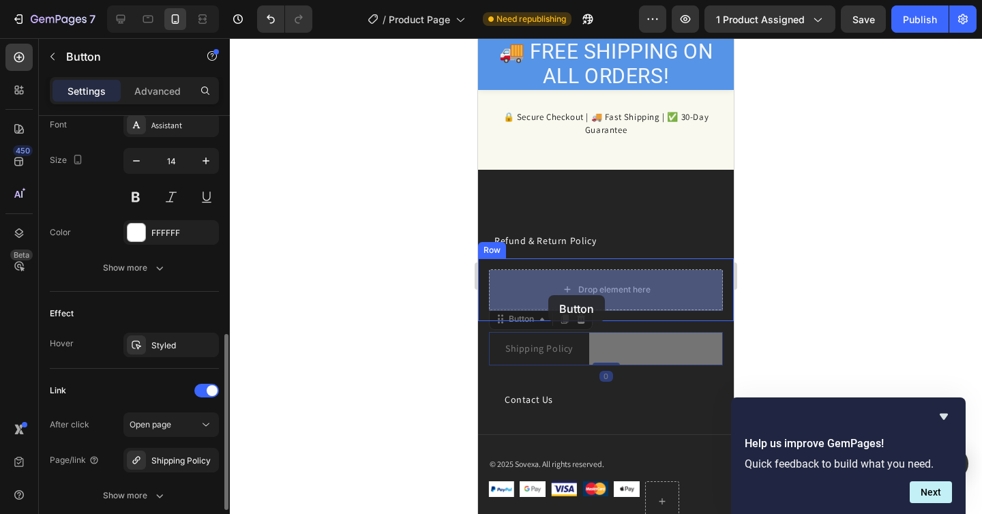
drag, startPoint x: 546, startPoint y: 342, endPoint x: 548, endPoint y: 295, distance: 47.1
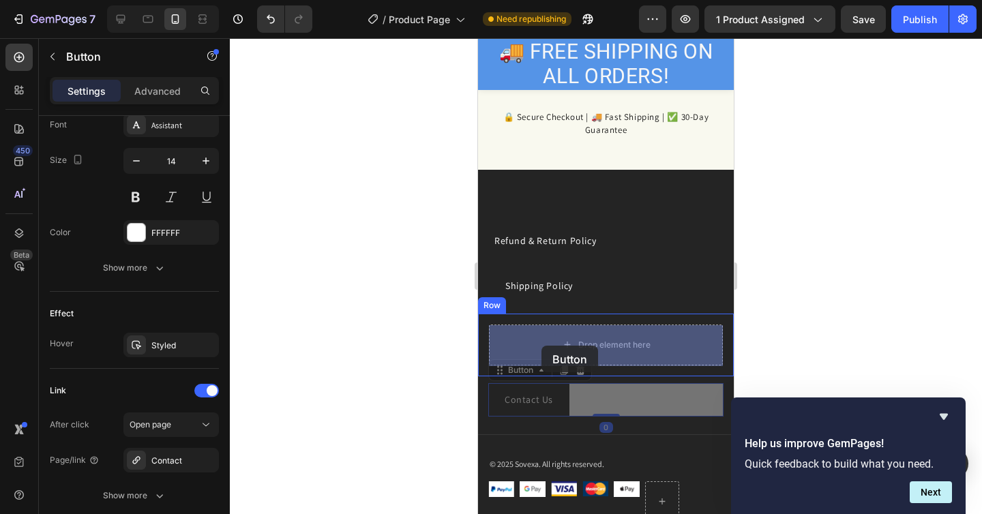
drag, startPoint x: 539, startPoint y: 401, endPoint x: 543, endPoint y: 338, distance: 63.6
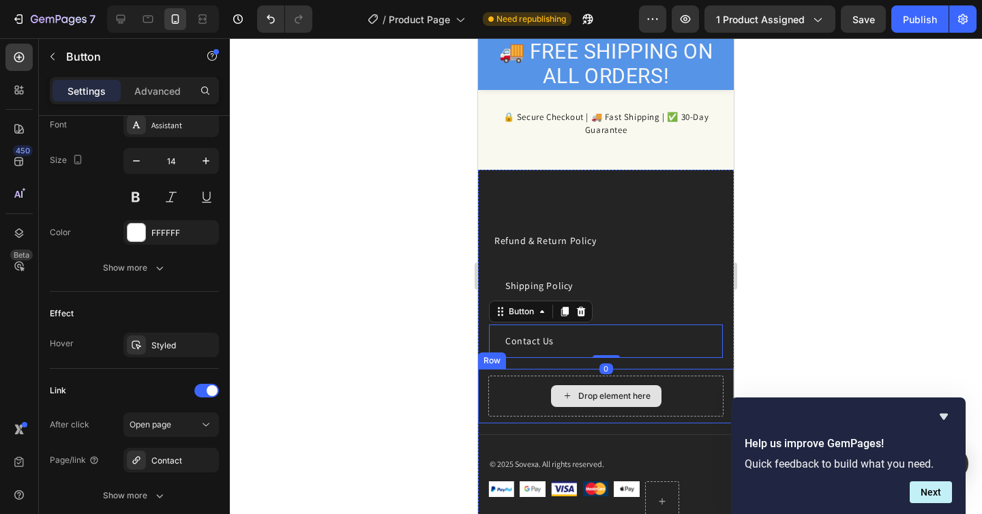
click at [570, 396] on icon at bounding box center [567, 396] width 11 height 12
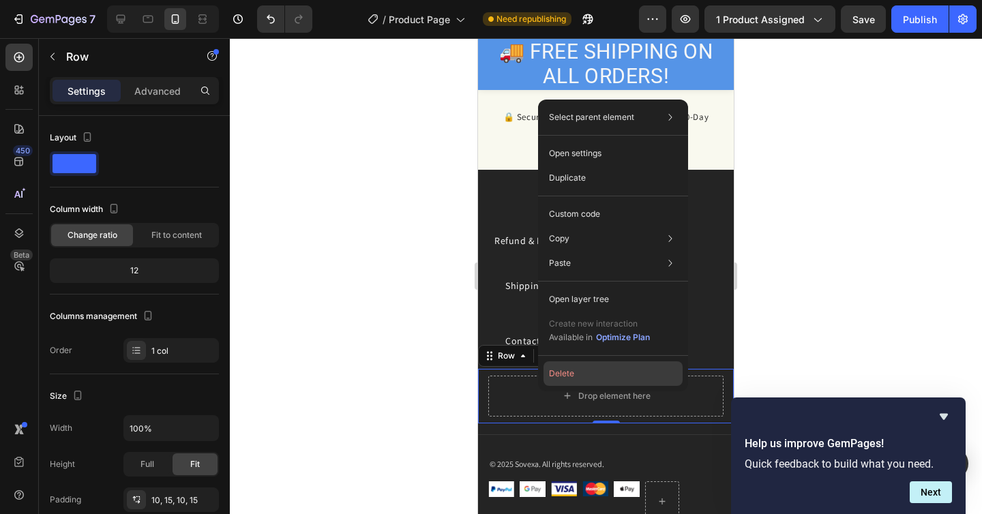
click at [569, 376] on button "Delete" at bounding box center [613, 373] width 139 height 25
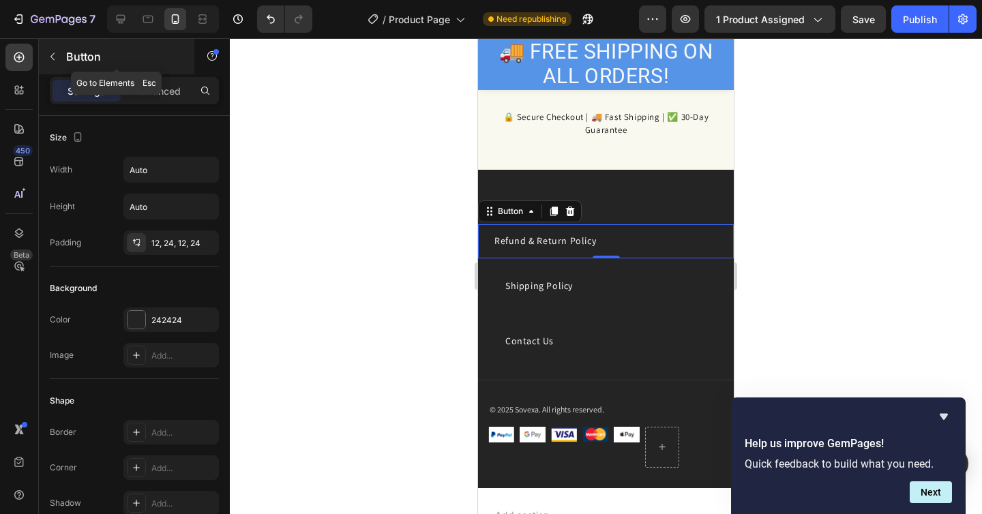
click at [48, 59] on icon "button" at bounding box center [52, 56] width 11 height 11
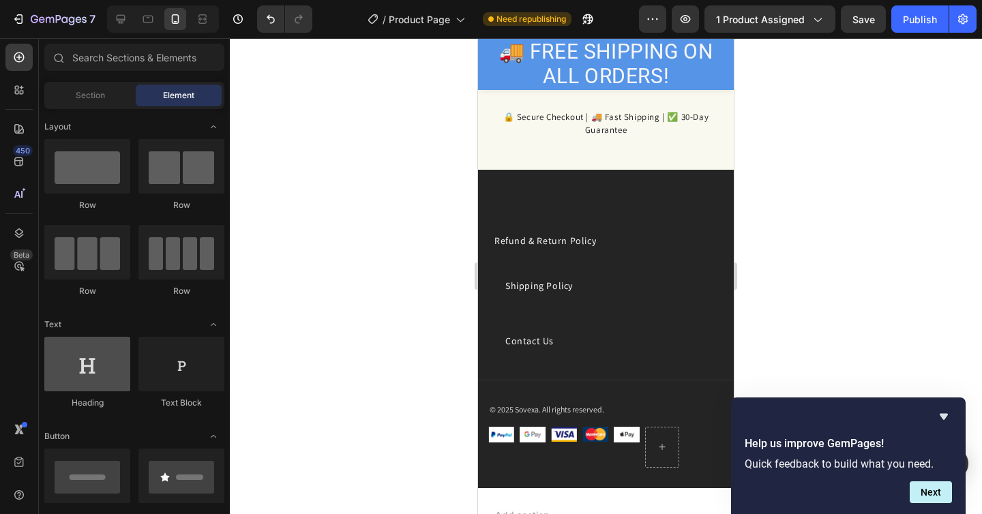
scroll to position [0, 0]
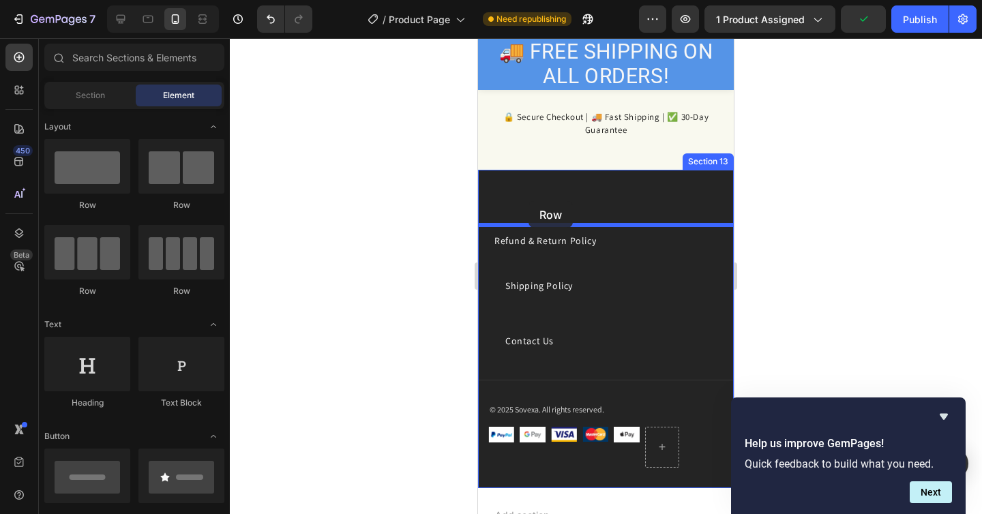
drag, startPoint x: 573, startPoint y: 207, endPoint x: 529, endPoint y: 201, distance: 44.7
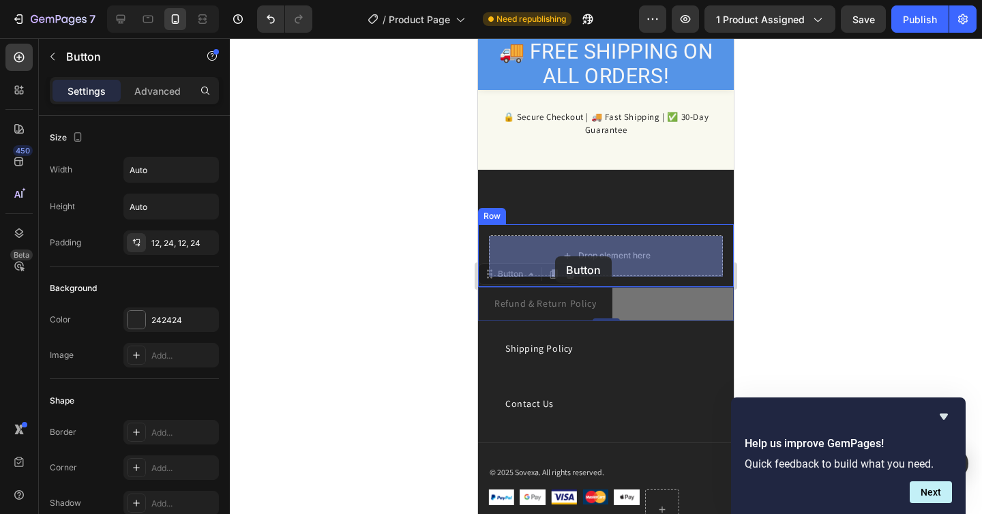
drag, startPoint x: 545, startPoint y: 299, endPoint x: 555, endPoint y: 259, distance: 42.0
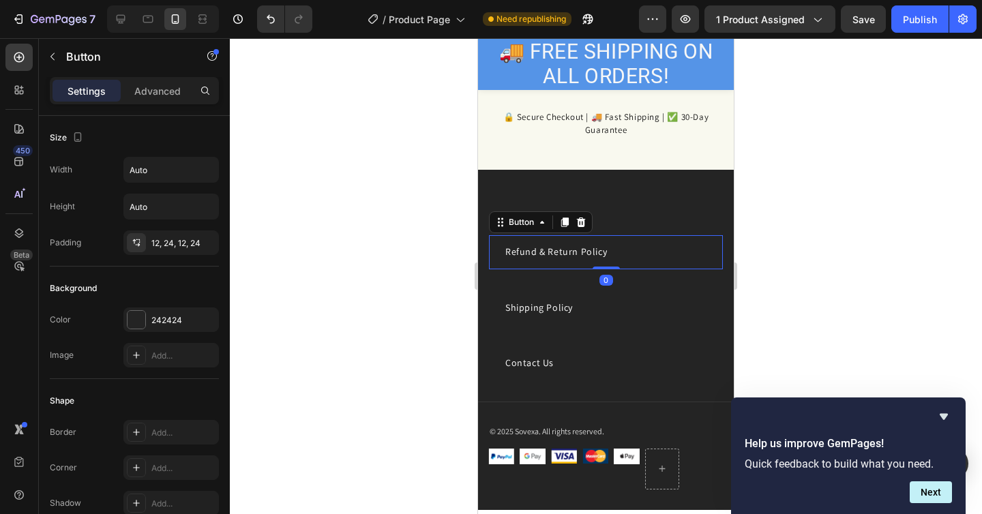
click at [771, 260] on div at bounding box center [606, 276] width 752 height 476
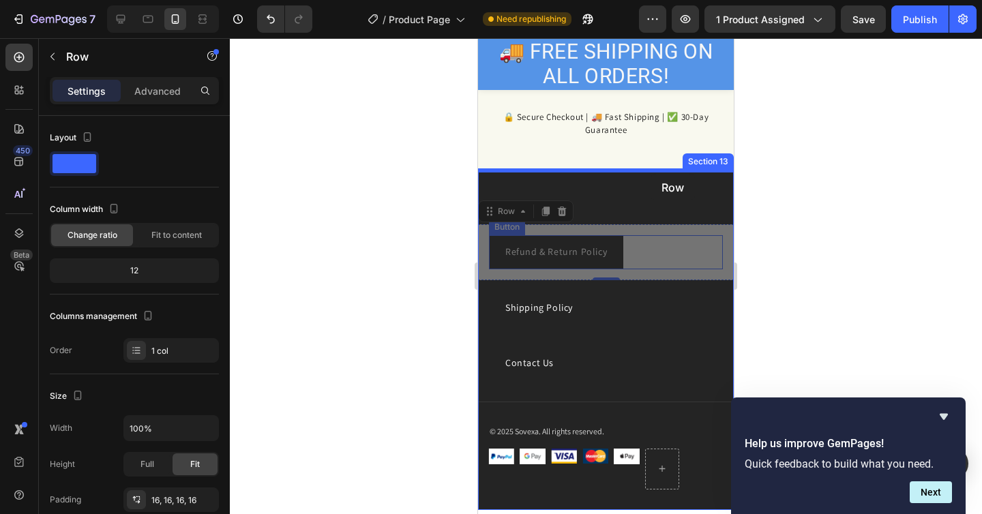
drag, startPoint x: 648, startPoint y: 277, endPoint x: 651, endPoint y: 174, distance: 103.0
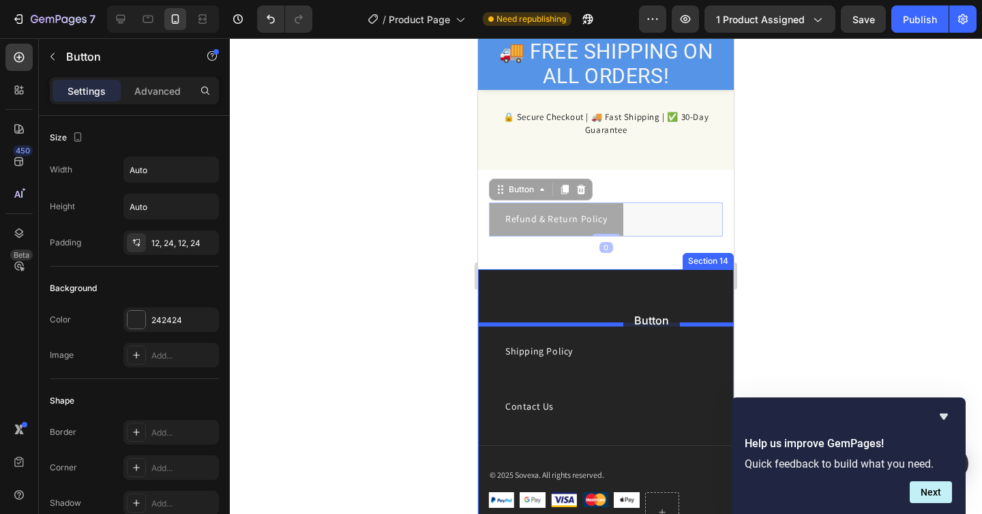
drag, startPoint x: 626, startPoint y: 223, endPoint x: 623, endPoint y: 307, distance: 83.9
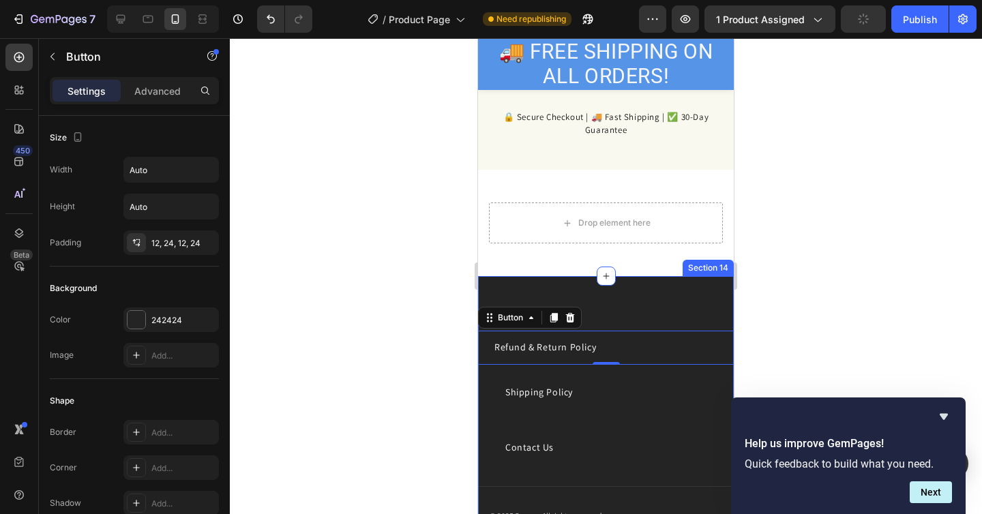
click at [808, 284] on div at bounding box center [606, 276] width 752 height 476
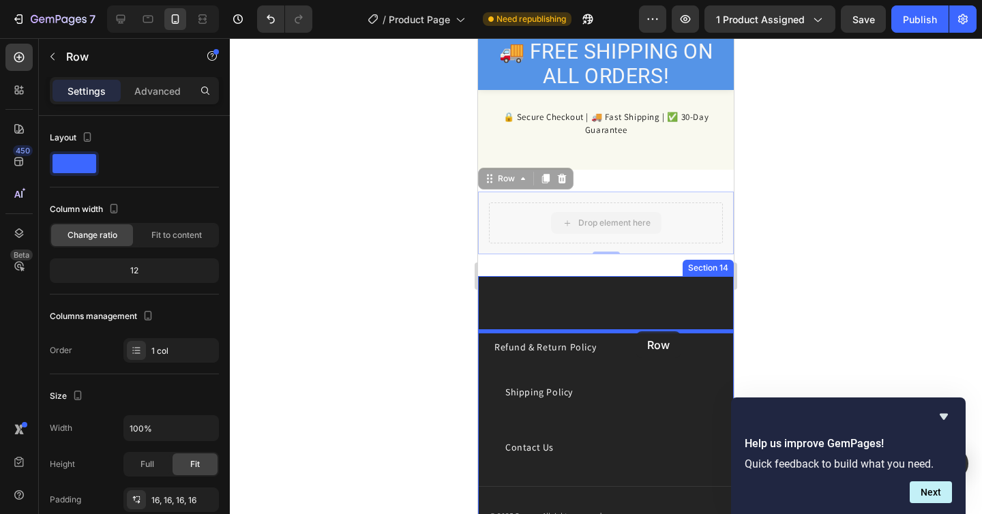
drag, startPoint x: 637, startPoint y: 206, endPoint x: 637, endPoint y: 321, distance: 115.3
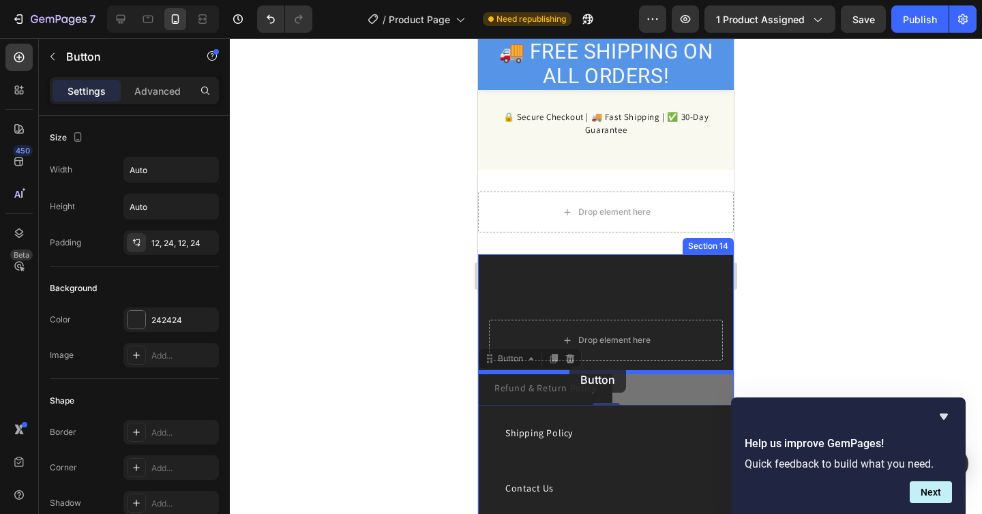
drag, startPoint x: 562, startPoint y: 390, endPoint x: 570, endPoint y: 366, distance: 25.0
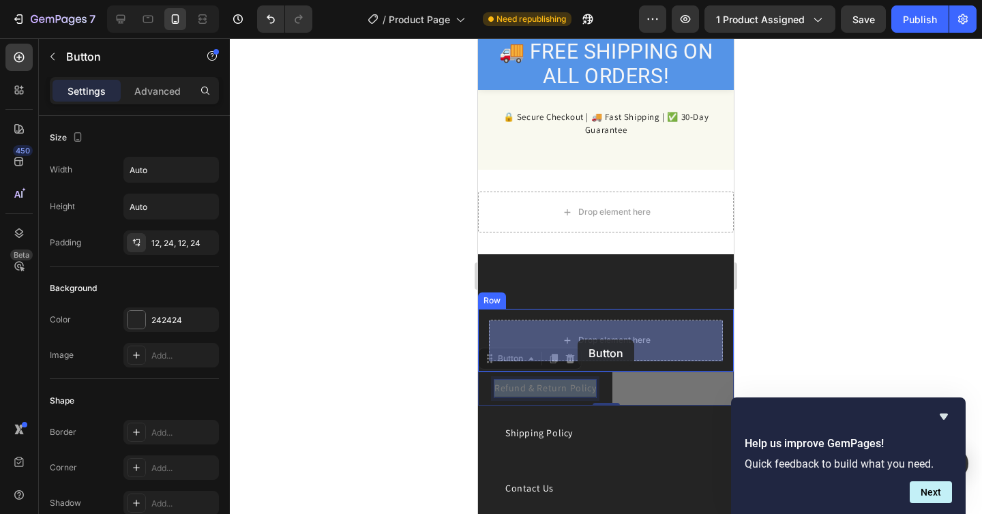
drag, startPoint x: 568, startPoint y: 383, endPoint x: 578, endPoint y: 340, distance: 44.0
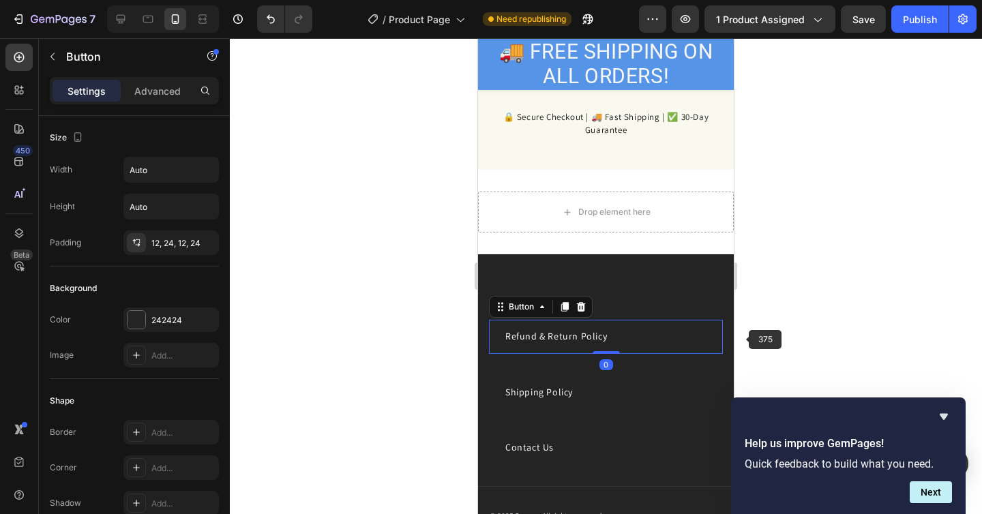
click at [765, 323] on div at bounding box center [606, 276] width 752 height 476
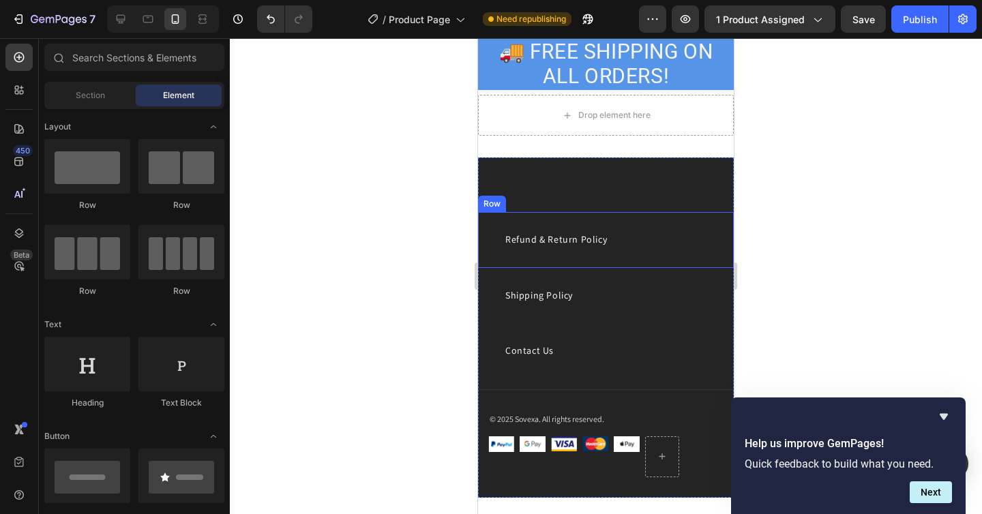
scroll to position [3262, 0]
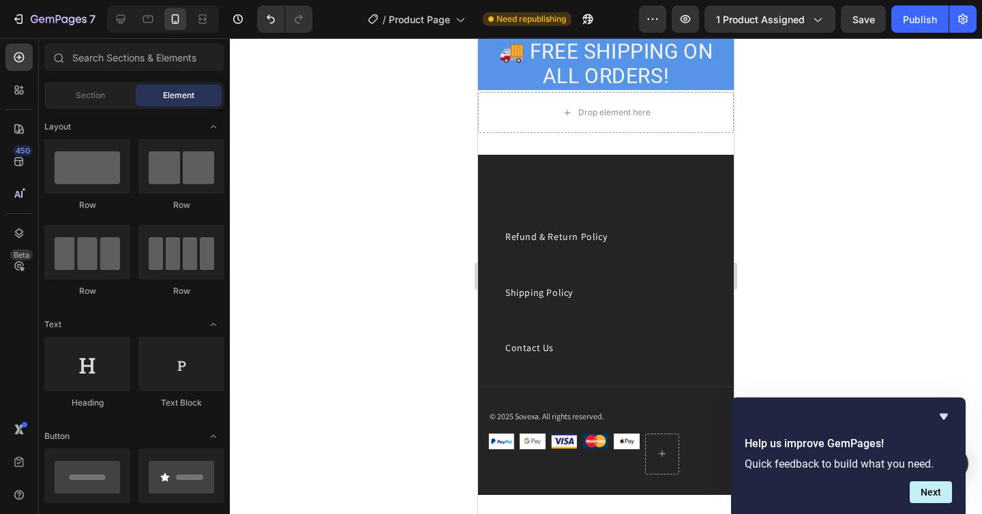
click at [829, 272] on div at bounding box center [606, 276] width 752 height 476
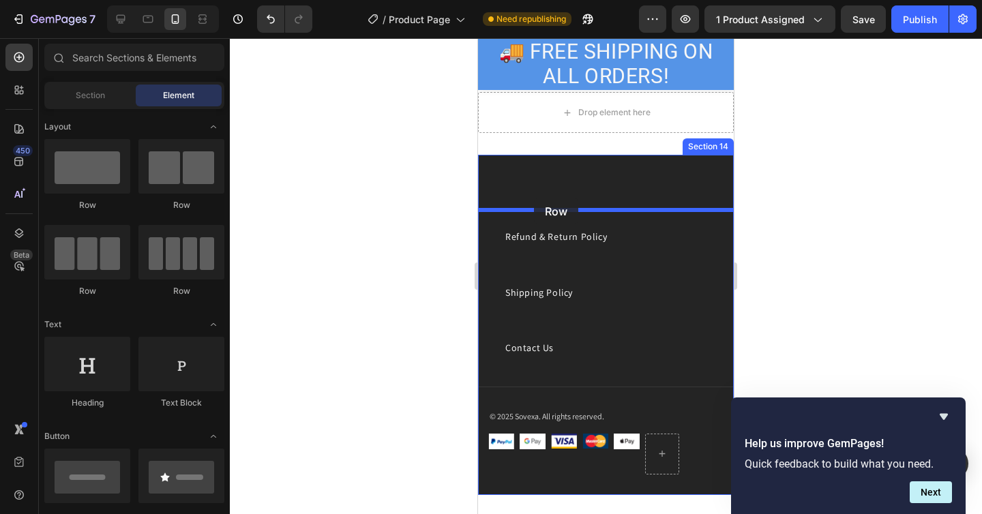
drag, startPoint x: 562, startPoint y: 204, endPoint x: 534, endPoint y: 198, distance: 28.6
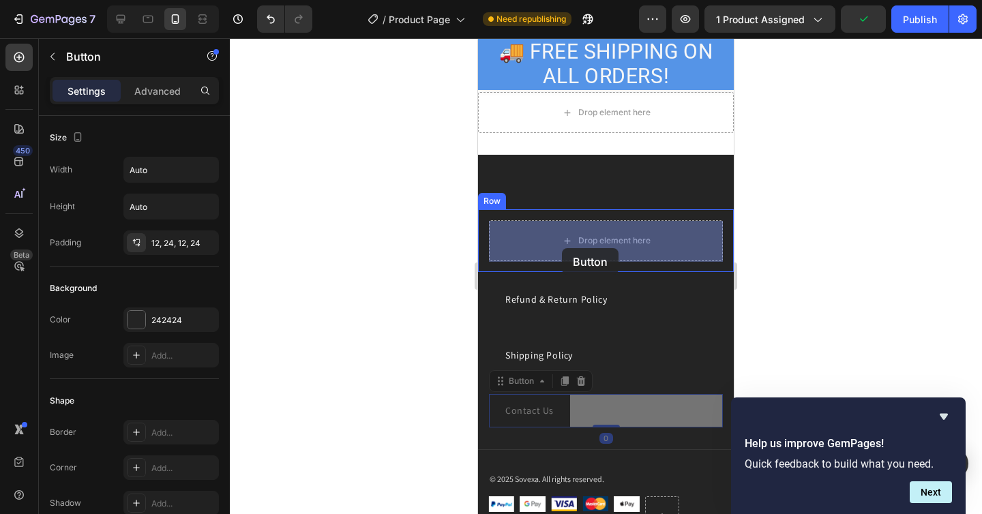
drag, startPoint x: 531, startPoint y: 415, endPoint x: 561, endPoint y: 248, distance: 169.8
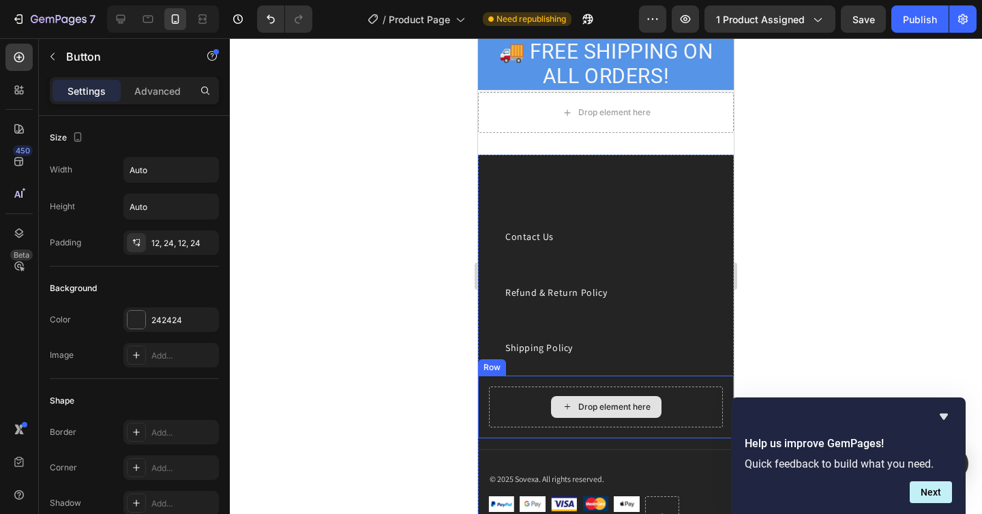
click at [655, 398] on div "Drop element here" at bounding box center [606, 407] width 110 height 22
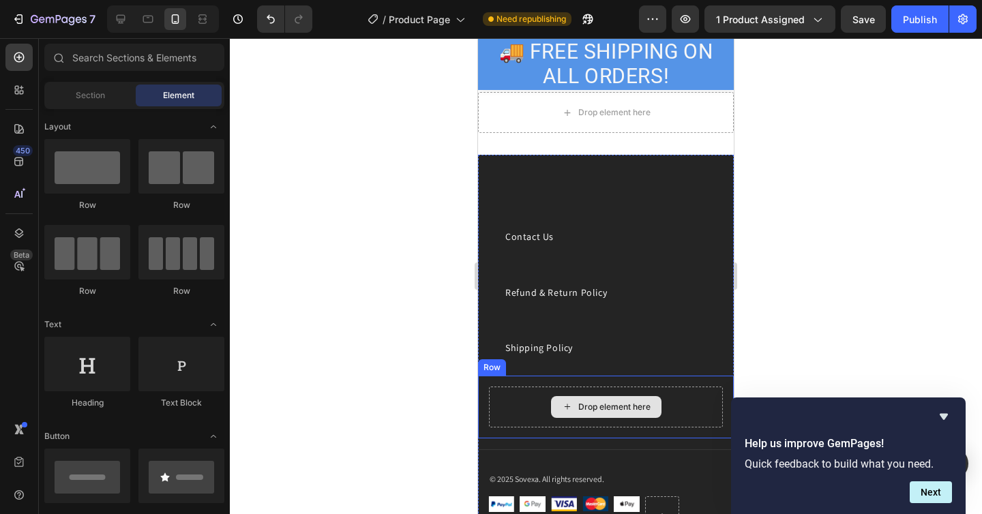
click at [530, 428] on div "Drop element here Row" at bounding box center [606, 407] width 256 height 63
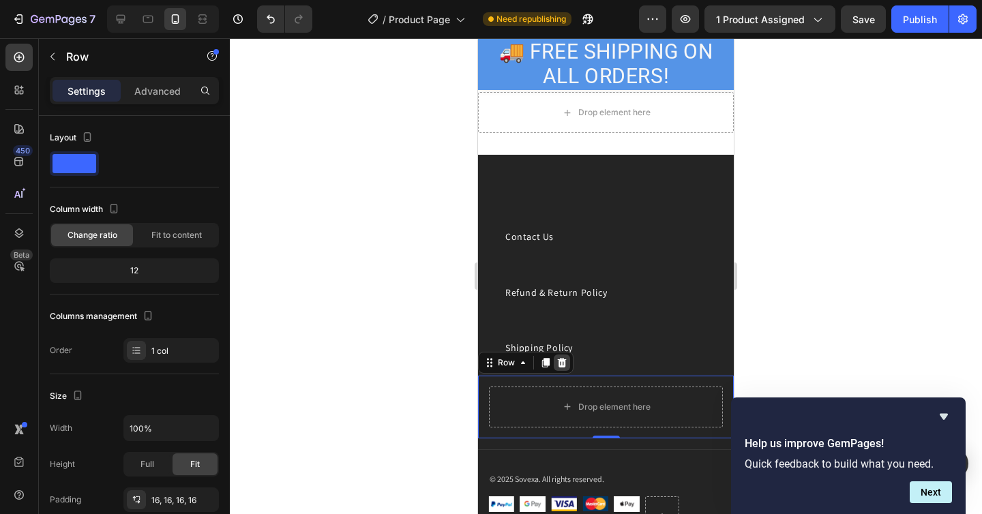
click at [562, 359] on icon at bounding box center [562, 363] width 9 height 10
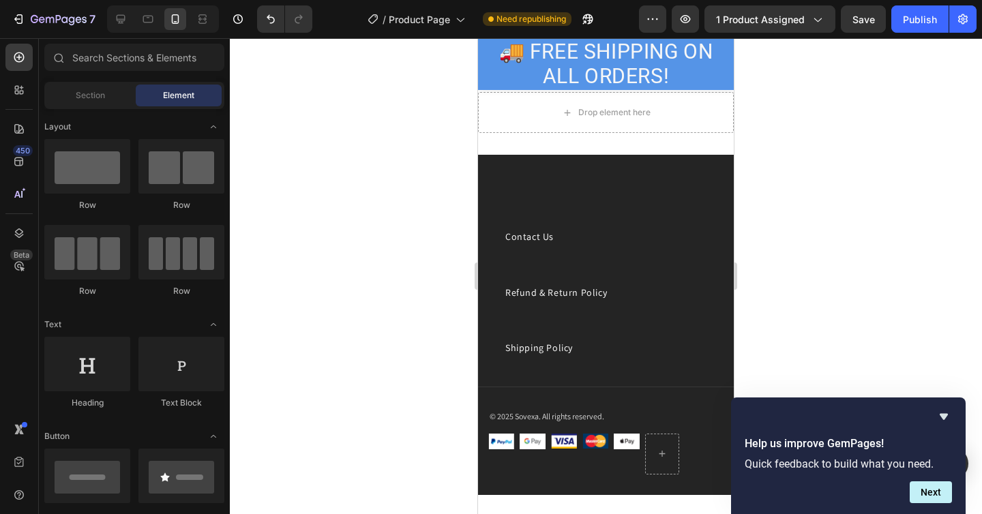
click at [791, 328] on div at bounding box center [606, 276] width 752 height 476
click at [710, 136] on div "Drop element here Section 13" at bounding box center [606, 112] width 256 height 85
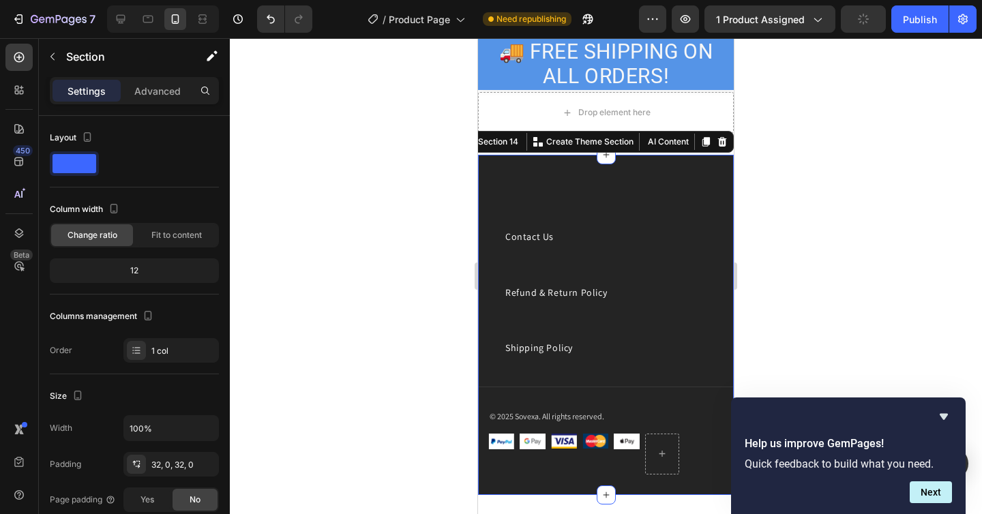
click at [669, 164] on div "Company Text block Shipping Policy Button Refund & Return Policy Button Contact…" at bounding box center [606, 325] width 256 height 340
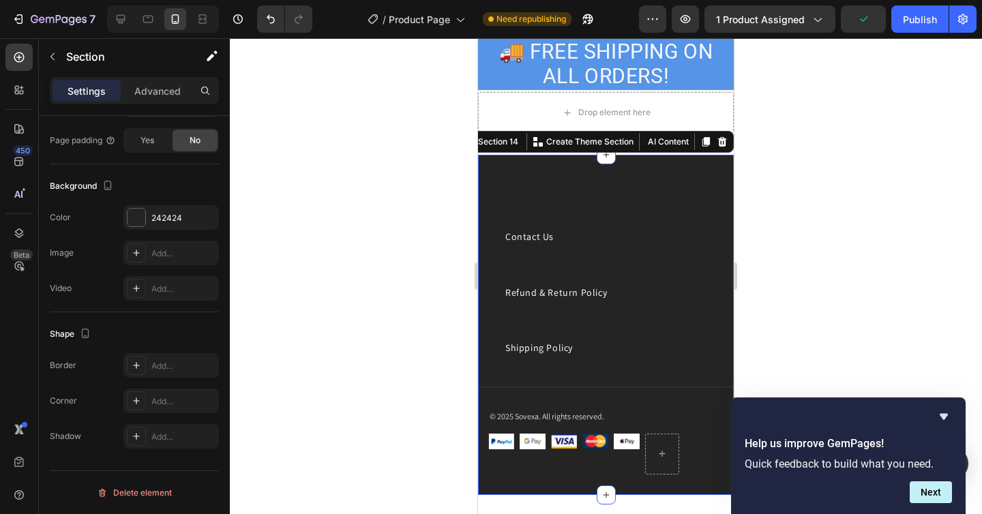
click at [822, 165] on div at bounding box center [606, 276] width 752 height 476
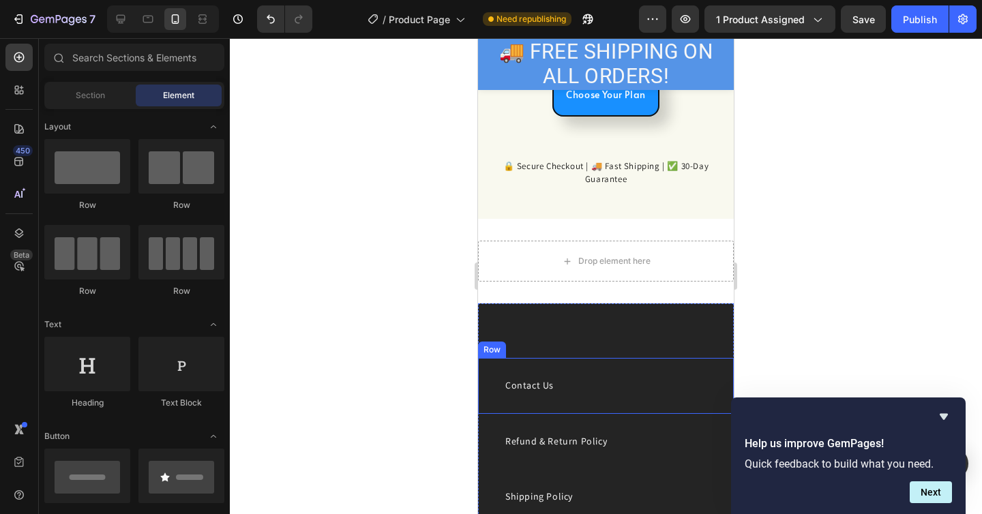
scroll to position [3110, 0]
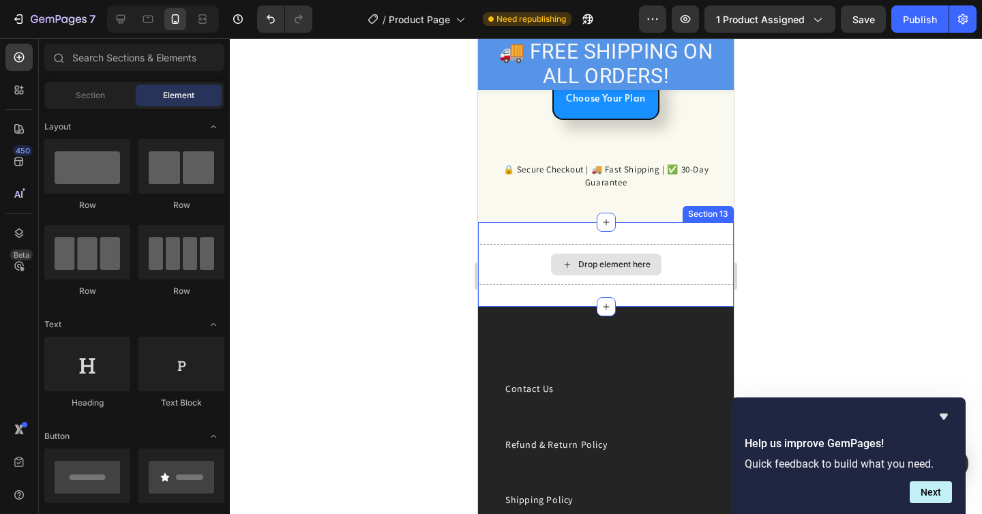
click at [672, 256] on div "Drop element here" at bounding box center [606, 264] width 256 height 41
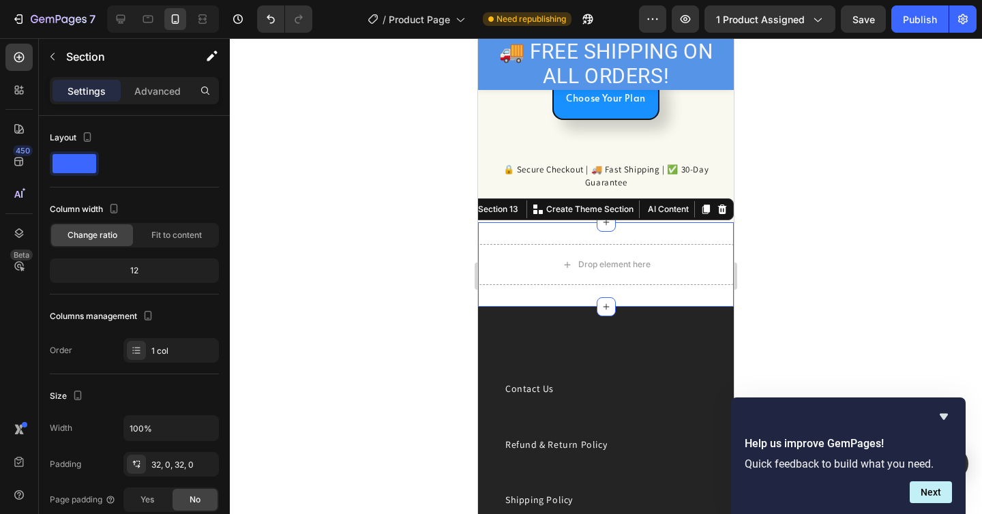
click at [728, 209] on div "🔒 Secure Checkout | 🚚 Fast Shipping | ✅ 30-Day Guarantee Text Block Section 12" at bounding box center [606, 182] width 256 height 80
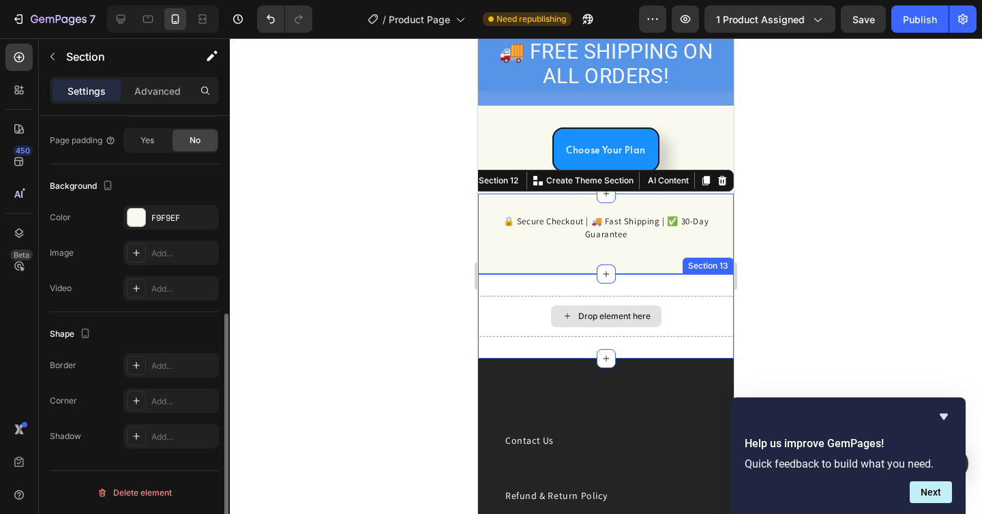
click at [696, 320] on div "Drop element here" at bounding box center [606, 316] width 256 height 41
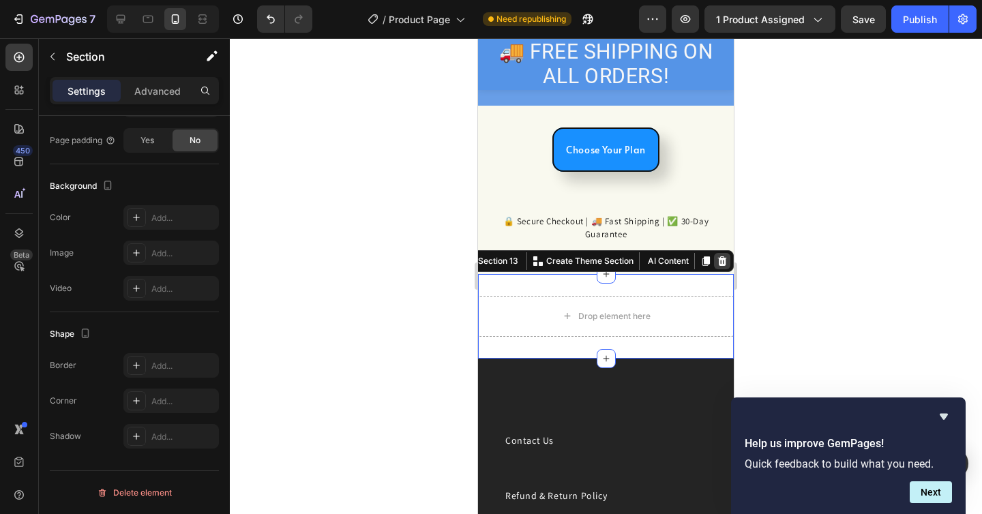
click at [722, 266] on icon at bounding box center [722, 261] width 11 height 11
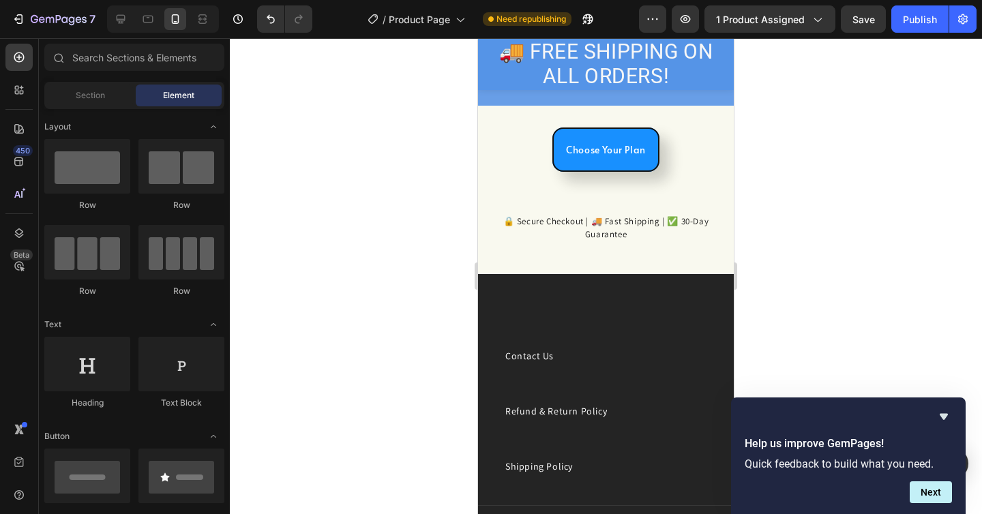
click at [818, 296] on div at bounding box center [606, 276] width 752 height 476
click at [936, 414] on icon "Hide survey" at bounding box center [944, 417] width 16 height 16
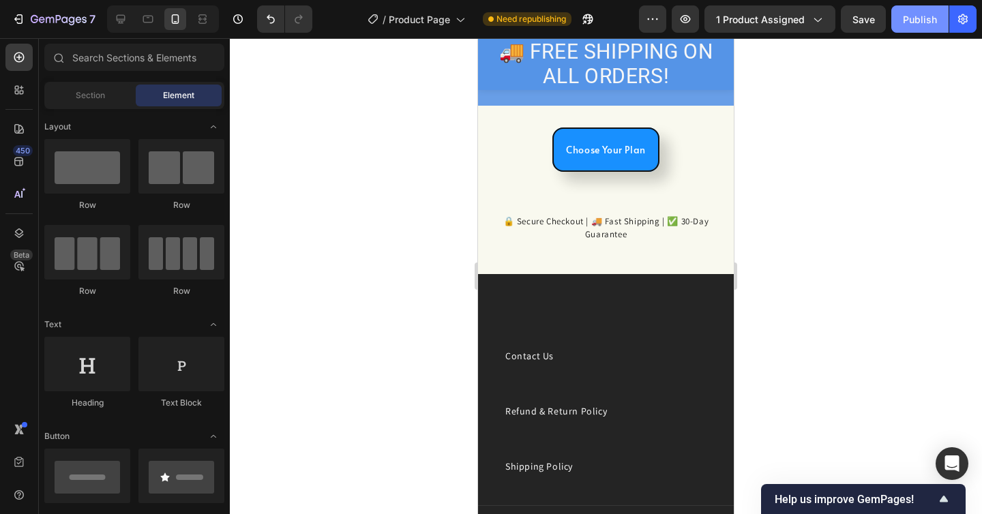
click at [906, 20] on div "Publish" at bounding box center [920, 19] width 34 height 14
click at [148, 20] on icon at bounding box center [148, 19] width 14 height 14
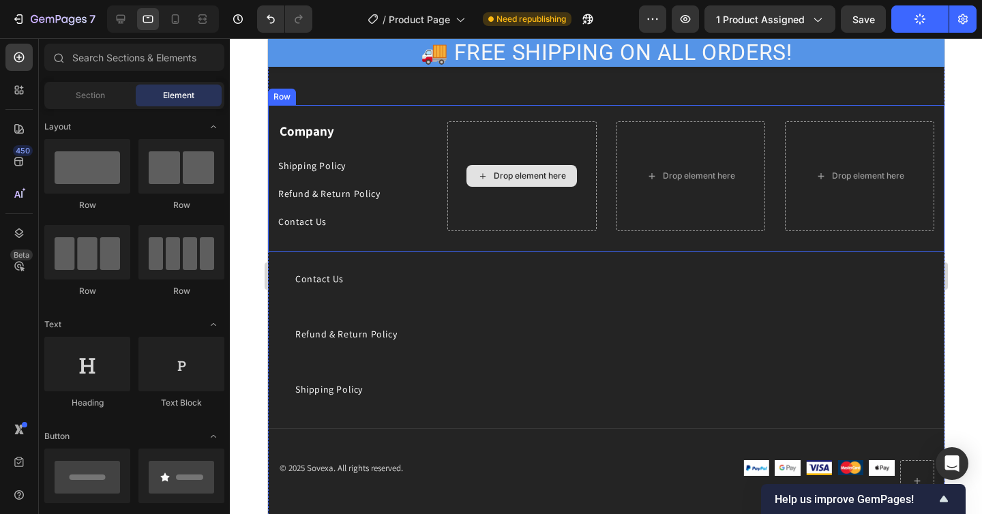
scroll to position [3268, 0]
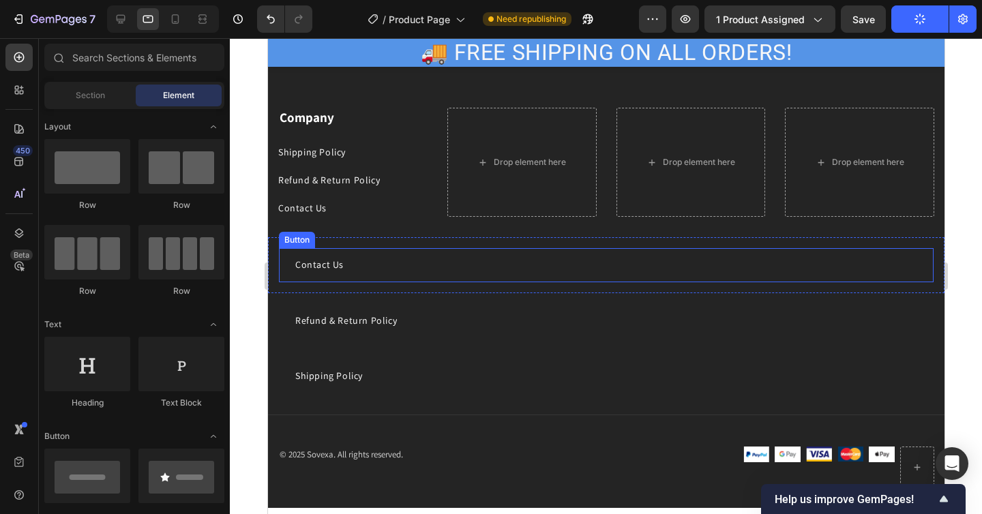
click at [531, 272] on div "Contact Us Button" at bounding box center [605, 264] width 655 height 33
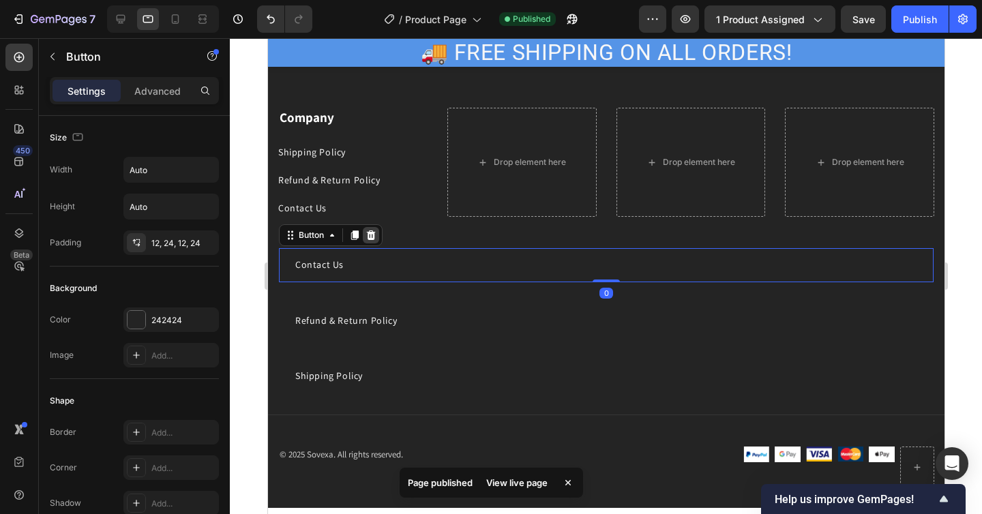
click at [376, 238] on div at bounding box center [370, 235] width 16 height 16
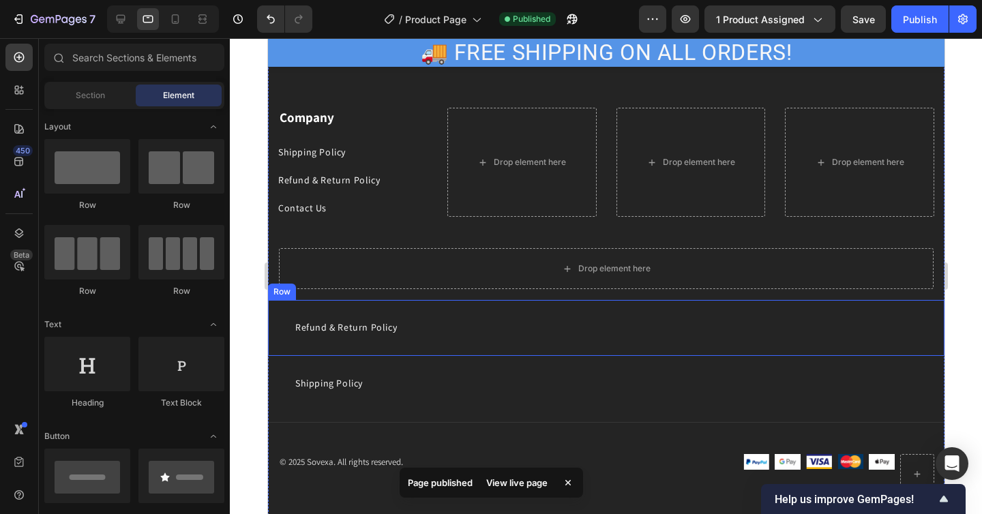
click at [449, 312] on div "Refund & Return Policy Button" at bounding box center [605, 327] width 655 height 33
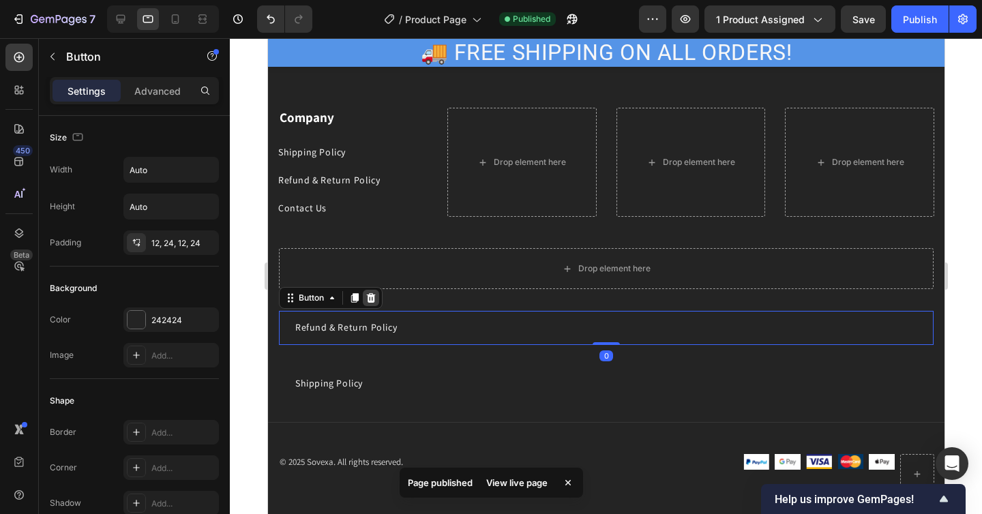
click at [374, 302] on icon at bounding box center [370, 298] width 11 height 11
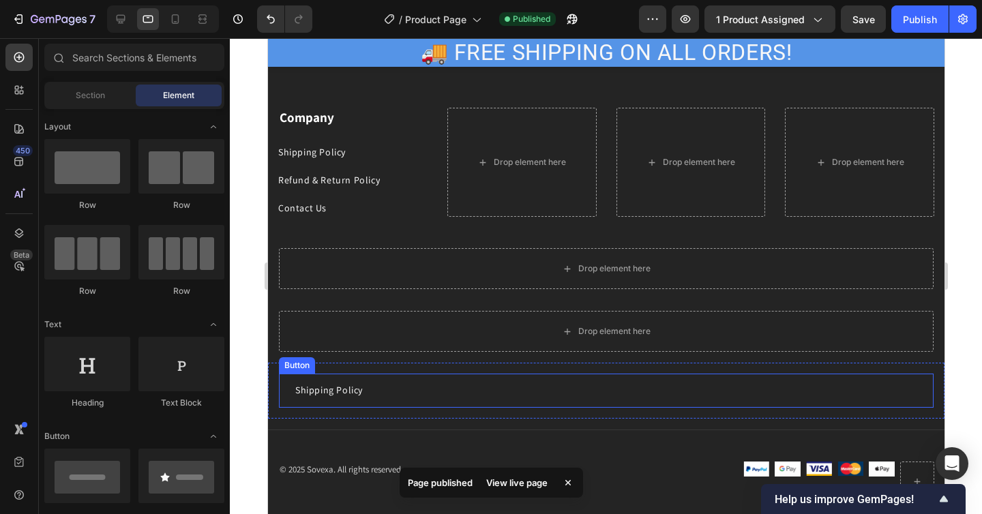
click at [392, 395] on div "Shipping Policy Button" at bounding box center [605, 390] width 655 height 33
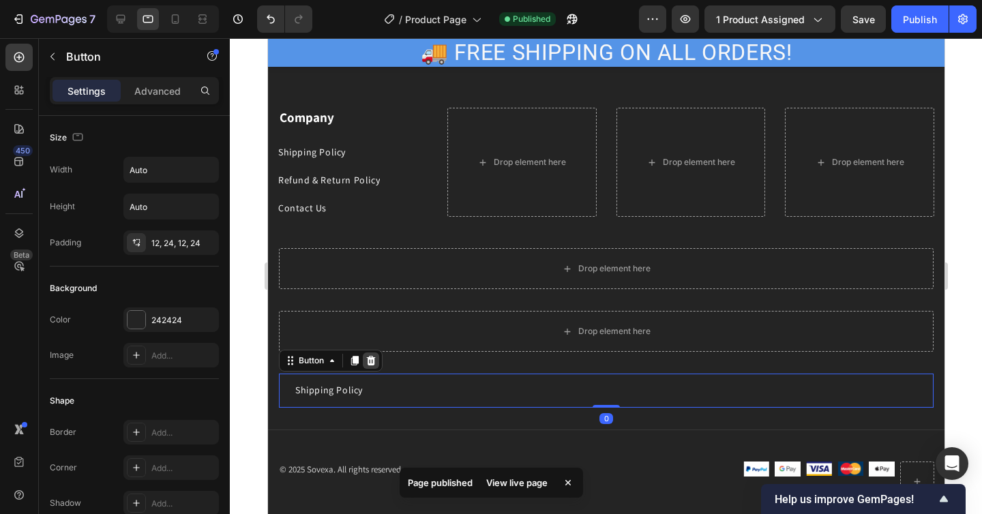
click at [374, 361] on icon at bounding box center [370, 361] width 9 height 10
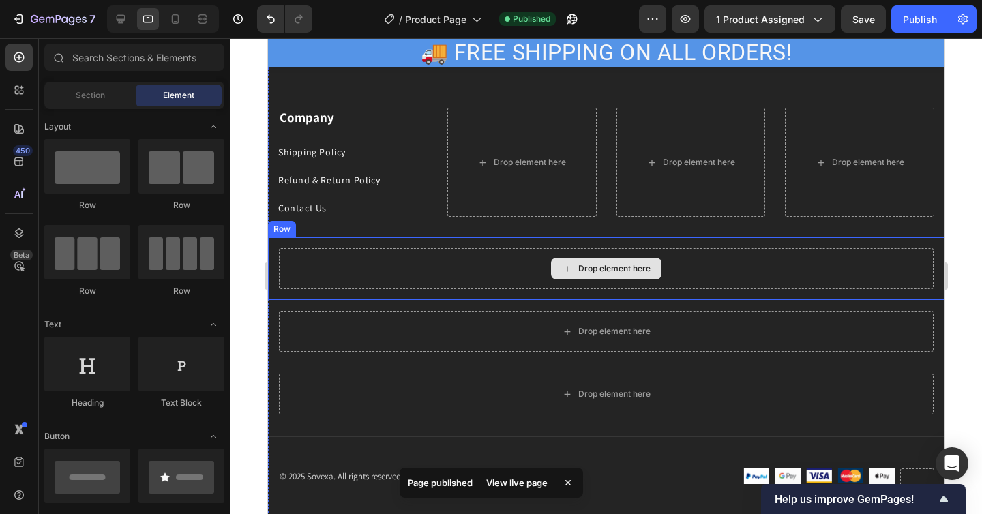
click at [383, 279] on div "Drop element here" at bounding box center [605, 268] width 655 height 41
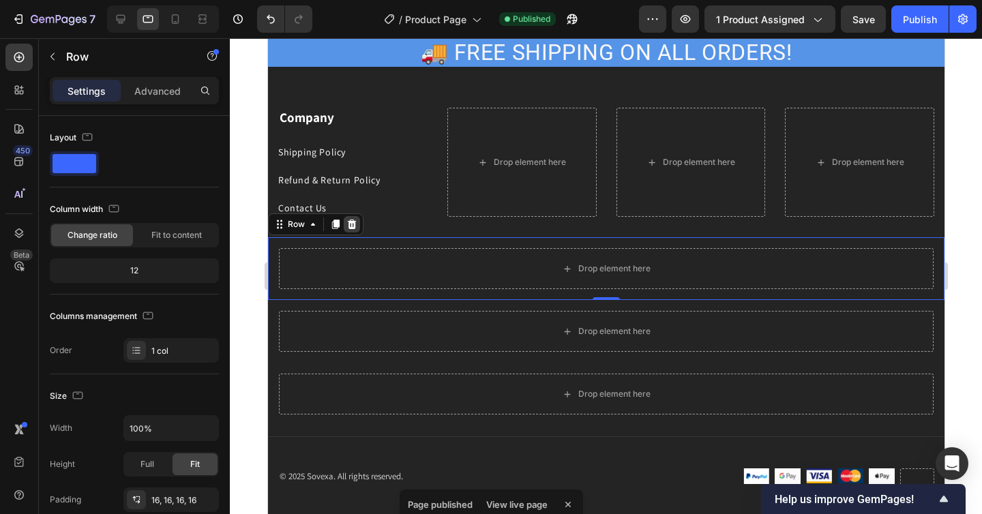
click at [353, 223] on icon at bounding box center [351, 225] width 9 height 10
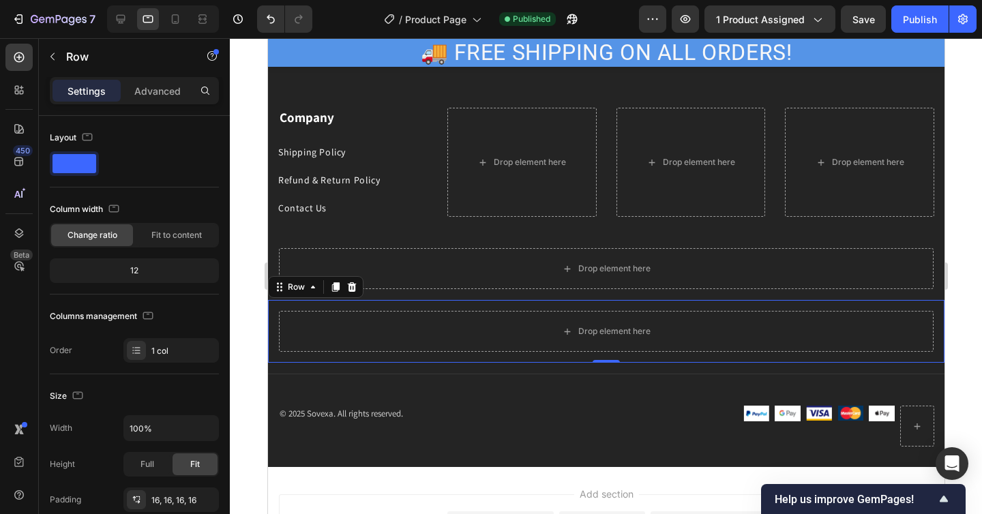
click at [357, 310] on div "Drop element here Row 0" at bounding box center [605, 331] width 677 height 63
click at [354, 283] on icon at bounding box center [351, 287] width 11 height 11
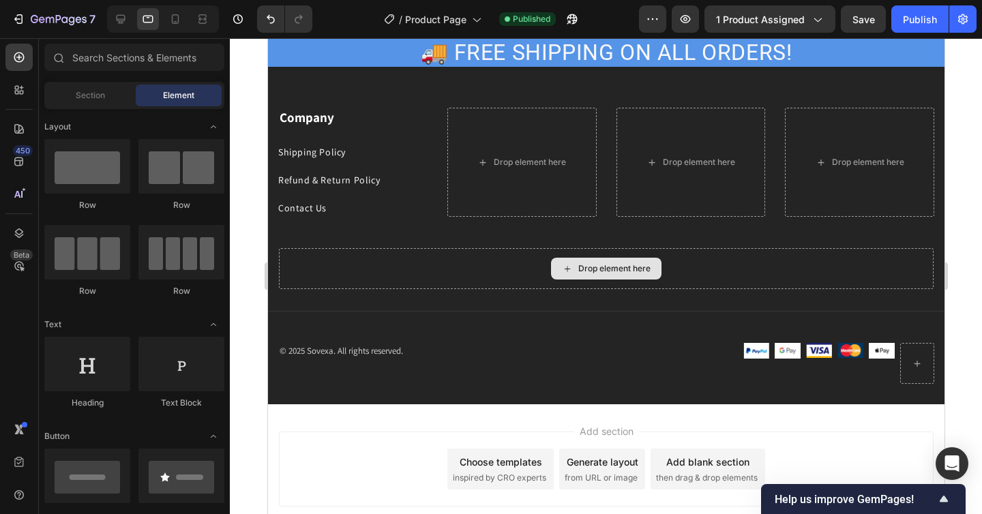
click at [375, 278] on div "Drop element here" at bounding box center [605, 268] width 655 height 41
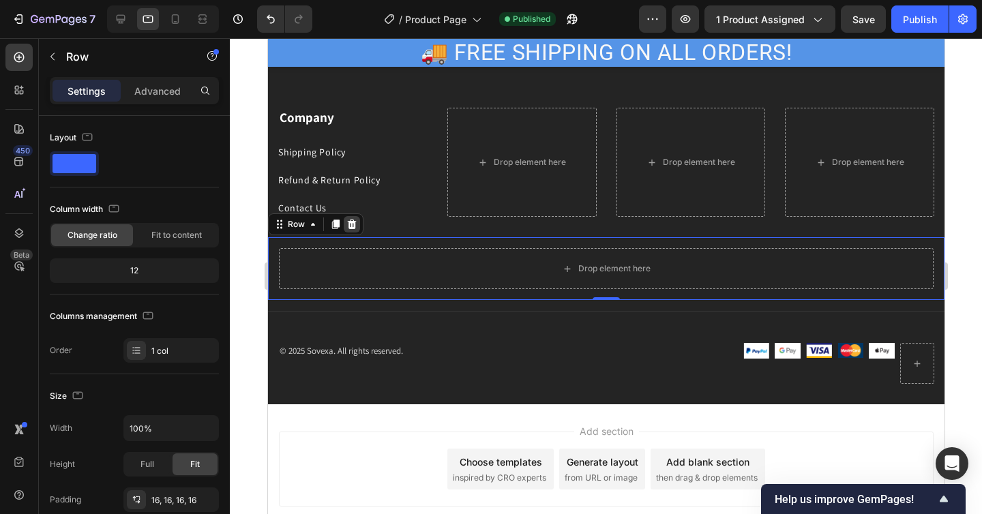
click at [353, 226] on icon at bounding box center [351, 225] width 9 height 10
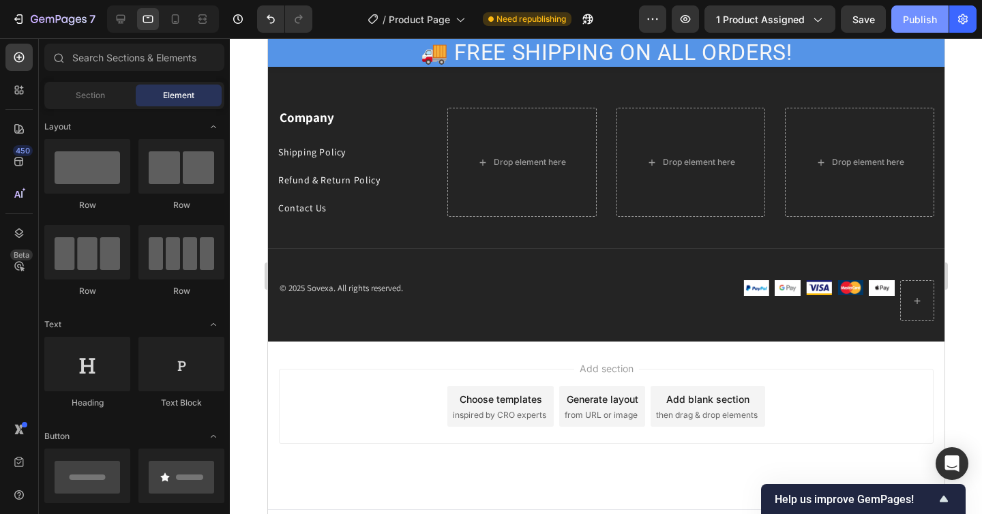
click at [926, 14] on div "Publish" at bounding box center [920, 19] width 34 height 14
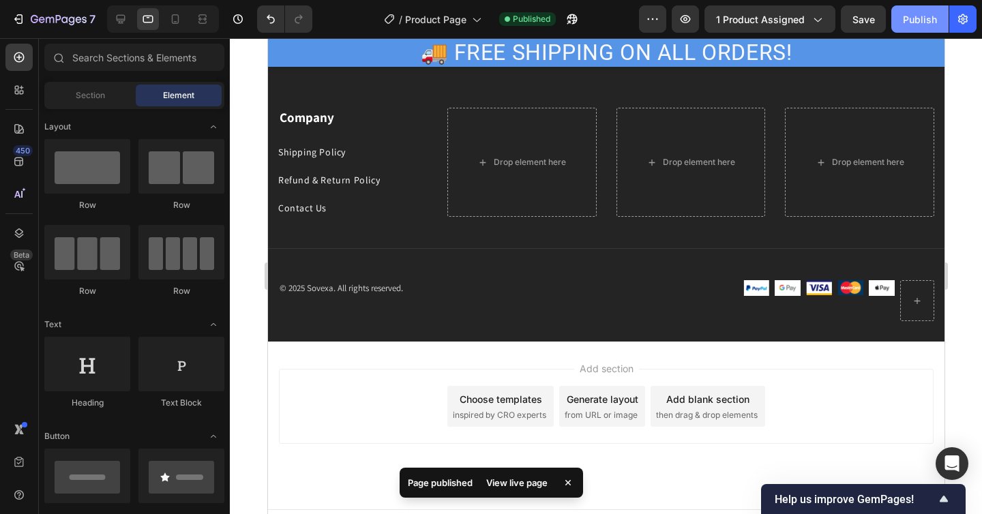
click at [894, 16] on button "Publish" at bounding box center [919, 18] width 57 height 27
click at [178, 23] on icon at bounding box center [175, 19] width 14 height 14
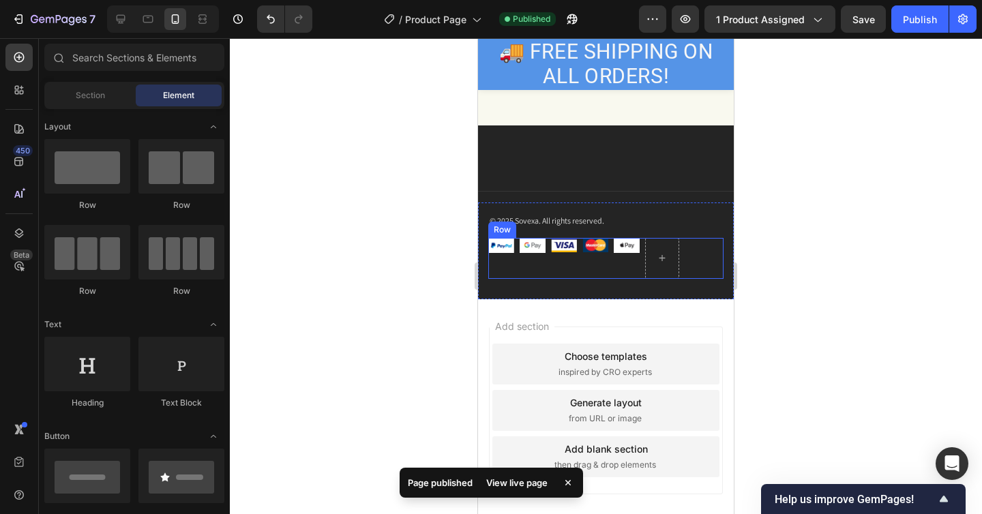
scroll to position [3157, 0]
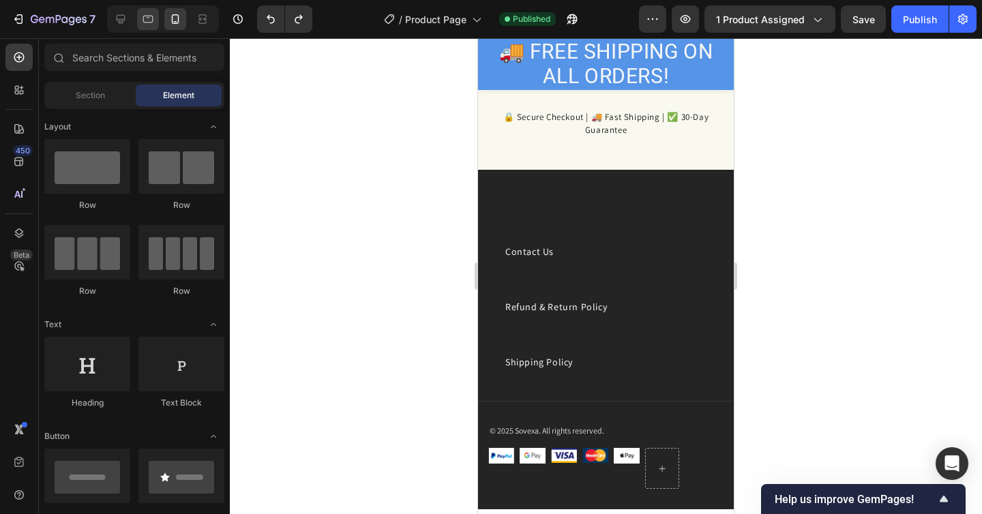
click at [144, 20] on icon at bounding box center [148, 19] width 14 height 14
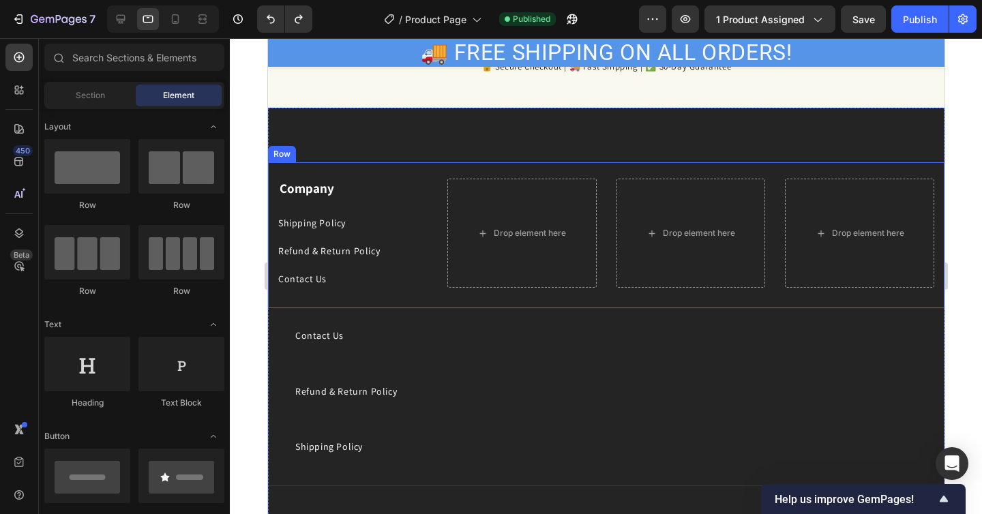
scroll to position [3230, 0]
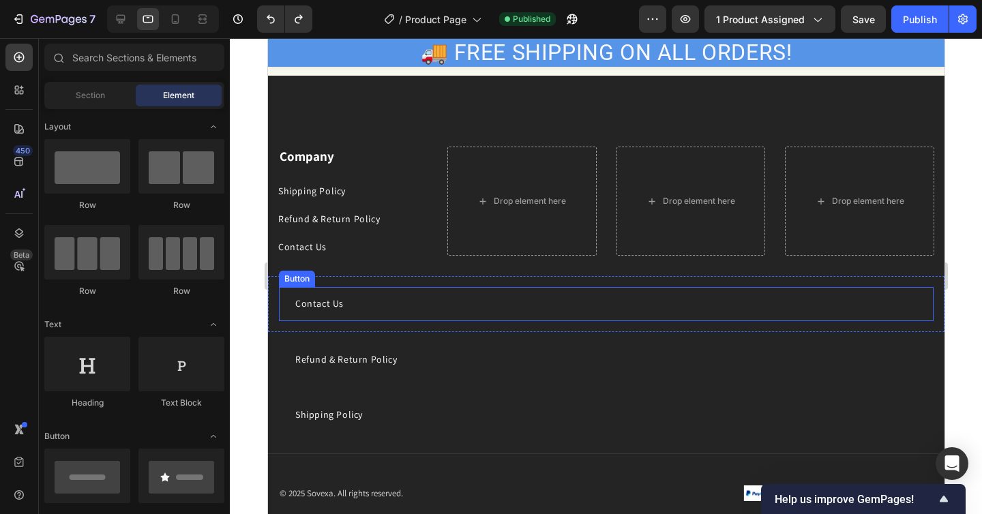
click at [462, 309] on div "Contact Us Button" at bounding box center [605, 303] width 655 height 33
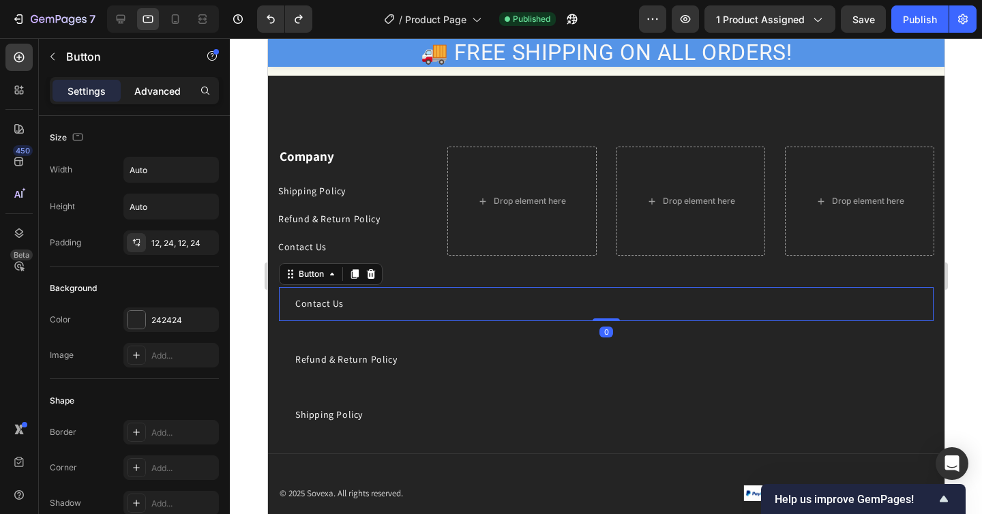
click at [160, 93] on p "Advanced" at bounding box center [157, 91] width 46 height 14
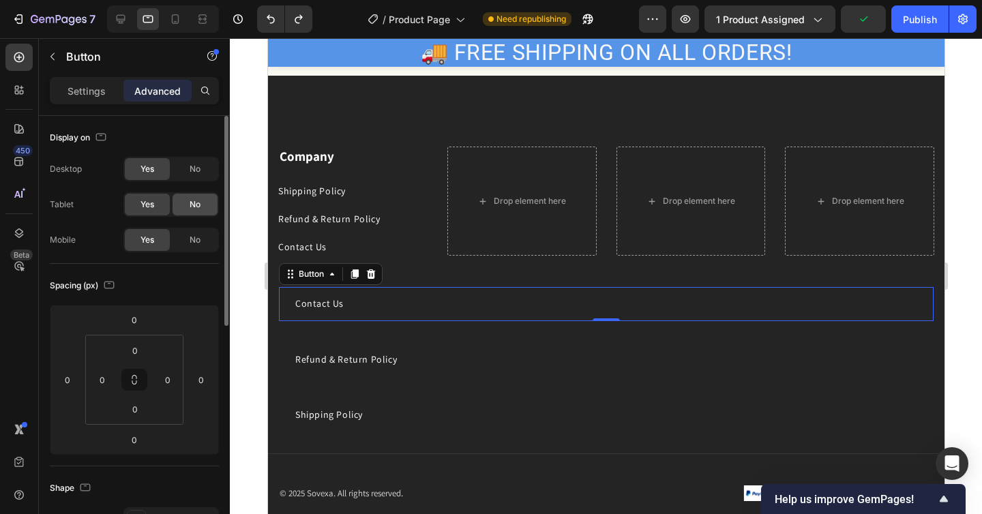
click at [198, 202] on span "No" at bounding box center [195, 204] width 11 height 12
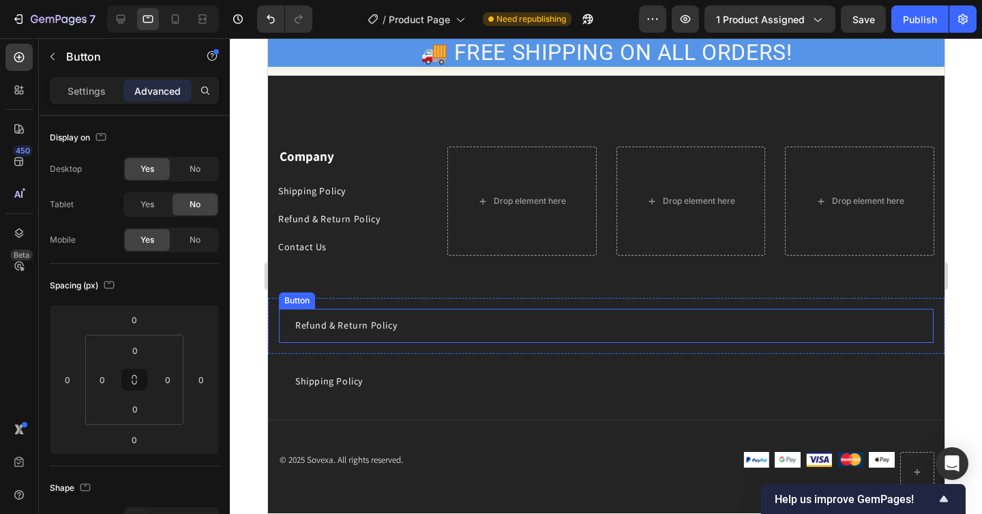
click at [469, 340] on div "Refund & Return Policy Button" at bounding box center [605, 325] width 655 height 33
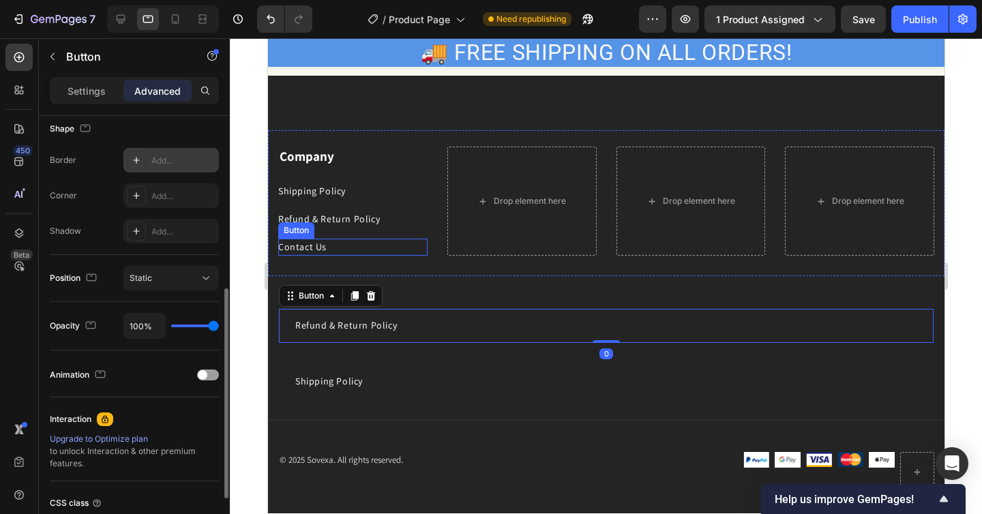
scroll to position [0, 0]
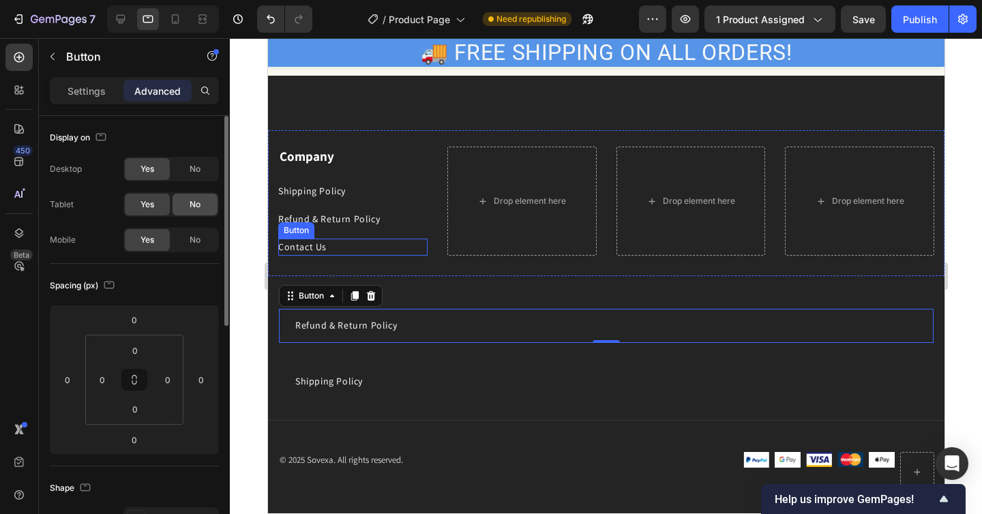
click at [192, 198] on span "No" at bounding box center [195, 204] width 11 height 12
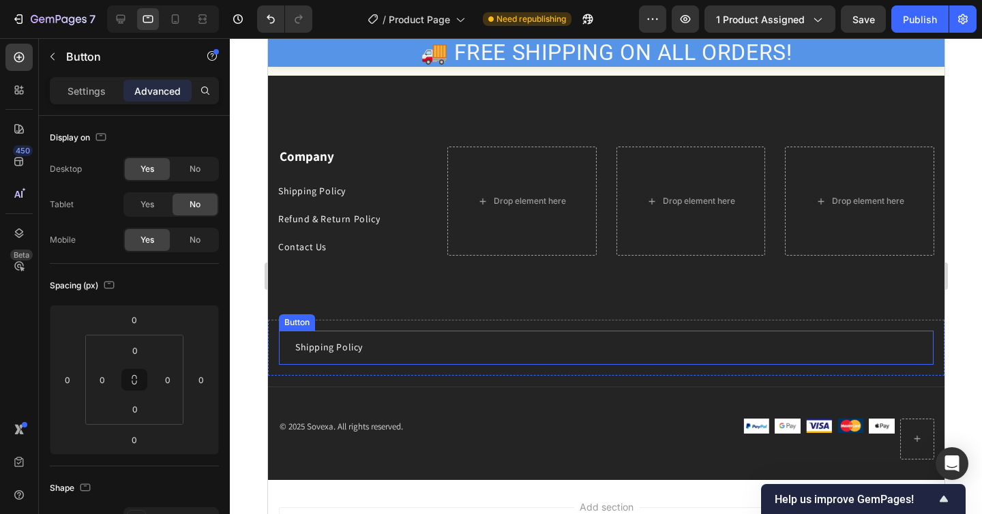
click at [441, 343] on div "Shipping Policy Button" at bounding box center [605, 347] width 655 height 33
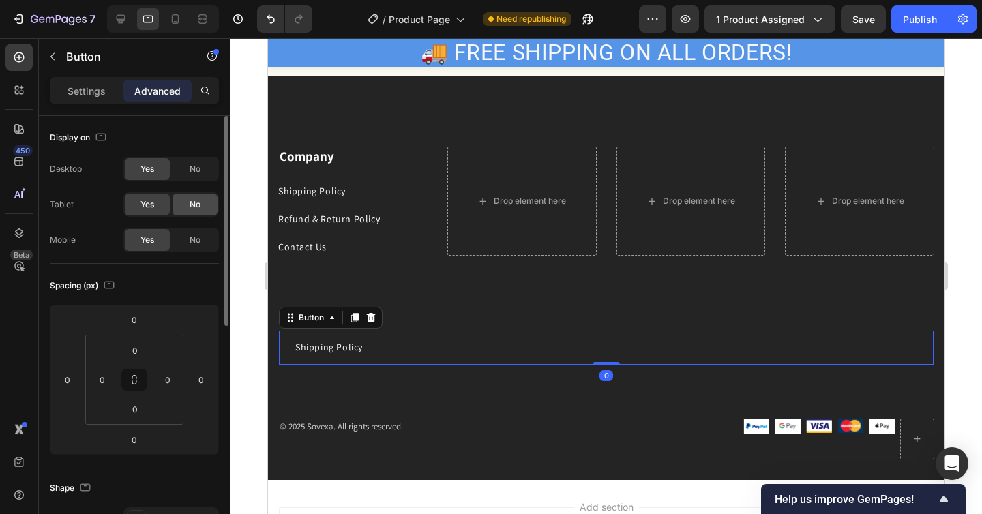
click at [192, 198] on div "No" at bounding box center [195, 205] width 45 height 22
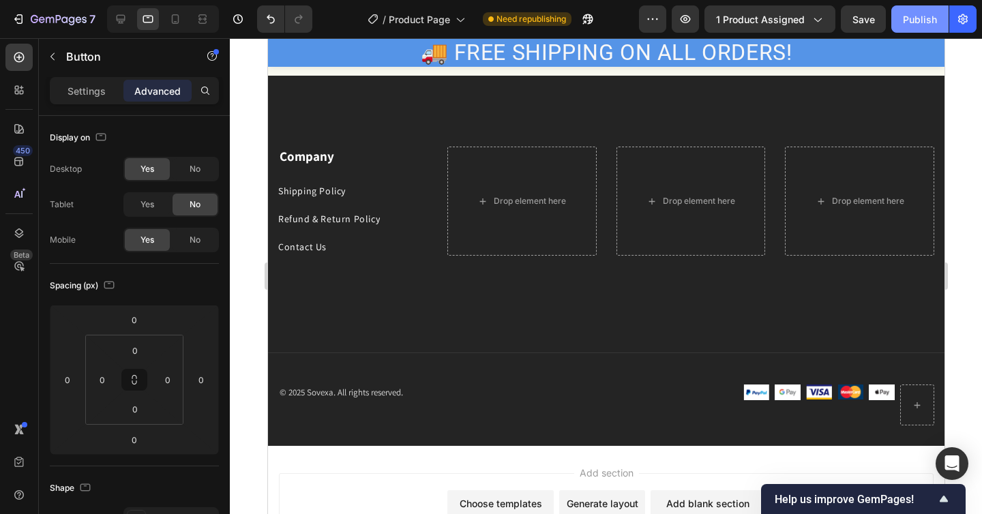
click at [916, 15] on div "Publish" at bounding box center [920, 19] width 34 height 14
click at [173, 23] on icon at bounding box center [175, 19] width 14 height 14
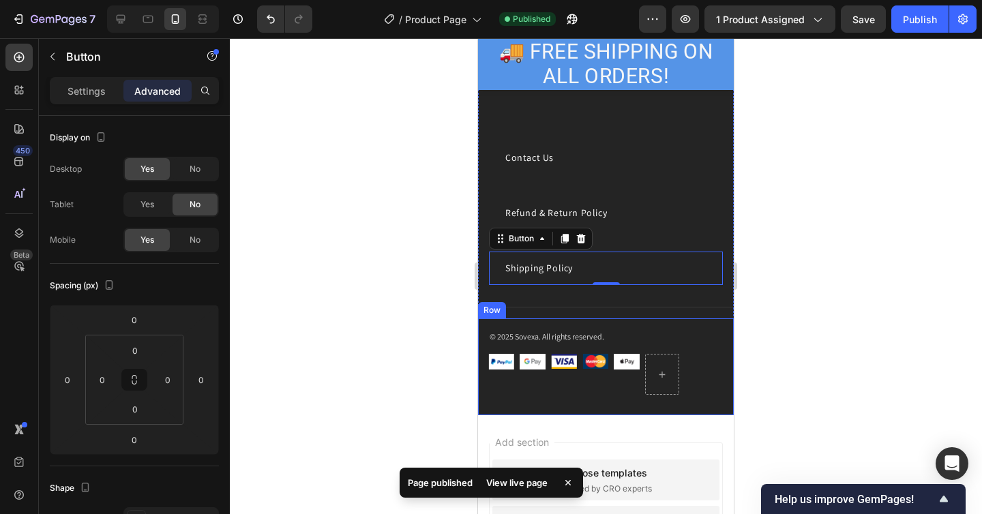
scroll to position [3249, 0]
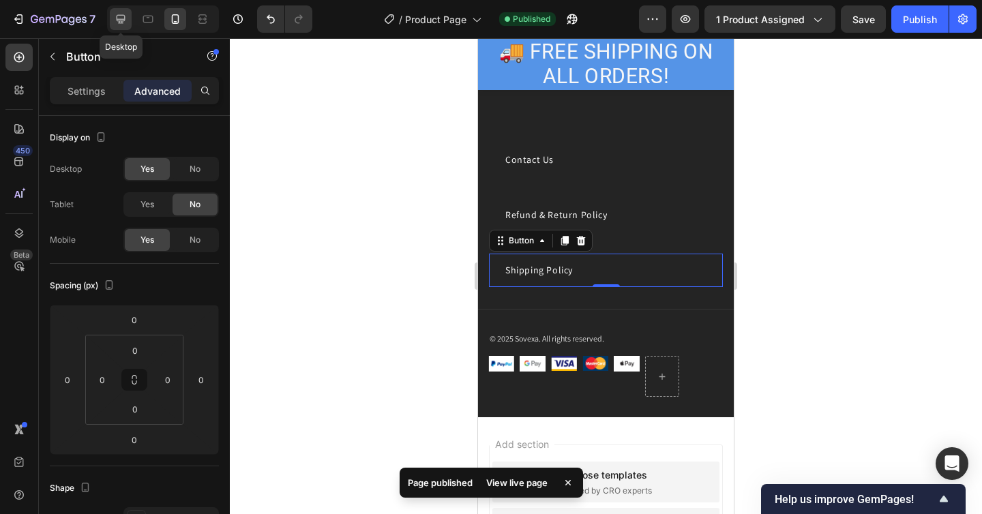
click at [126, 15] on icon at bounding box center [121, 19] width 14 height 14
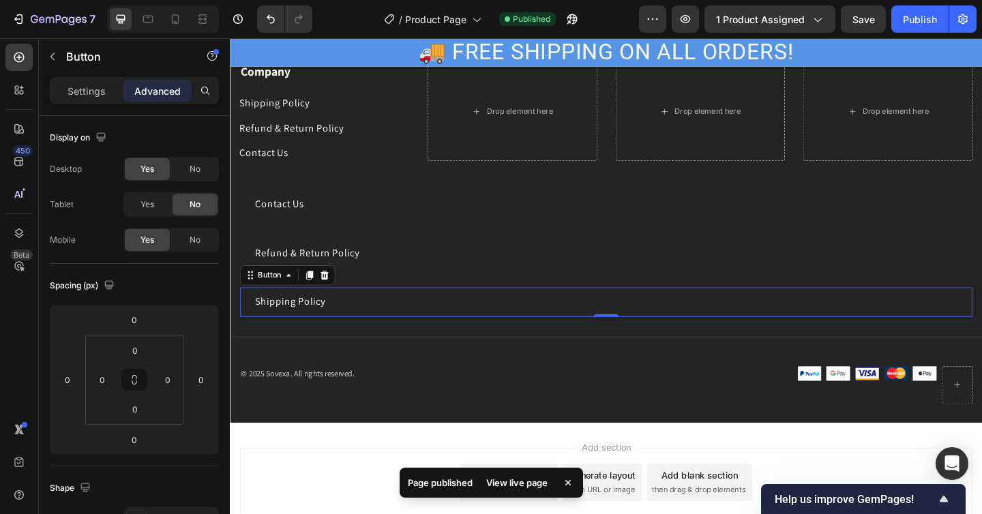
scroll to position [3309, 0]
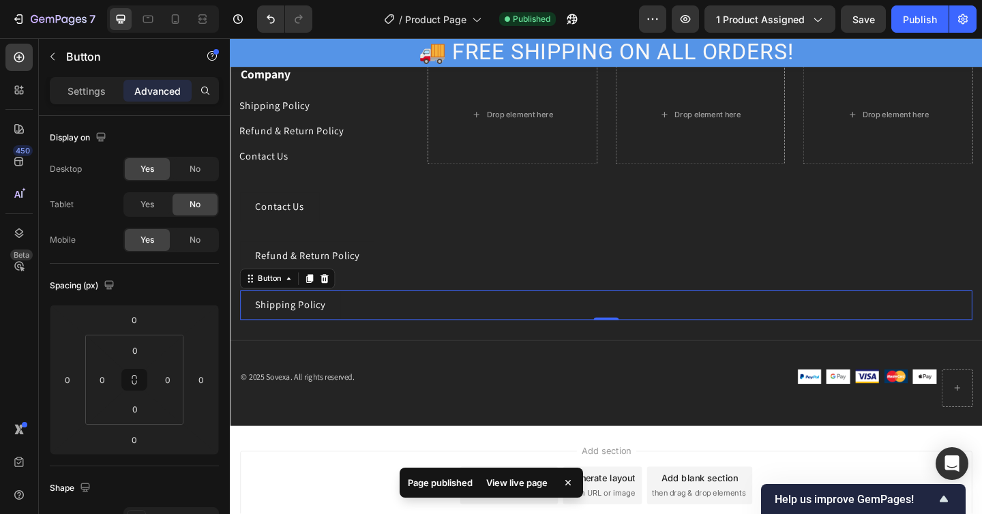
click at [401, 216] on div "Contact Us Button" at bounding box center [639, 222] width 797 height 31
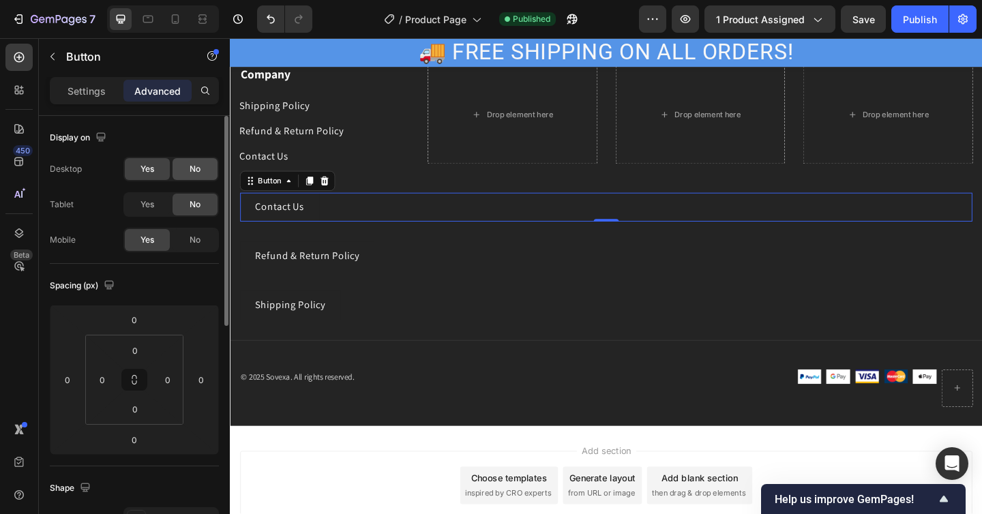
click at [191, 170] on span "No" at bounding box center [195, 169] width 11 height 12
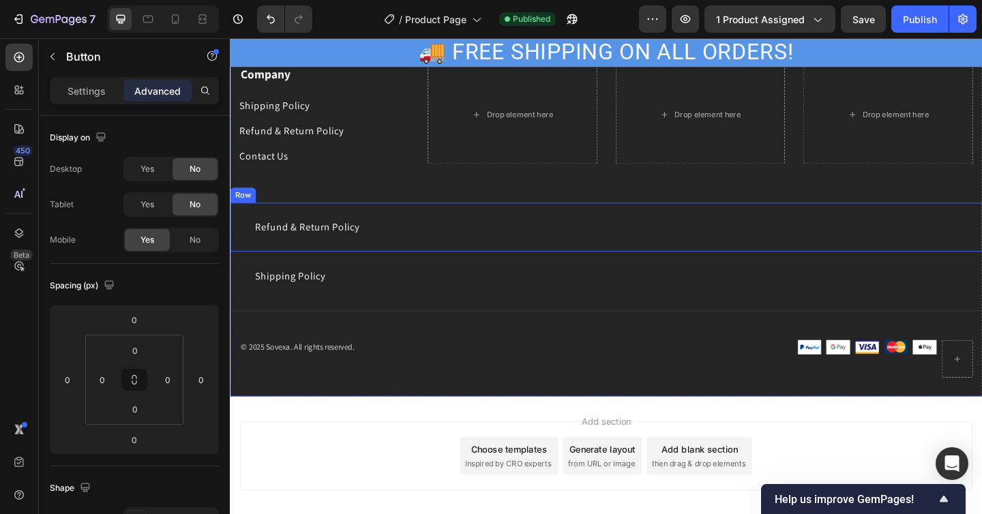
click at [361, 232] on link "Refund & Return Policy" at bounding box center [314, 243] width 146 height 31
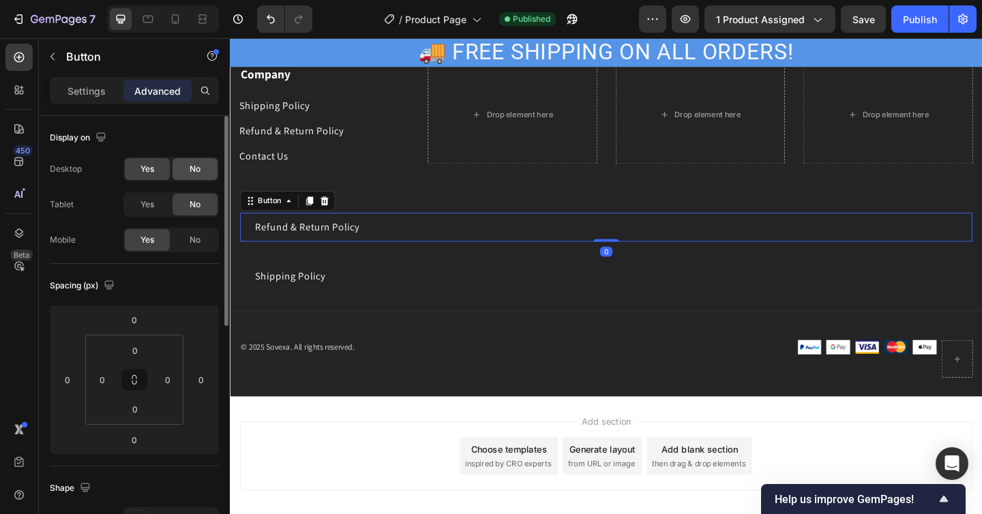
click at [201, 168] on div "No" at bounding box center [195, 169] width 45 height 22
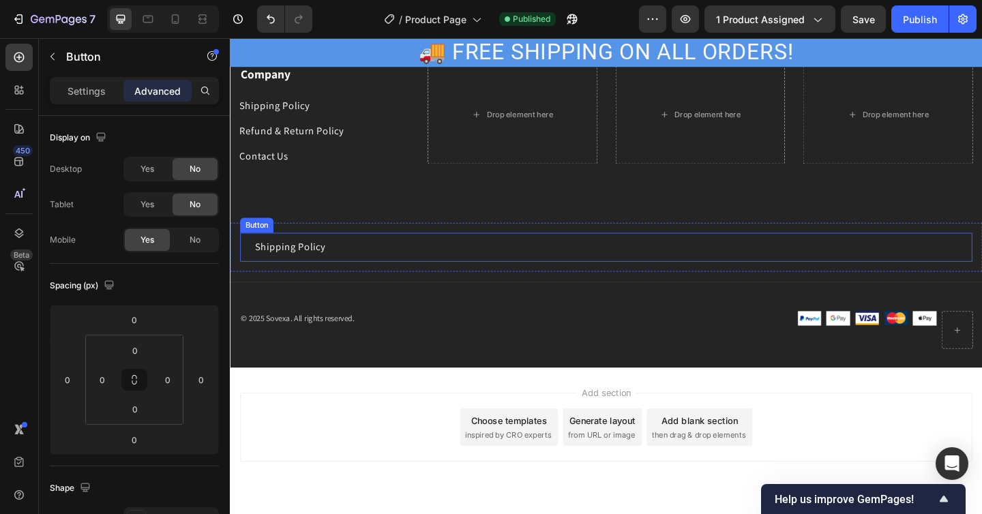
click at [385, 267] on div "Shipping Policy Button" at bounding box center [639, 265] width 797 height 31
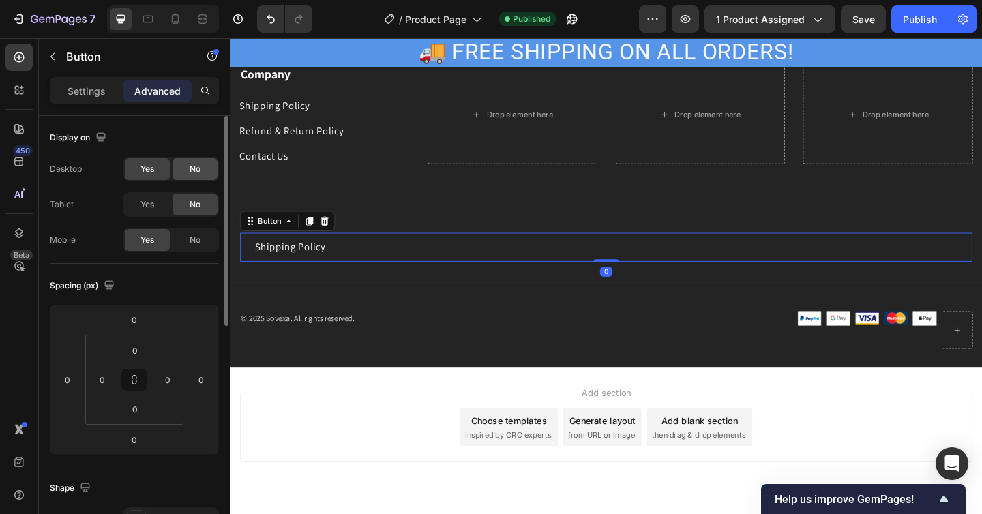
click at [201, 168] on div "No" at bounding box center [195, 169] width 45 height 22
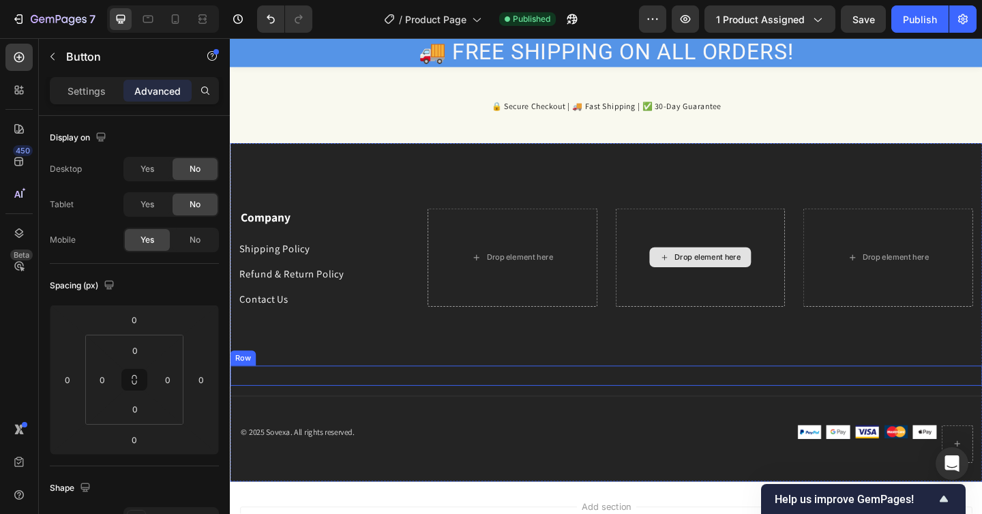
scroll to position [3137, 0]
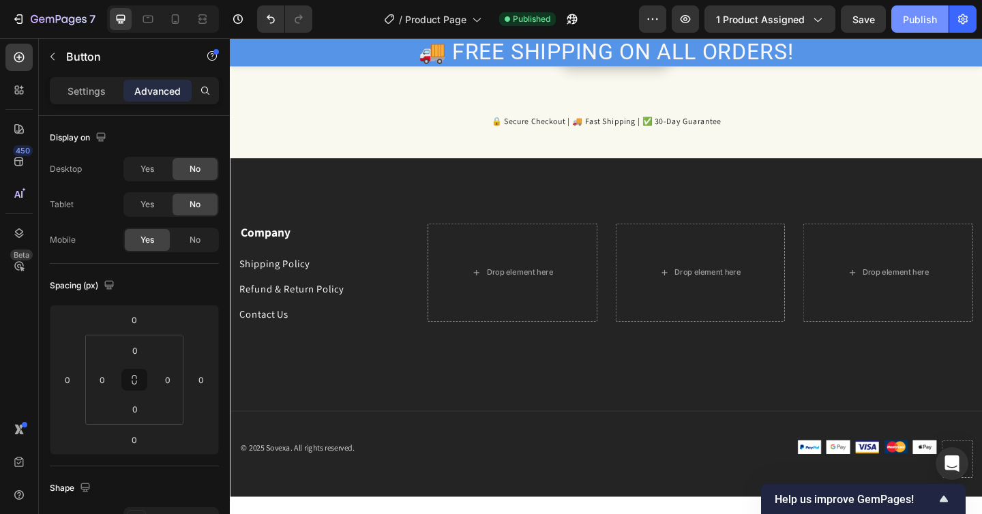
click at [902, 23] on button "Publish" at bounding box center [919, 18] width 57 height 27
